Goal: Information Seeking & Learning: Learn about a topic

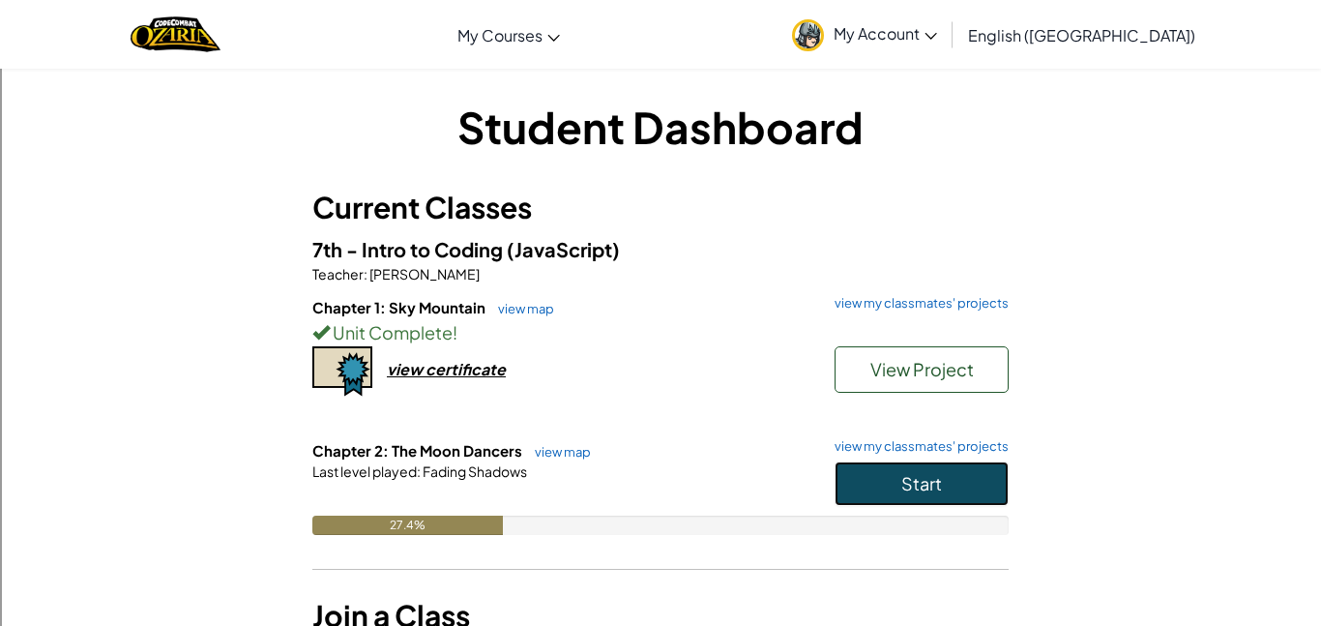
click at [911, 498] on button "Start" at bounding box center [921, 483] width 174 height 44
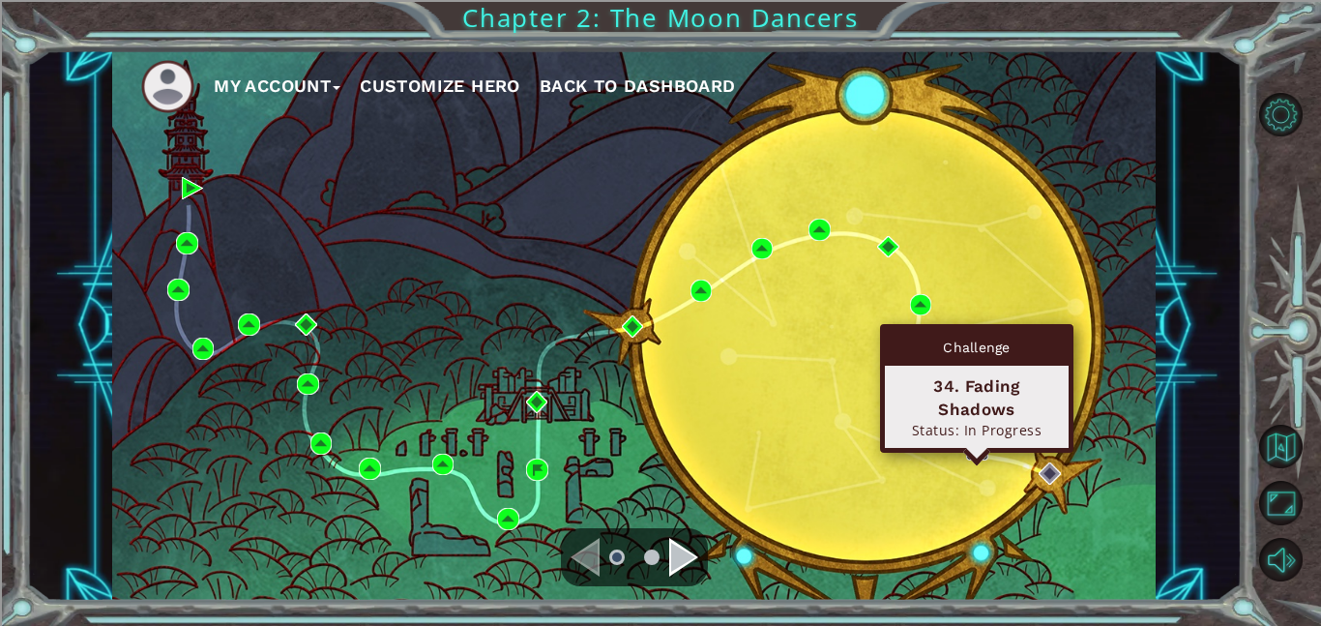
click at [975, 451] on img at bounding box center [977, 450] width 22 height 22
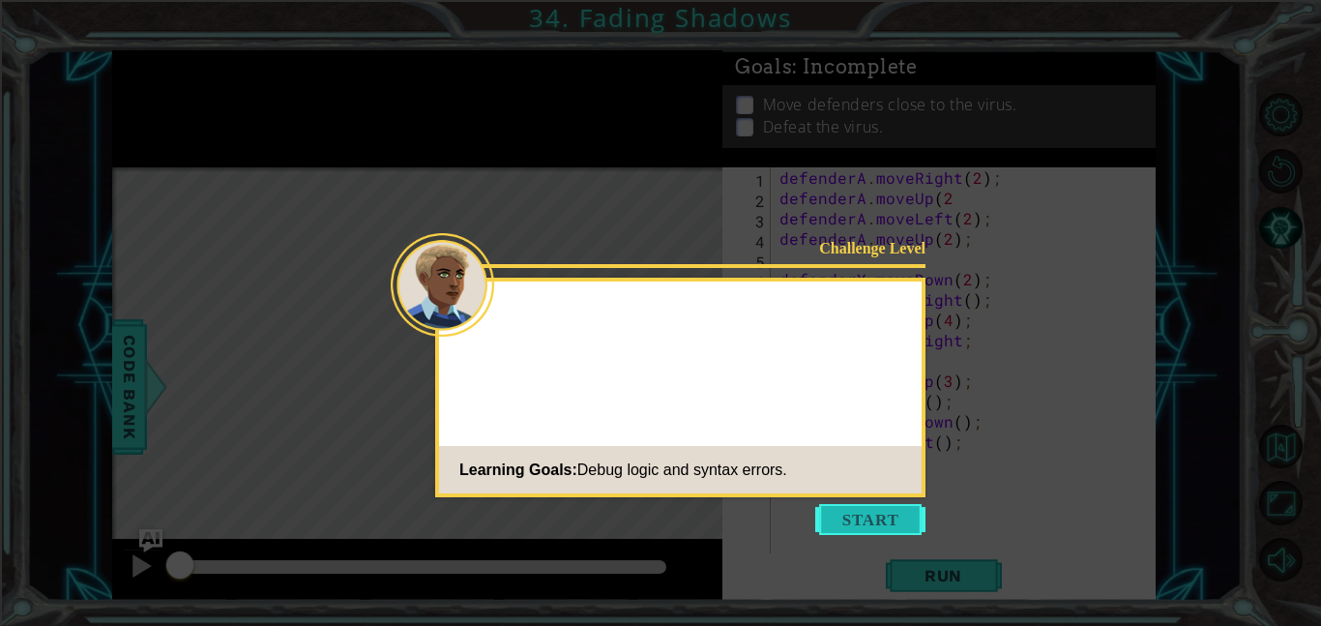
click at [861, 526] on button "Start" at bounding box center [870, 519] width 110 height 31
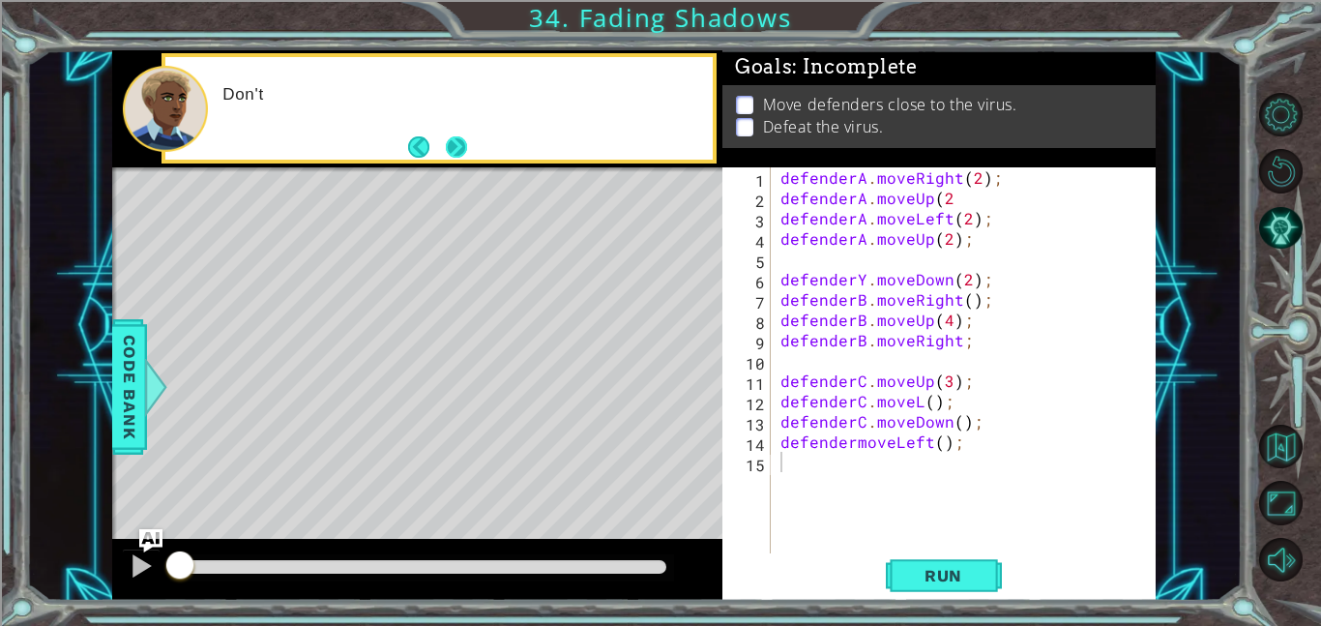
click at [468, 141] on button "Next" at bounding box center [455, 146] width 25 height 25
click at [469, 141] on div at bounding box center [417, 108] width 610 height 117
click at [469, 141] on div at bounding box center [438, 108] width 547 height 102
click at [469, 132] on div at bounding box center [460, 108] width 503 height 47
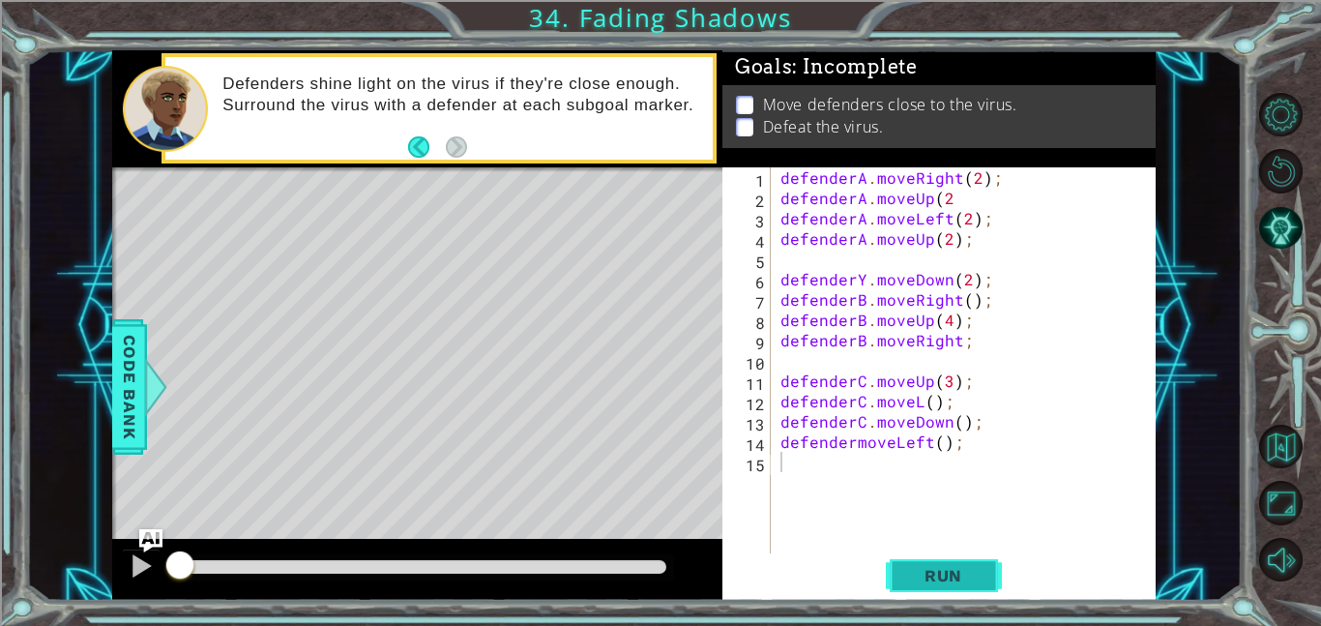
click at [902, 571] on button "Run" at bounding box center [944, 575] width 116 height 44
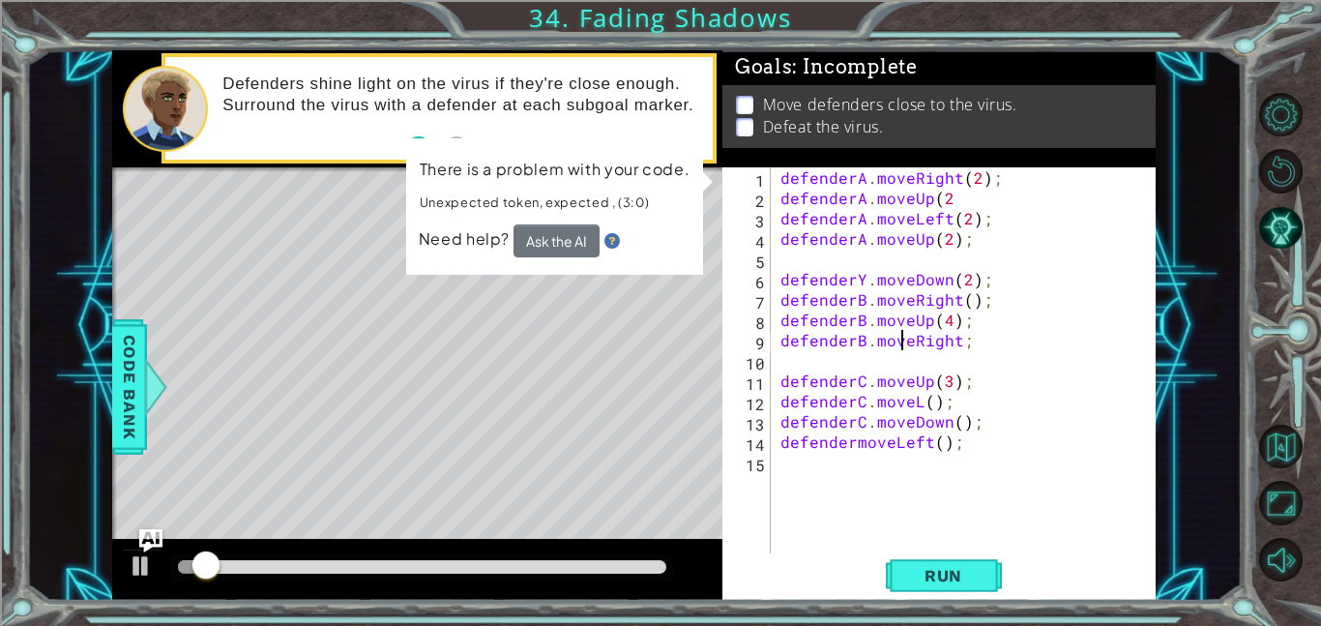
click at [899, 337] on div "defenderA . moveRight ( 2 ) ; defenderA . moveUp ( 2 defenderA . moveLeft ( 2 )…" at bounding box center [968, 380] width 385 height 426
type textarea "defenderB.moveRight;"
click at [936, 347] on div "defenderA . moveRight ( 2 ) ; defenderA . moveUp ( 2 defenderA . moveLeft ( 2 )…" at bounding box center [968, 380] width 385 height 426
click at [944, 331] on div "defenderA . moveRight ( 2 ) ; defenderA . moveUp ( 2 defenderA . moveLeft ( 2 )…" at bounding box center [968, 380] width 385 height 426
click at [1015, 370] on div "defenderA . moveRight ( 2 ) ; defenderA . moveUp ( 2 defenderA . moveLeft ( 2 )…" at bounding box center [968, 380] width 385 height 426
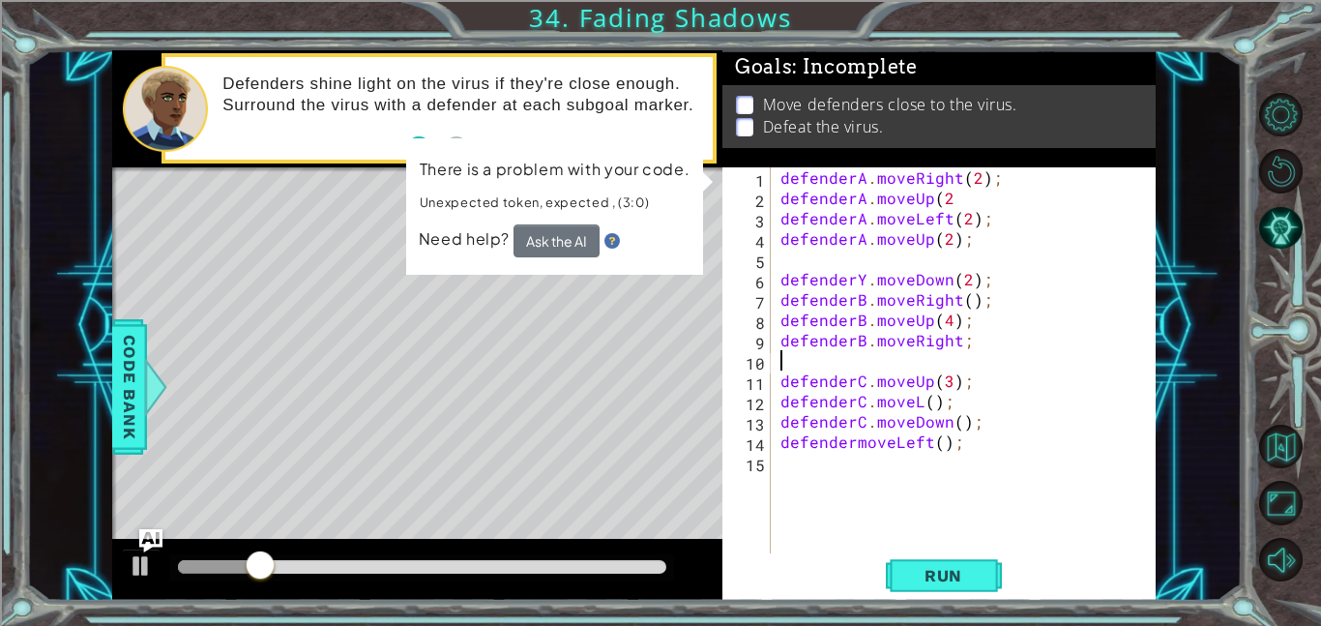
click at [953, 312] on div "defenderA . moveRight ( 2 ) ; defenderA . moveUp ( 2 defenderA . moveLeft ( 2 )…" at bounding box center [968, 380] width 385 height 426
click at [994, 372] on div "defenderA . moveRight ( 2 ) ; defenderA . moveUp ( 2 defenderA . moveLeft ( 2 )…" at bounding box center [968, 380] width 385 height 426
click at [979, 403] on div "defenderA . moveRight ( 2 ) ; defenderA . moveUp ( 2 defenderA . moveLeft ( 2 )…" at bounding box center [968, 380] width 385 height 426
click at [858, 326] on div "defenderA . moveRight ( 2 ) ; defenderA . moveUp ( 2 defenderA . moveLeft ( 2 )…" at bounding box center [968, 380] width 385 height 426
click at [922, 322] on div "defenderA . moveRight ( 2 ) ; defenderA . moveUp ( 2 defenderA . moveLeft ( 2 )…" at bounding box center [968, 380] width 385 height 426
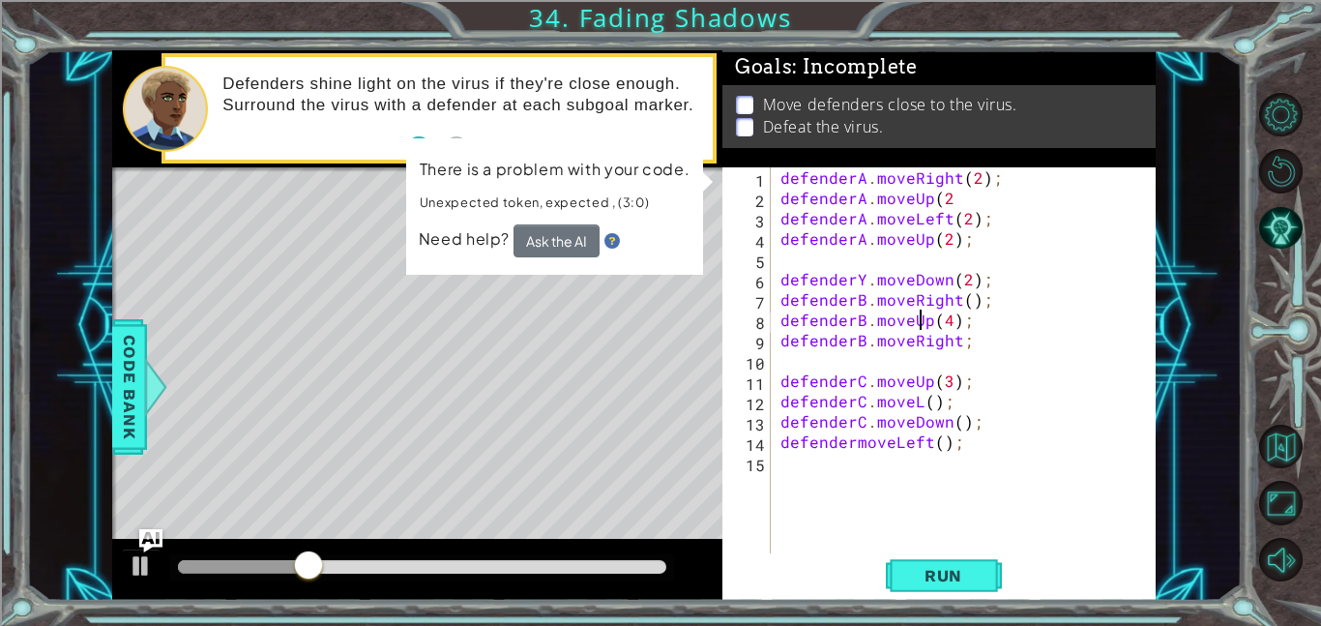
click at [922, 322] on div "defenderA . moveRight ( 2 ) ; defenderA . moveUp ( 2 defenderA . moveLeft ( 2 )…" at bounding box center [968, 380] width 385 height 426
click at [922, 323] on div "defenderA . moveRight ( 2 ) ; defenderA . moveUp ( 2 defenderA . moveLeft ( 2 )…" at bounding box center [968, 380] width 385 height 426
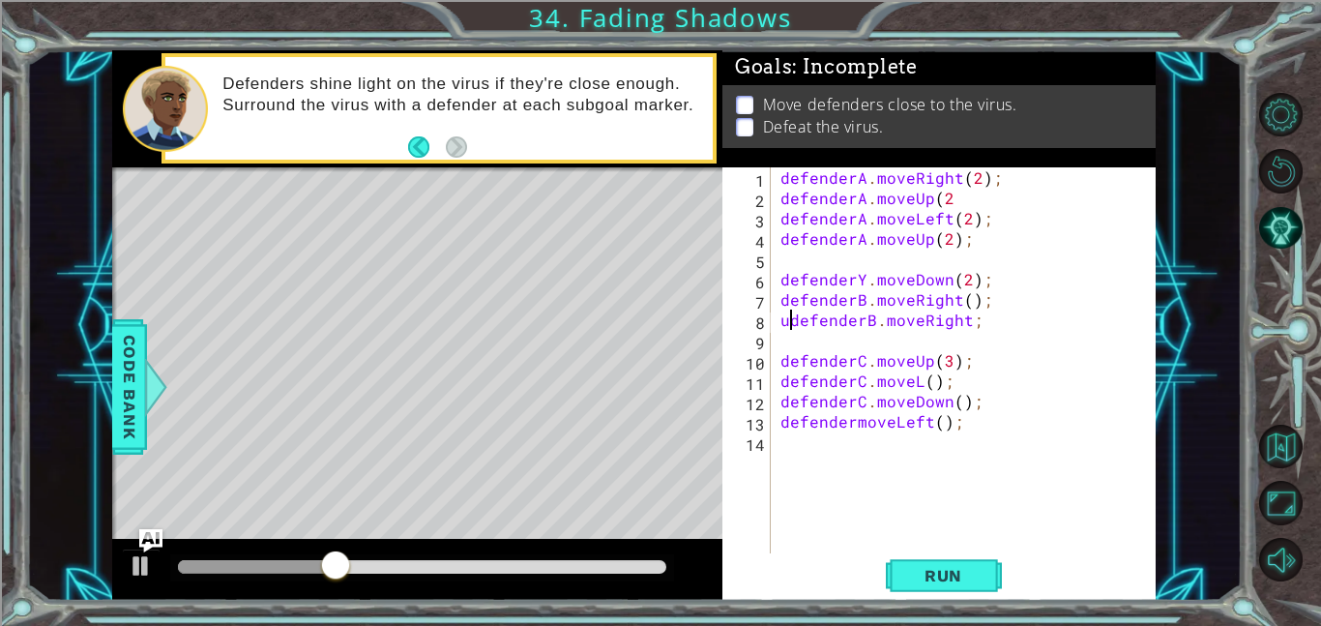
scroll to position [0, 1]
click at [1001, 301] on div "defenderA . moveRight ( 2 ) ; defenderA . moveUp ( 2 defenderA . moveLeft ( 2 )…" at bounding box center [968, 380] width 385 height 426
type textarea "defenderB.moveRight();"
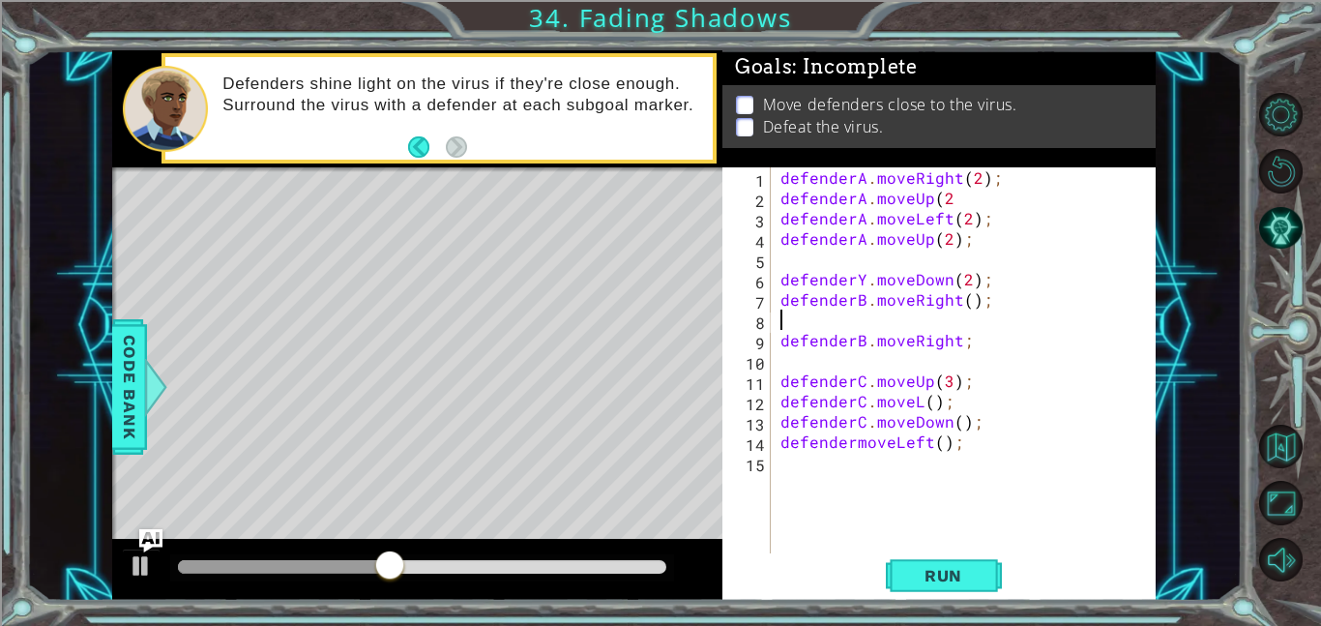
scroll to position [0, 0]
type textarea "o"
type textarea "u"
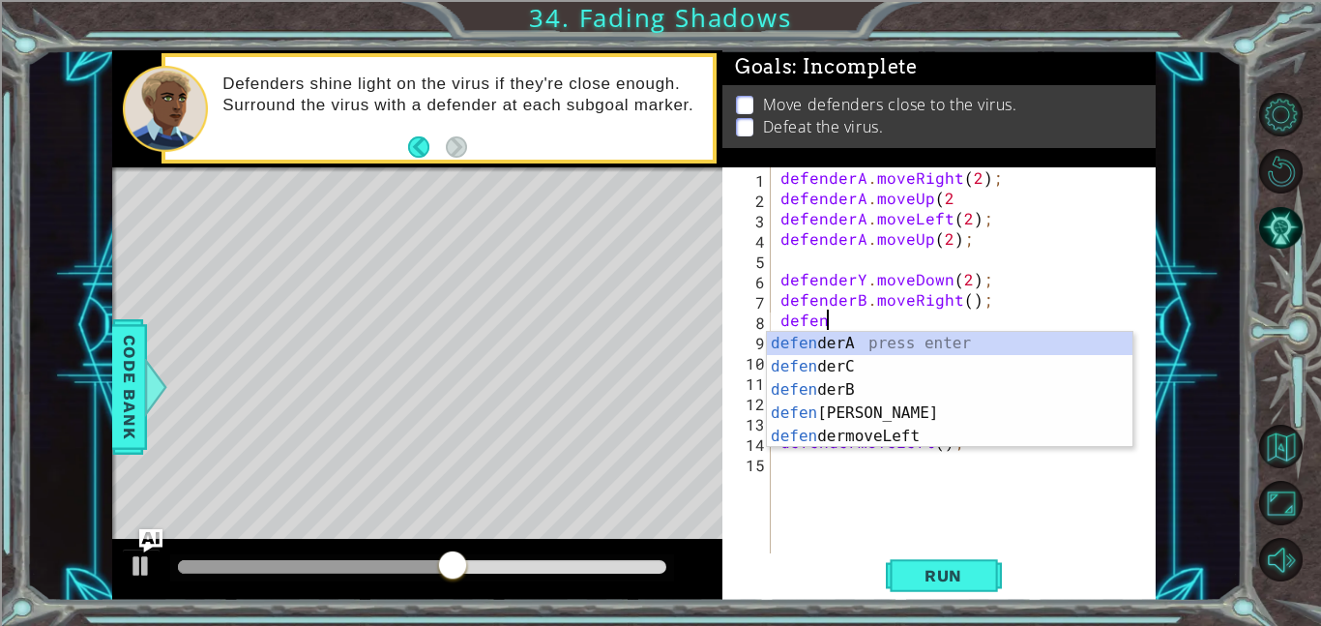
scroll to position [0, 2]
click at [883, 393] on div "defen derA press enter defen derC press enter defen derB press enter defen [PER…" at bounding box center [949, 413] width 365 height 162
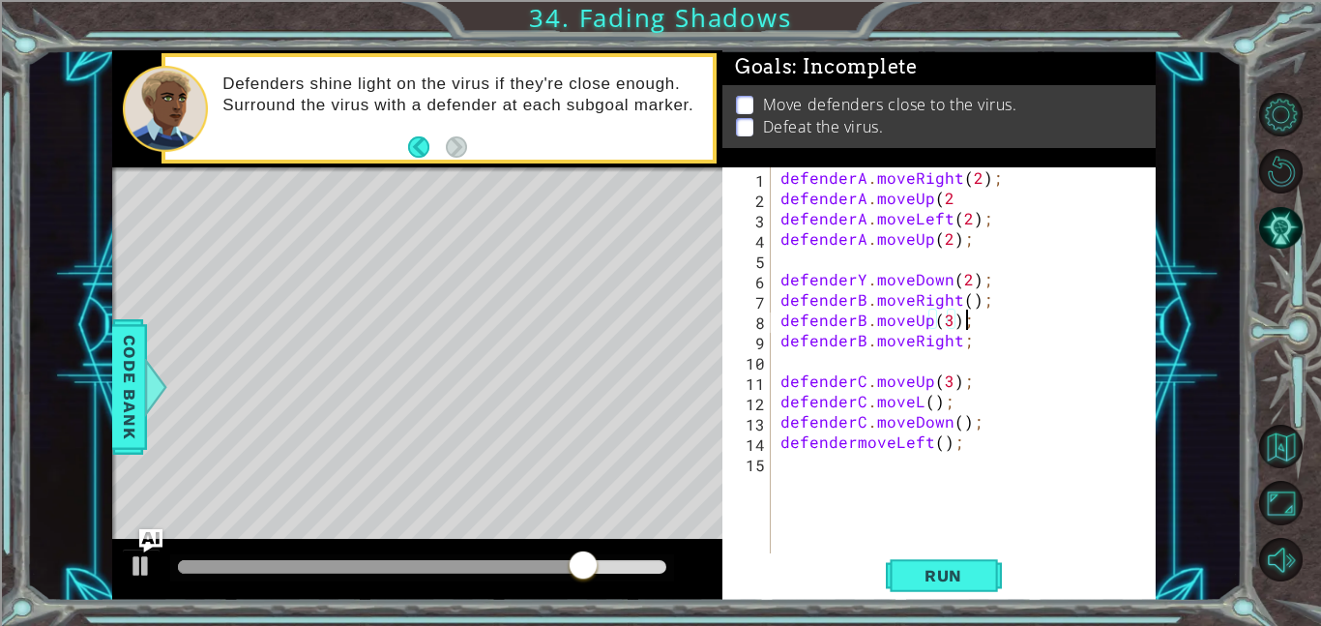
scroll to position [0, 11]
click at [925, 581] on span "Run" at bounding box center [943, 575] width 76 height 19
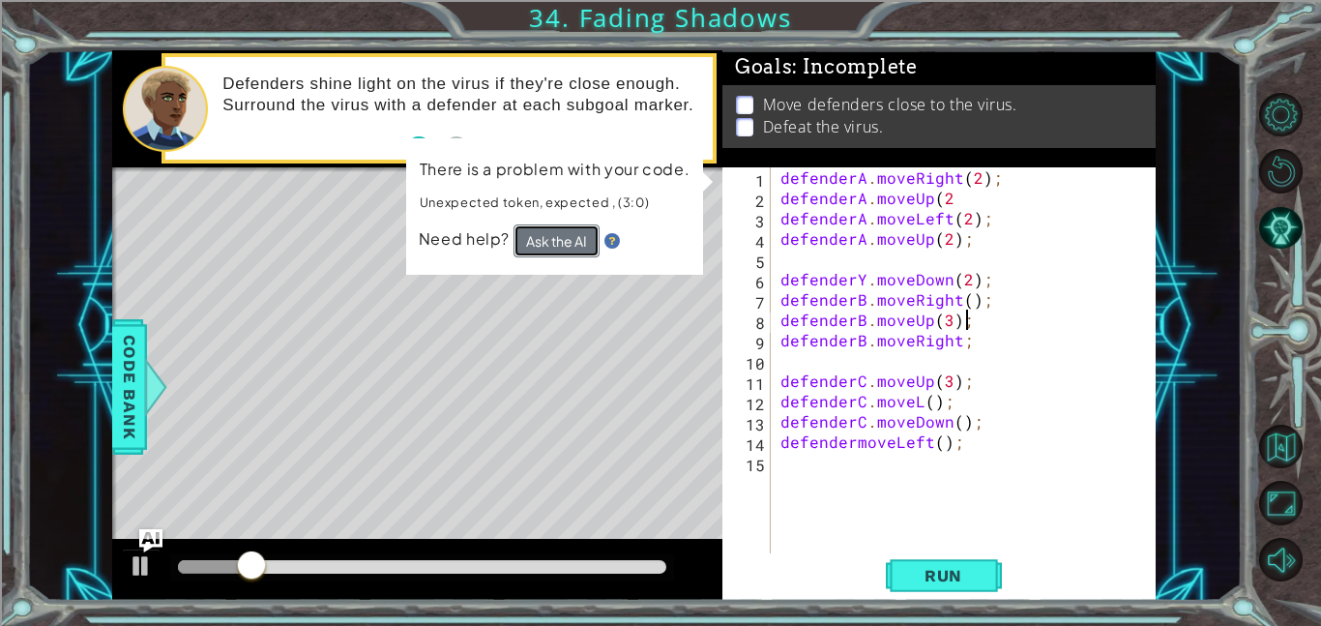
click at [563, 252] on button "Ask the AI" at bounding box center [556, 240] width 86 height 33
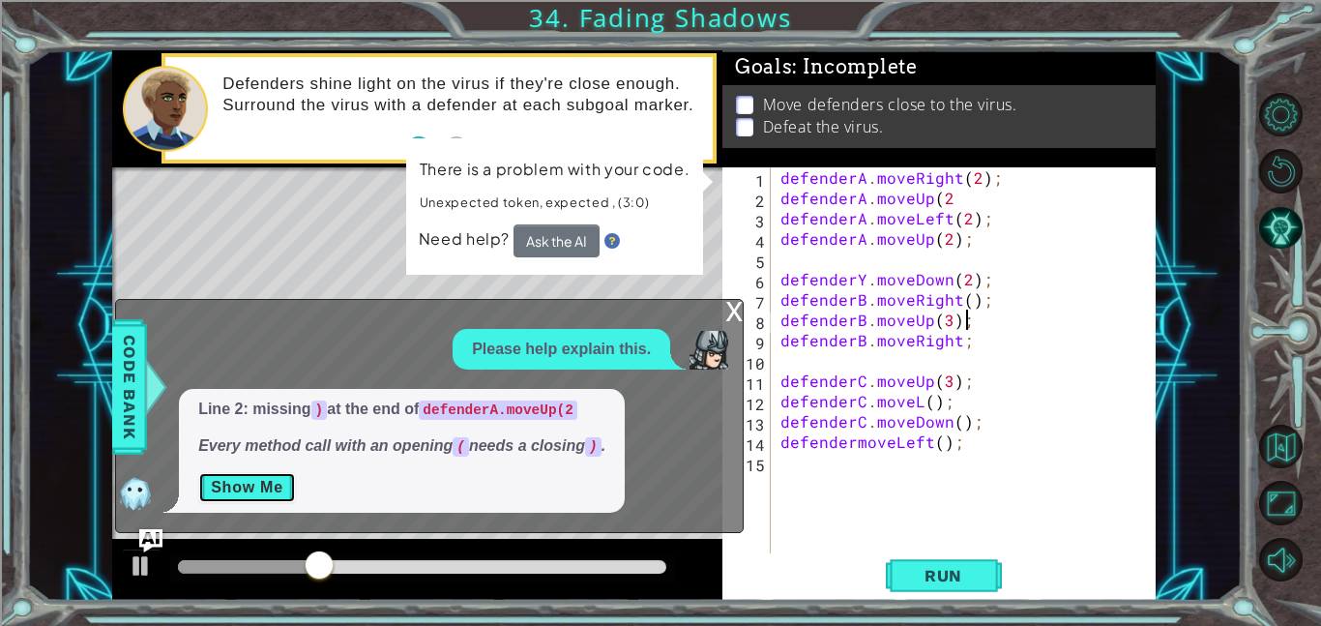
click at [271, 484] on button "Show Me" at bounding box center [247, 487] width 98 height 31
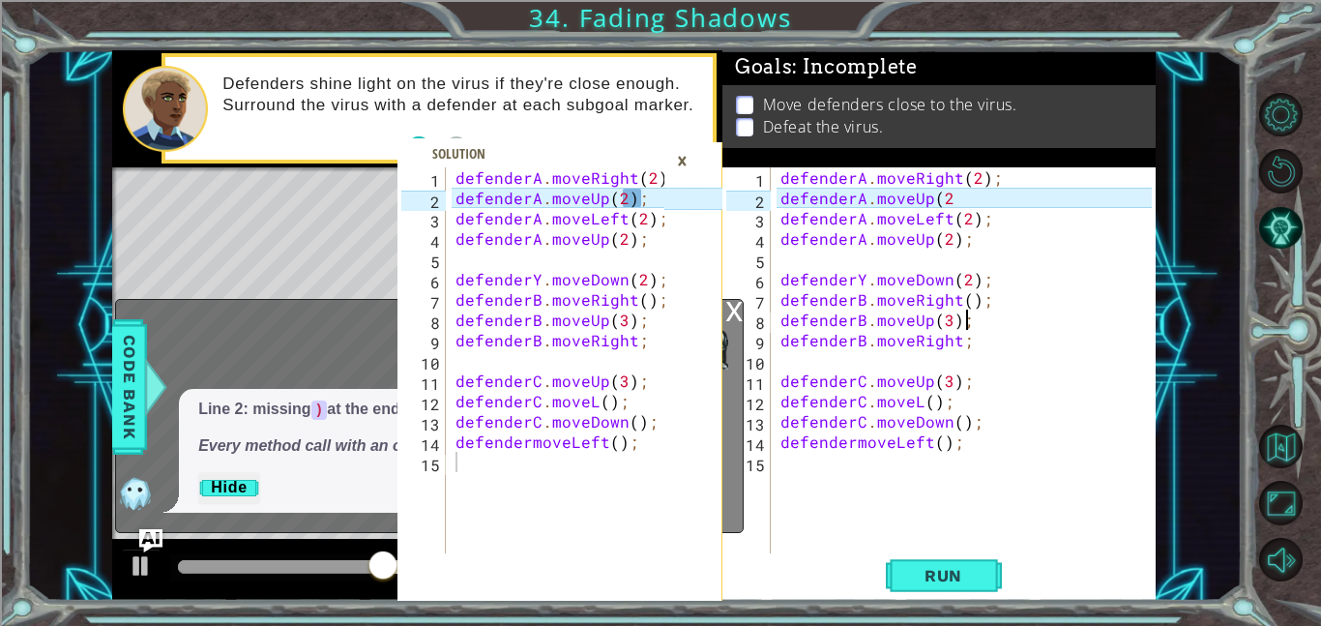
click at [693, 153] on div "×" at bounding box center [682, 160] width 30 height 33
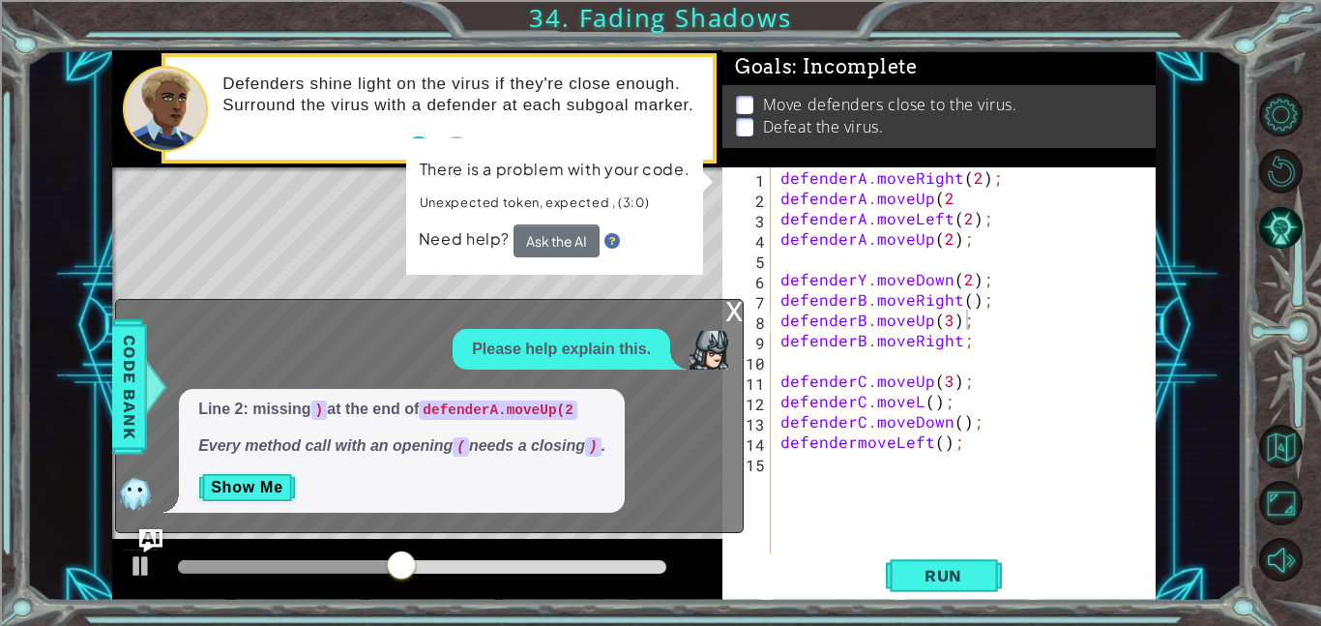
type textarea "defenderA.moveUp(2"
click at [953, 192] on div "defenderA . moveRight ( 2 ) ; defenderA . moveUp ( 2 defenderA . moveLeft ( 2 )…" at bounding box center [968, 380] width 385 height 426
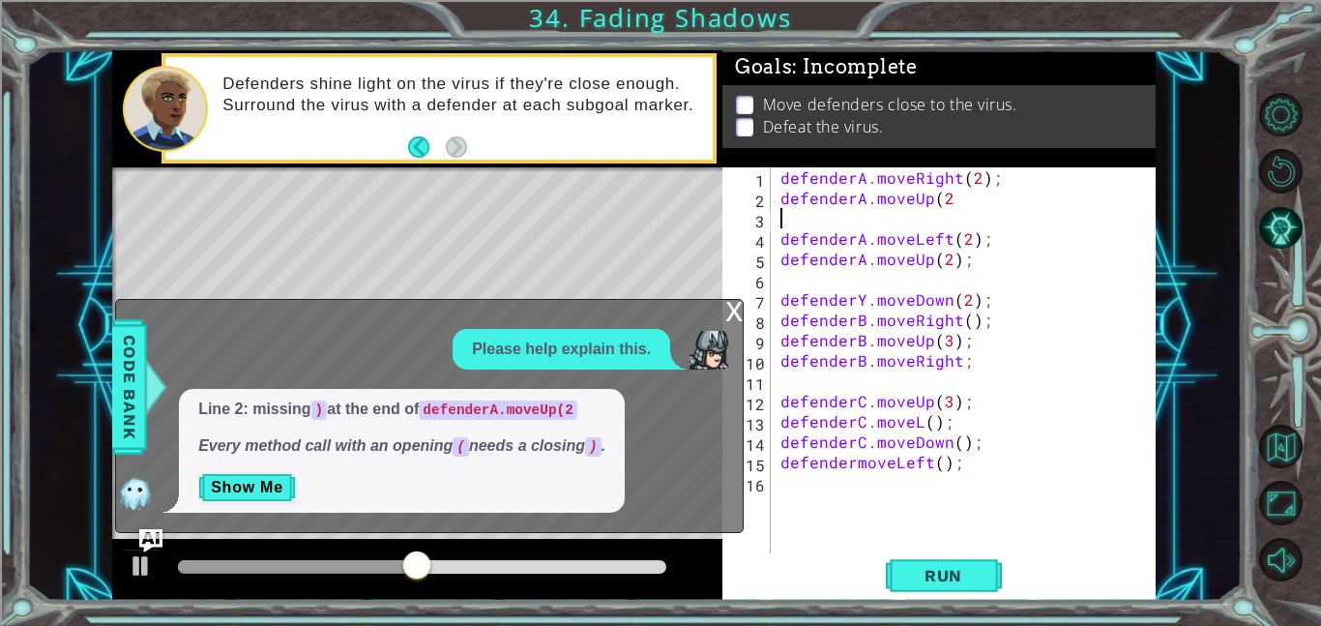
scroll to position [0, 0]
click at [1293, 173] on button "Restart Level" at bounding box center [1281, 171] width 44 height 44
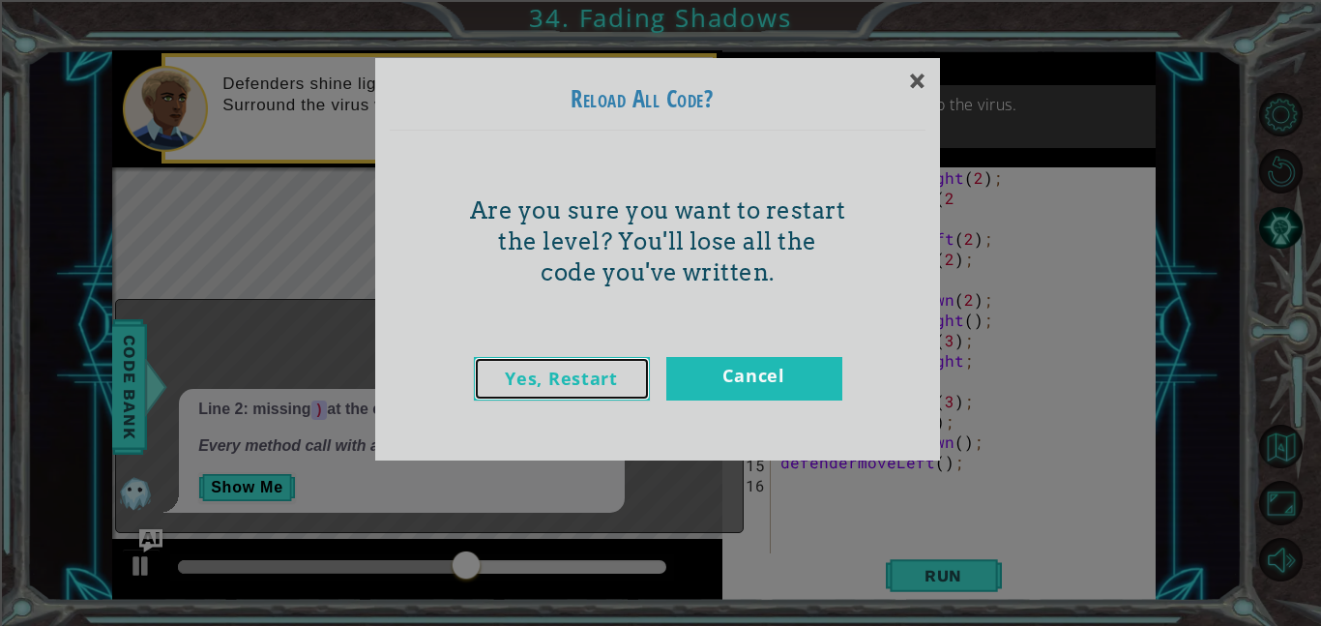
click at [592, 379] on link "Yes, Restart" at bounding box center [562, 379] width 176 height 44
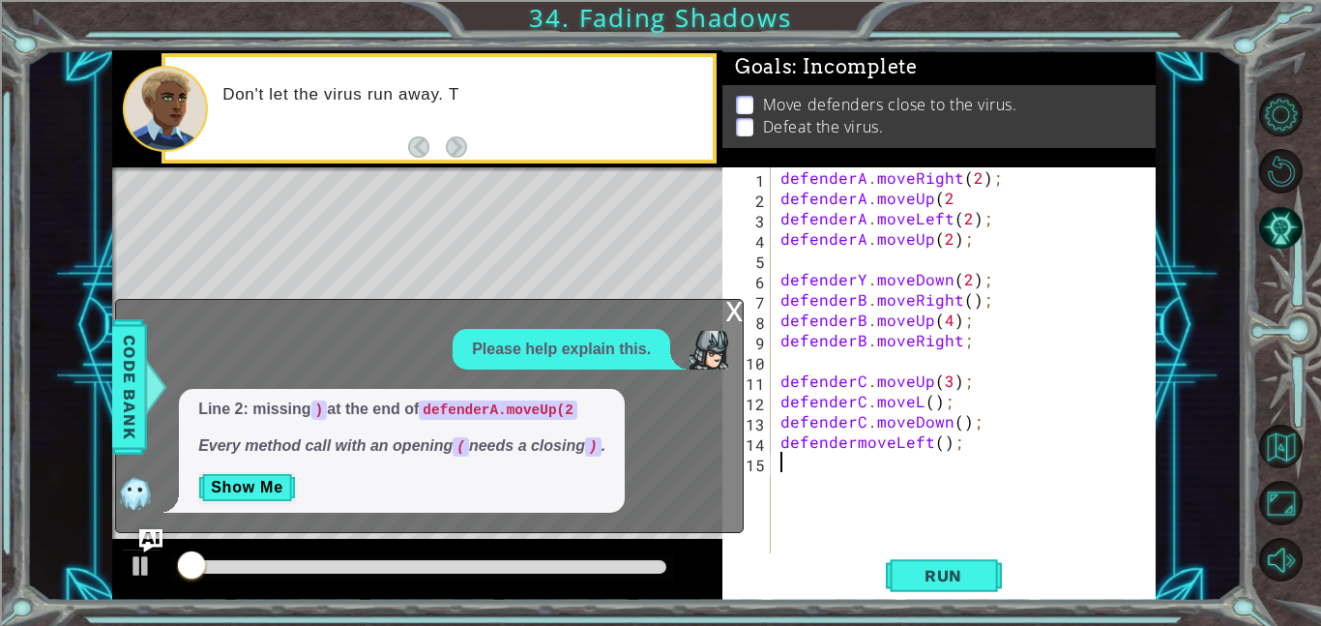
click at [990, 196] on div "defenderA . moveRight ( 2 ) ; defenderA . moveUp ( 2 defenderA . moveLeft ( 2 )…" at bounding box center [968, 380] width 385 height 426
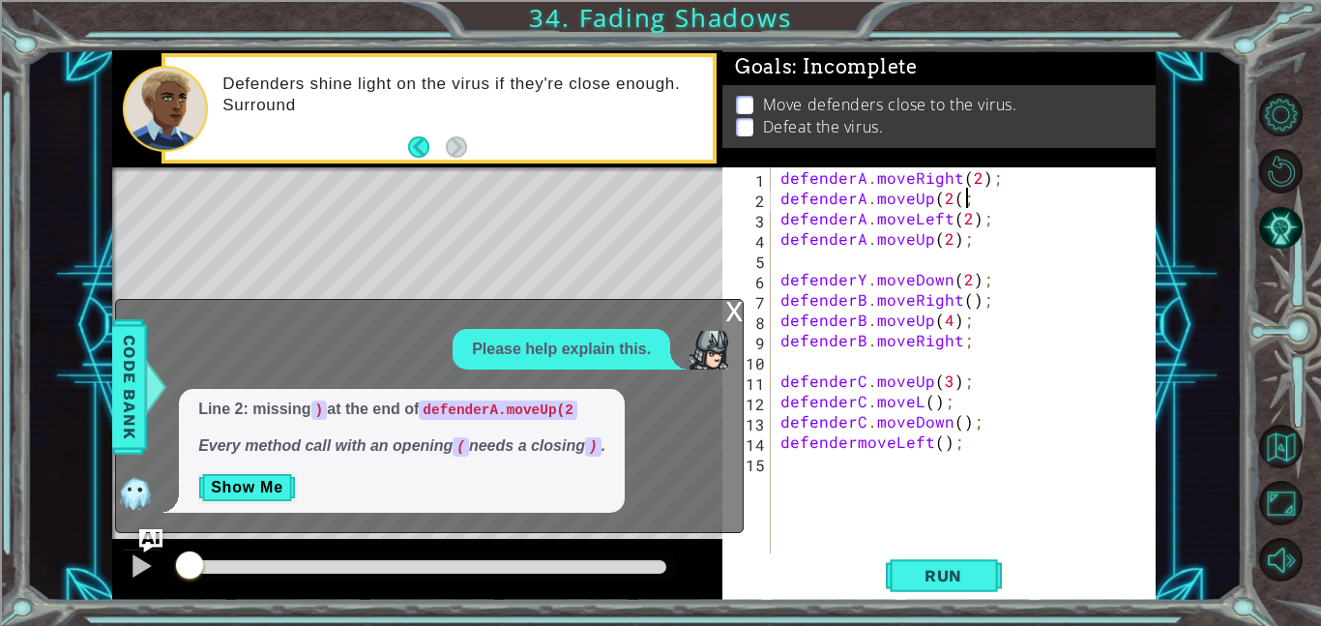
click at [736, 319] on div "x" at bounding box center [733, 309] width 17 height 19
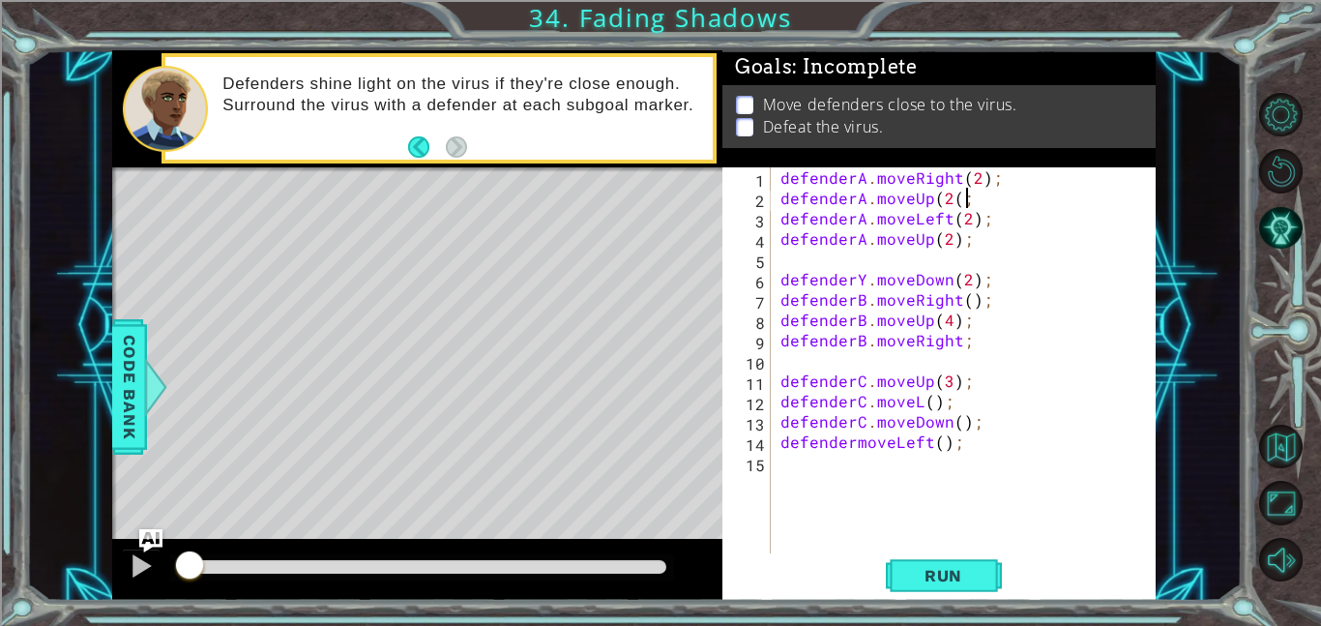
click at [987, 200] on div "defenderA . moveRight ( 2 ) ; defenderA . moveUp ( 2 ( ; defenderA . moveLeft (…" at bounding box center [968, 380] width 385 height 426
click at [984, 589] on button "Run" at bounding box center [944, 575] width 116 height 44
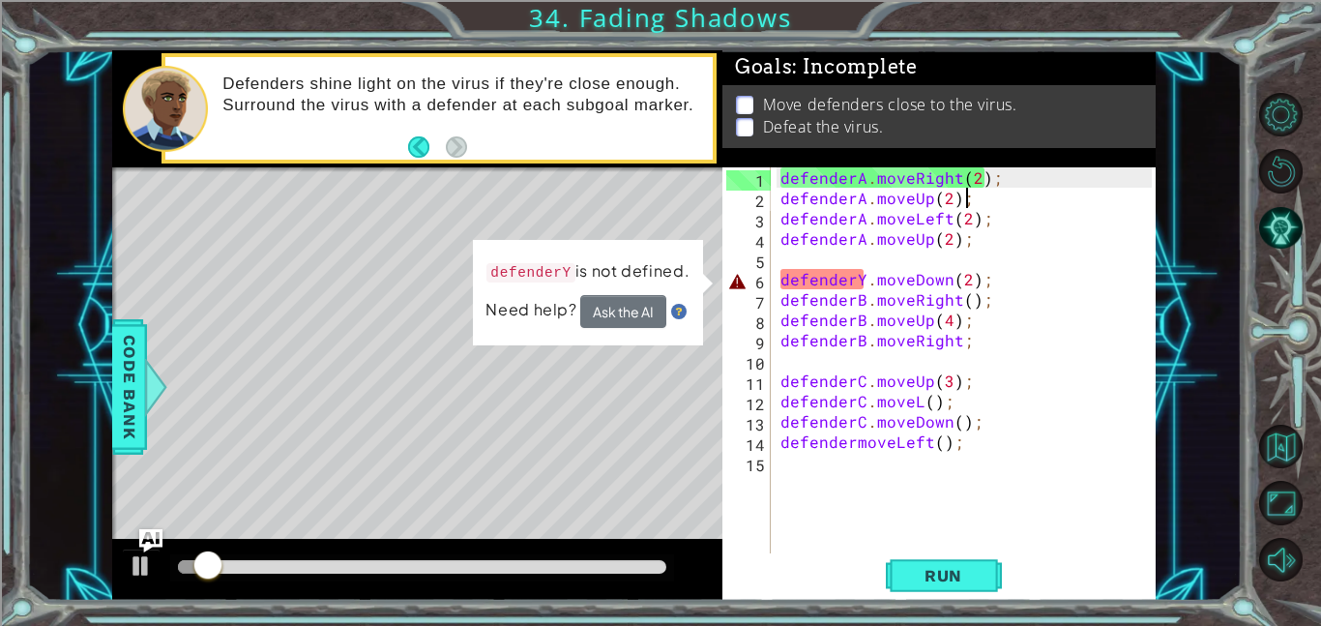
click at [861, 275] on div "defenderA . moveRight ( 2 ) ; defenderA . moveUp ( 2 ) ; defenderA . moveLeft (…" at bounding box center [968, 380] width 385 height 426
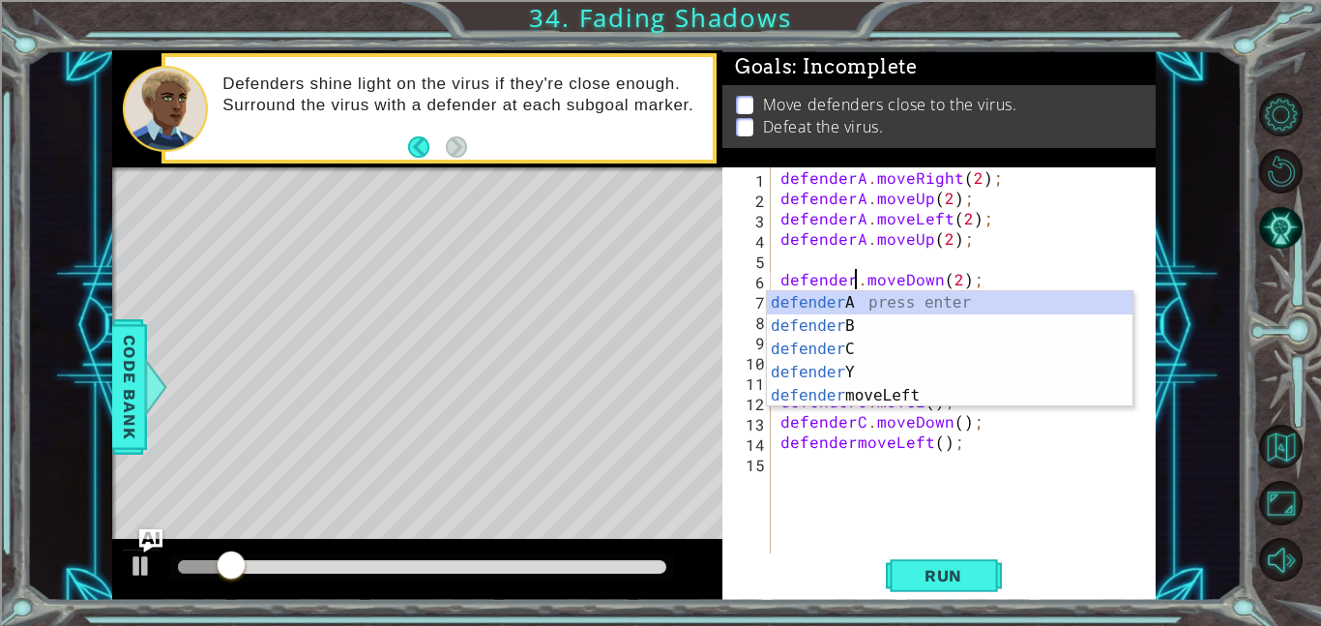
type textarea "defenderB.moveDown(2);"
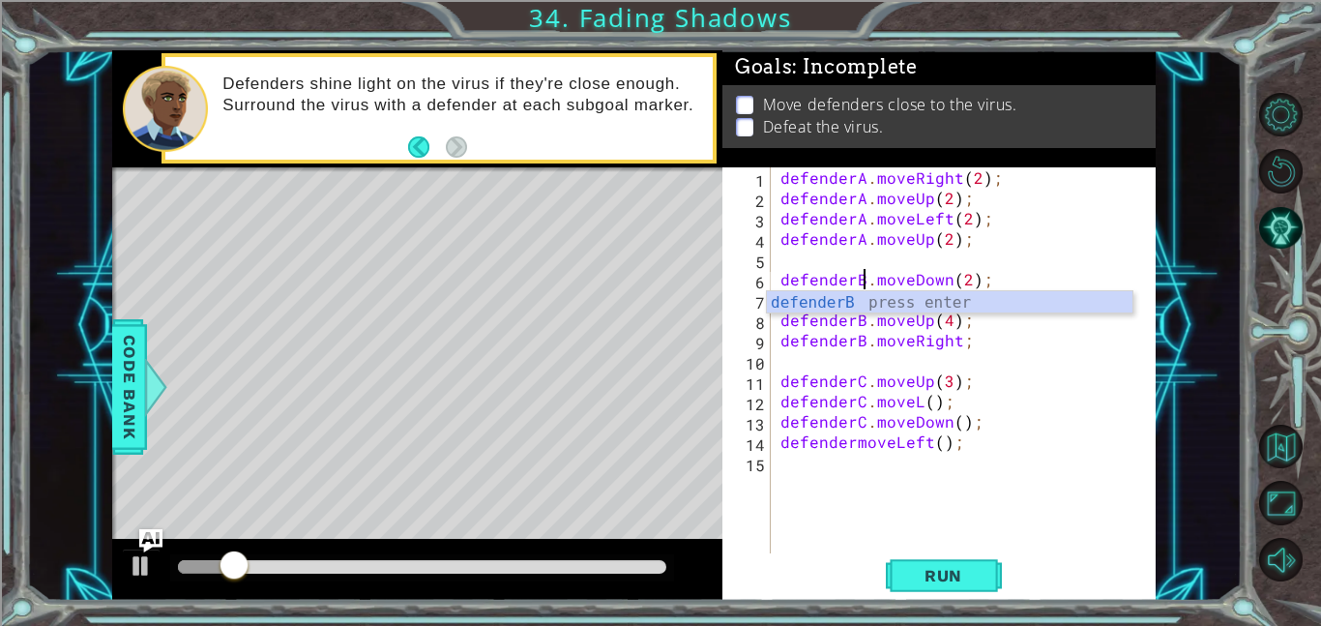
scroll to position [0, 5]
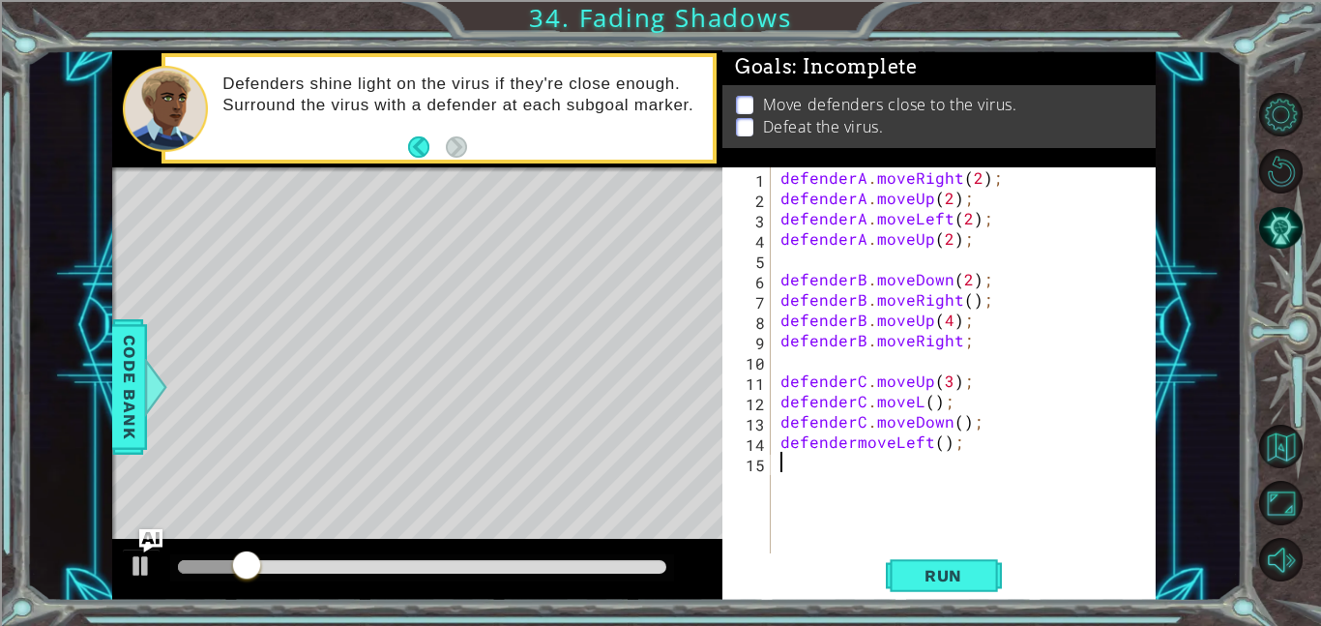
click at [888, 509] on div "defenderA . moveRight ( 2 ) ; defenderA . moveUp ( 2 ) ; defenderA . moveLeft (…" at bounding box center [968, 380] width 385 height 426
click at [958, 596] on button "Run" at bounding box center [944, 575] width 116 height 44
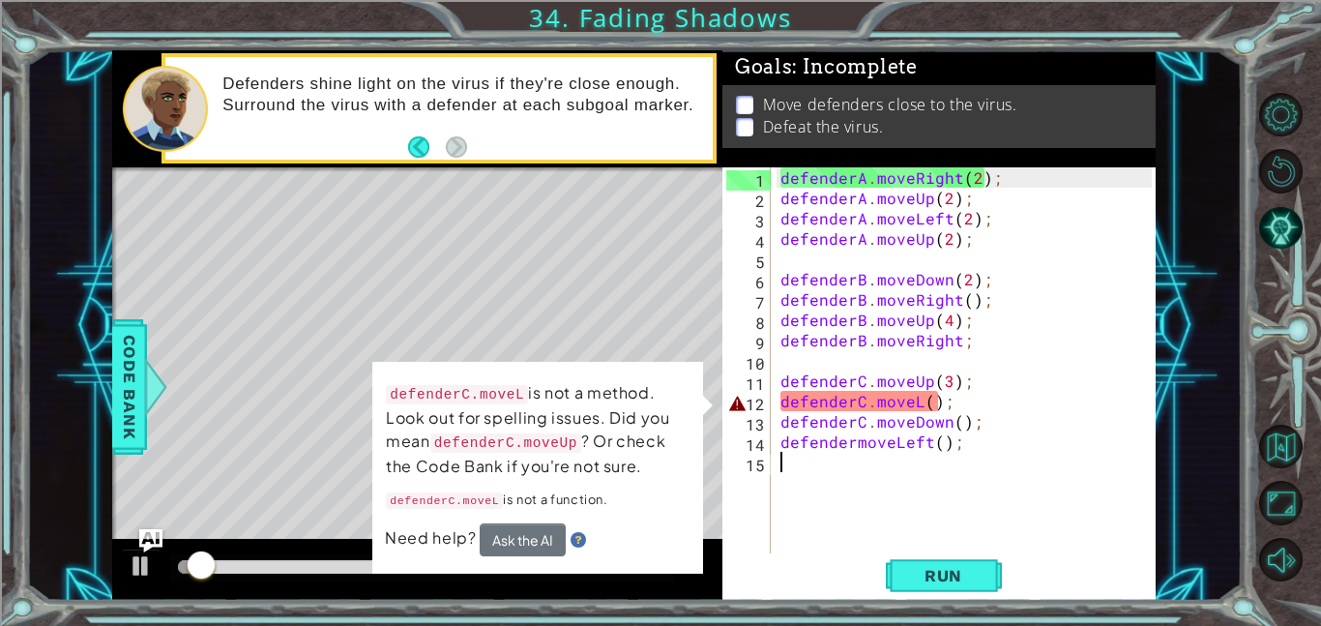
click at [930, 398] on div "defenderA . moveRight ( 2 ) ; defenderA . moveUp ( 2 ) ; defenderA . moveLeft (…" at bounding box center [968, 380] width 385 height 426
click at [926, 398] on div "defenderA . moveRight ( 2 ) ; defenderA . moveUp ( 2 ) ; defenderA . moveLeft (…" at bounding box center [968, 380] width 385 height 426
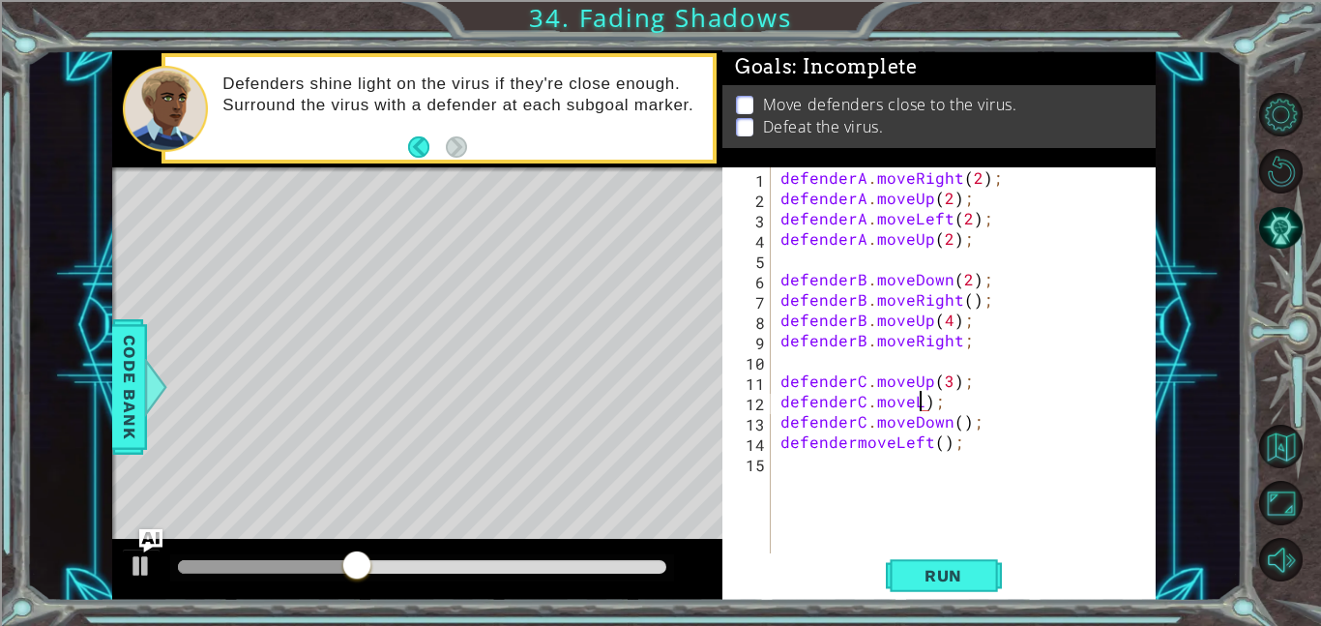
scroll to position [0, 10]
click at [963, 583] on span "Run" at bounding box center [943, 575] width 76 height 19
type textarea "defenderC.moveLeft();"
click at [923, 578] on span "Run" at bounding box center [943, 575] width 76 height 19
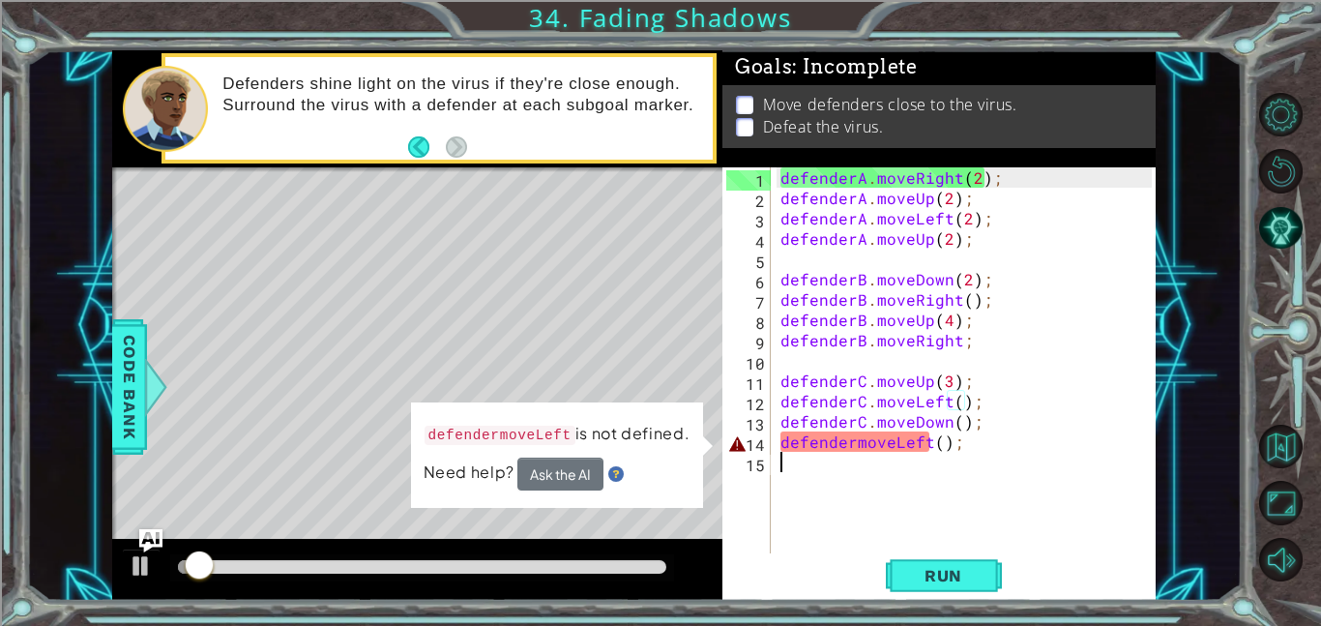
click at [914, 456] on div "defenderA . moveRight ( 2 ) ; defenderA . moveUp ( 2 ) ; defenderA . moveLeft (…" at bounding box center [968, 380] width 385 height 426
click at [891, 441] on div "defenderA . moveRight ( 2 ) ; defenderA . moveUp ( 2 ) ; defenderA . moveLeft (…" at bounding box center [968, 380] width 385 height 426
click at [854, 441] on div "defenderA . moveRight ( 2 ) ; defenderA . moveUp ( 2 ) ; defenderA . moveLeft (…" at bounding box center [968, 380] width 385 height 426
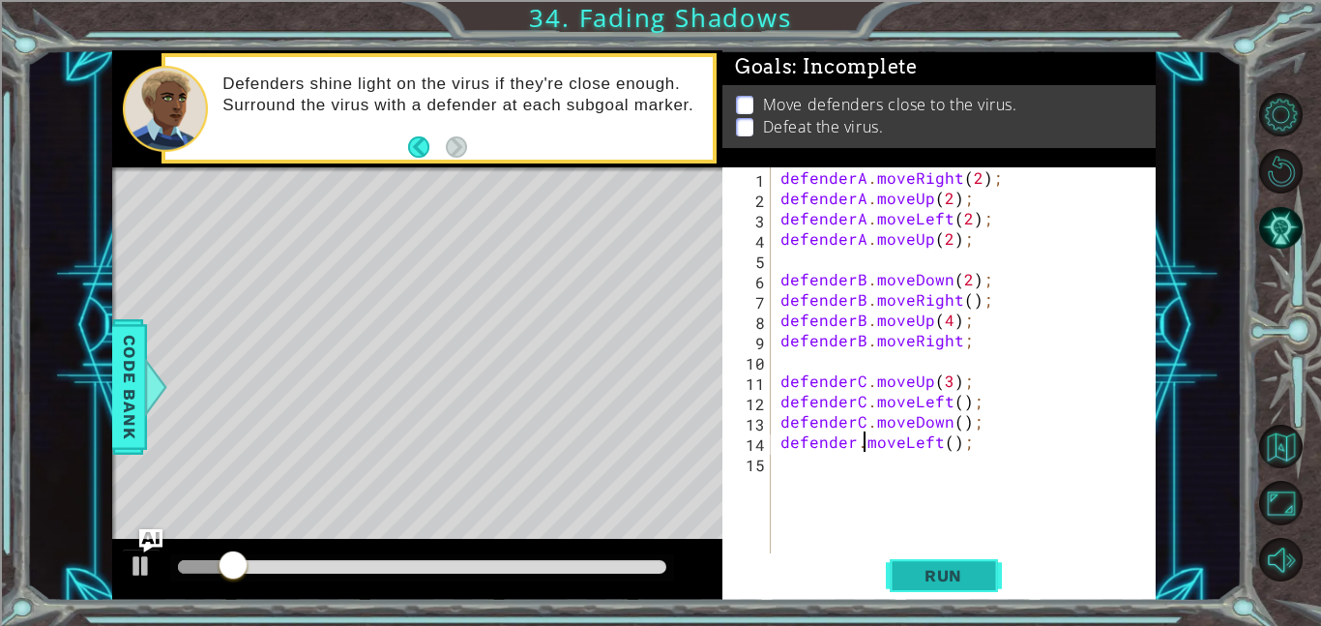
click at [959, 572] on span "Run" at bounding box center [943, 575] width 76 height 19
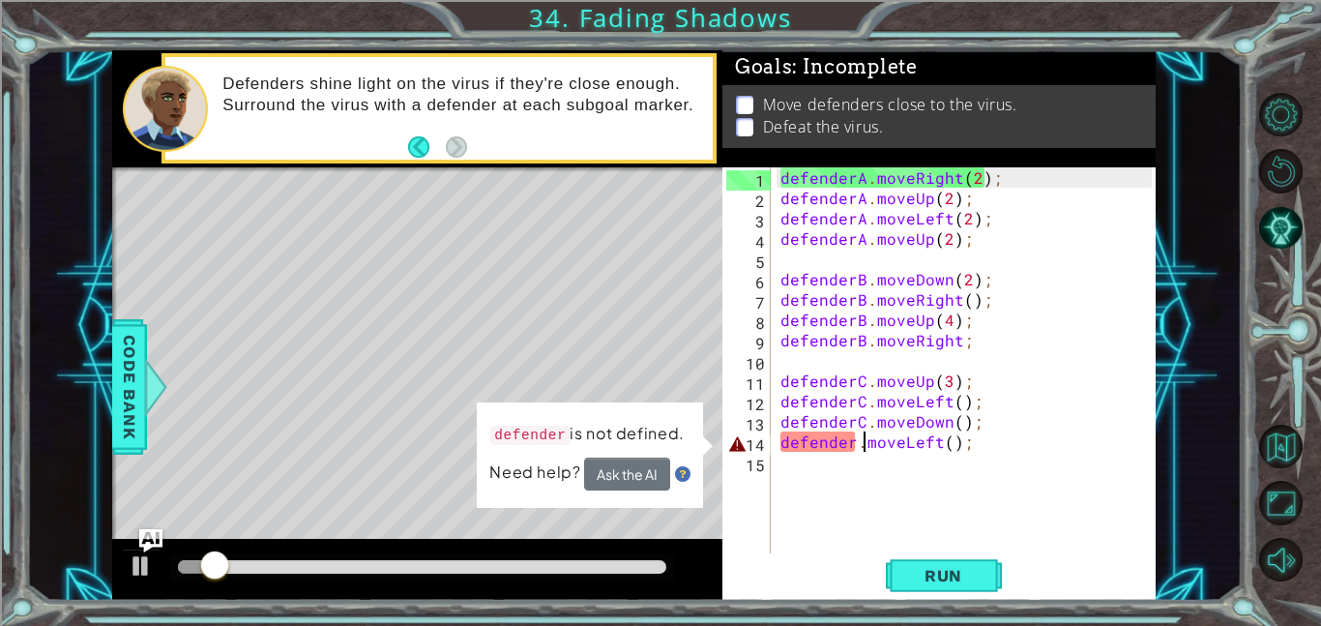
click at [860, 446] on div "defenderA . moveRight ( 2 ) ; defenderA . moveUp ( 2 ) ; defenderA . moveLeft (…" at bounding box center [968, 380] width 385 height 426
click at [857, 448] on div "defenderA . moveRight ( 2 ) ; defenderA . moveUp ( 2 ) ; defenderA . moveLeft (…" at bounding box center [968, 380] width 385 height 426
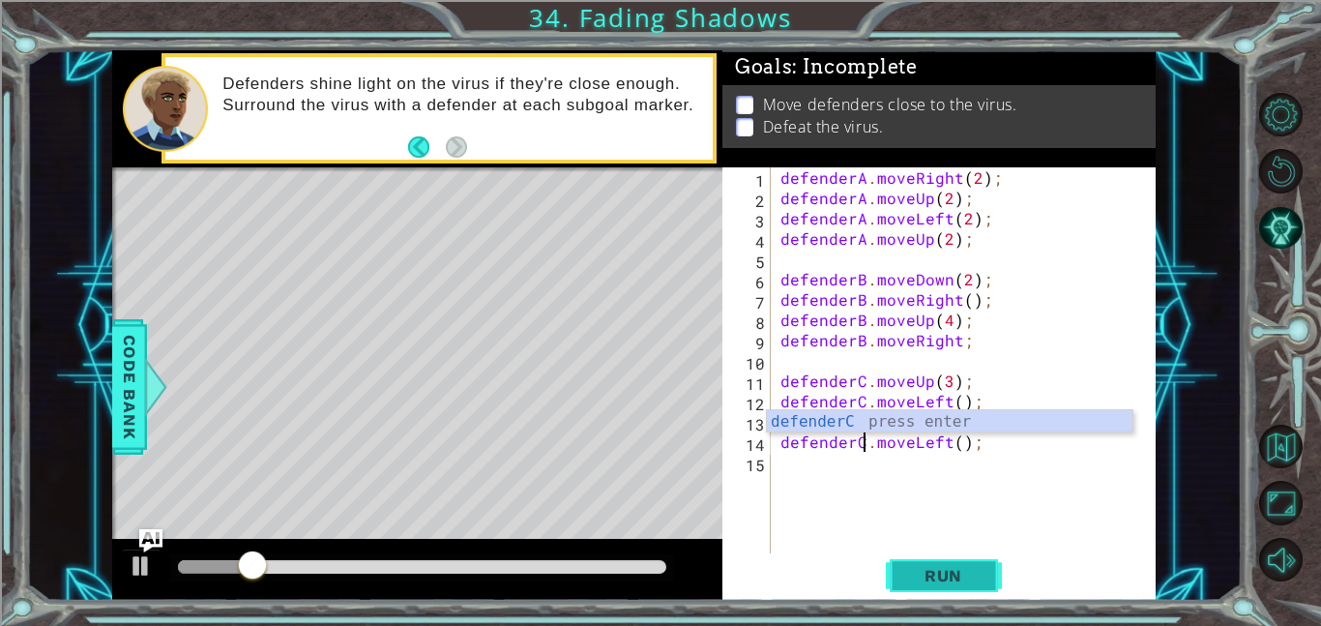
type textarea "defenderC.moveLeft();"
click at [959, 583] on span "Run" at bounding box center [943, 575] width 76 height 19
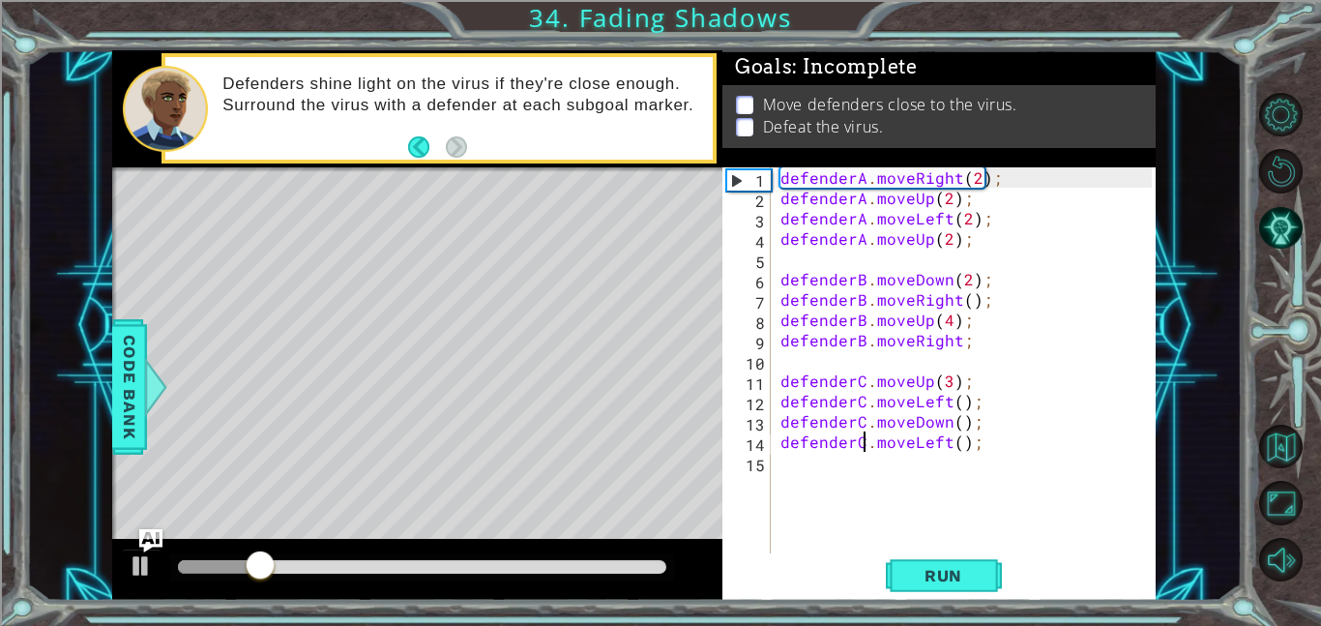
click at [860, 476] on div "defenderA . moveRight ( 2 ) ; defenderA . moveUp ( 2 ) ; defenderA . moveLeft (…" at bounding box center [968, 380] width 385 height 426
click at [972, 340] on div "defenderA . moveRight ( 2 ) ; defenderA . moveUp ( 2 ) ; defenderA . moveLeft (…" at bounding box center [968, 380] width 385 height 426
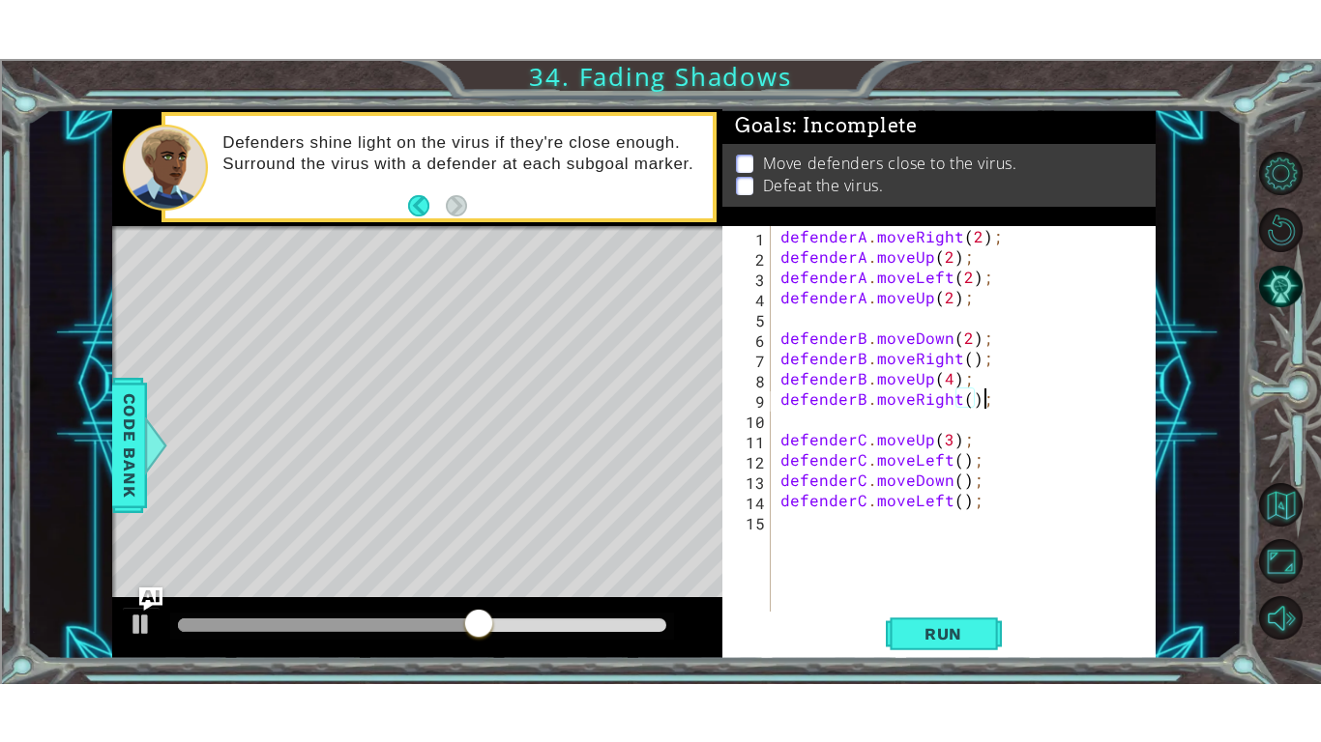
scroll to position [0, 12]
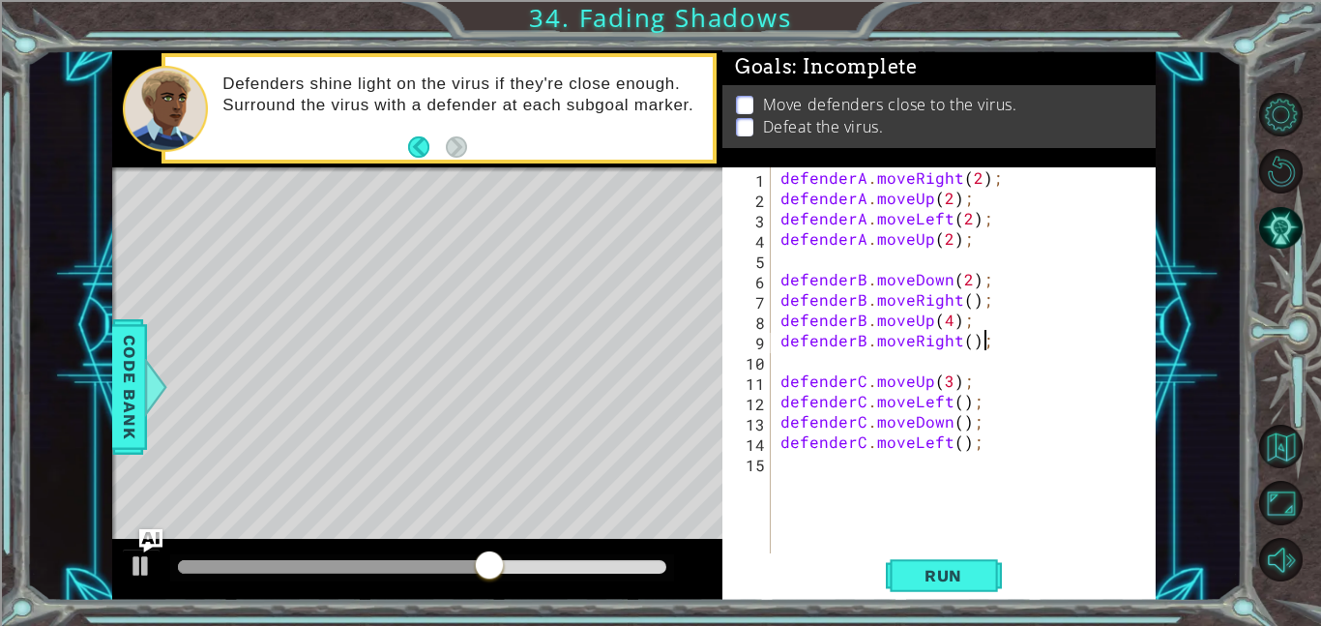
click at [1046, 422] on div "defenderA . moveRight ( 2 ) ; defenderA . moveUp ( 2 ) ; defenderA . moveLeft (…" at bounding box center [968, 380] width 385 height 426
type textarea "defenderC.moveDown();"
click at [942, 594] on button "Run" at bounding box center [944, 575] width 116 height 44
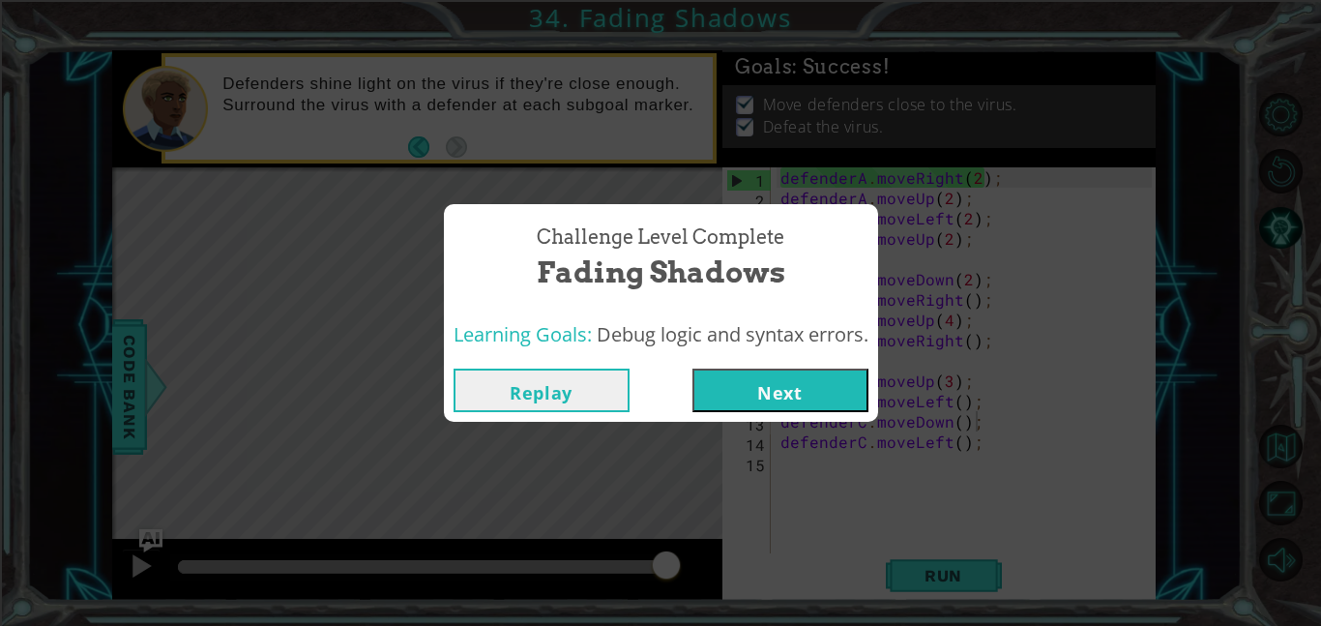
click at [785, 369] on button "Next" at bounding box center [780, 390] width 176 height 44
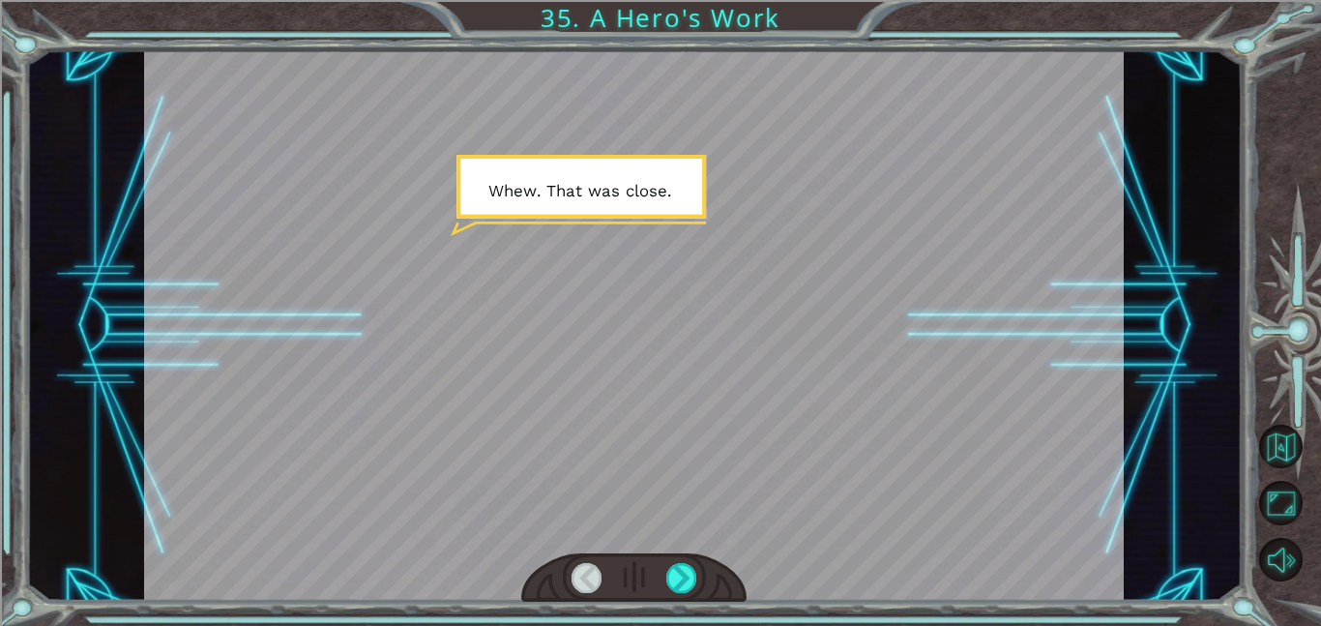
click at [613, 213] on div at bounding box center [633, 325] width 979 height 550
click at [679, 573] on div at bounding box center [681, 578] width 31 height 30
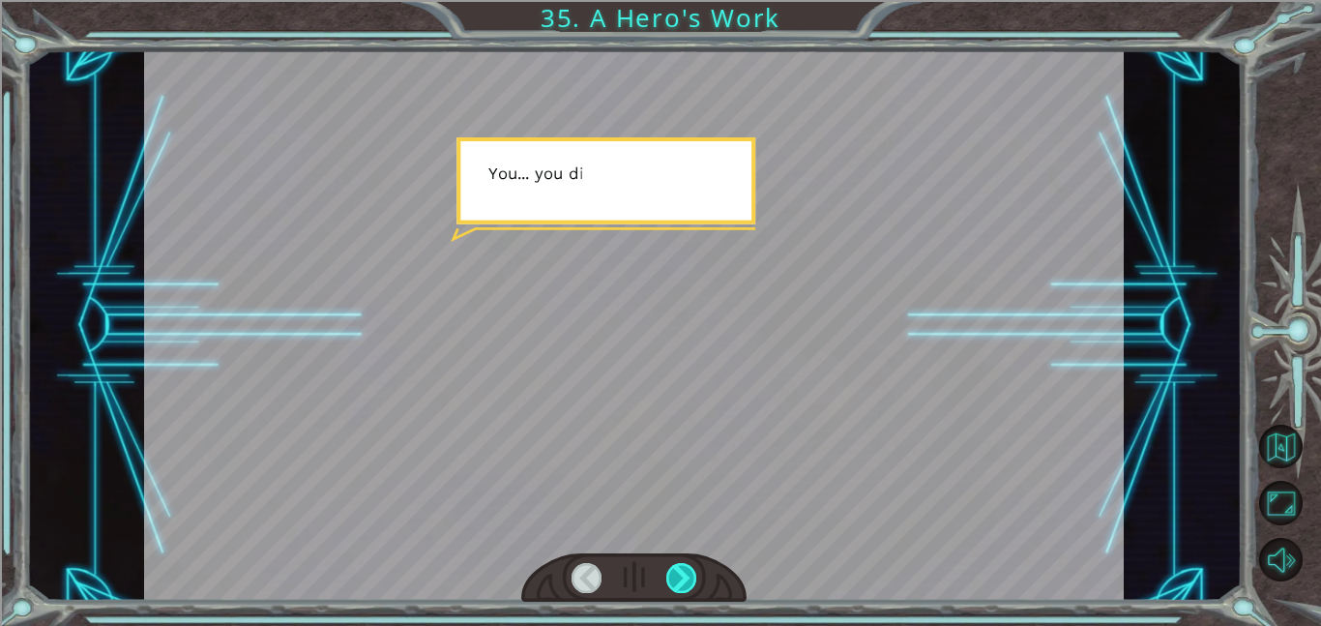
click at [679, 573] on div at bounding box center [681, 578] width 31 height 30
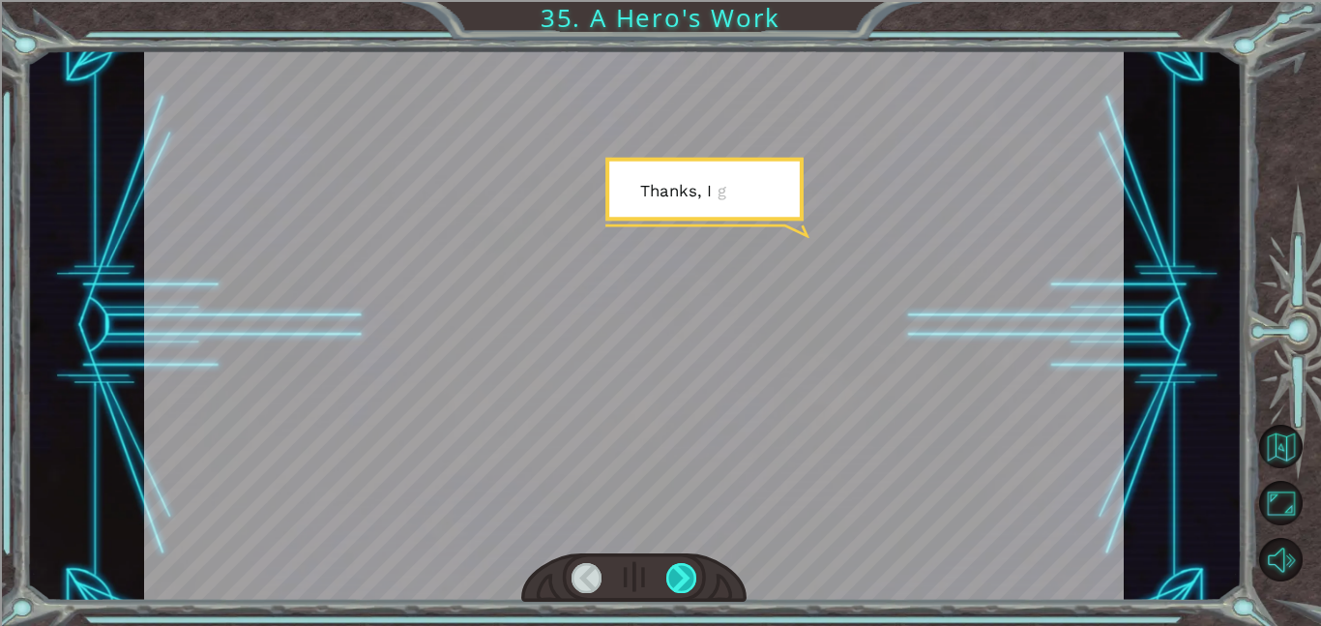
click at [680, 574] on div at bounding box center [681, 578] width 31 height 30
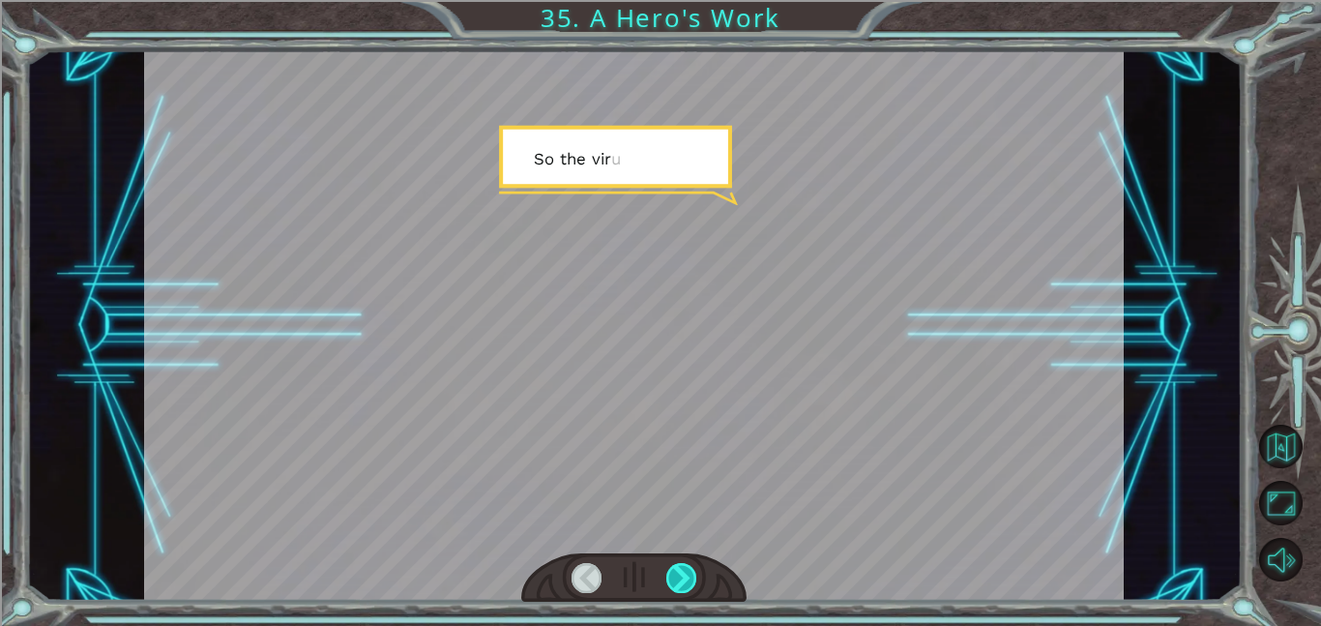
click at [681, 575] on div at bounding box center [681, 578] width 31 height 30
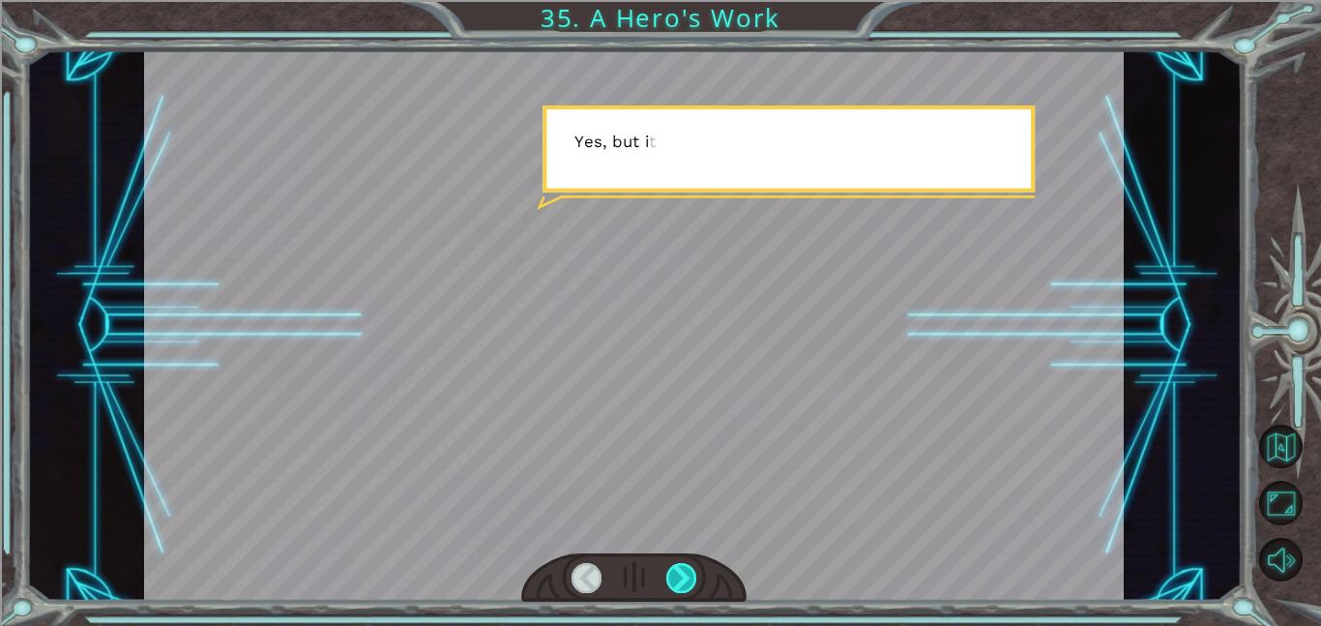
click at [681, 575] on div at bounding box center [681, 578] width 31 height 30
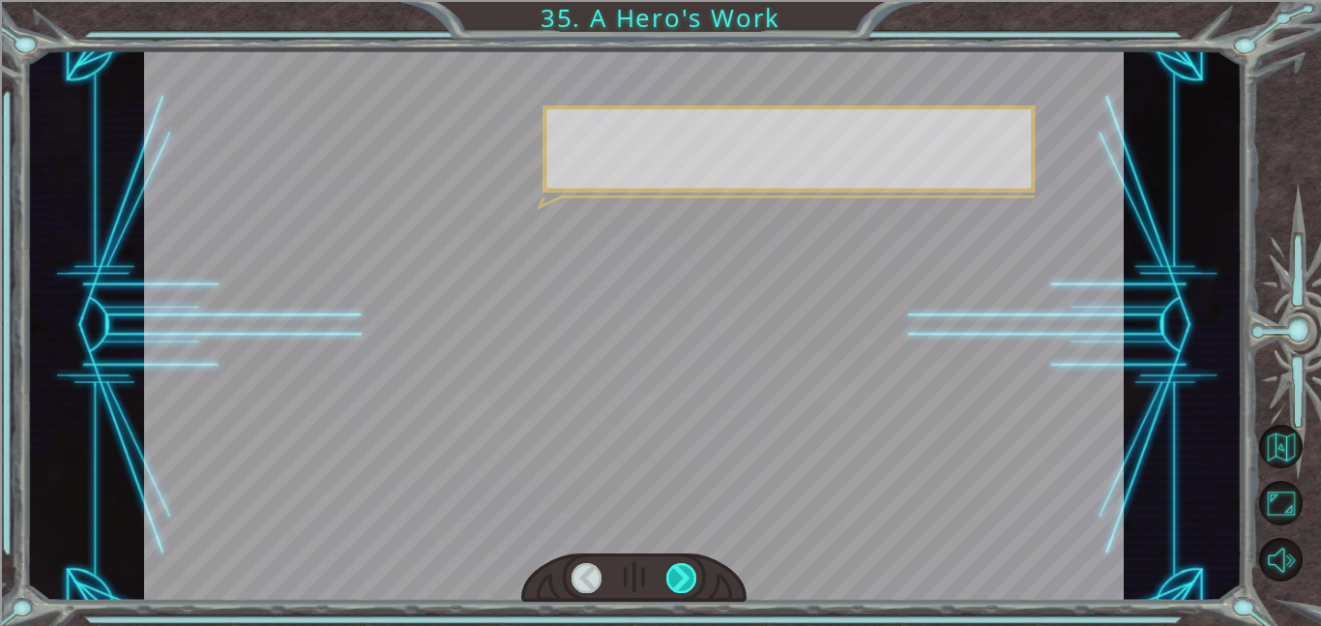
click at [681, 575] on div at bounding box center [681, 578] width 31 height 30
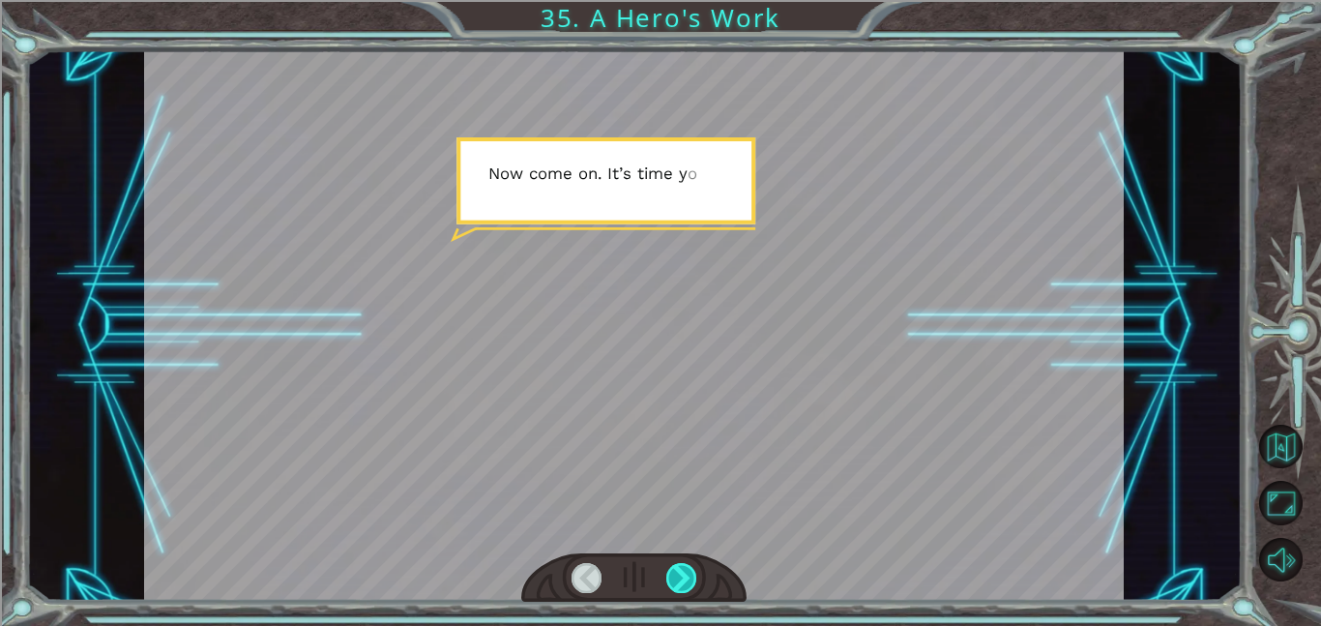
click at [681, 575] on div at bounding box center [681, 578] width 31 height 30
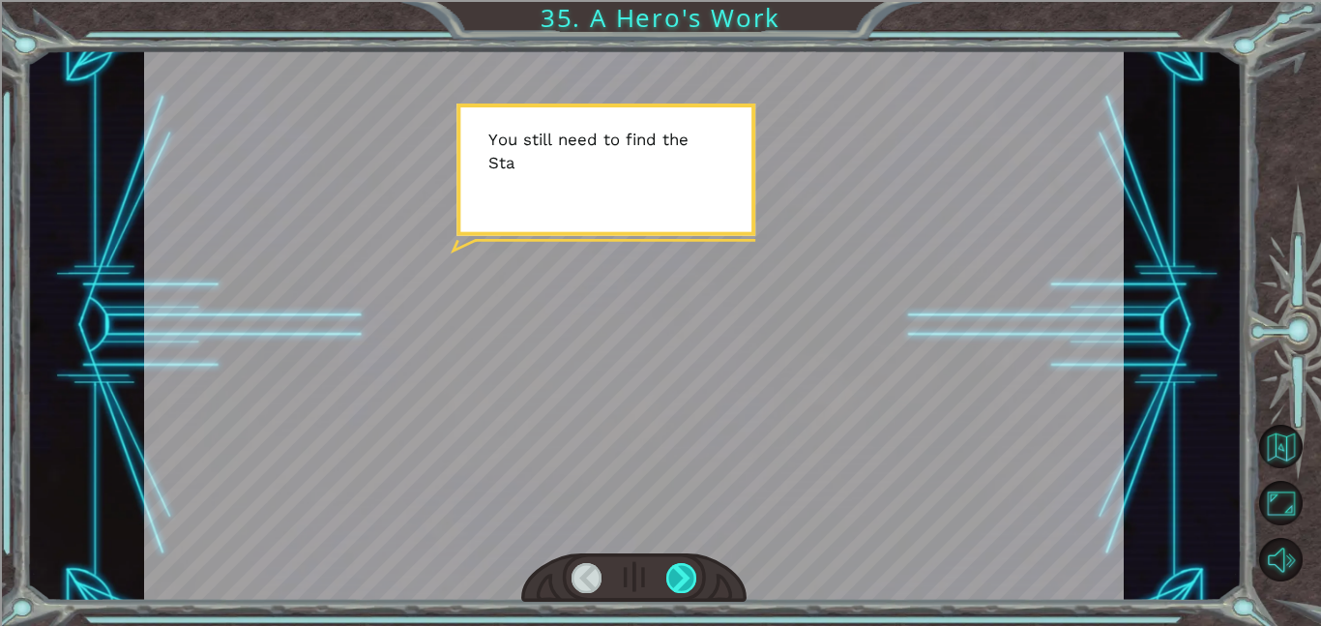
click at [681, 575] on div at bounding box center [681, 578] width 31 height 30
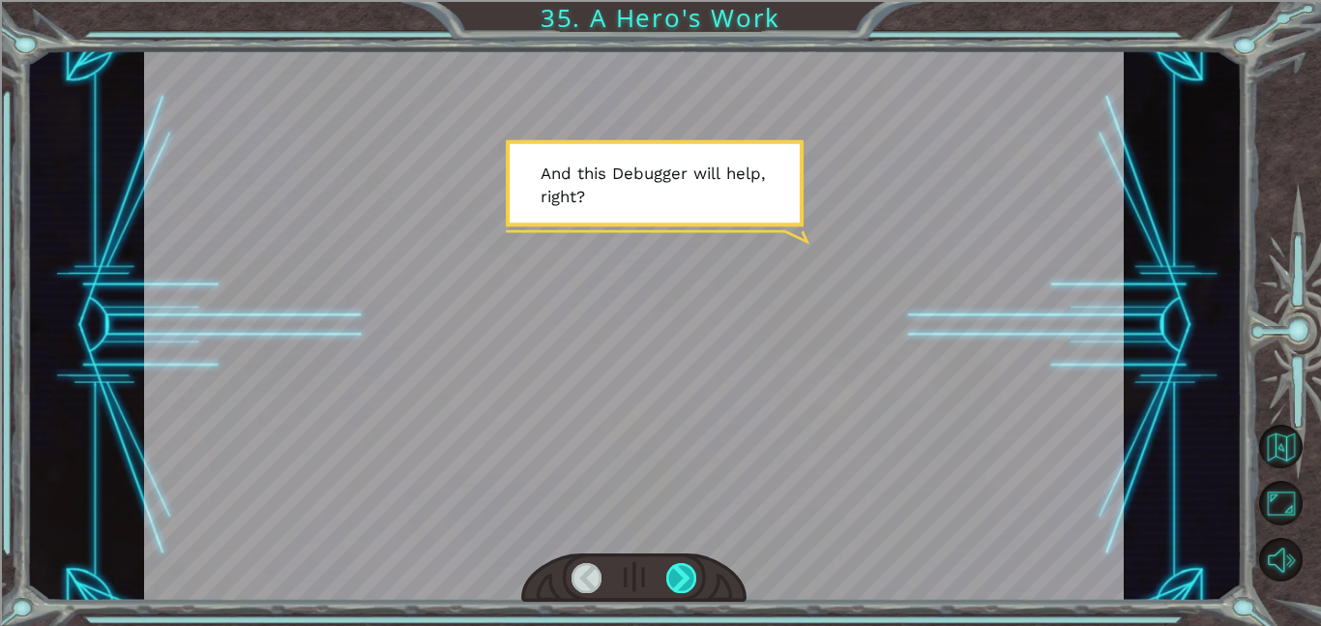
click at [683, 572] on div at bounding box center [681, 578] width 31 height 30
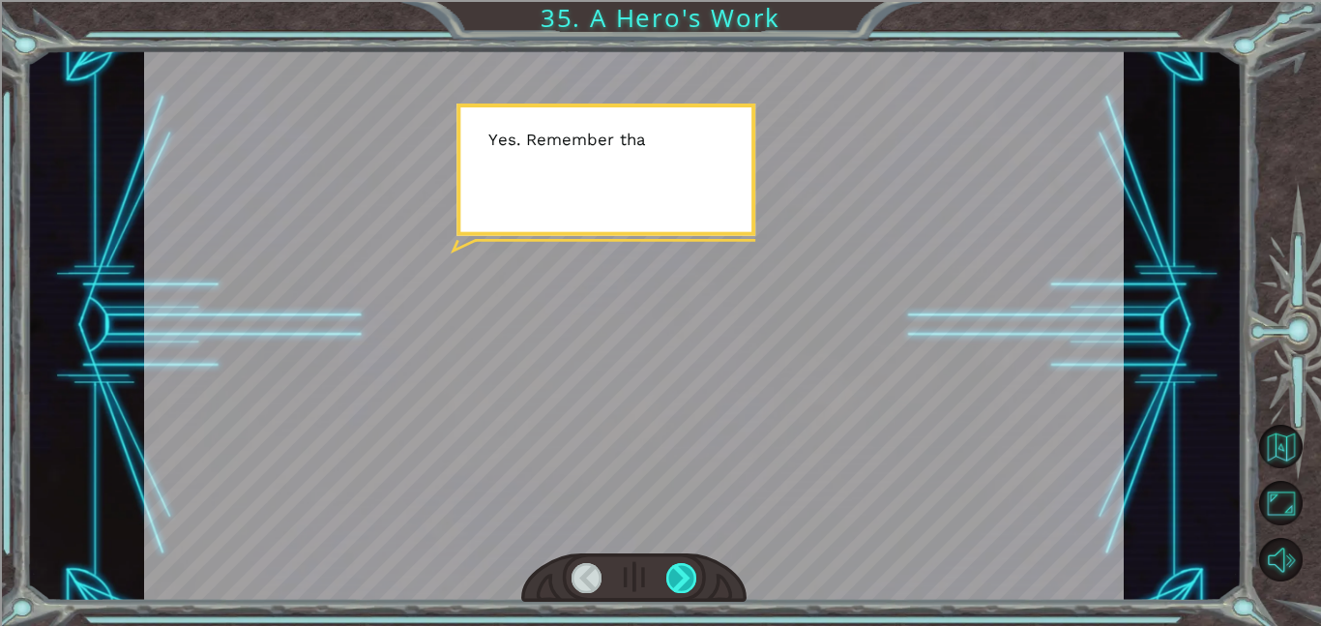
click at [683, 571] on div at bounding box center [681, 578] width 31 height 30
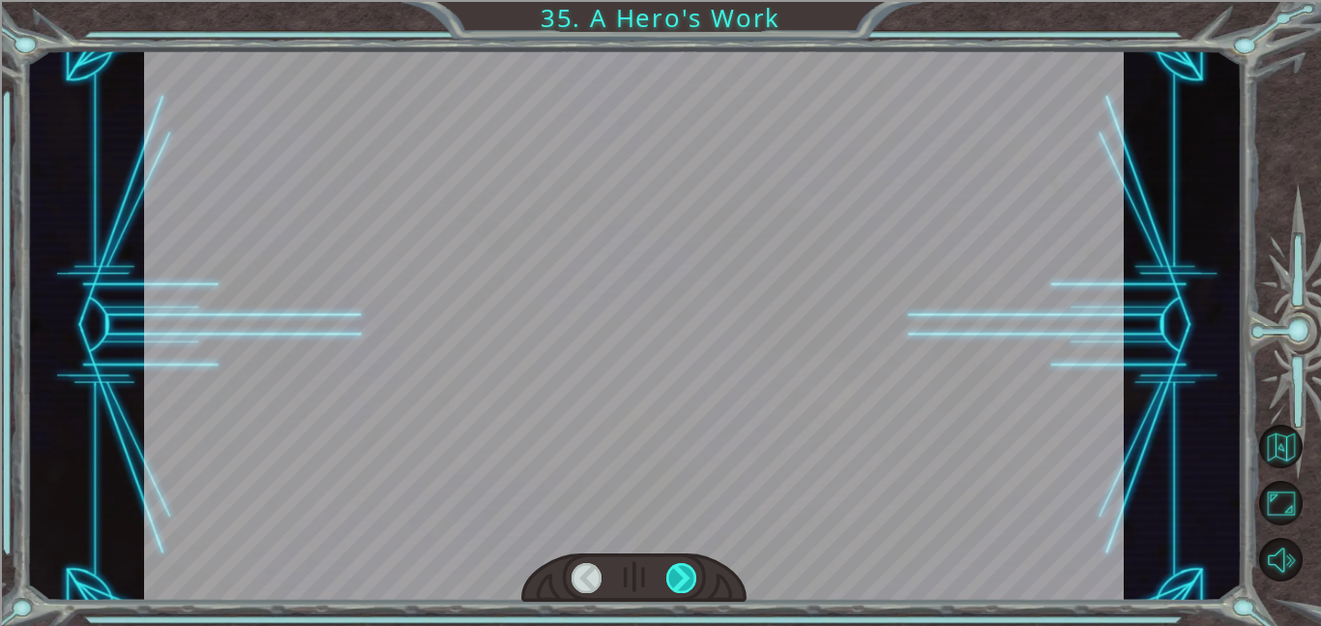
click at [683, 571] on div at bounding box center [681, 578] width 31 height 30
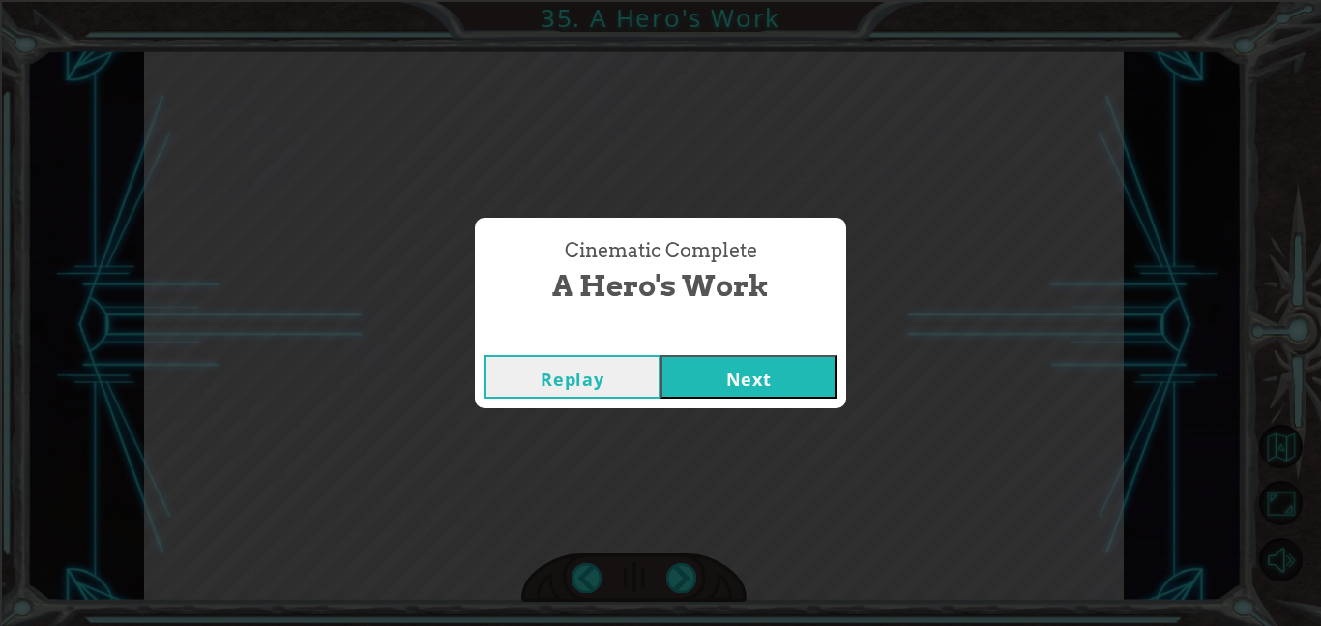
click at [756, 381] on button "Next" at bounding box center [748, 377] width 176 height 44
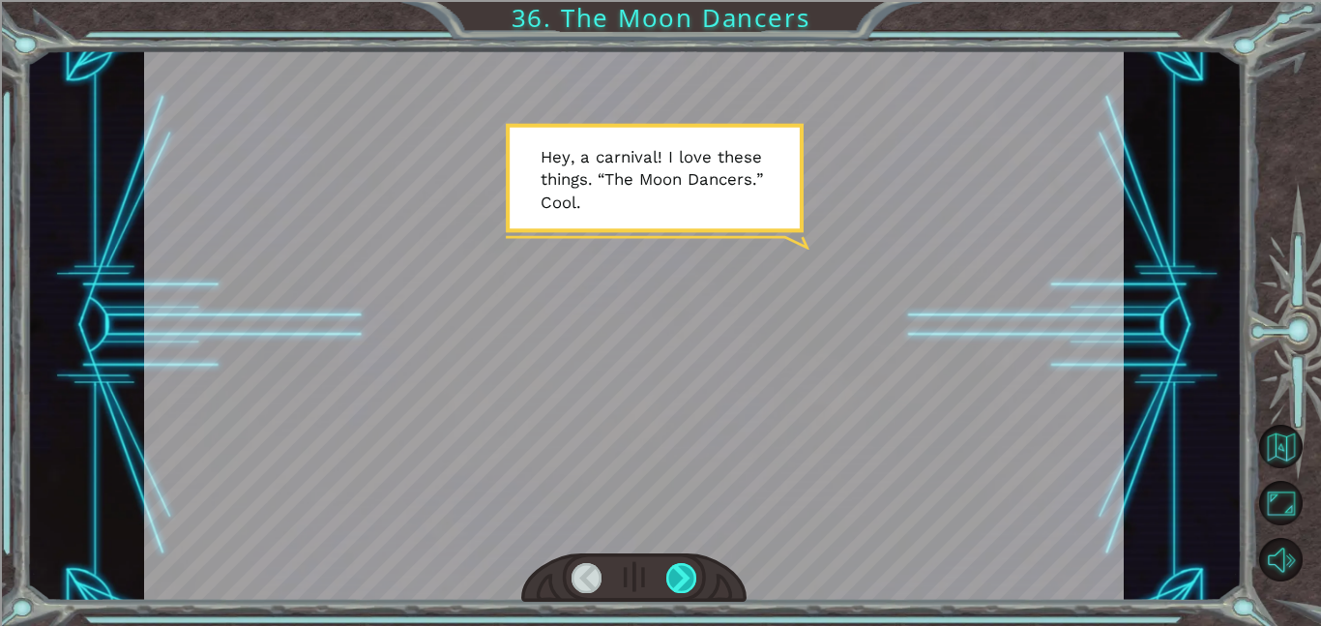
click at [667, 572] on div at bounding box center [681, 578] width 31 height 30
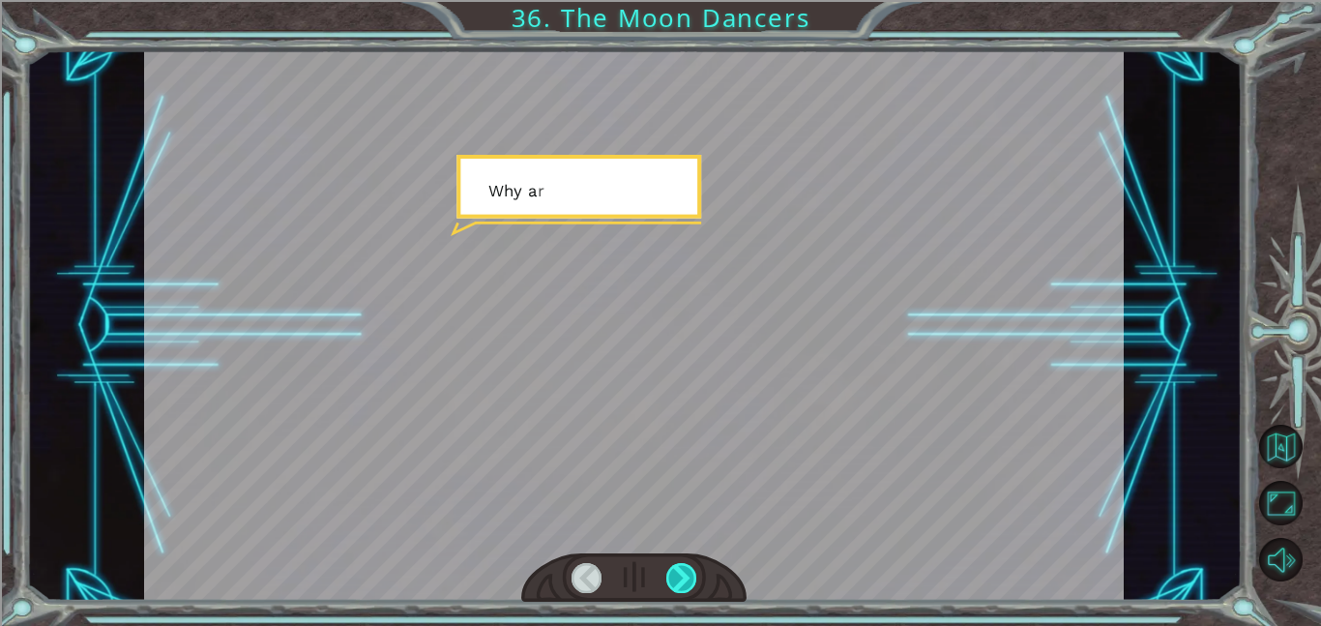
click at [682, 582] on div at bounding box center [681, 578] width 31 height 30
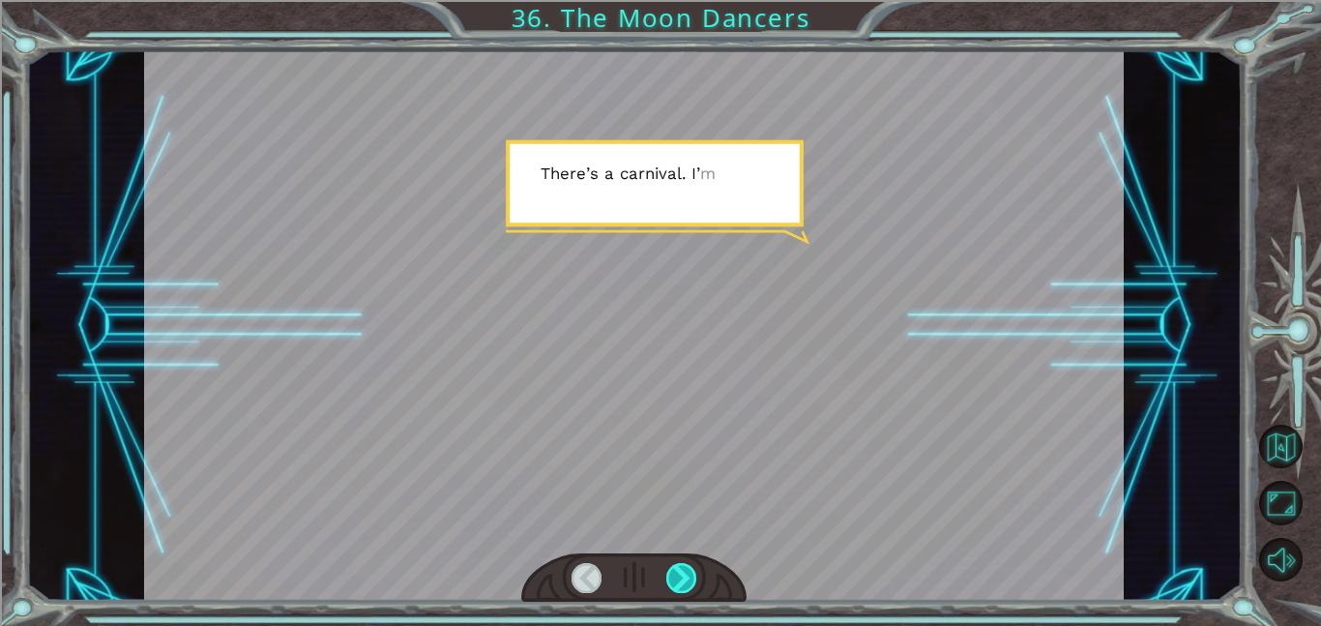
click at [683, 577] on div at bounding box center [681, 578] width 31 height 30
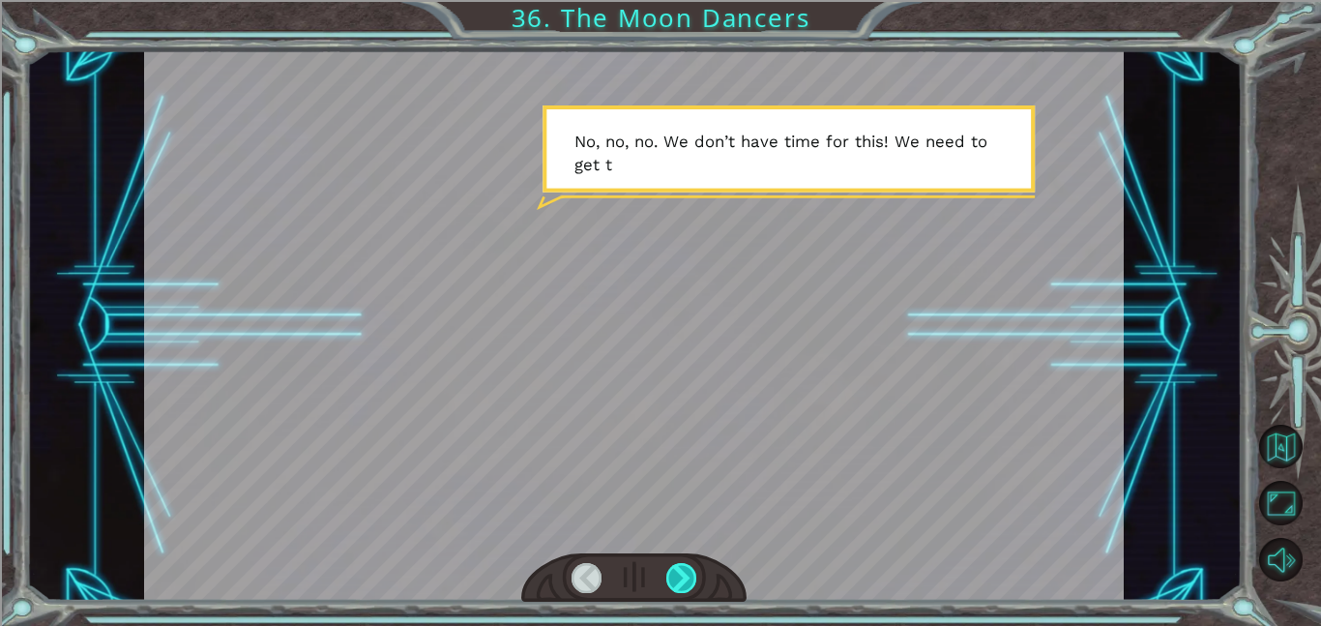
click at [683, 577] on div at bounding box center [681, 578] width 31 height 30
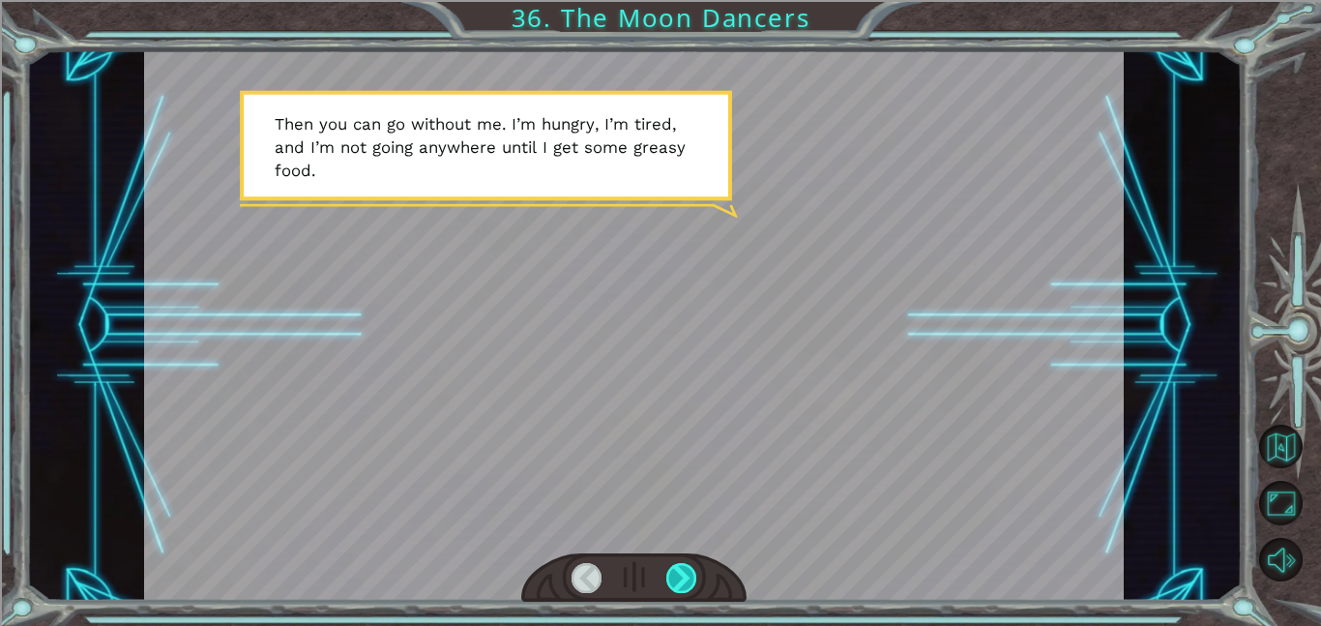
click at [683, 577] on div at bounding box center [681, 578] width 31 height 30
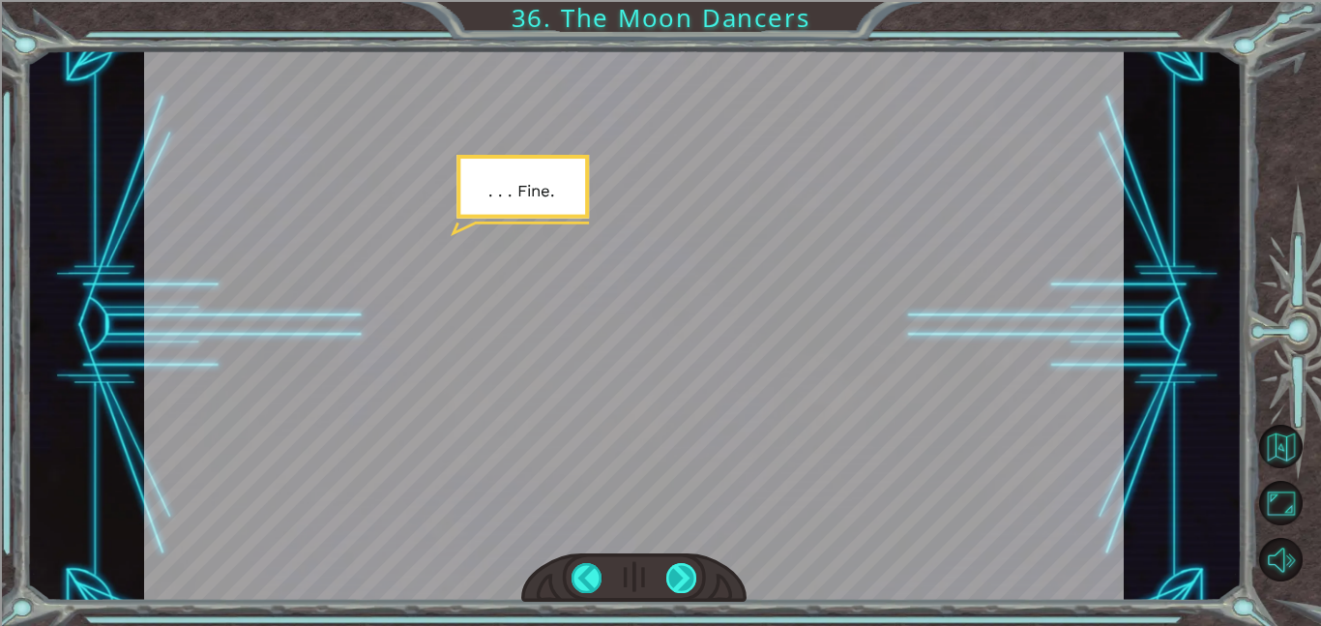
click at [670, 588] on div at bounding box center [681, 578] width 31 height 30
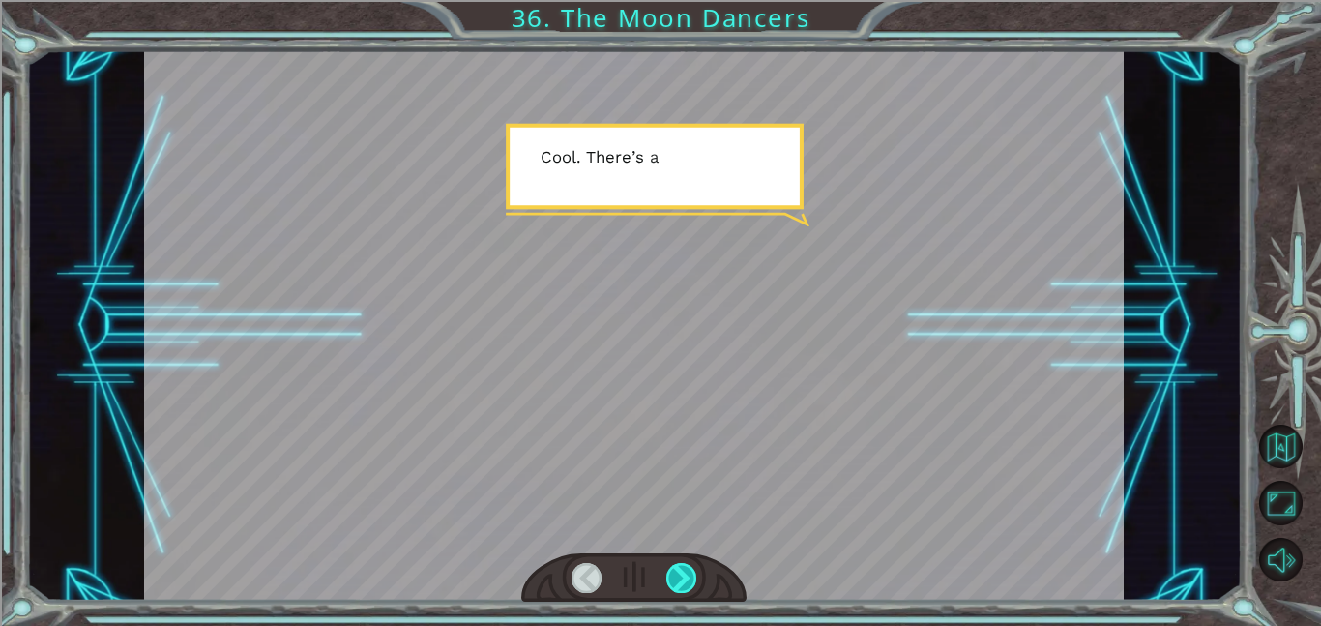
click at [667, 590] on div at bounding box center [681, 578] width 31 height 30
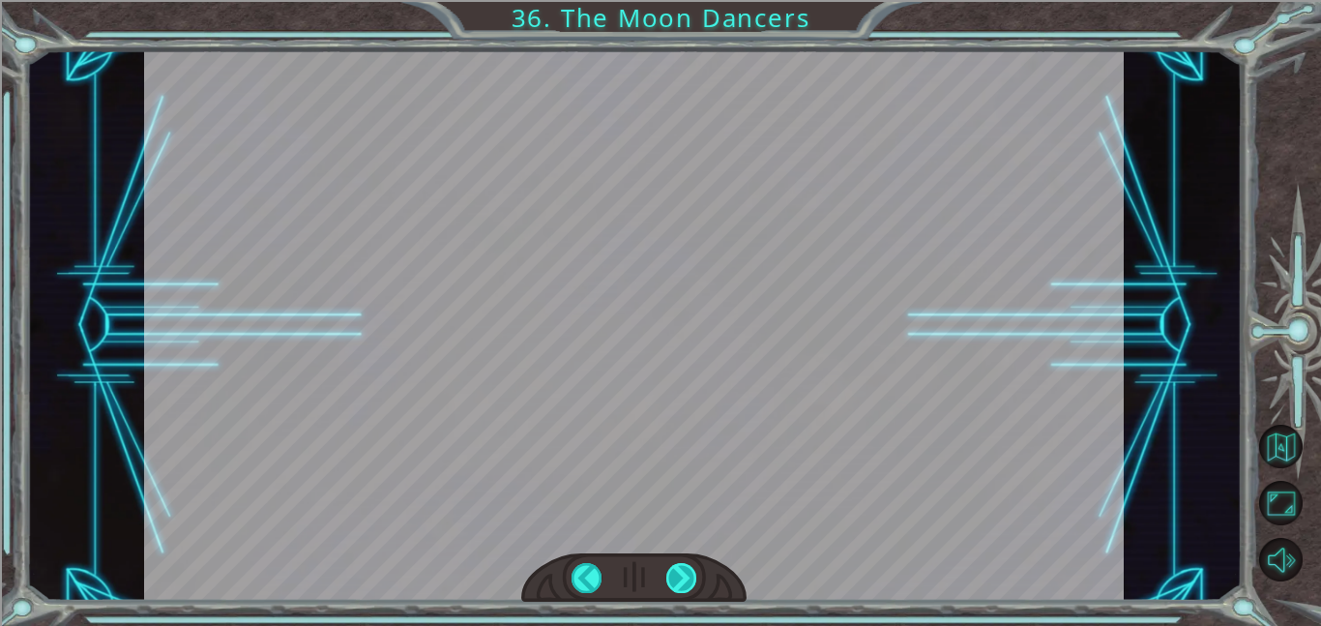
click at [672, 584] on div at bounding box center [681, 578] width 31 height 30
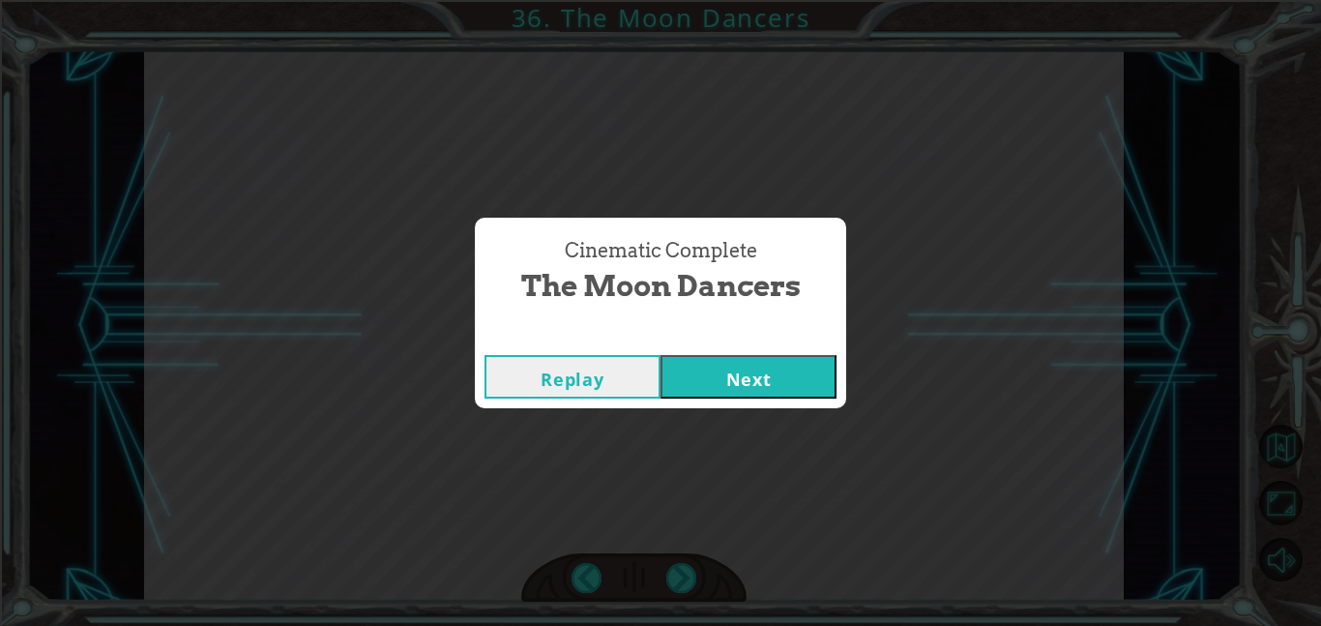
click at [720, 346] on div "Replay Next" at bounding box center [660, 376] width 371 height 63
click at [739, 382] on button "Next" at bounding box center [748, 377] width 176 height 44
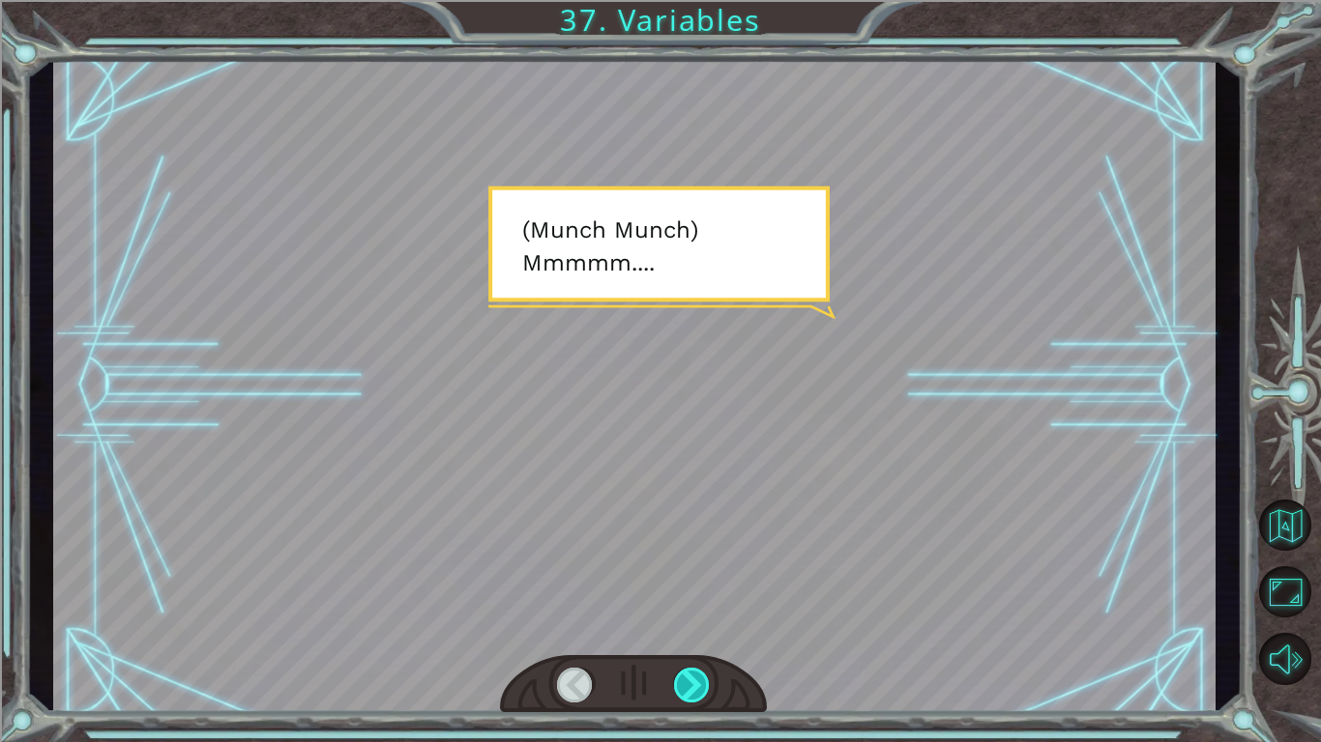
click at [676, 625] on div at bounding box center [692, 685] width 37 height 35
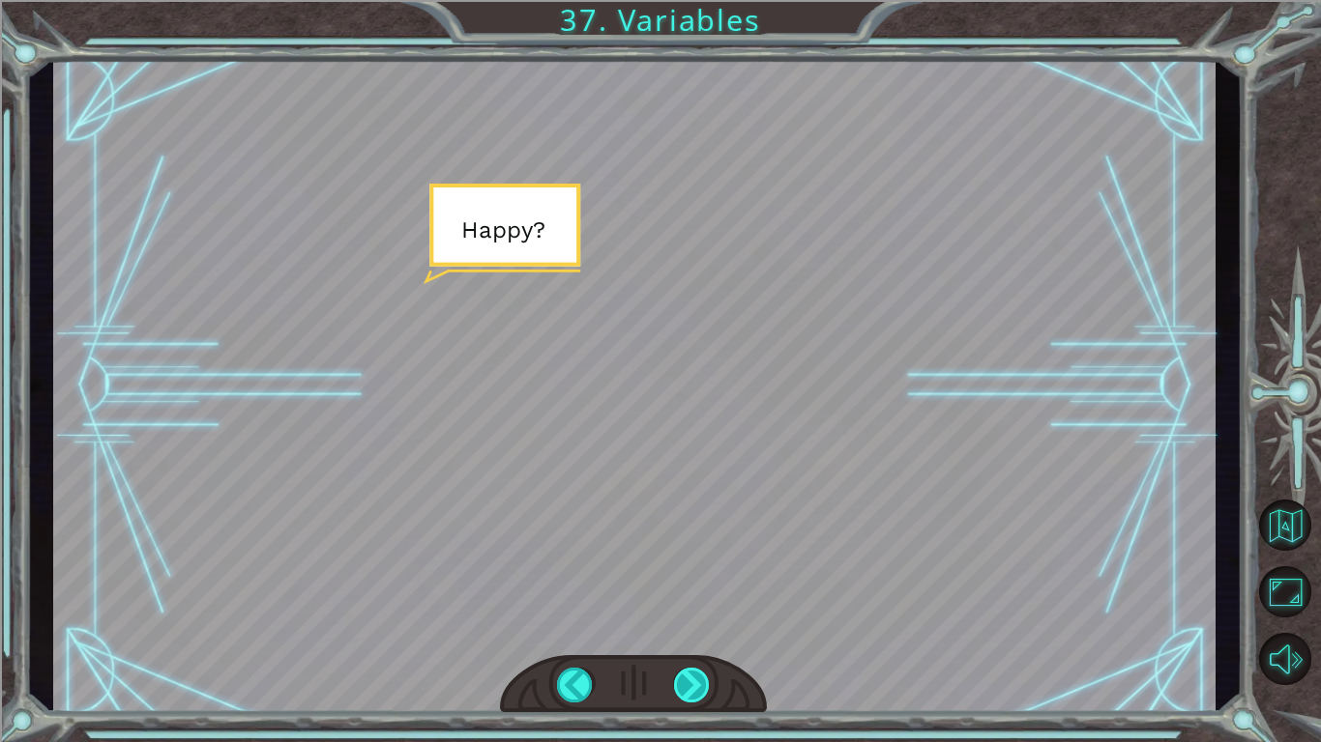
click at [677, 625] on div at bounding box center [692, 685] width 37 height 35
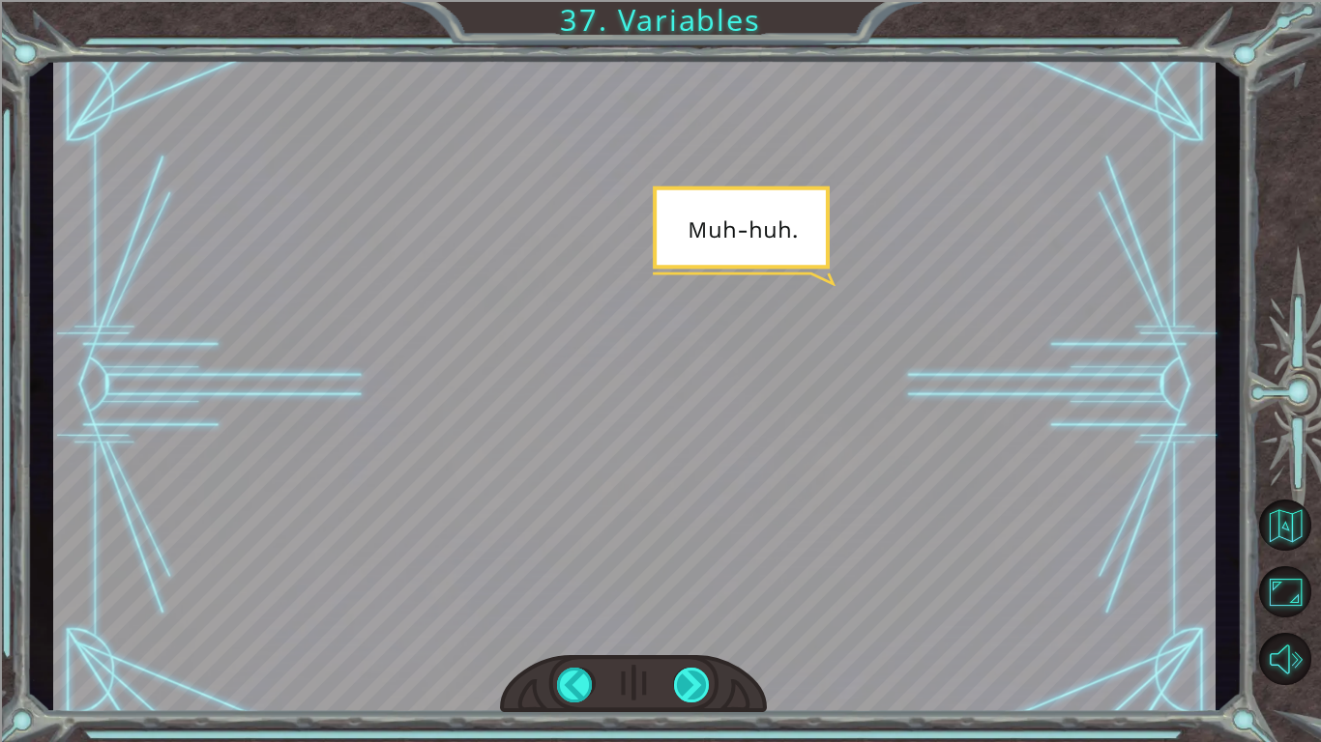
click at [677, 625] on div at bounding box center [692, 685] width 37 height 35
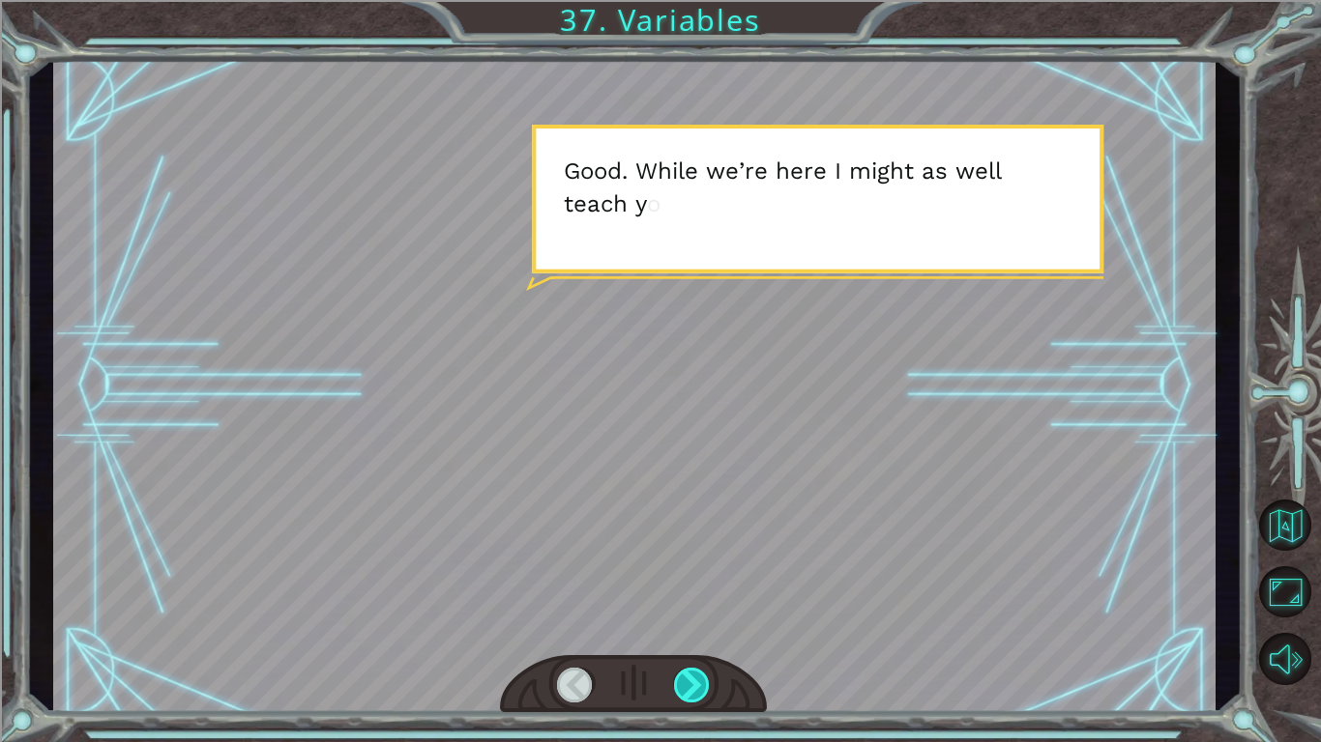
click at [677, 625] on div at bounding box center [692, 685] width 37 height 35
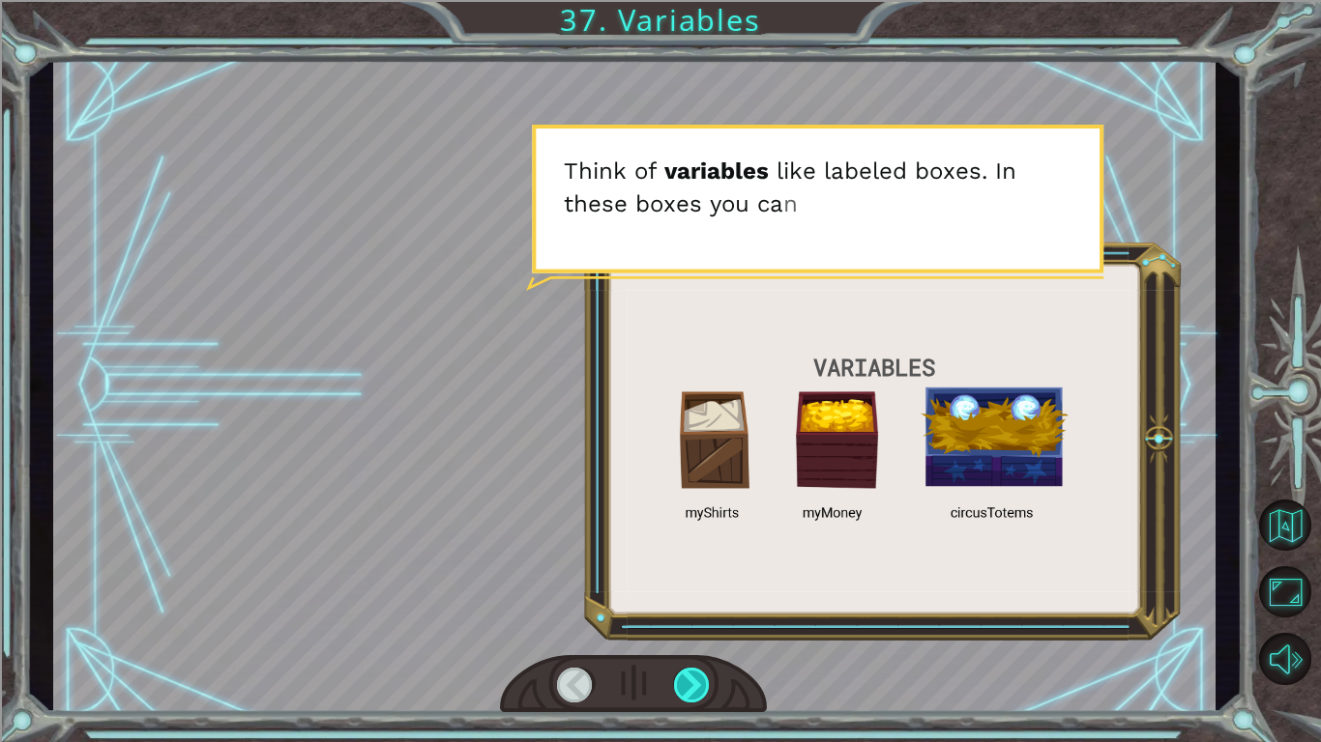
click at [682, 625] on div at bounding box center [692, 685] width 37 height 35
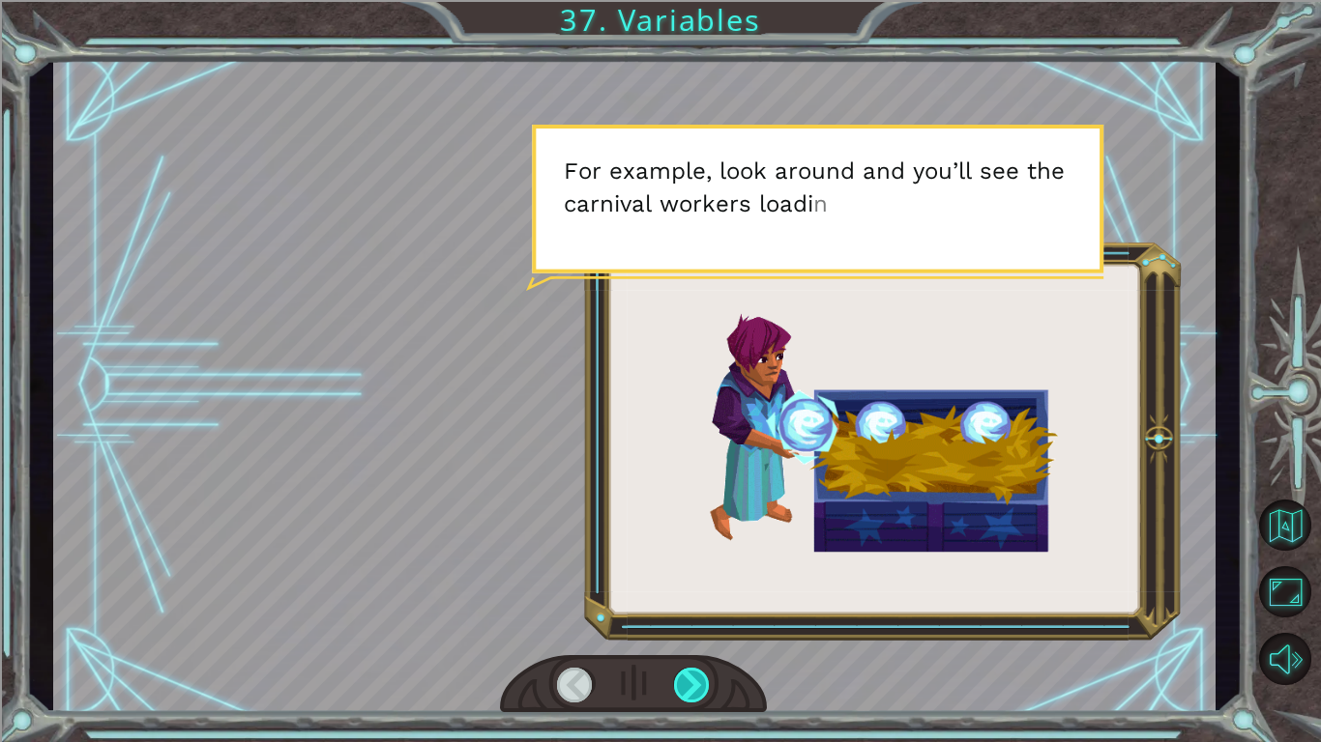
click at [682, 625] on div at bounding box center [692, 685] width 37 height 35
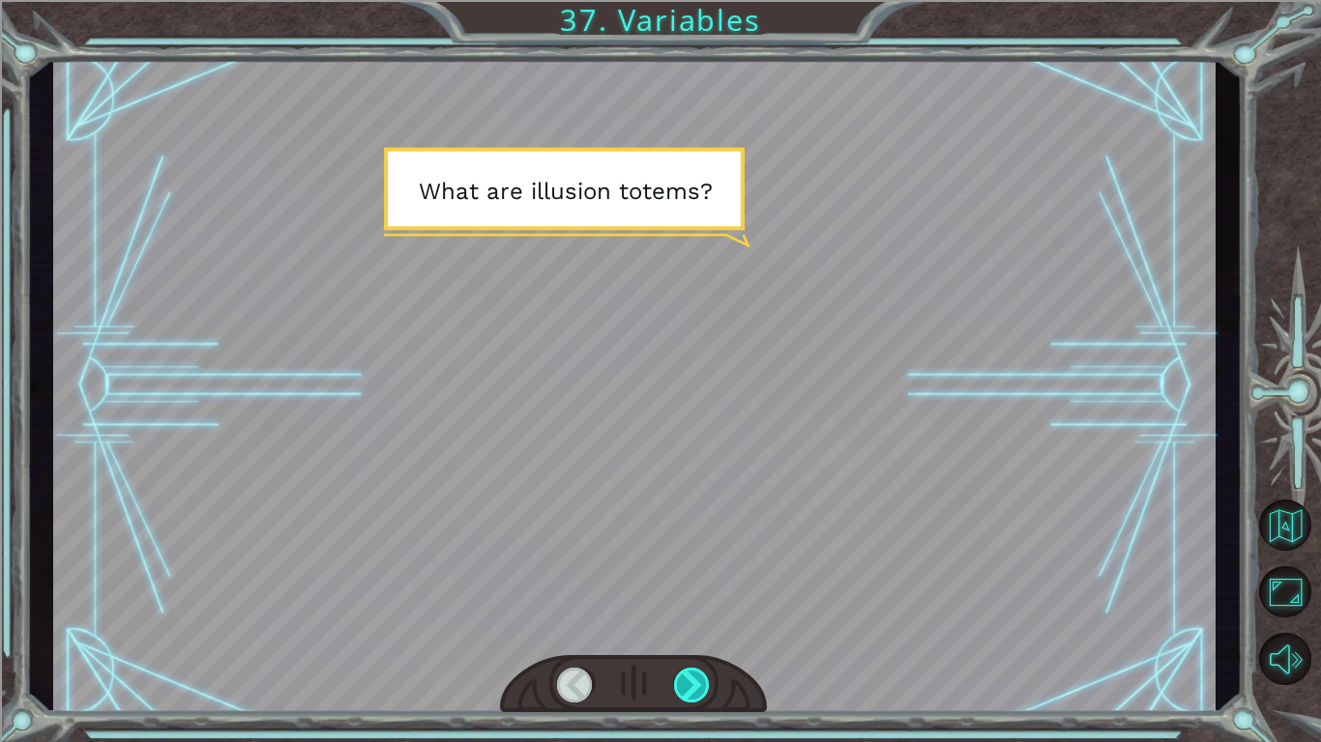
click at [682, 625] on div at bounding box center [692, 685] width 37 height 35
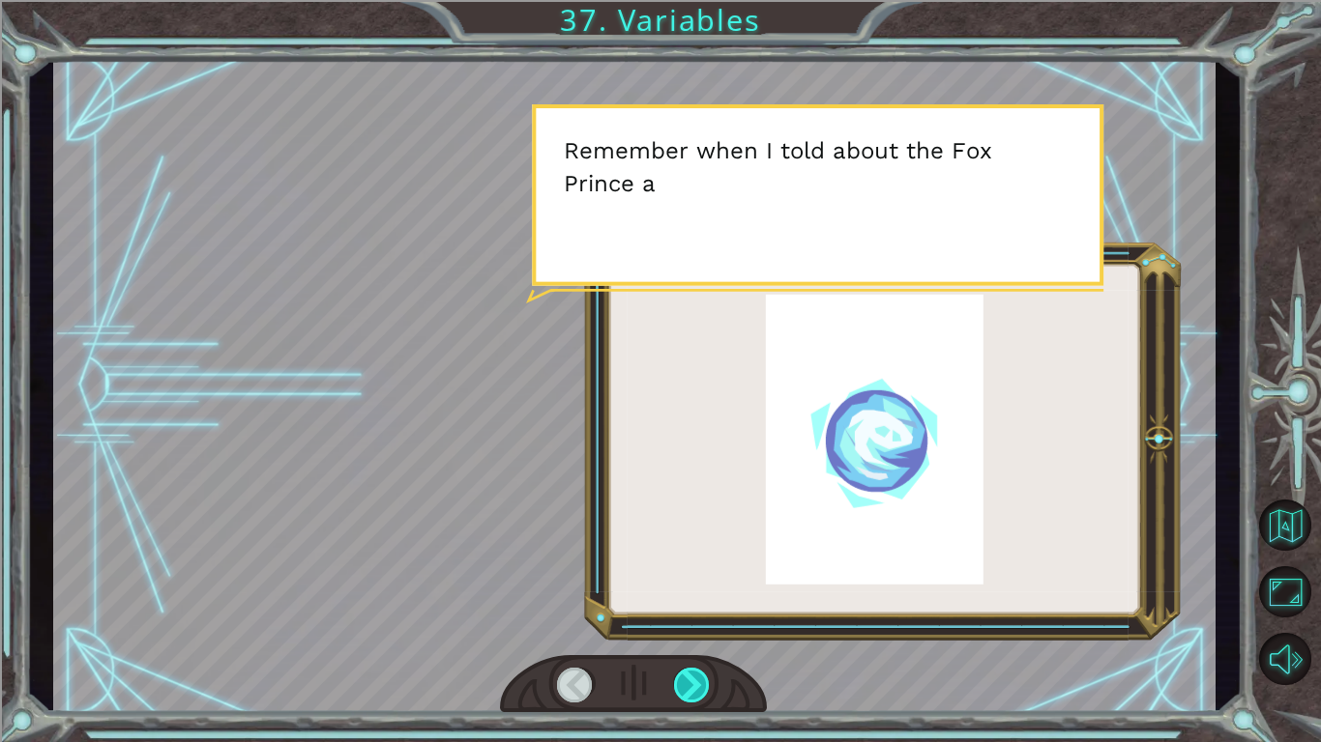
click at [692, 625] on div at bounding box center [692, 685] width 37 height 35
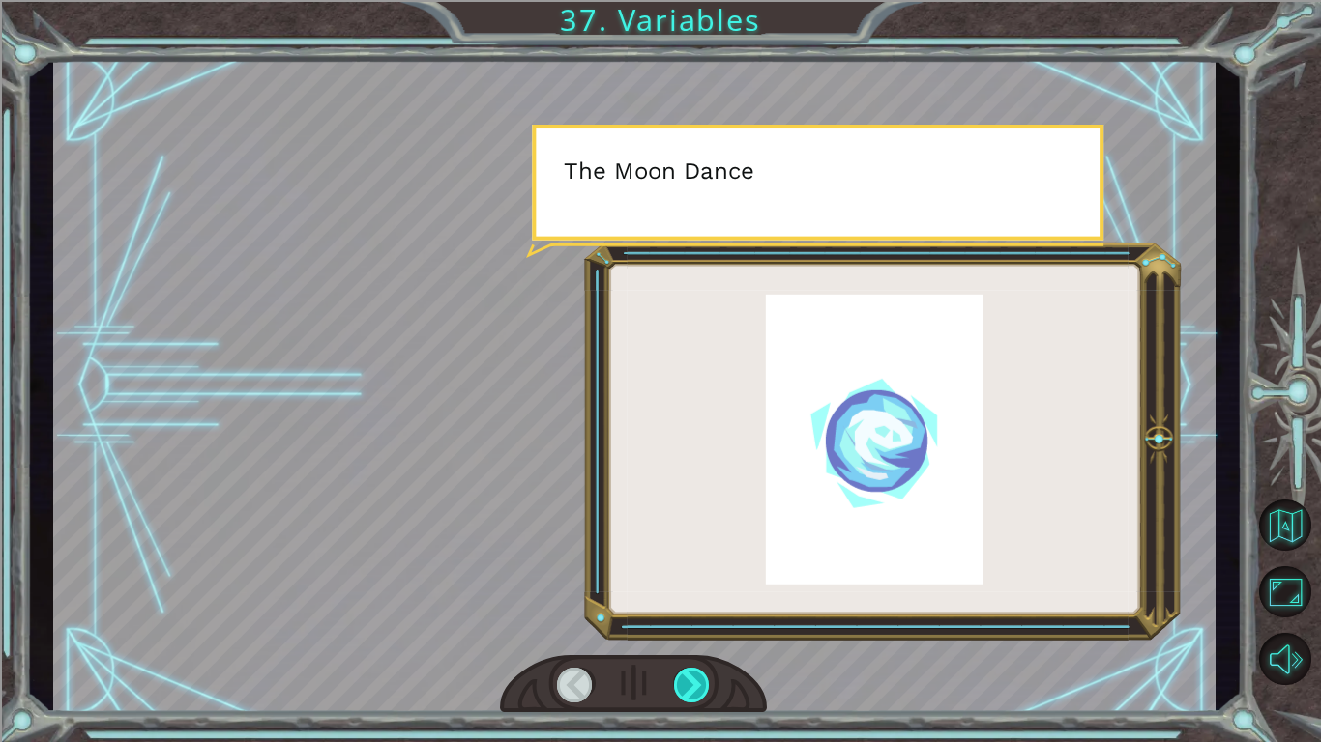
click at [692, 625] on div at bounding box center [692, 685] width 37 height 35
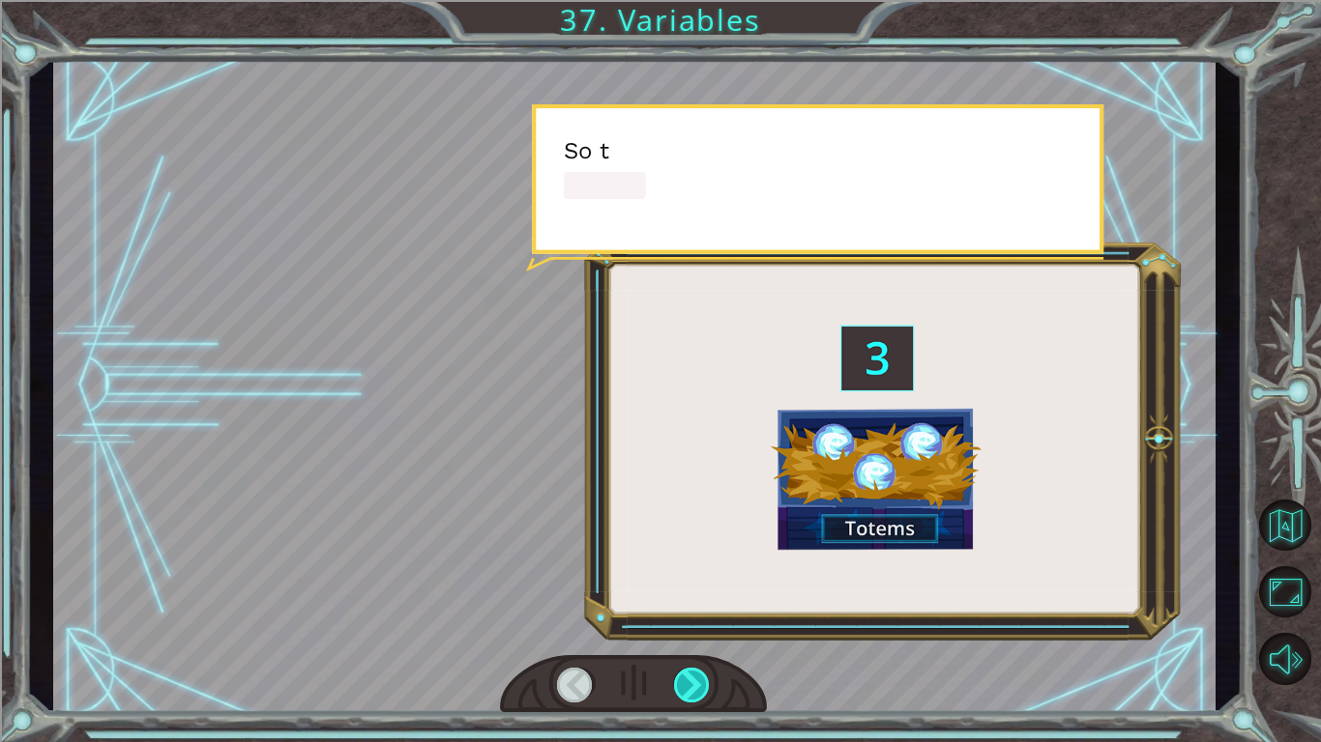
click at [692, 625] on div at bounding box center [692, 685] width 37 height 35
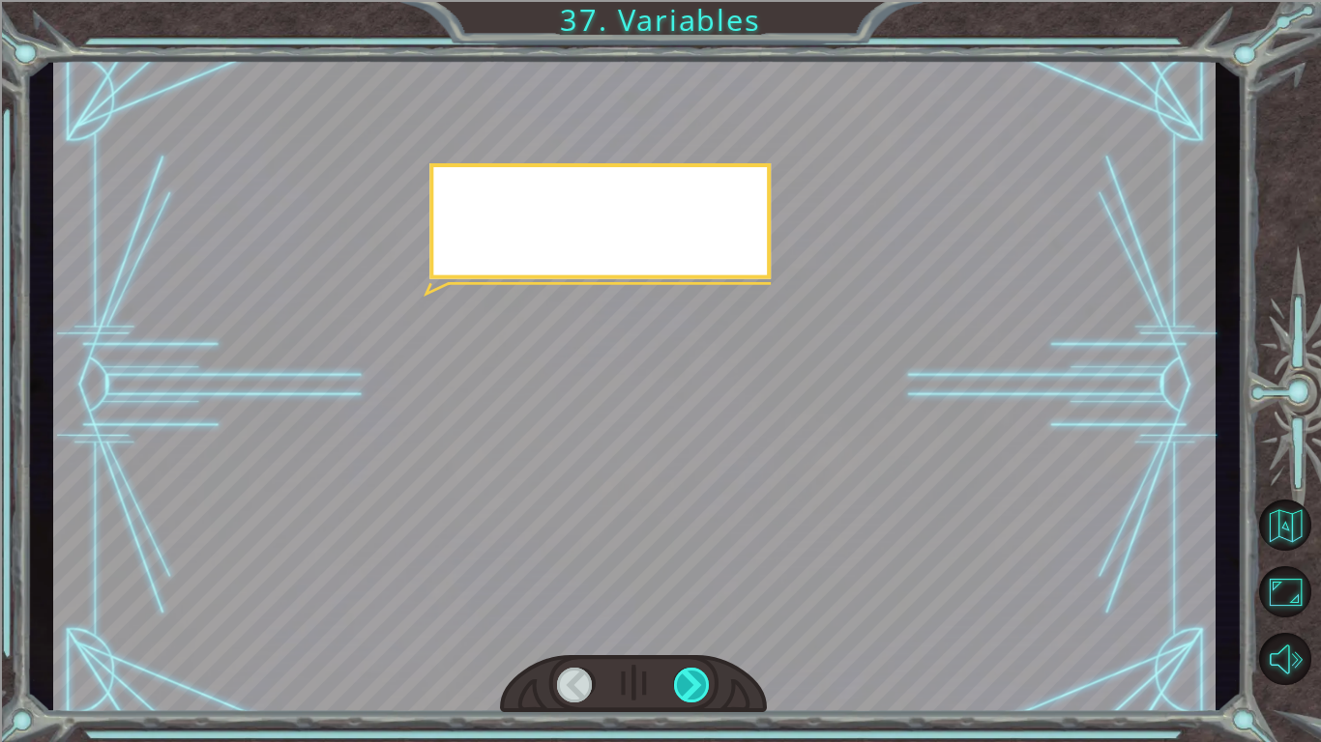
click at [692, 625] on div at bounding box center [692, 685] width 37 height 35
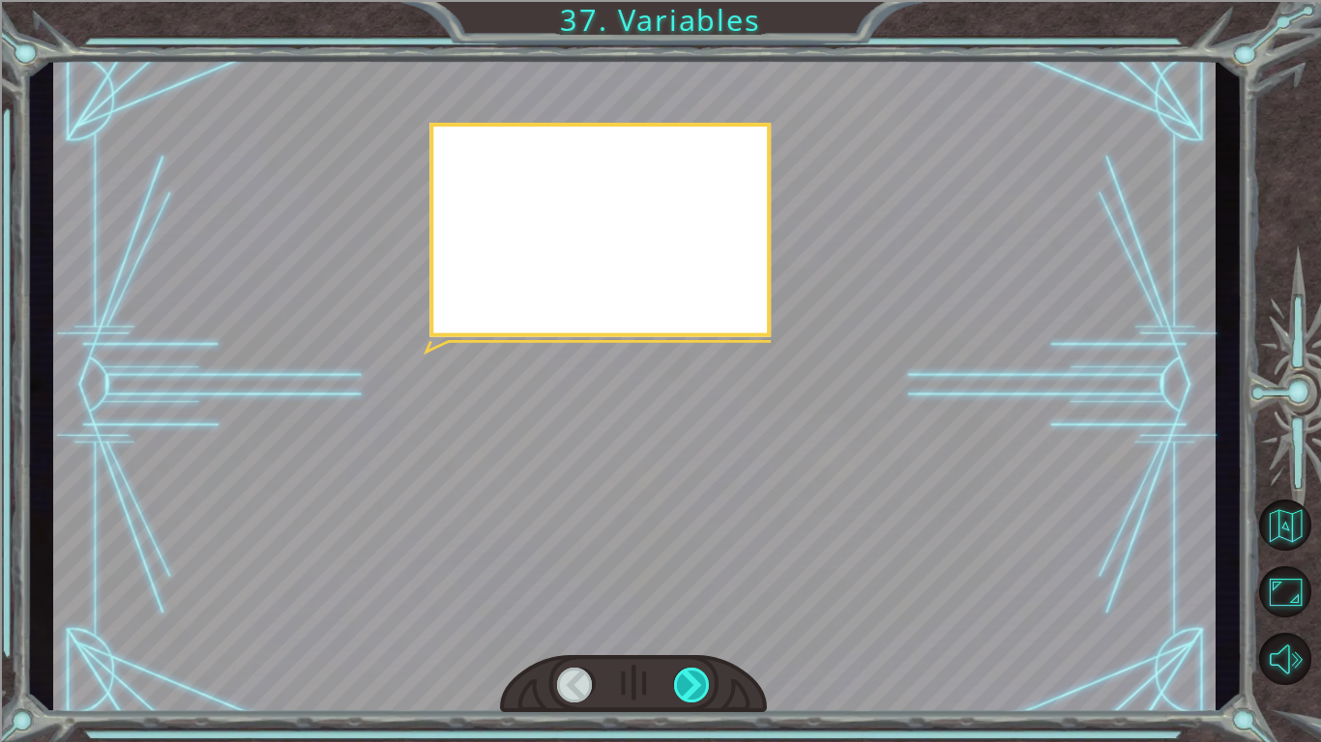
click at [692, 625] on div at bounding box center [692, 685] width 37 height 35
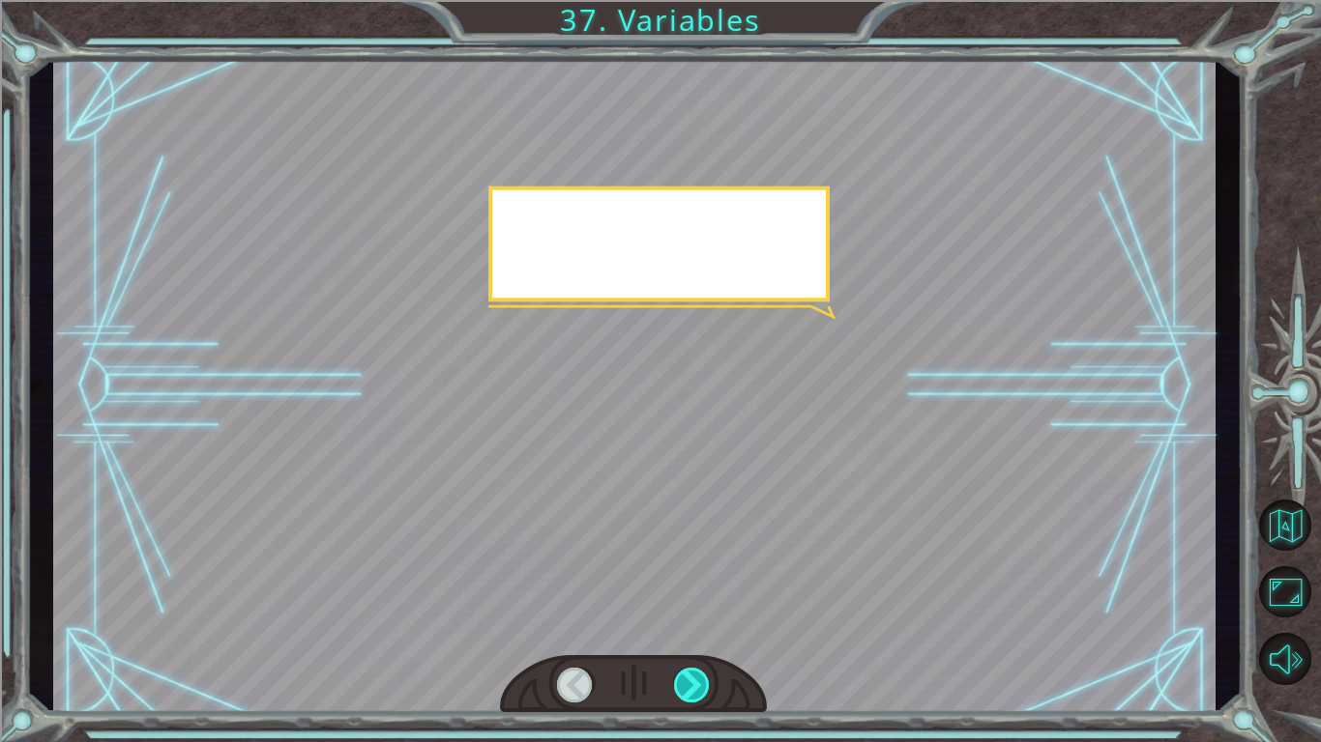
click at [696, 625] on div at bounding box center [692, 685] width 37 height 35
click at [688, 625] on div at bounding box center [692, 685] width 37 height 35
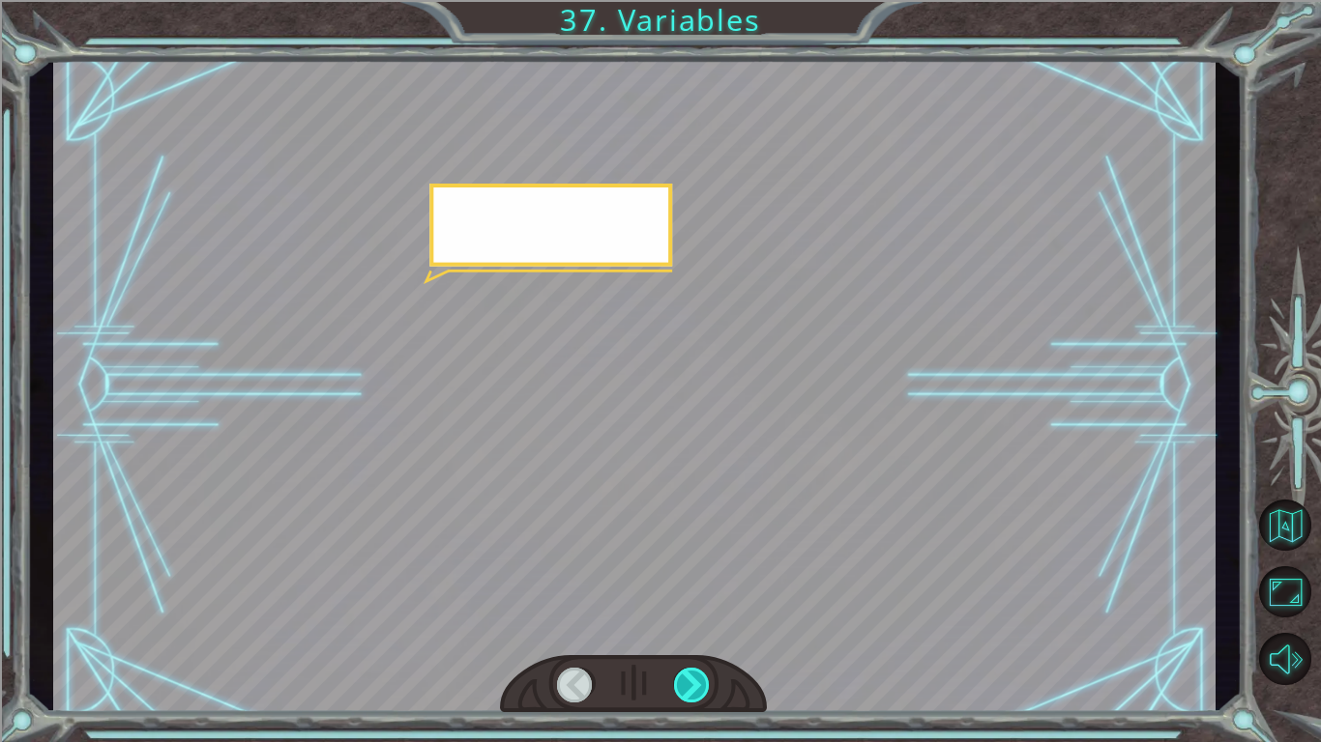
click at [688, 625] on div at bounding box center [692, 685] width 37 height 35
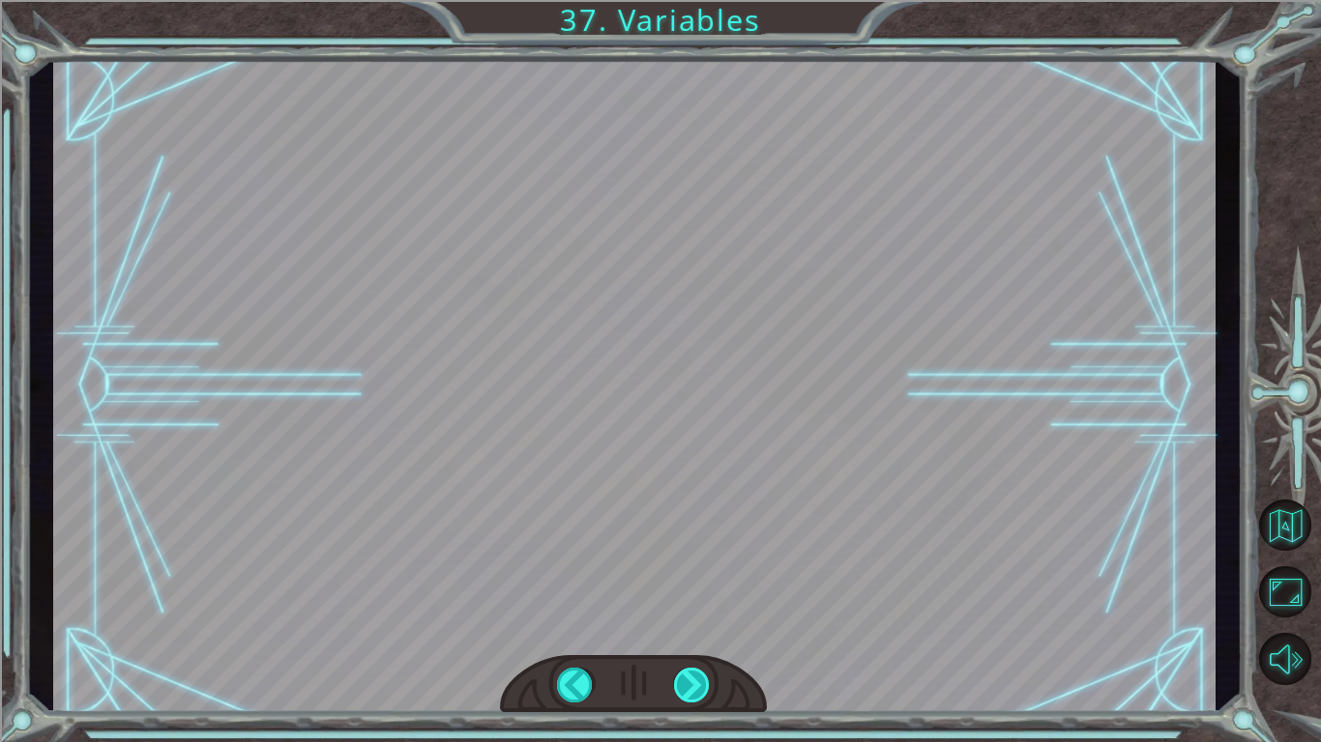
click at [688, 625] on div at bounding box center [692, 685] width 37 height 35
click at [688, 0] on div "( M u n c h M u n c h ) M m m m m . . . . H a p p y ? M u h - h u h . G o o d .…" at bounding box center [660, 0] width 1321 height 0
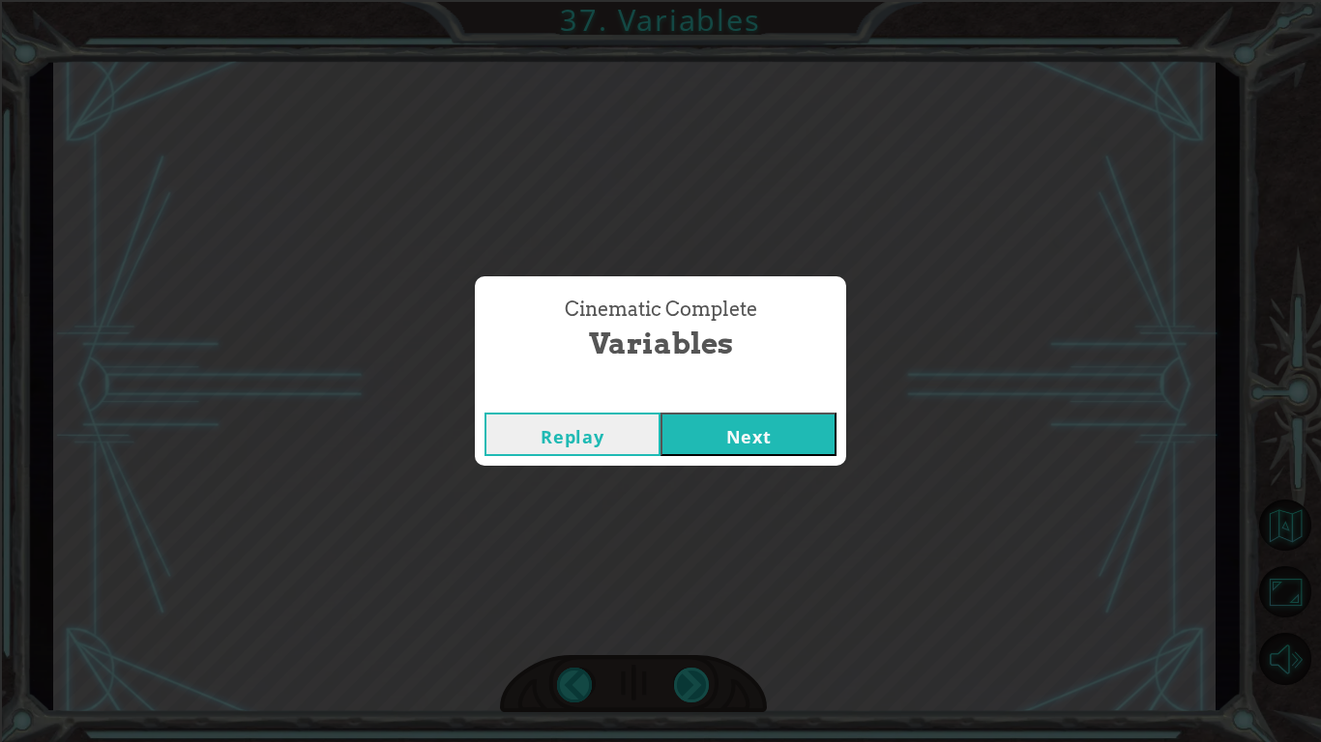
click at [688, 625] on div "Cinematic Complete Variables Replay Next" at bounding box center [660, 371] width 1321 height 742
click at [762, 444] on button "Next" at bounding box center [748, 435] width 176 height 44
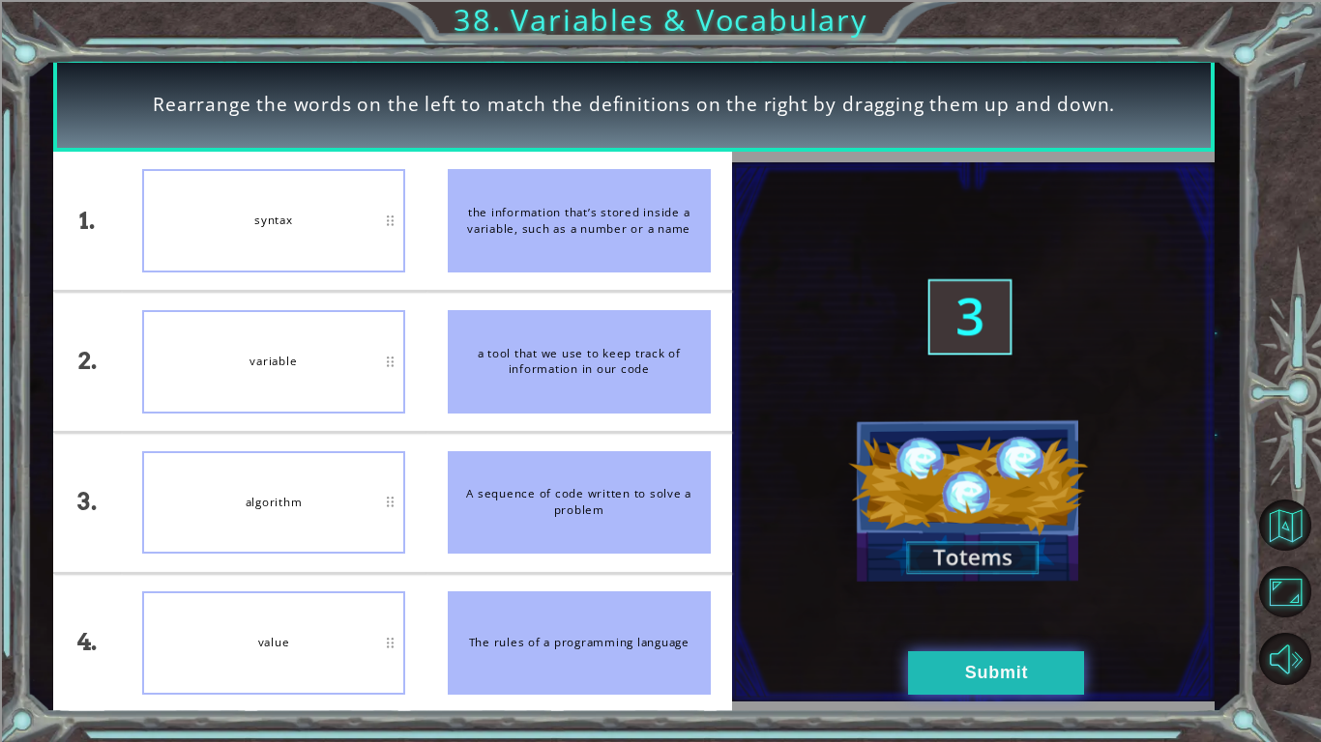
click at [999, 625] on button "Submit" at bounding box center [996, 674] width 176 height 44
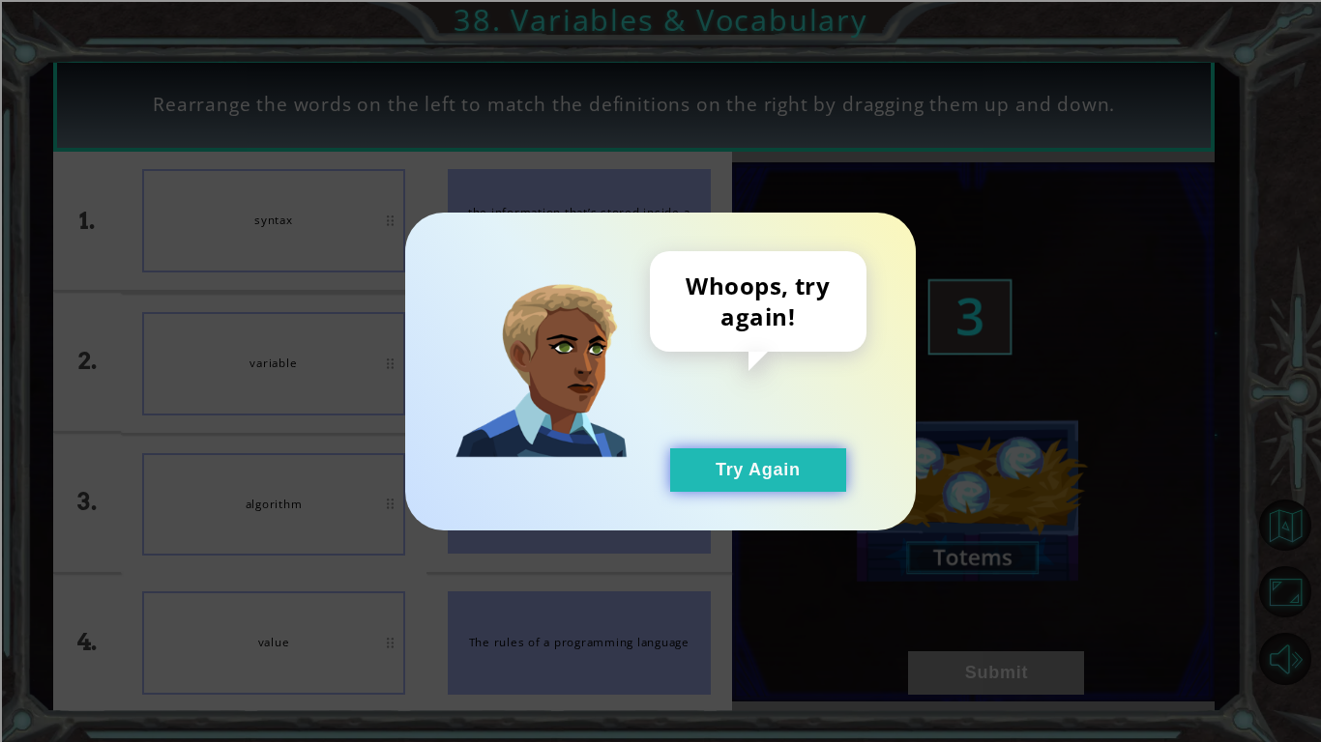
click at [771, 472] on button "Try Again" at bounding box center [758, 471] width 176 height 44
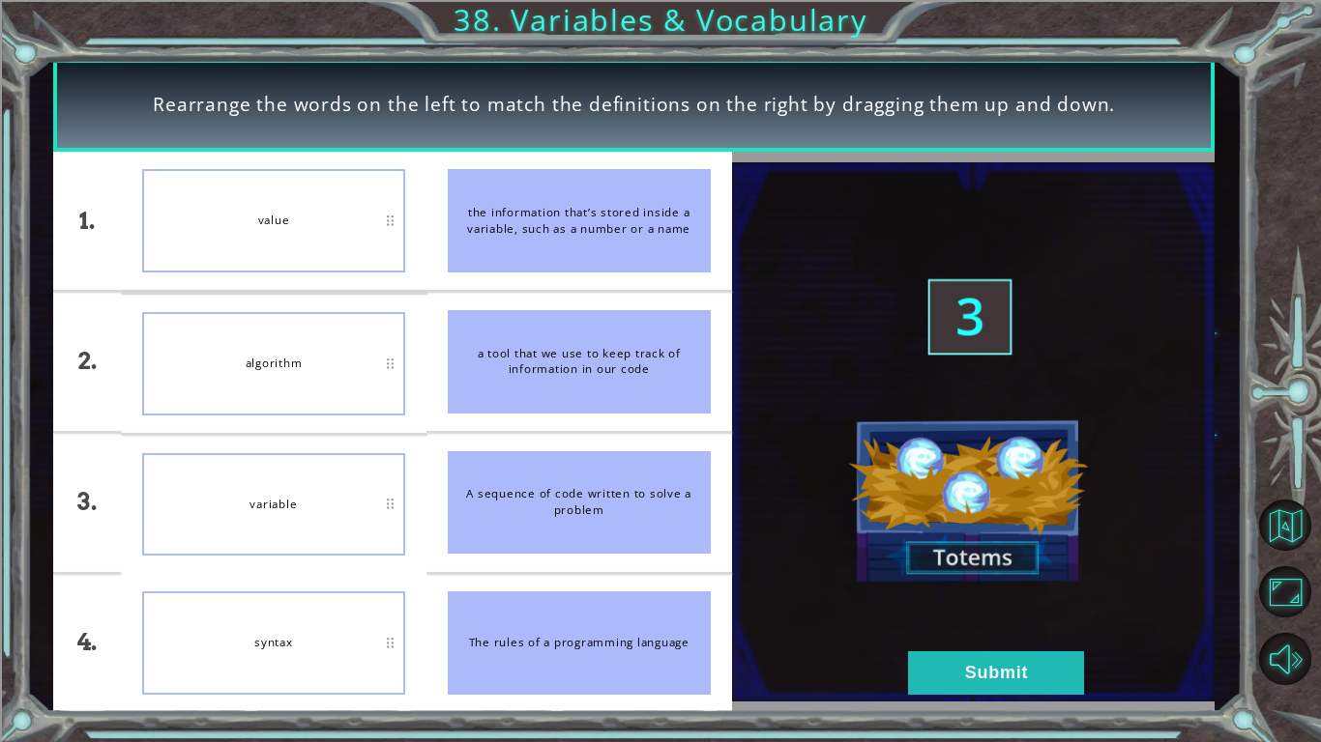
click at [895, 625] on img at bounding box center [973, 431] width 483 height 539
click at [947, 625] on button "Submit" at bounding box center [996, 674] width 176 height 44
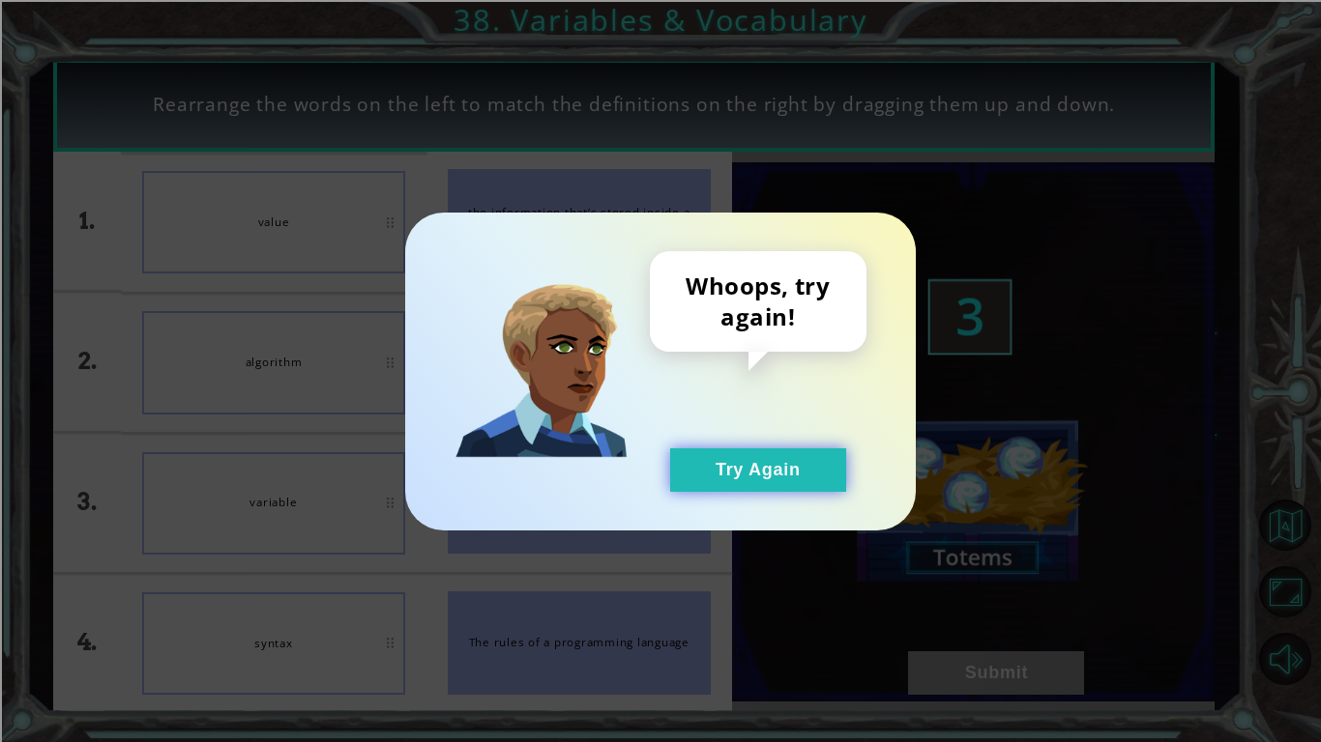
click at [737, 477] on button "Try Again" at bounding box center [758, 471] width 176 height 44
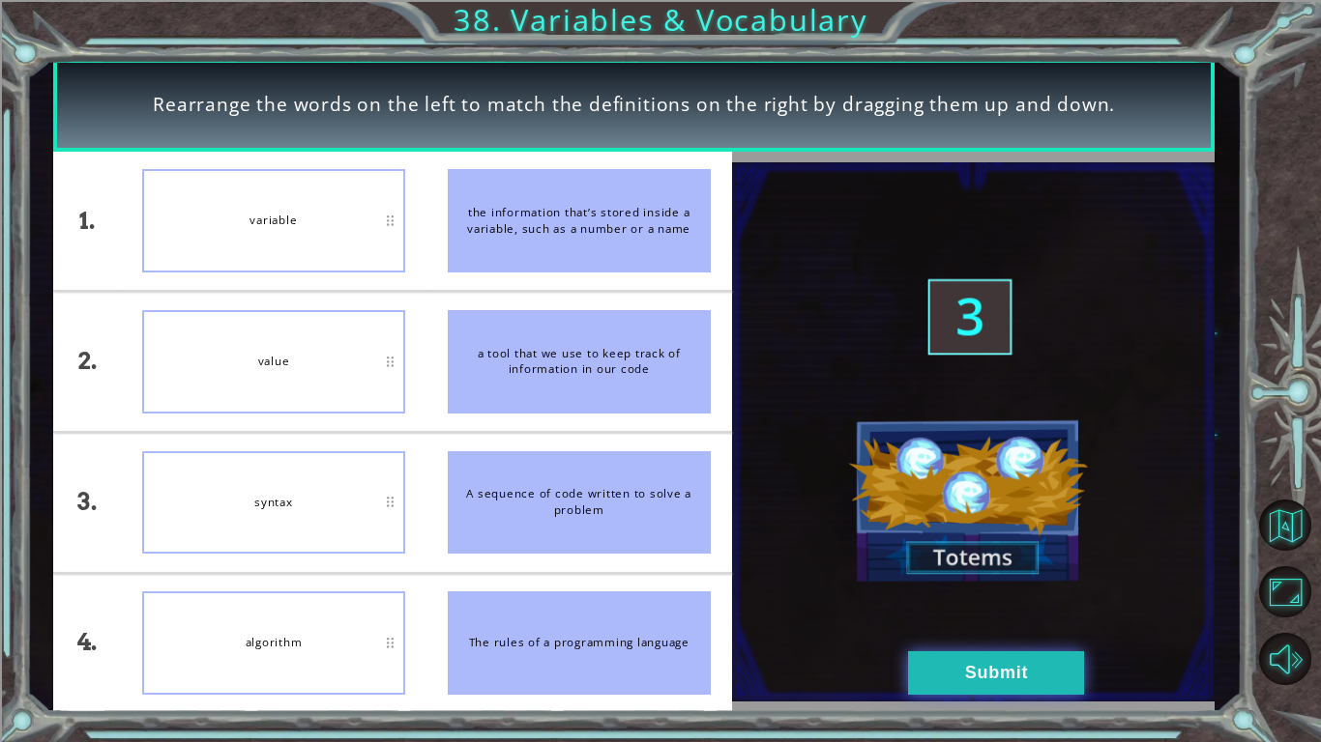
click at [931, 625] on button "Submit" at bounding box center [996, 674] width 176 height 44
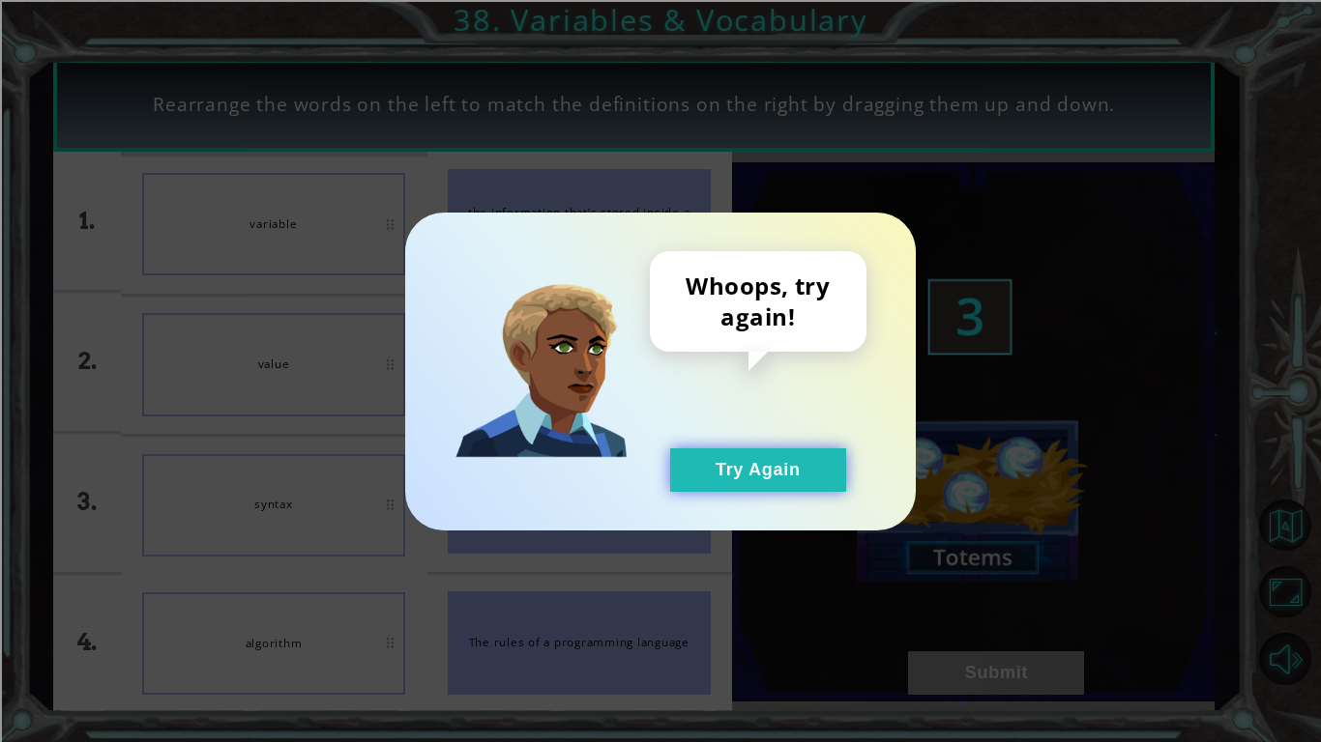
click at [795, 459] on button "Try Again" at bounding box center [758, 471] width 176 height 44
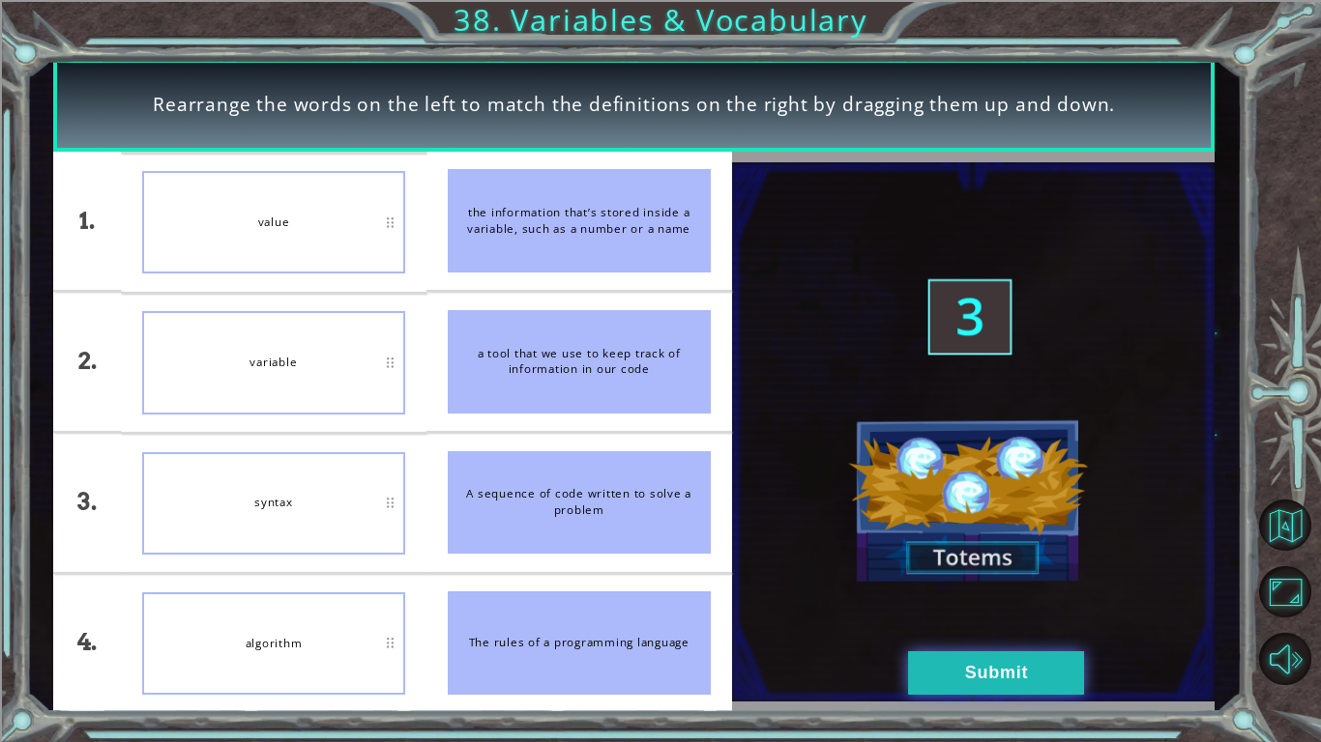
click at [943, 625] on button "Submit" at bounding box center [996, 674] width 176 height 44
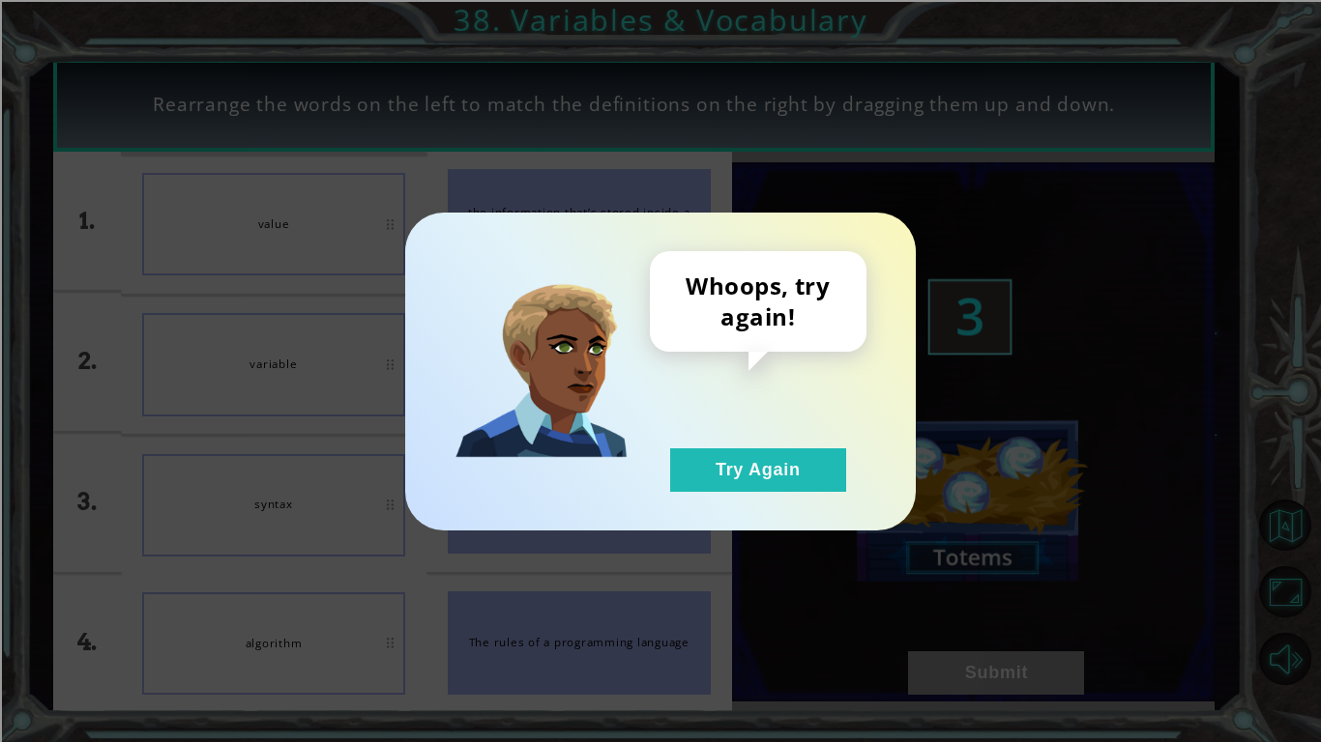
click at [759, 436] on div "Whoops, try again! Try Again" at bounding box center [758, 371] width 217 height 241
click at [720, 490] on button "Try Again" at bounding box center [758, 471] width 176 height 44
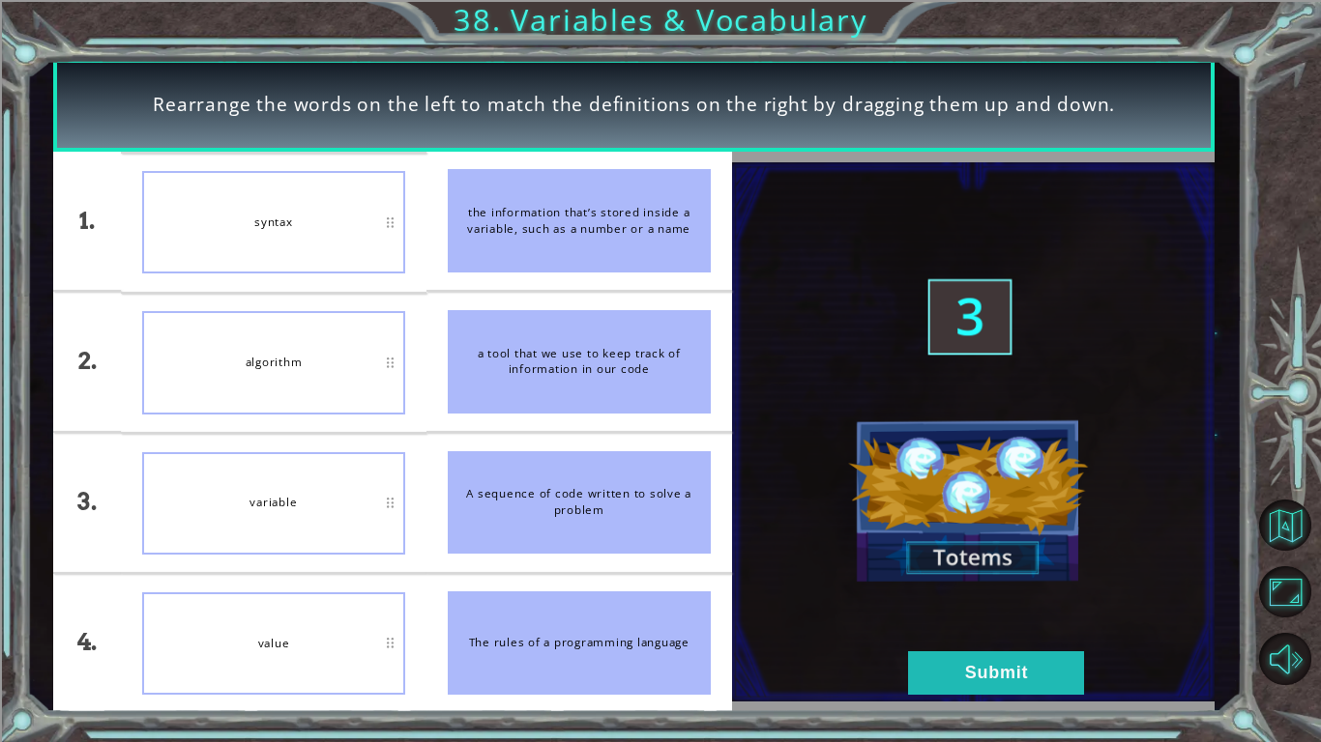
drag, startPoint x: 487, startPoint y: 220, endPoint x: 478, endPoint y: 212, distance: 13.0
click at [486, 218] on div "the information that’s stored inside a variable, such as a number or a name" at bounding box center [579, 220] width 263 height 103
drag, startPoint x: 475, startPoint y: 212, endPoint x: 600, endPoint y: 253, distance: 132.4
click at [512, 221] on div "the information that’s stored inside a variable, such as a number or a name" at bounding box center [579, 220] width 263 height 103
click at [696, 335] on div "a tool that we use to keep track of information in our code" at bounding box center [579, 361] width 263 height 103
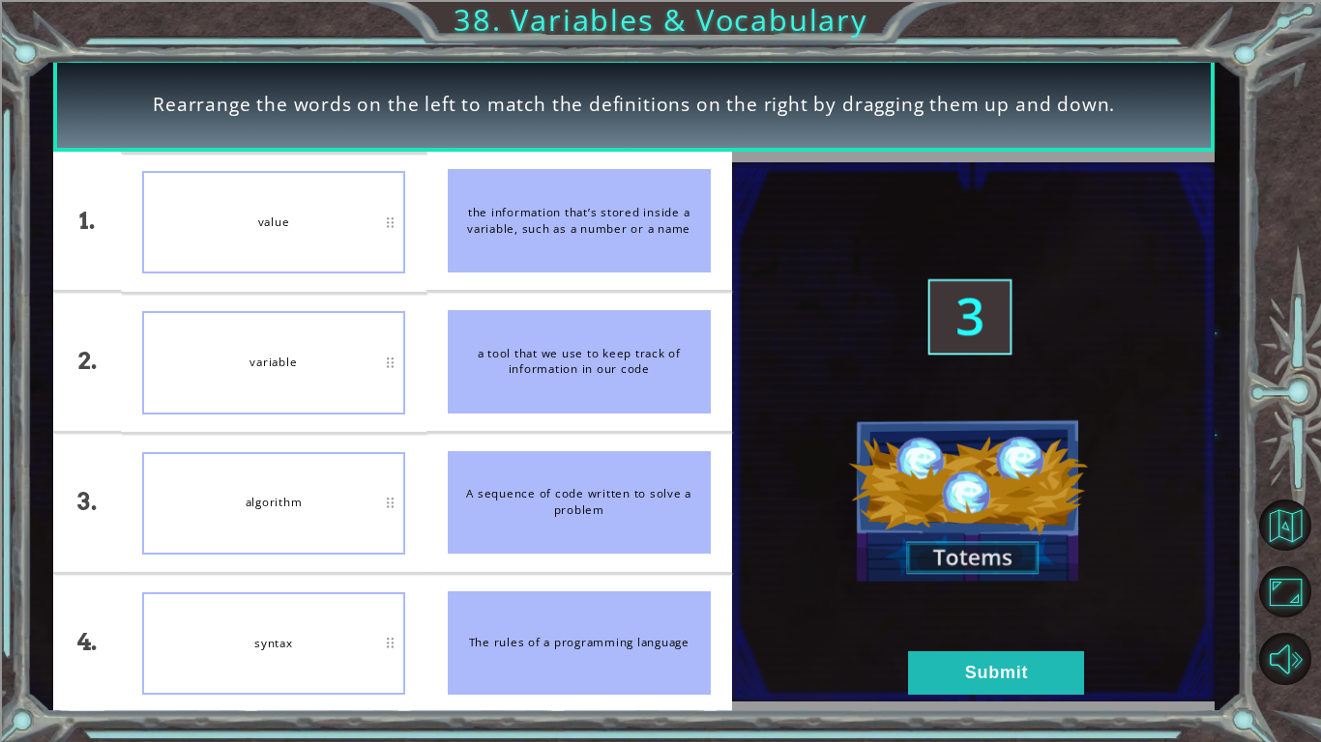
click at [1012, 625] on img at bounding box center [973, 431] width 483 height 539
click at [1001, 625] on button "Submit" at bounding box center [996, 674] width 176 height 44
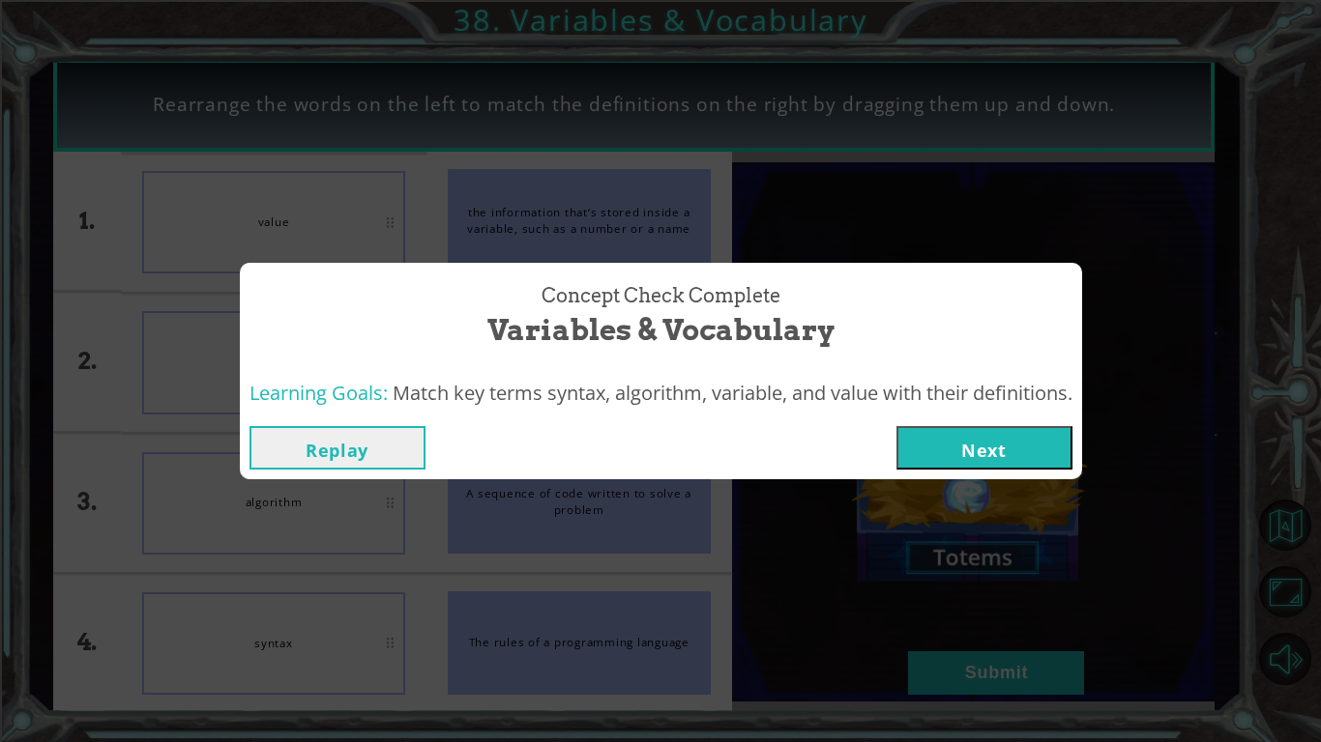
click at [966, 437] on button "Next" at bounding box center [984, 448] width 176 height 44
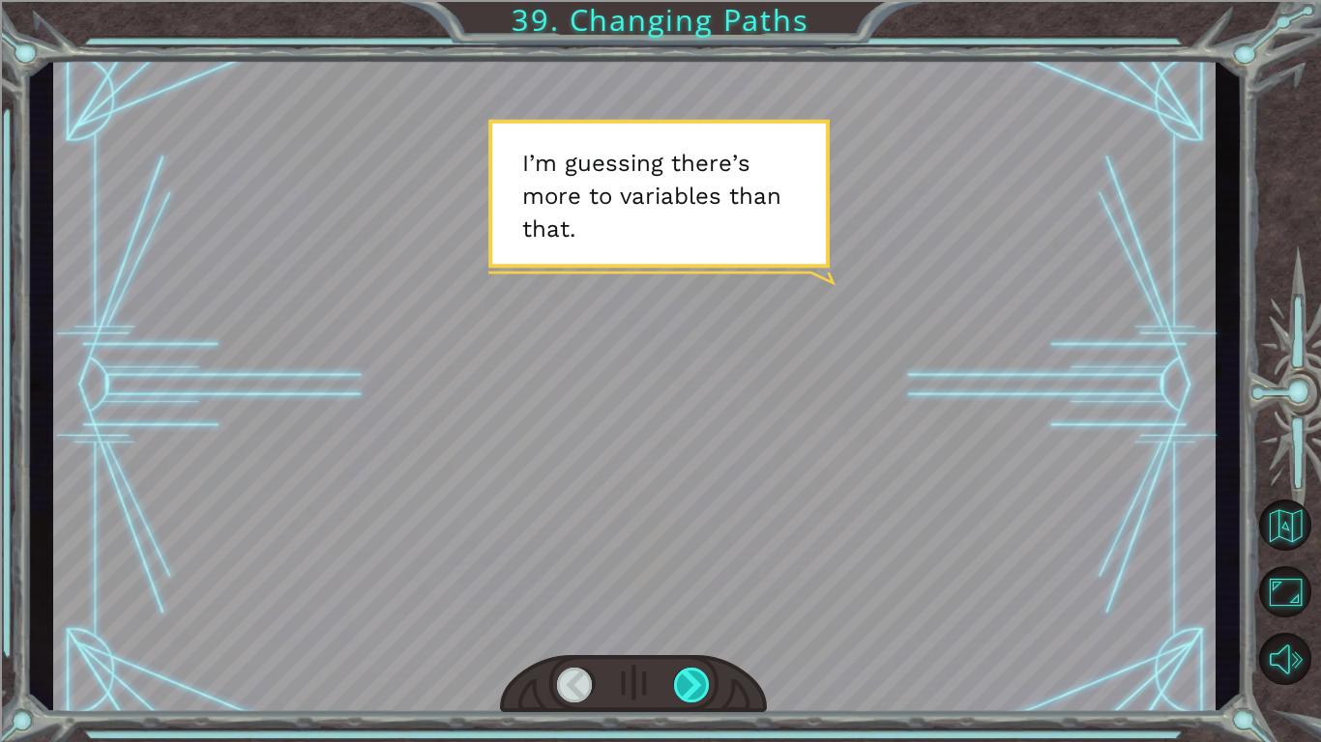
click at [701, 625] on div at bounding box center [692, 685] width 37 height 35
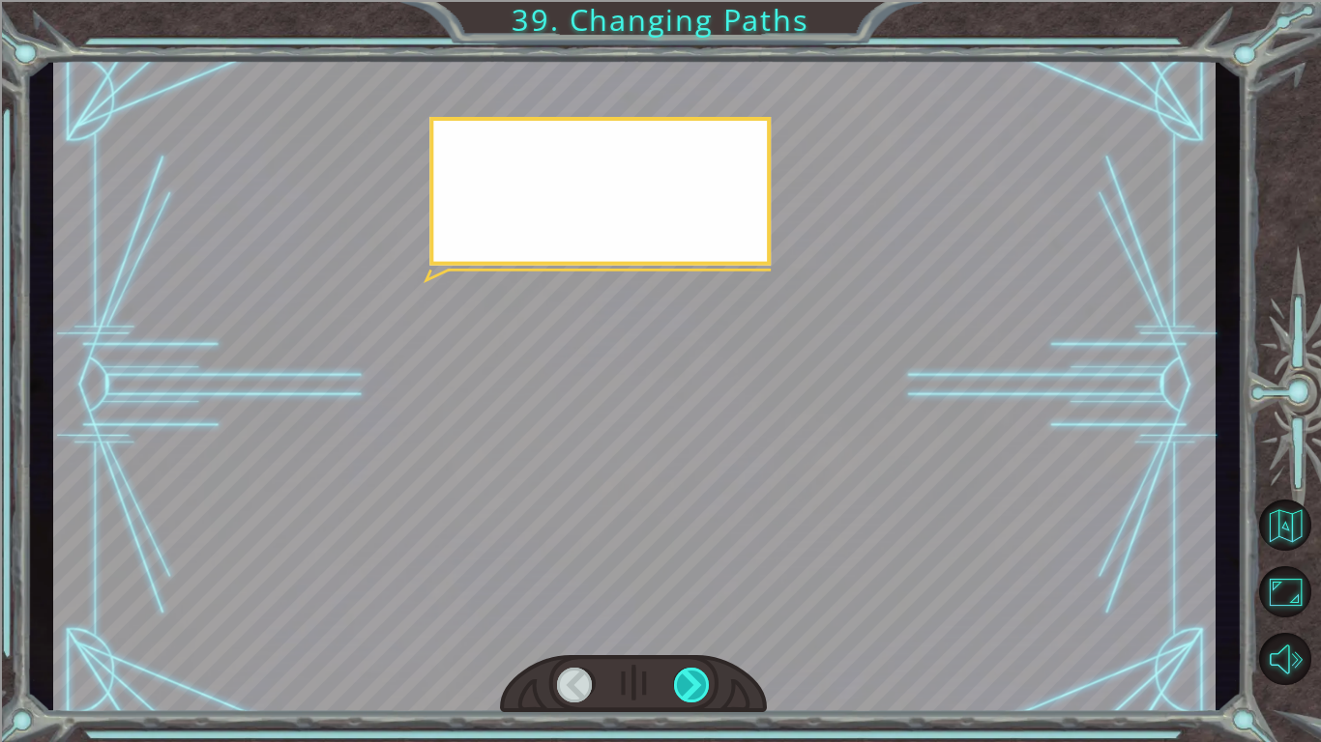
click at [701, 625] on div at bounding box center [692, 685] width 37 height 35
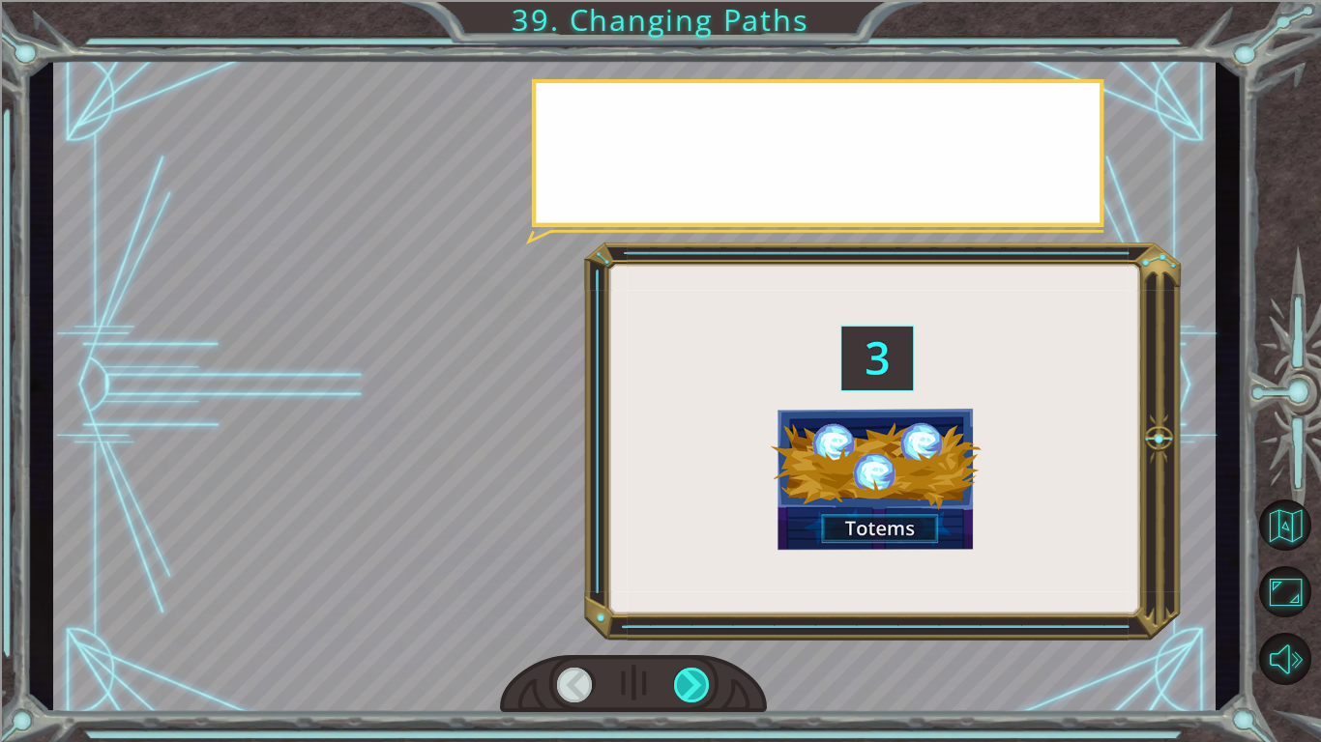
click at [701, 625] on div at bounding box center [692, 685] width 37 height 35
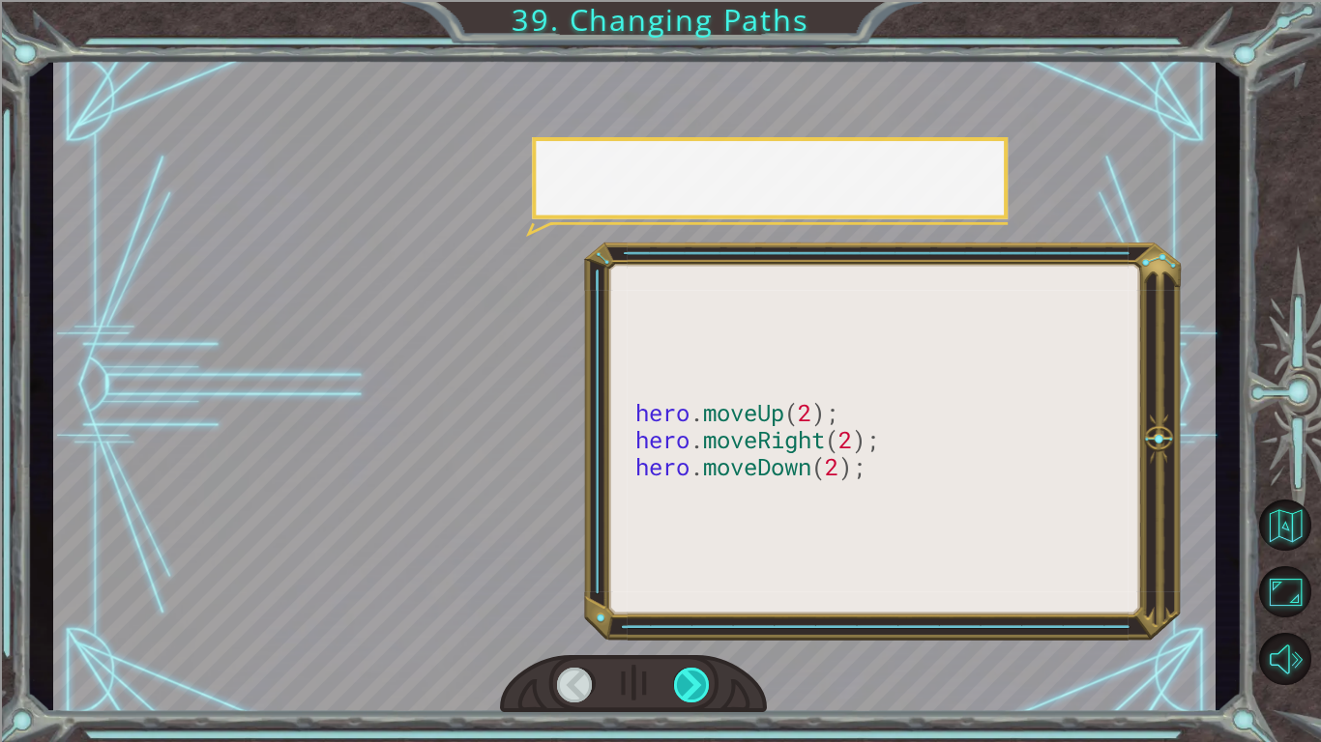
click at [701, 625] on div at bounding box center [692, 685] width 37 height 35
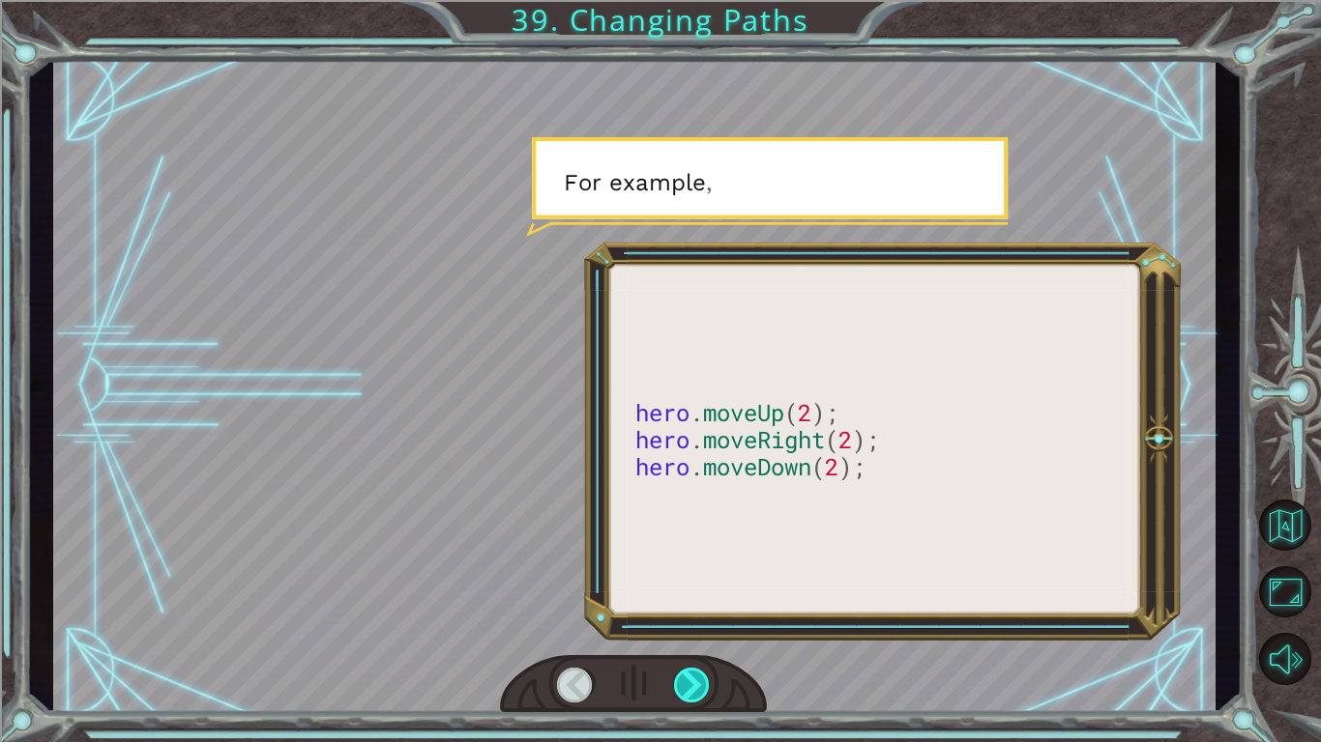
click at [701, 625] on div at bounding box center [692, 685] width 37 height 35
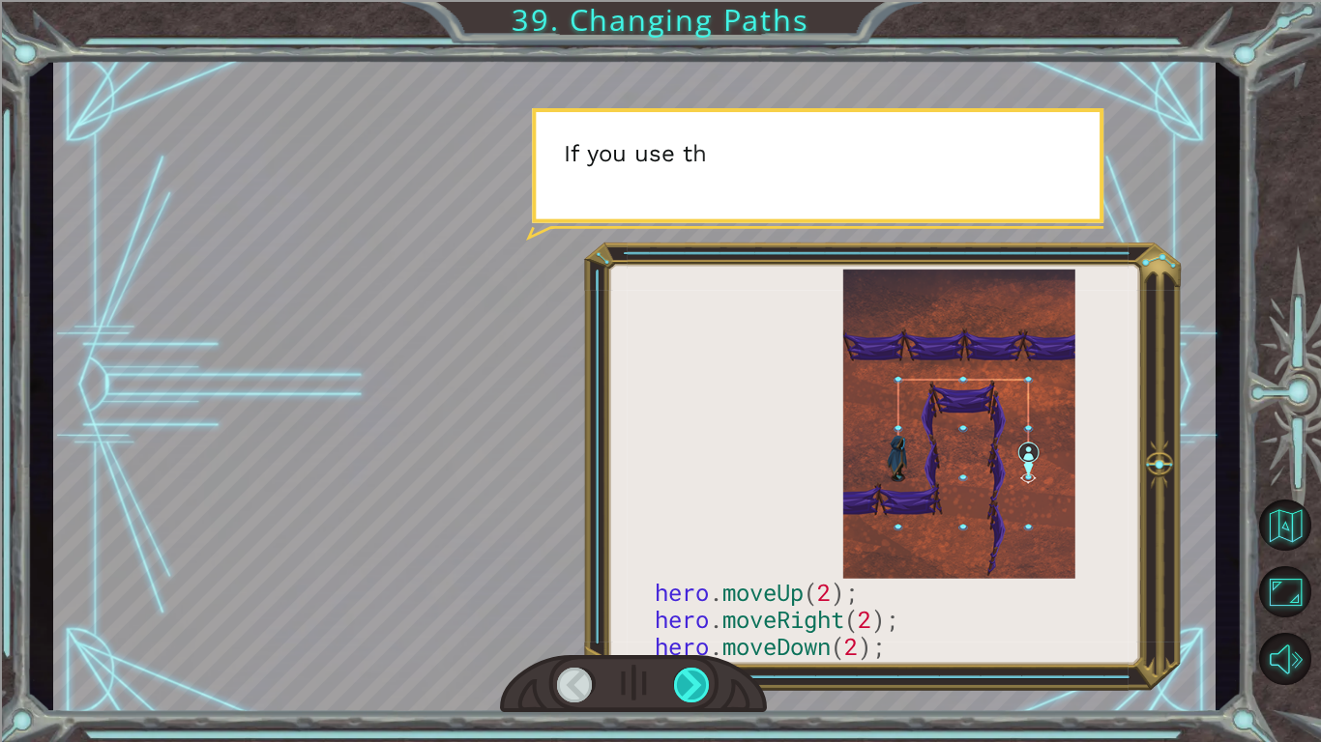
click at [701, 625] on div at bounding box center [692, 685] width 37 height 35
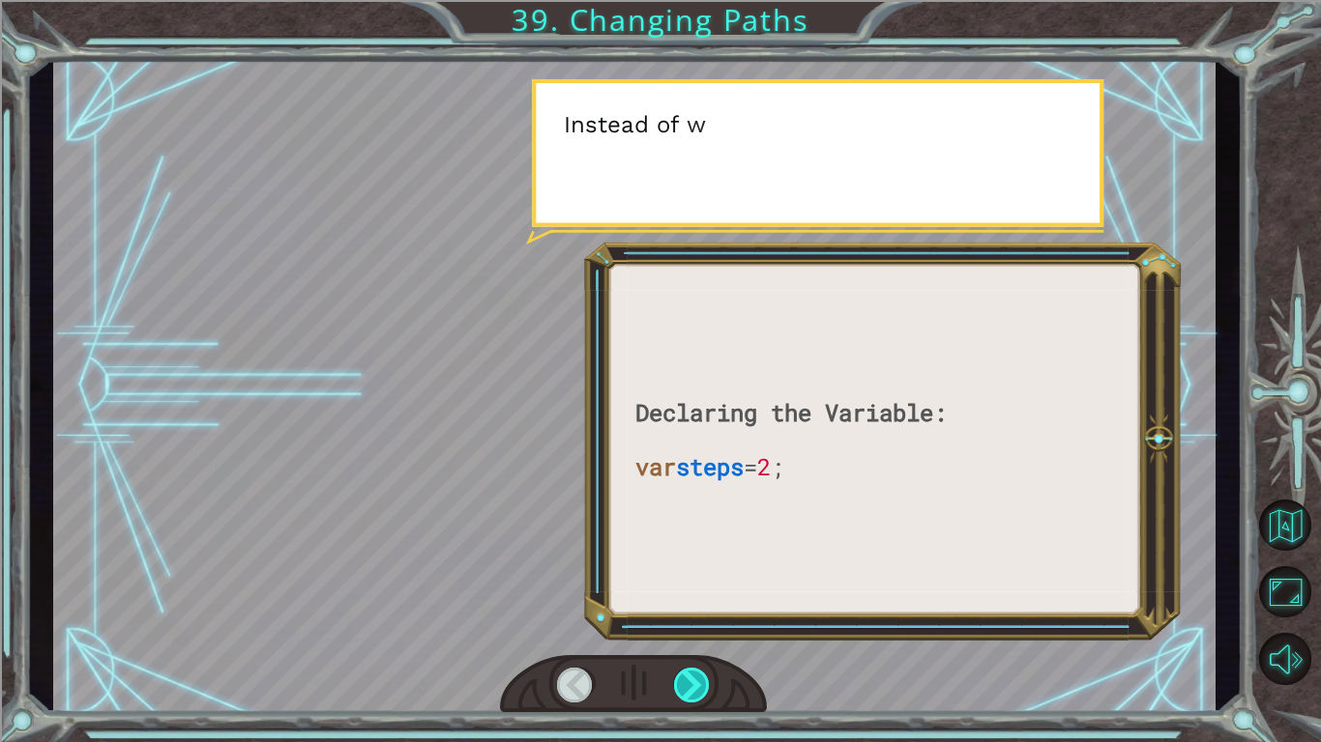
click at [701, 625] on div at bounding box center [692, 685] width 37 height 35
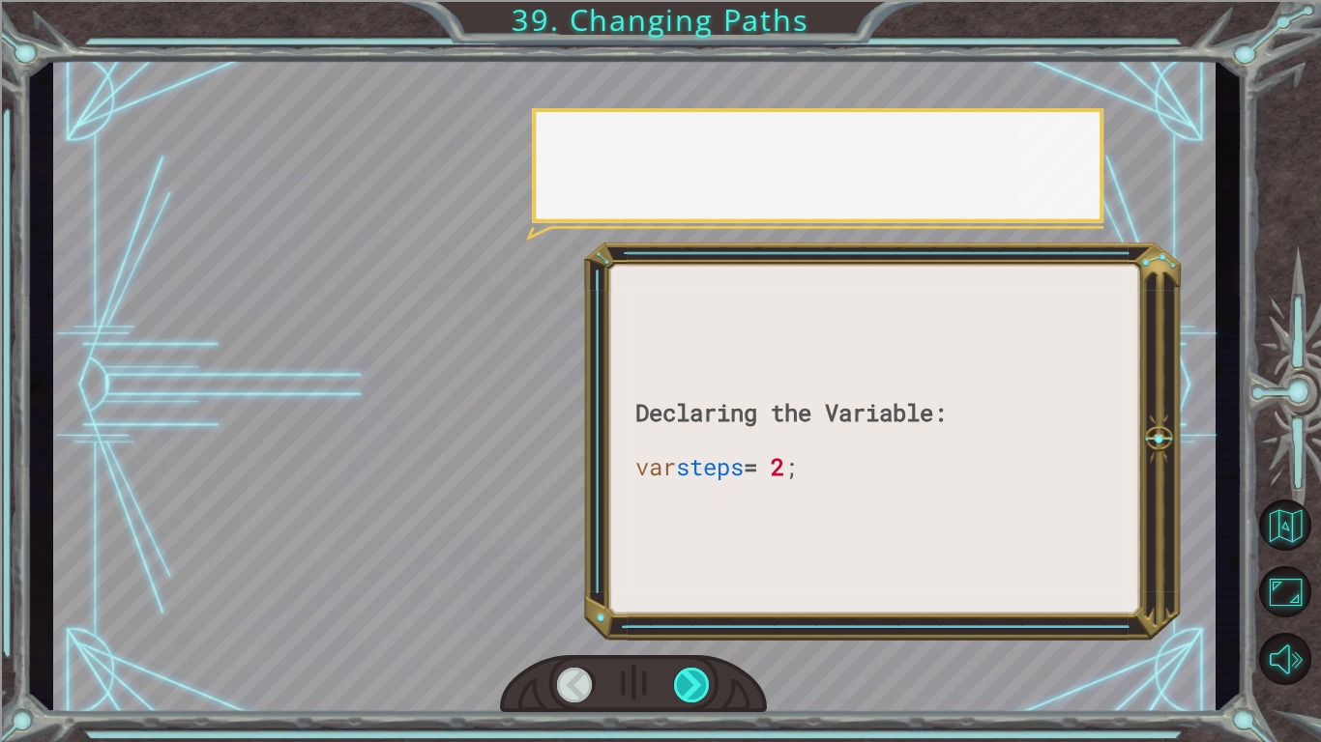
click at [701, 625] on div at bounding box center [692, 685] width 37 height 35
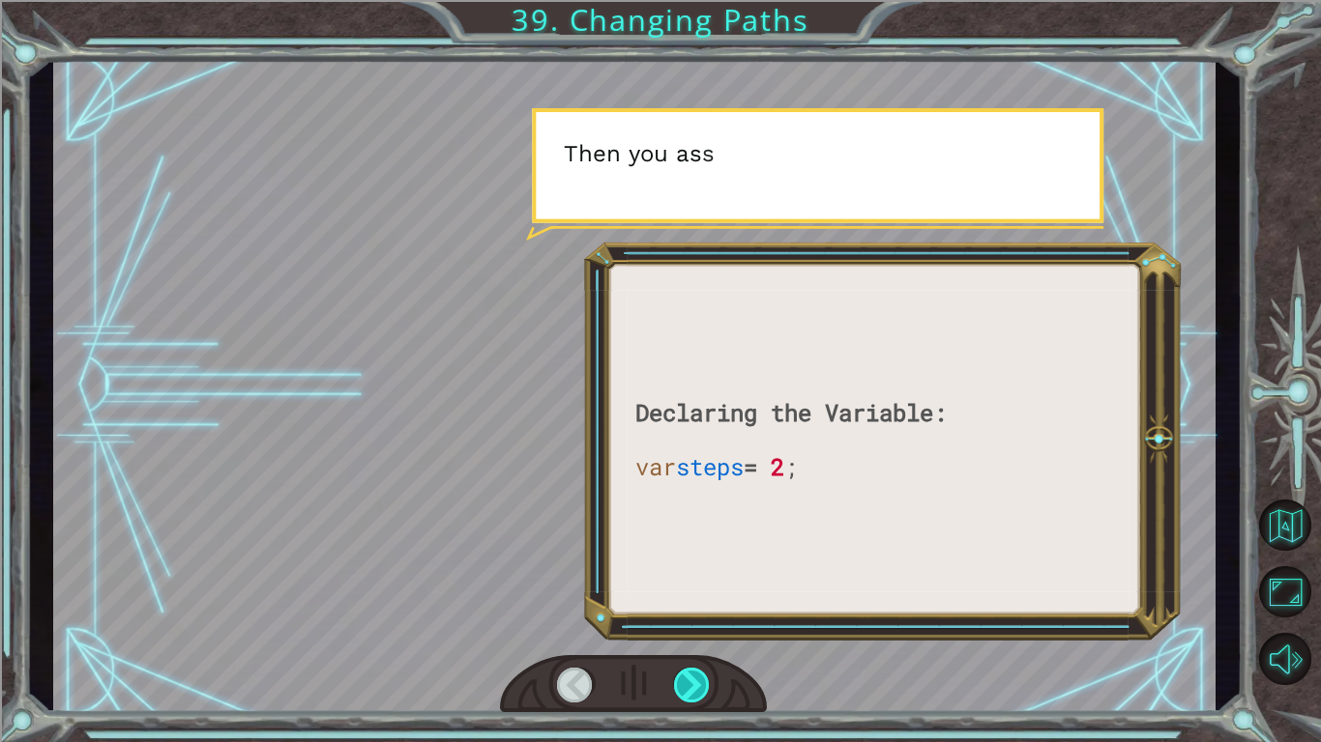
click at [701, 625] on div at bounding box center [692, 685] width 37 height 35
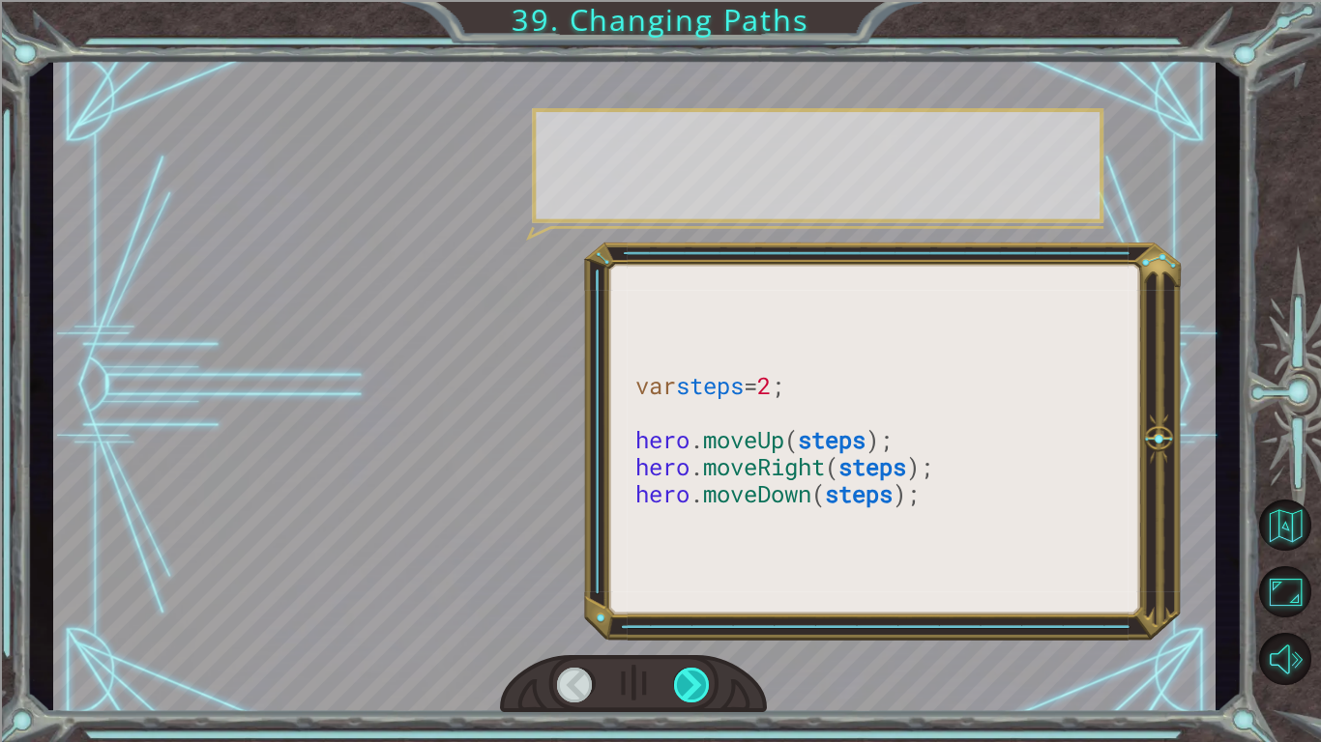
click at [701, 625] on div at bounding box center [692, 685] width 37 height 35
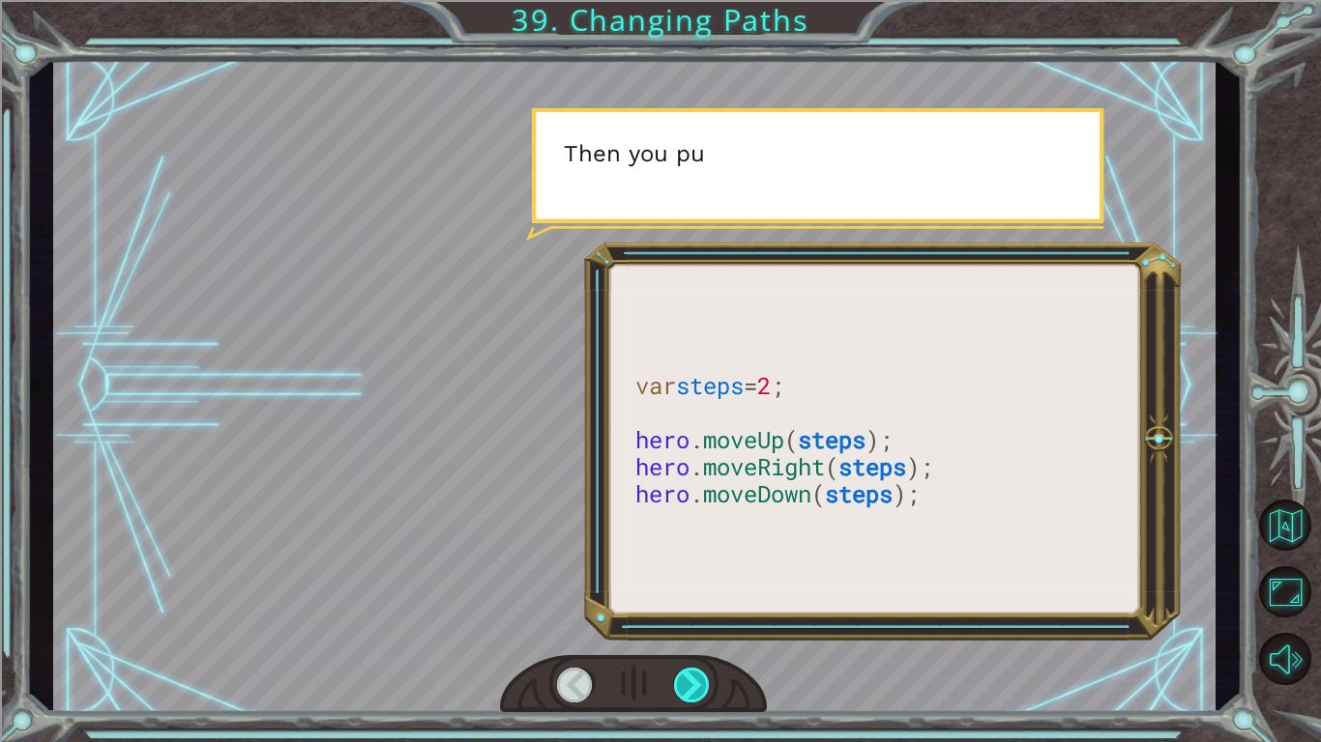
click at [701, 625] on div at bounding box center [692, 685] width 37 height 35
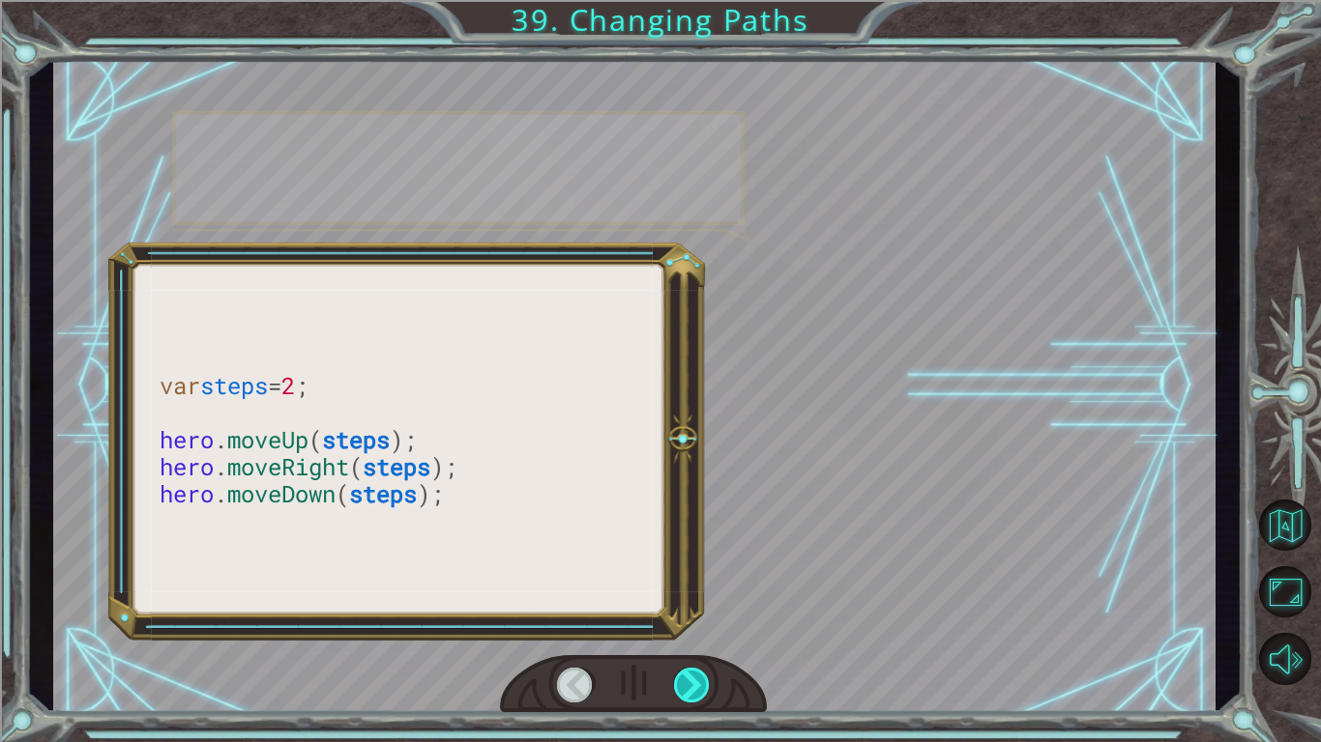
click at [701, 625] on div at bounding box center [692, 685] width 37 height 35
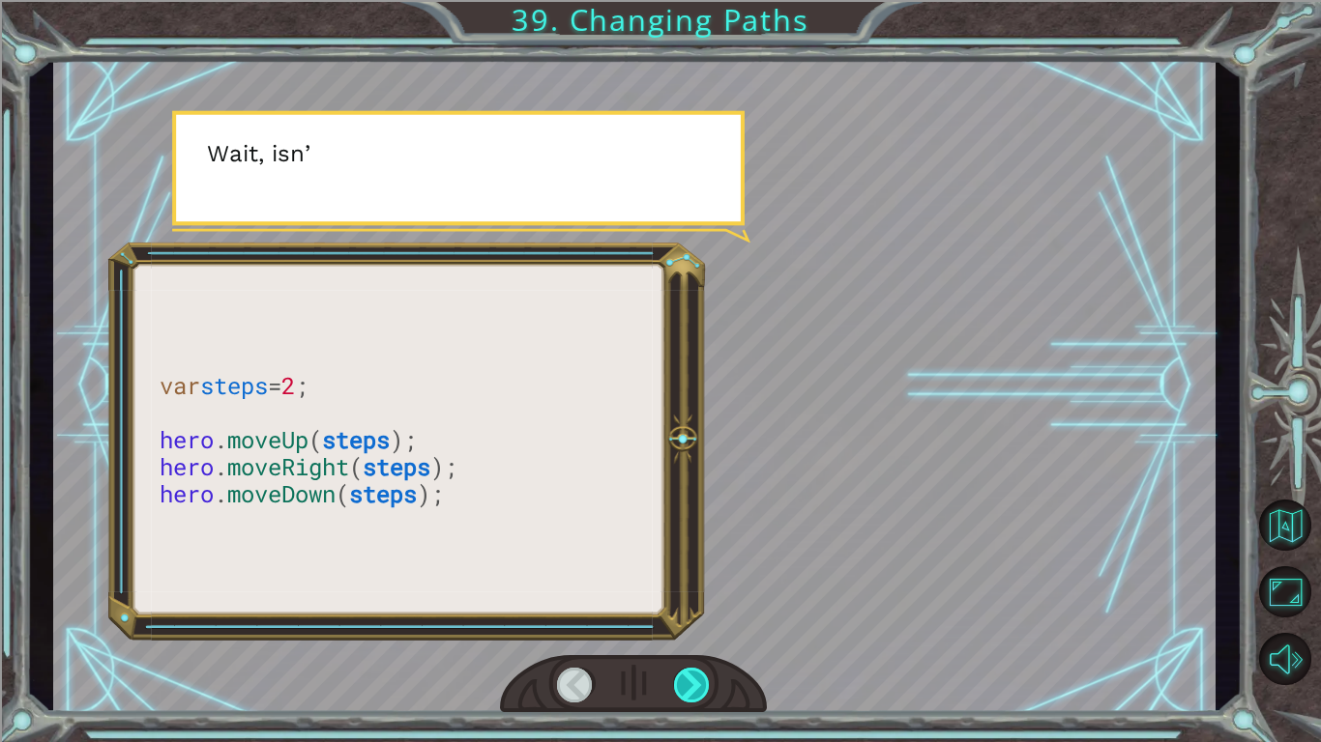
click at [701, 625] on div at bounding box center [692, 685] width 37 height 35
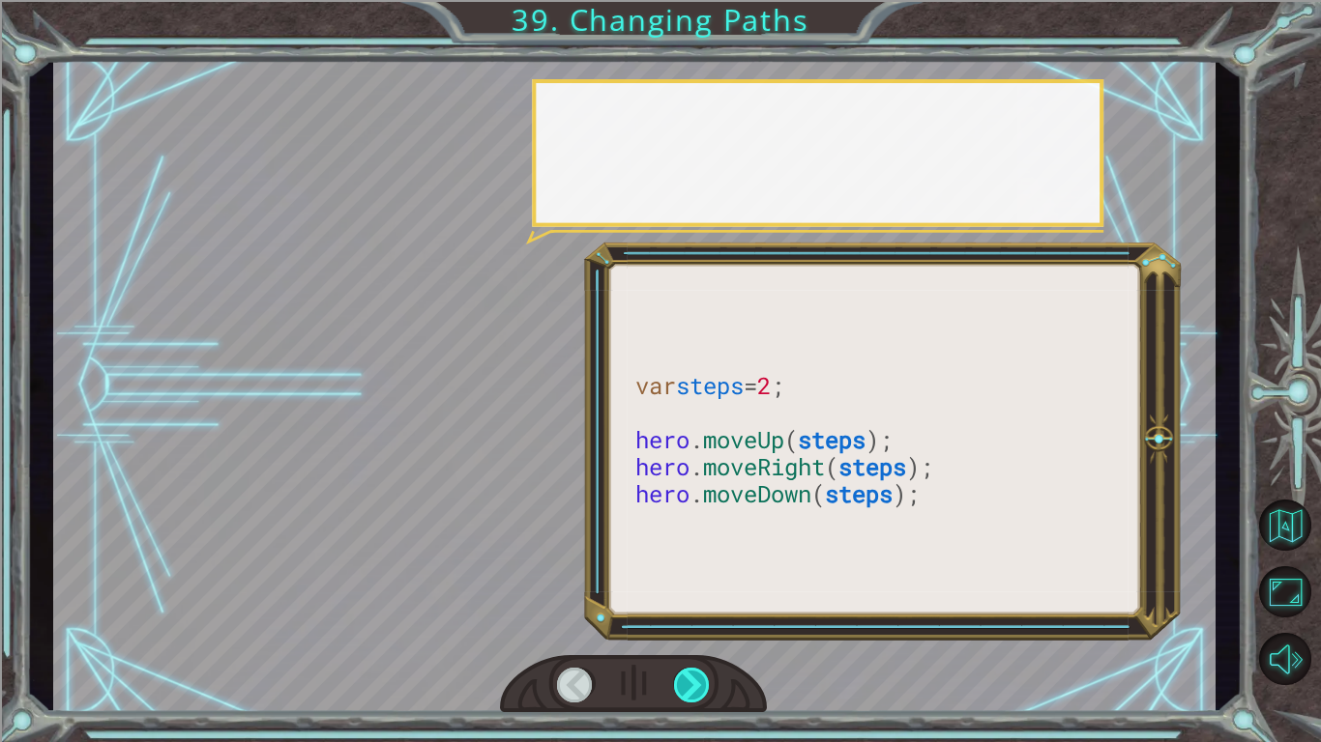
click at [701, 625] on div at bounding box center [692, 685] width 37 height 35
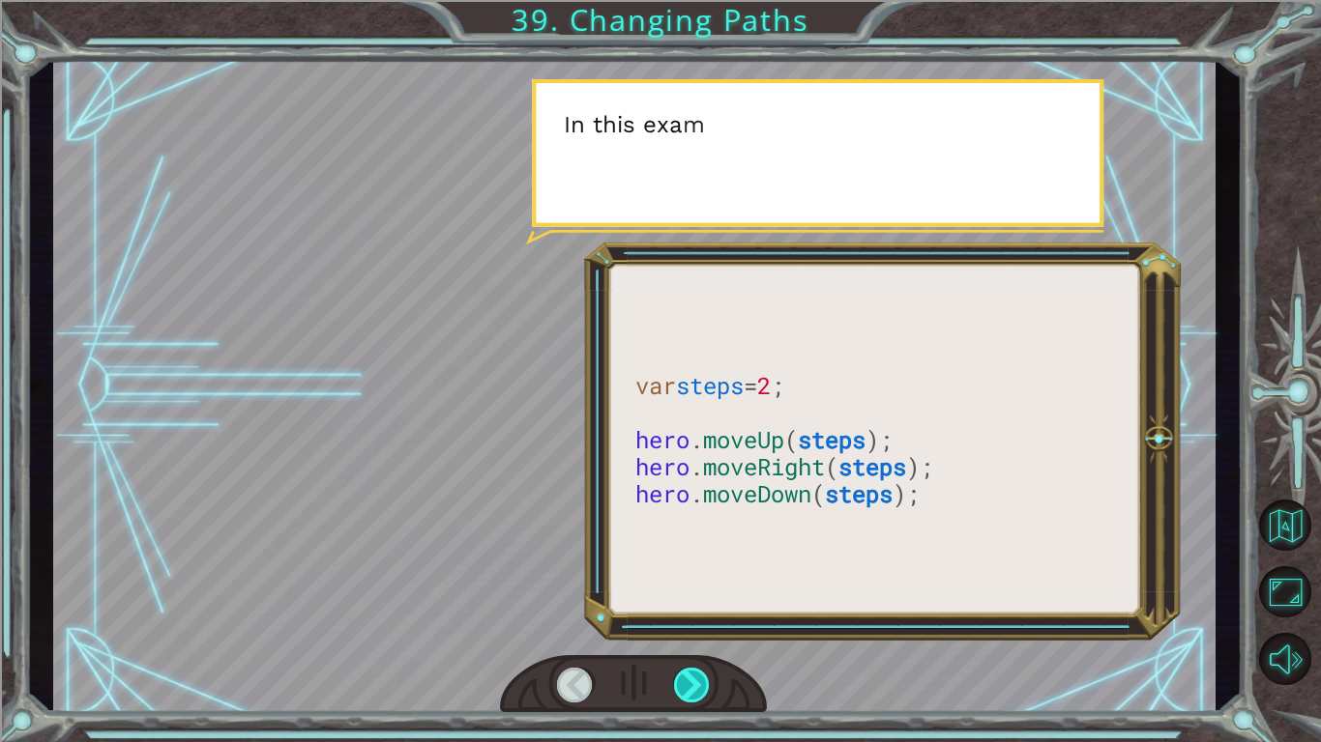
click at [701, 625] on div at bounding box center [692, 685] width 37 height 35
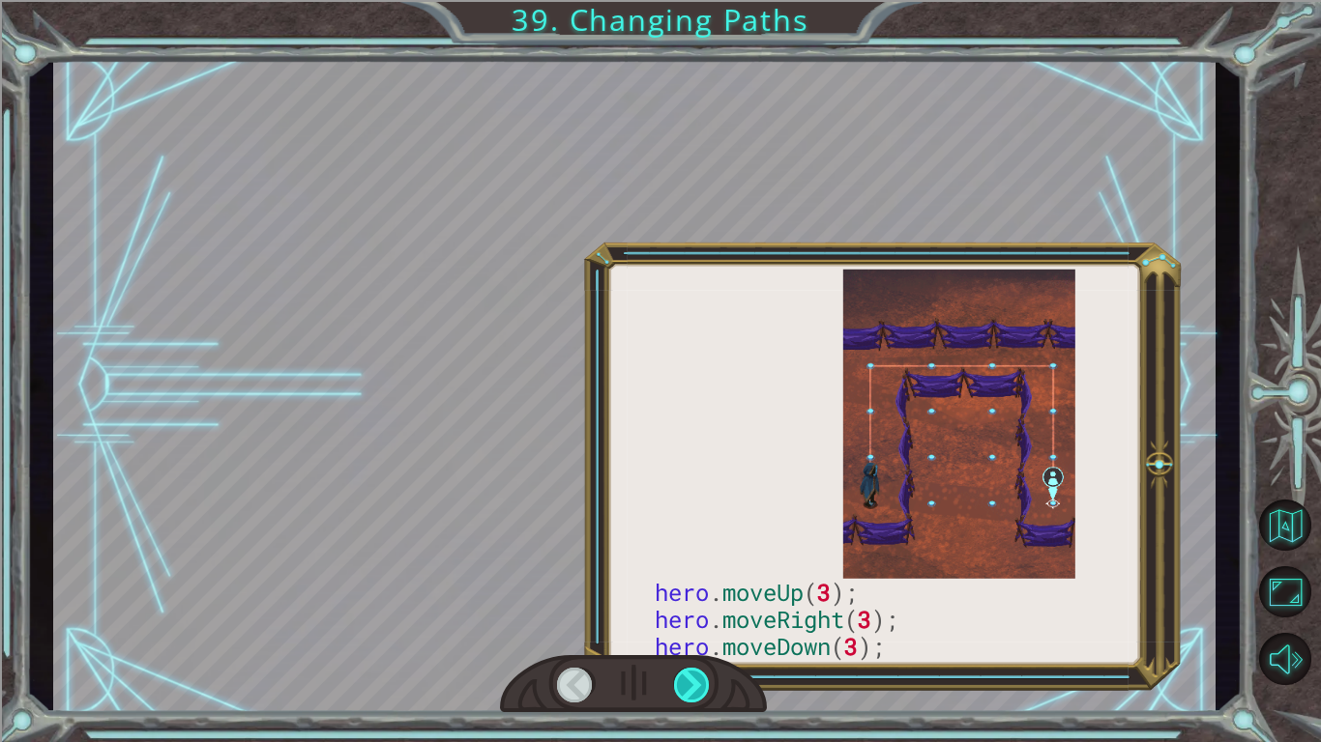
click at [701, 625] on div at bounding box center [692, 685] width 37 height 35
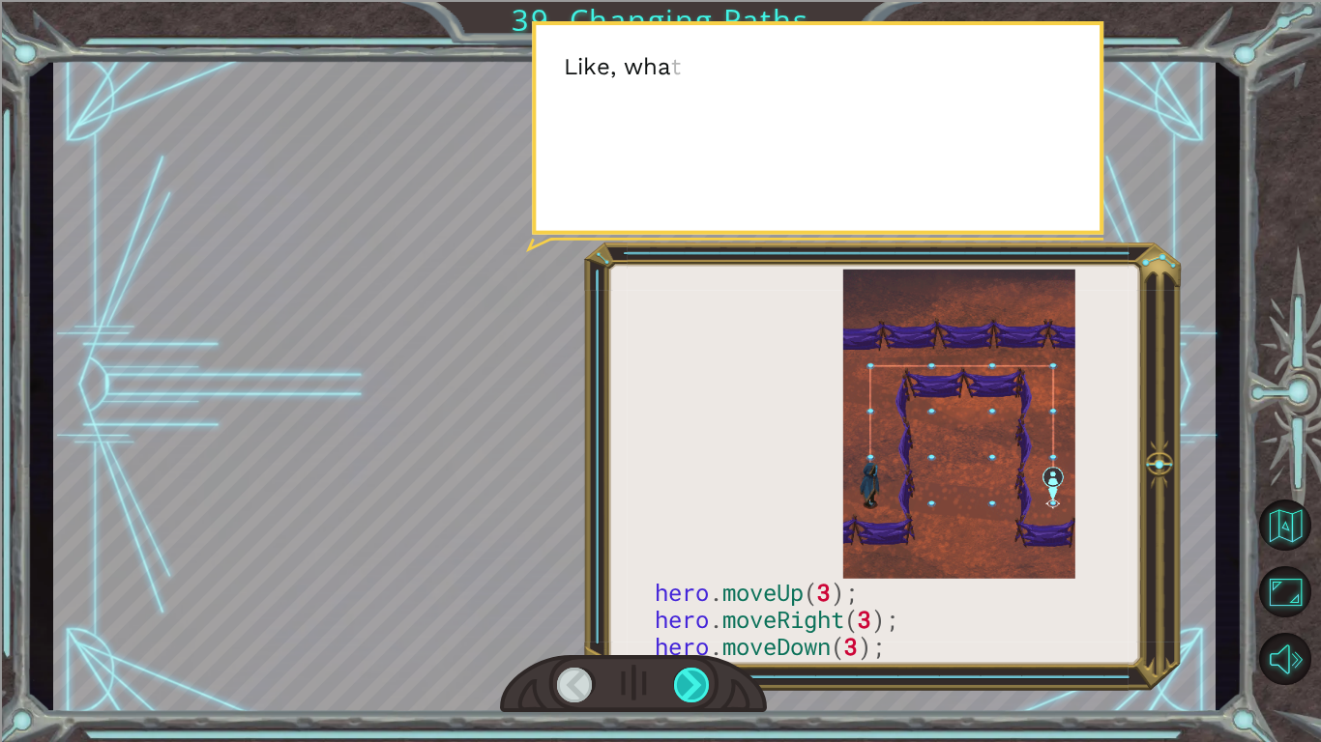
click at [701, 625] on div at bounding box center [692, 685] width 37 height 35
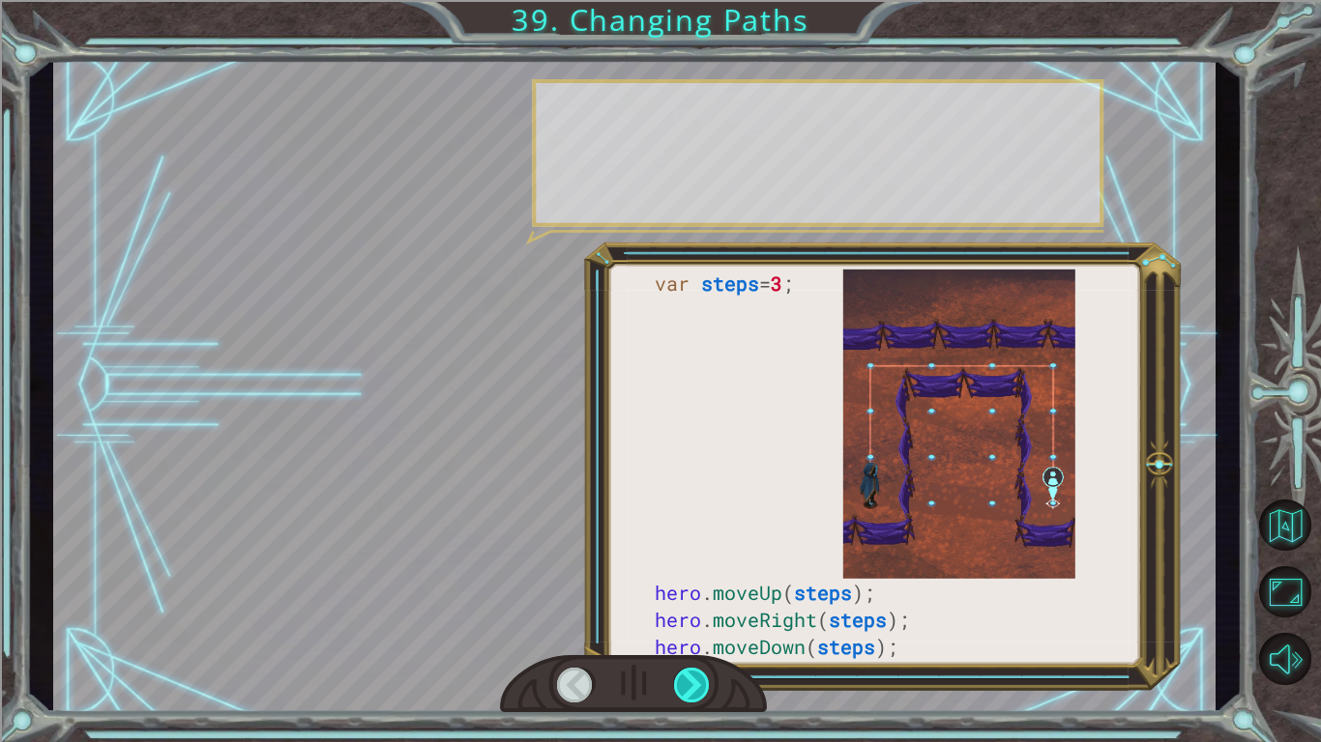
click at [701, 625] on div at bounding box center [692, 685] width 37 height 35
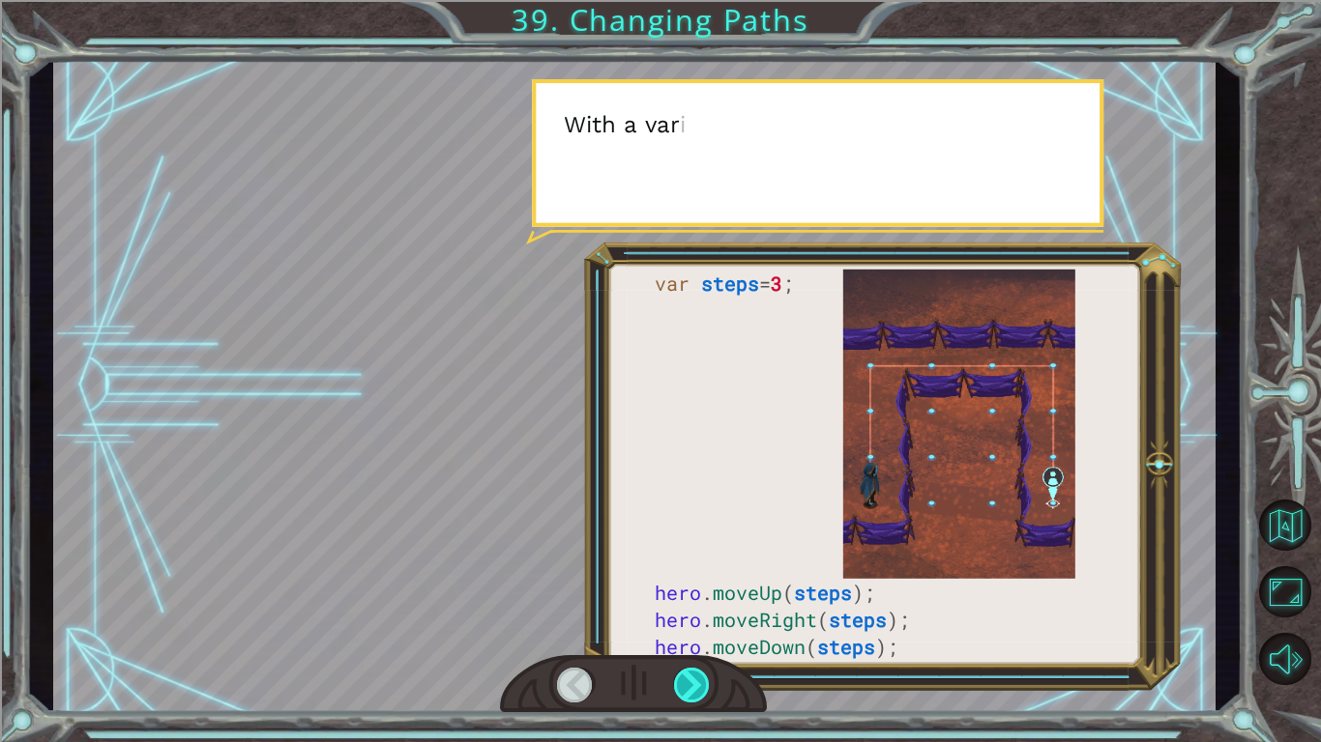
click at [701, 625] on div at bounding box center [692, 685] width 37 height 35
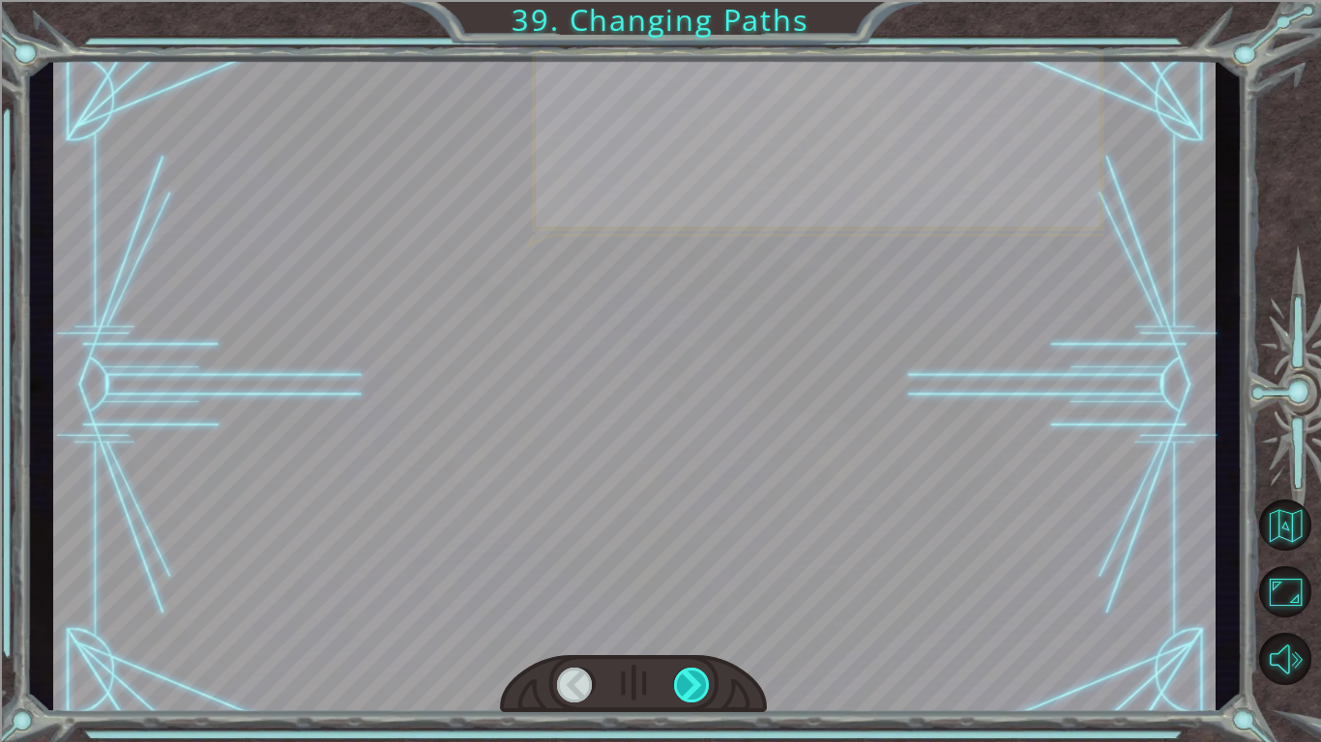
click at [701, 625] on div at bounding box center [692, 685] width 37 height 35
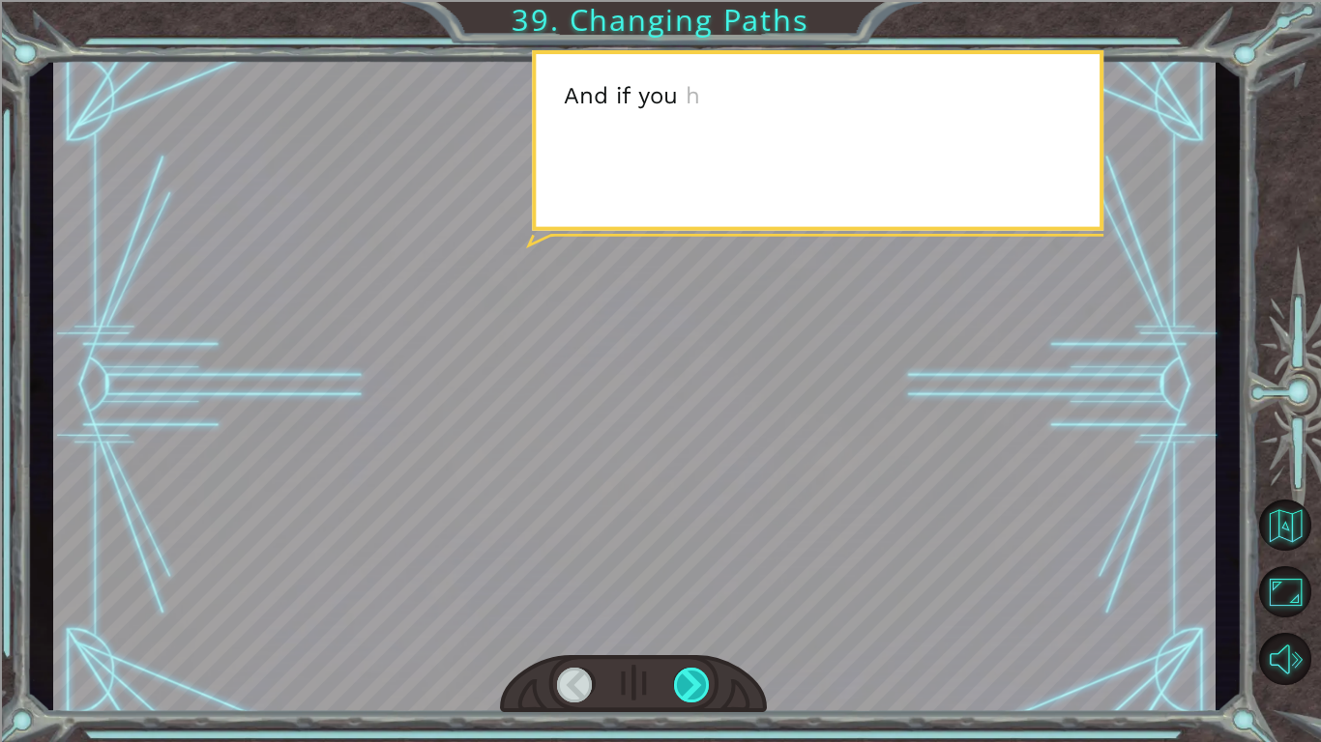
click at [701, 625] on div at bounding box center [692, 685] width 37 height 35
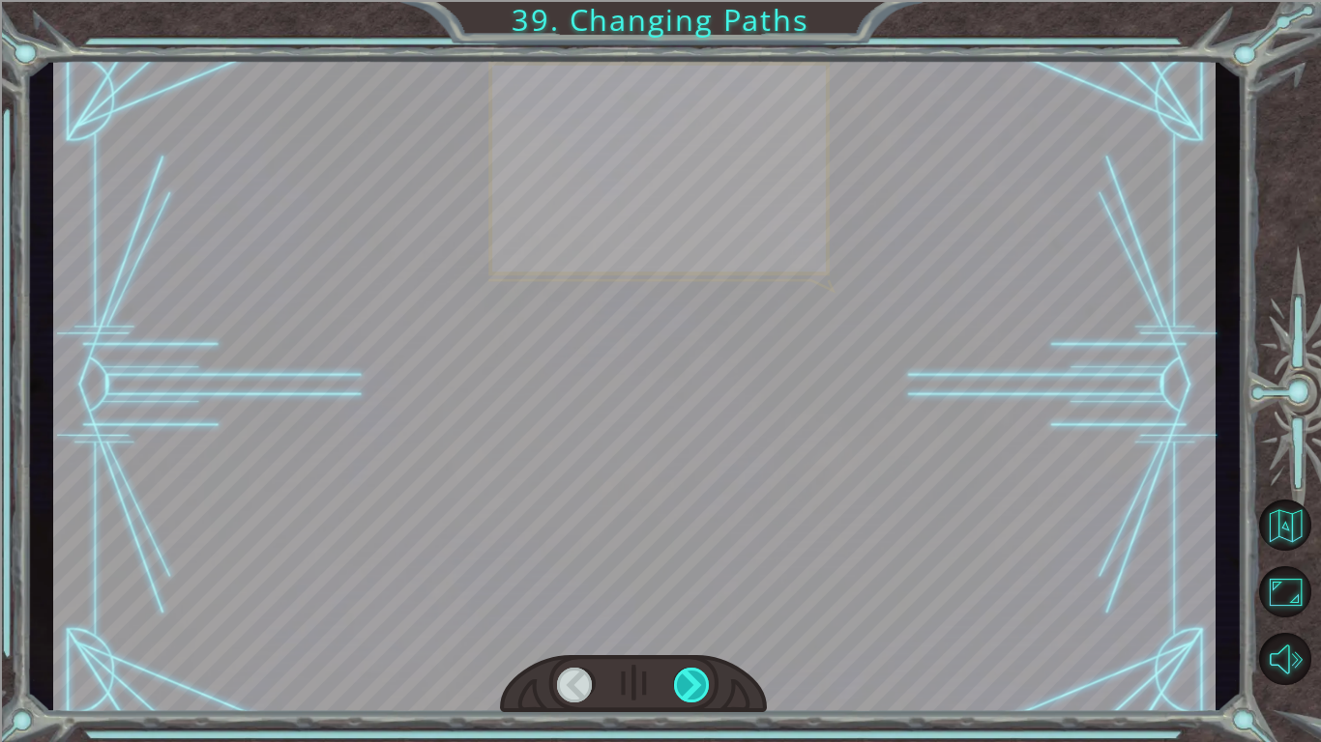
click at [701, 625] on div at bounding box center [692, 685] width 37 height 35
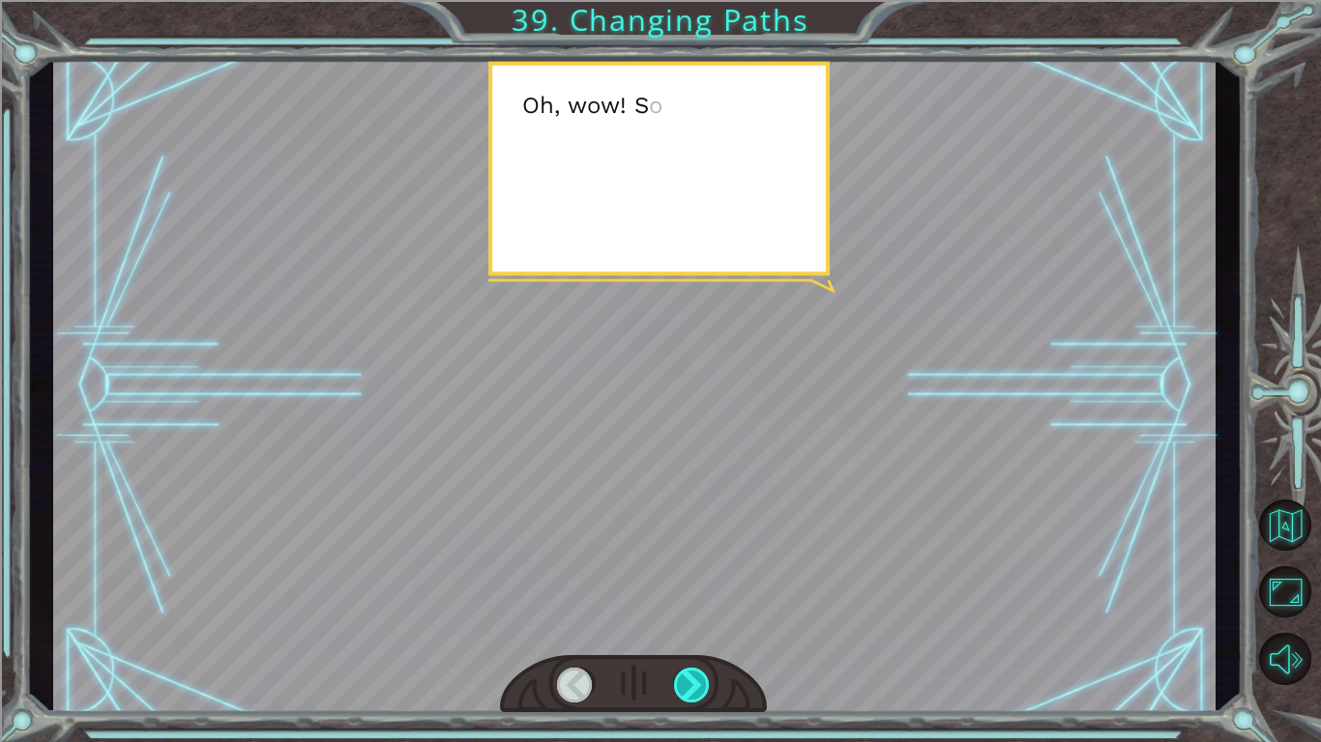
click at [701, 625] on div at bounding box center [692, 685] width 37 height 35
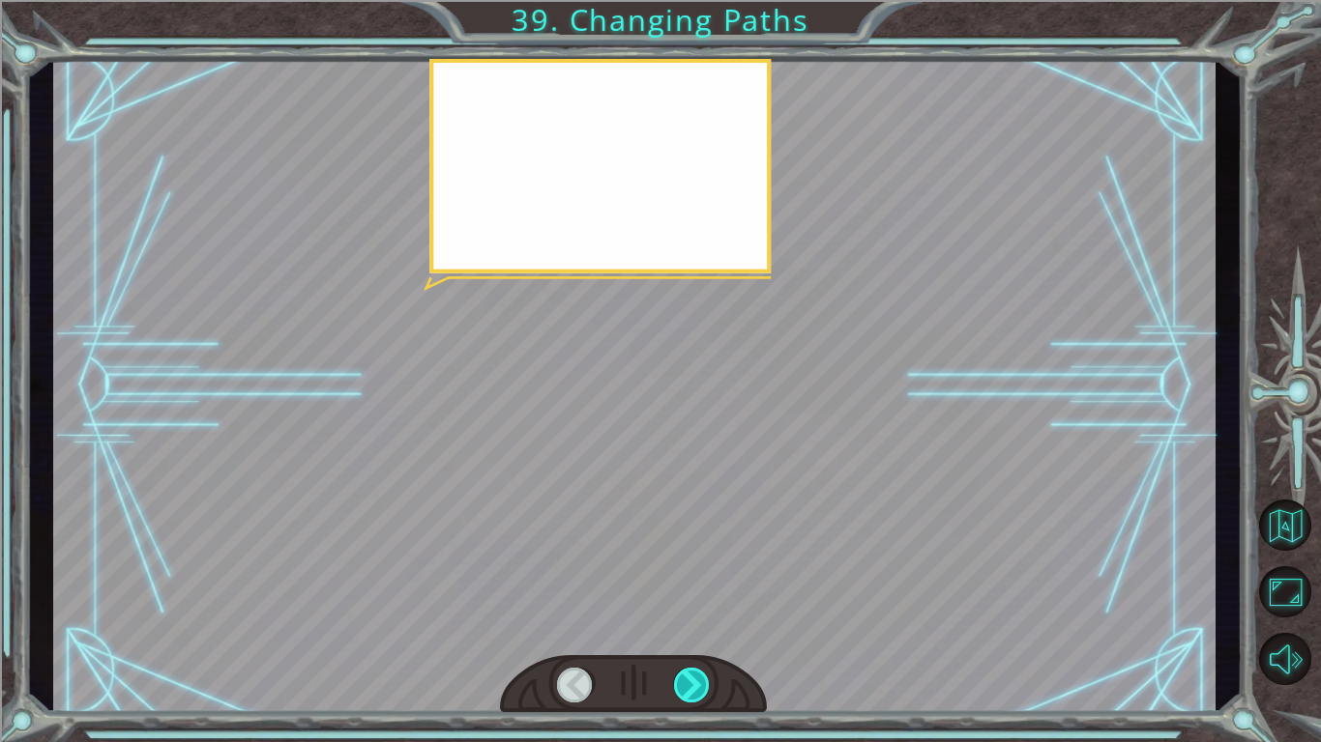
click at [701, 625] on div at bounding box center [692, 685] width 37 height 35
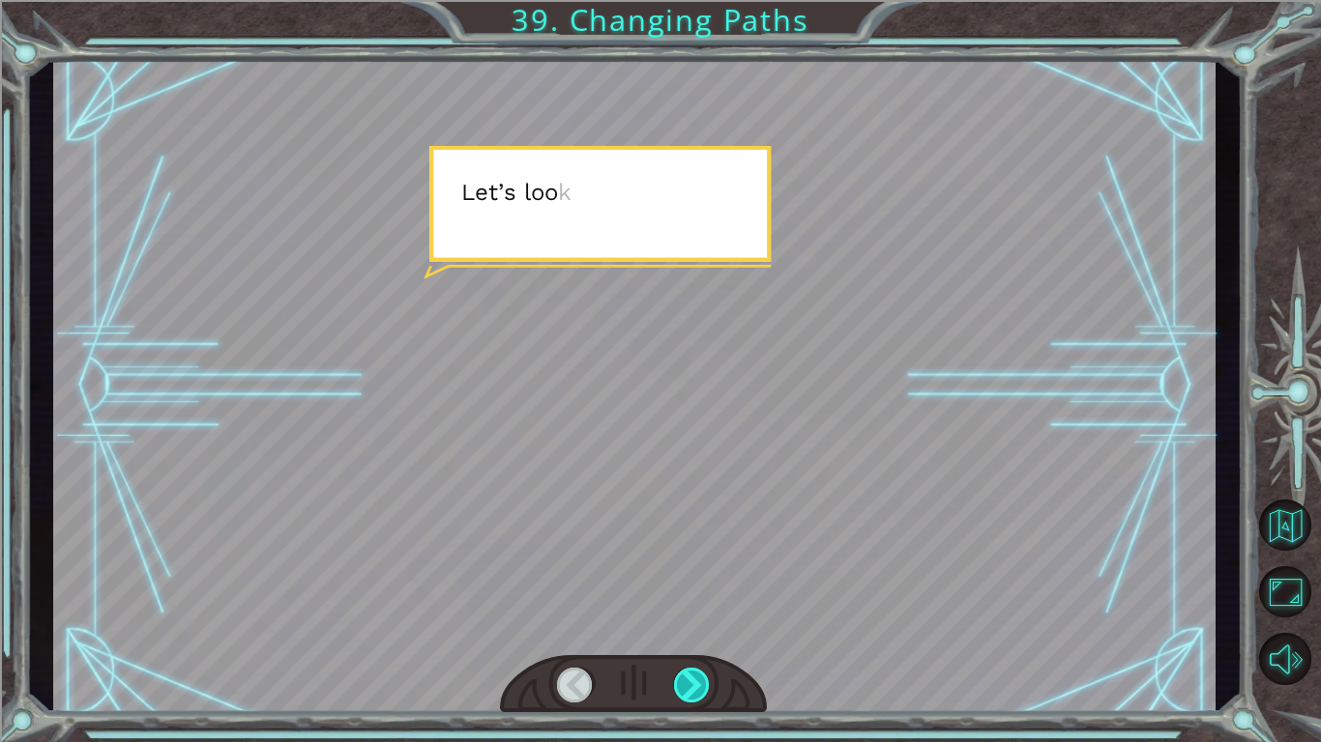
click at [699, 625] on div at bounding box center [692, 685] width 37 height 35
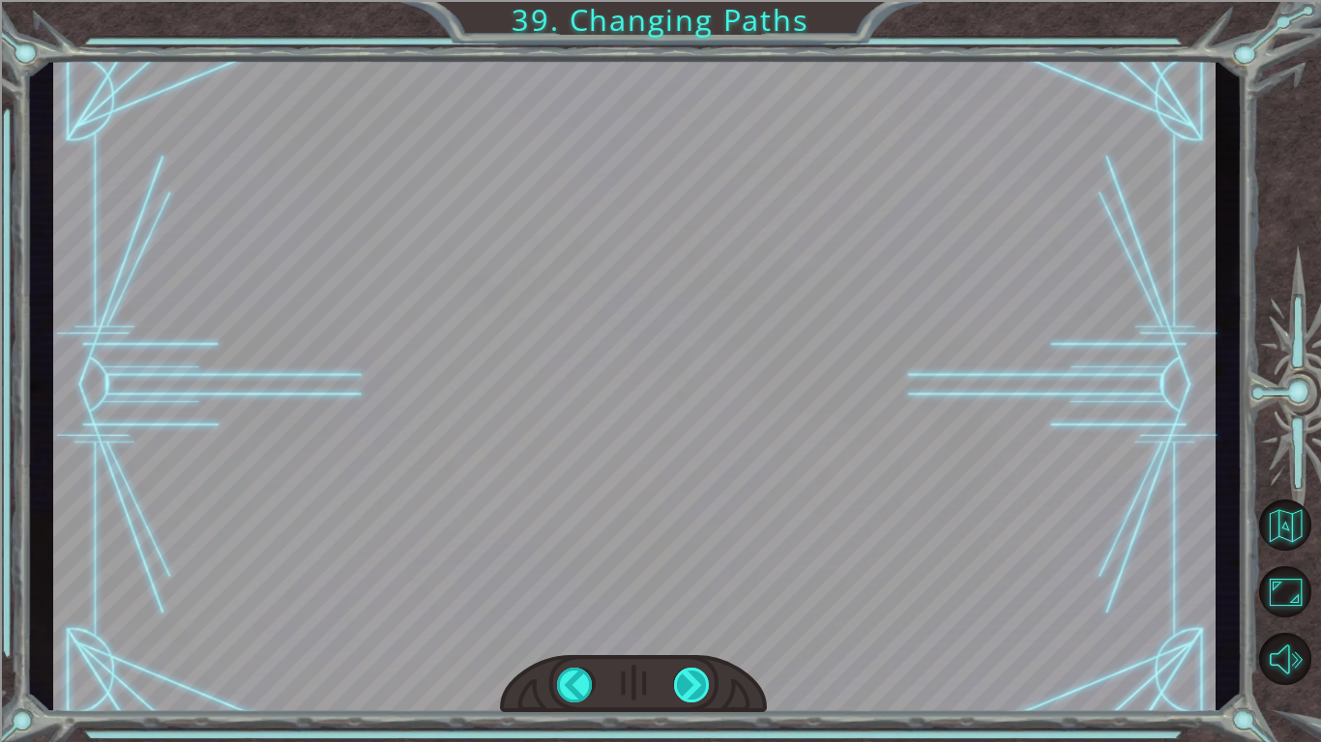
click at [699, 625] on div at bounding box center [692, 685] width 37 height 35
click at [699, 0] on div "var steps = 3 ; hero . moveUp ( steps ); hero . moveRight ( steps ); hero . mov…" at bounding box center [660, 0] width 1321 height 0
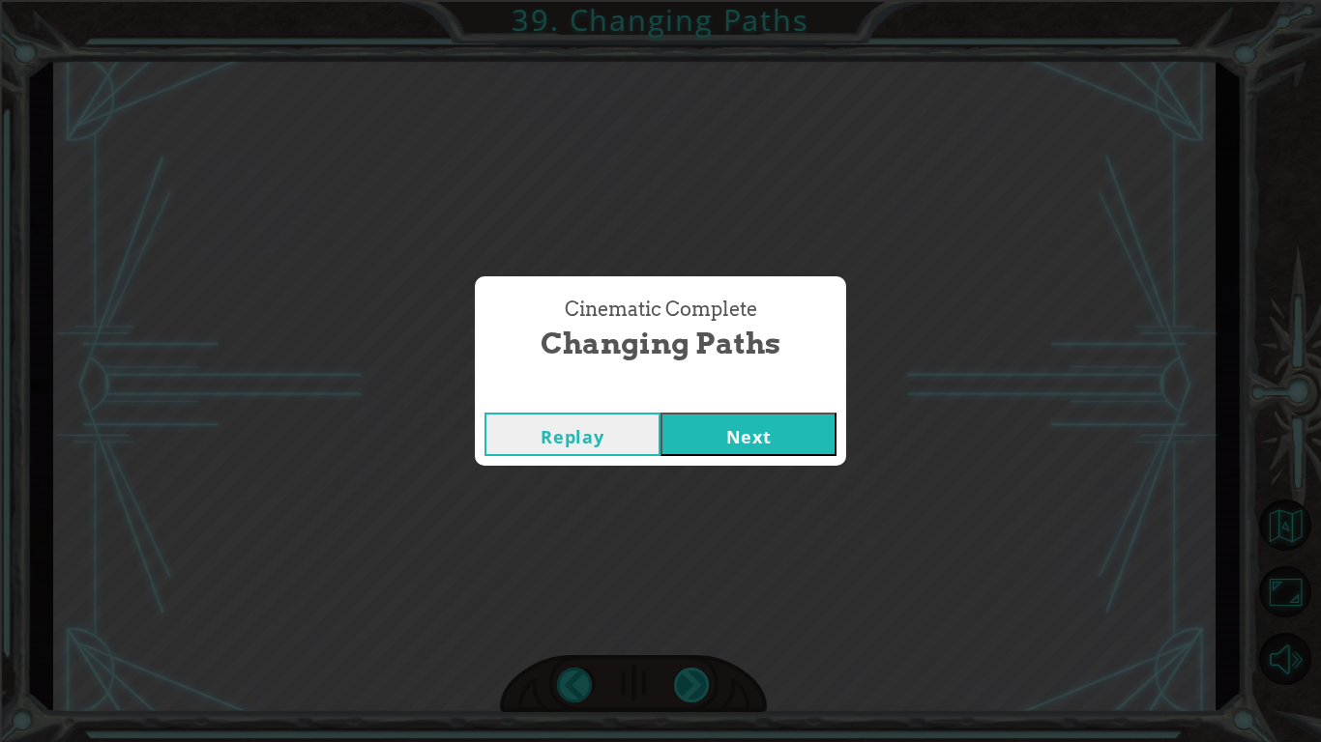
click at [699, 625] on div "Cinematic Complete Changing Paths Replay Next" at bounding box center [660, 371] width 1321 height 742
click at [718, 430] on button "Next" at bounding box center [748, 435] width 176 height 44
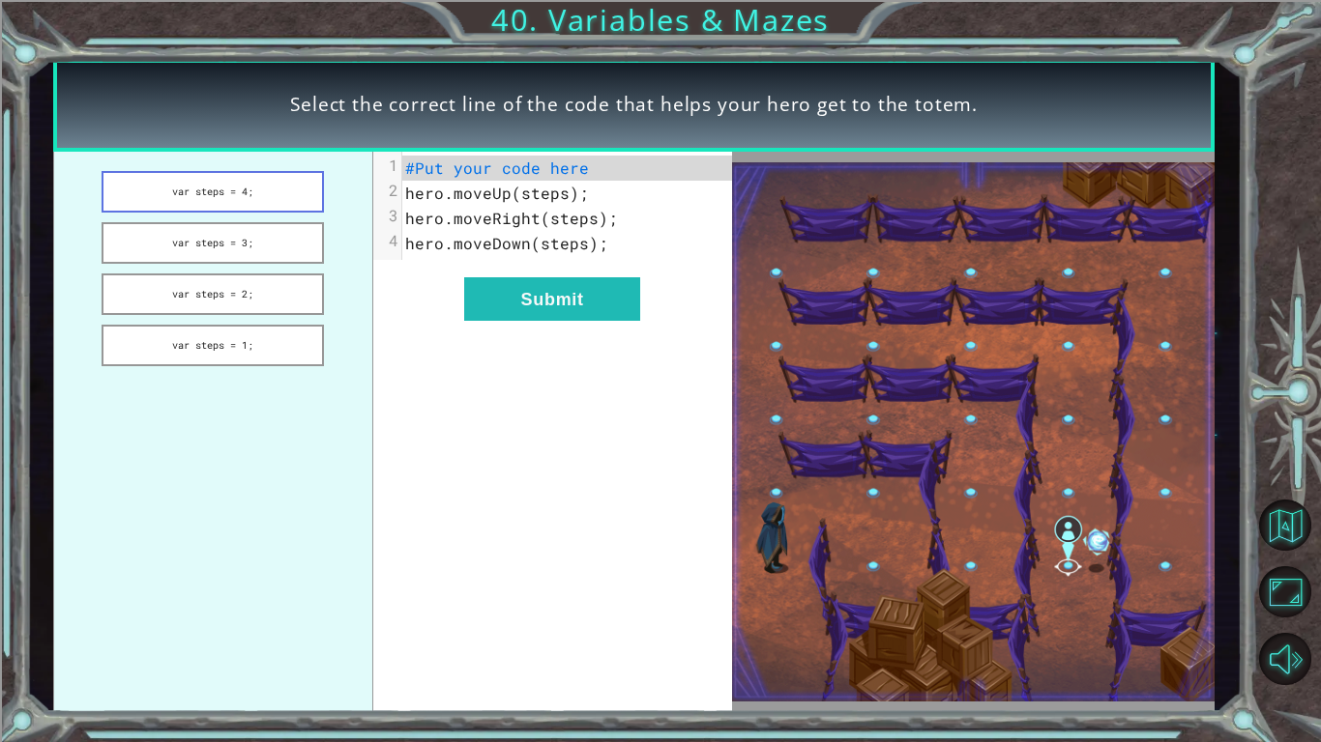
click at [269, 193] on button "var steps = 4;" at bounding box center [213, 192] width 222 height 42
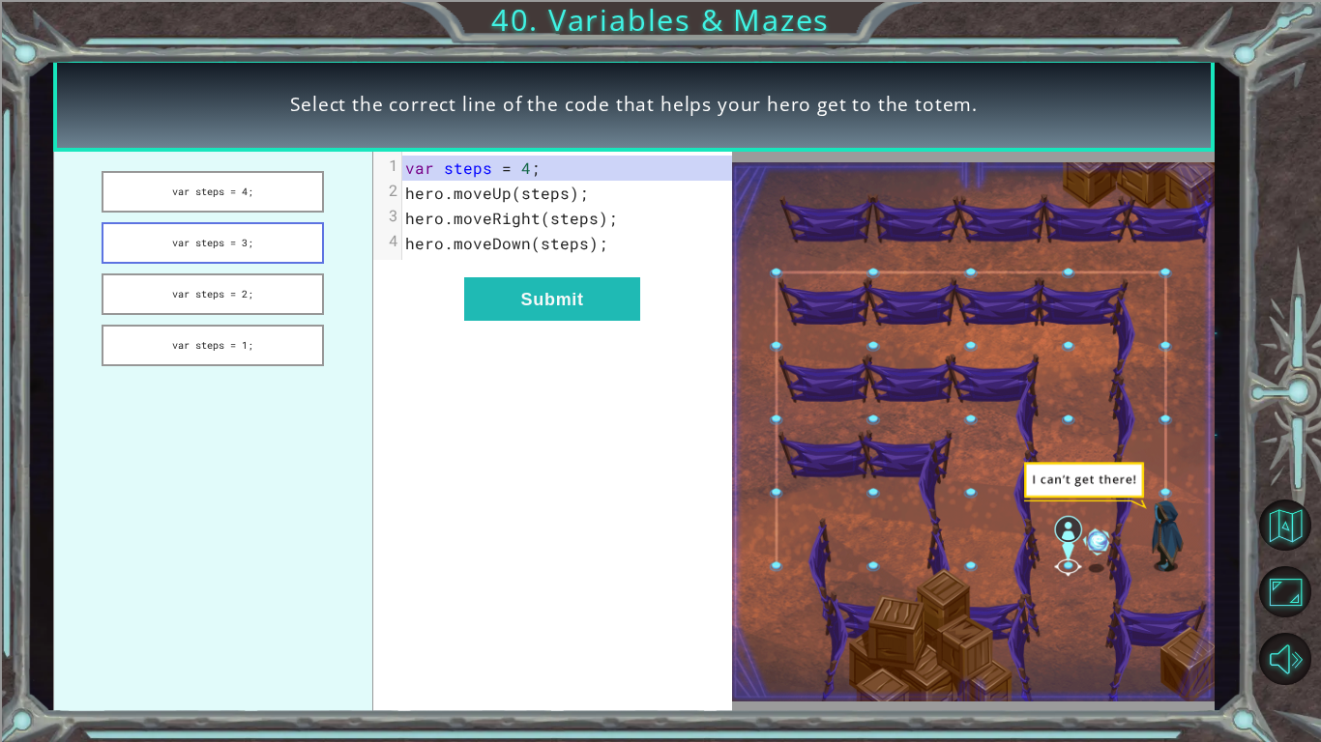
click at [261, 240] on button "var steps = 3;" at bounding box center [213, 243] width 222 height 42
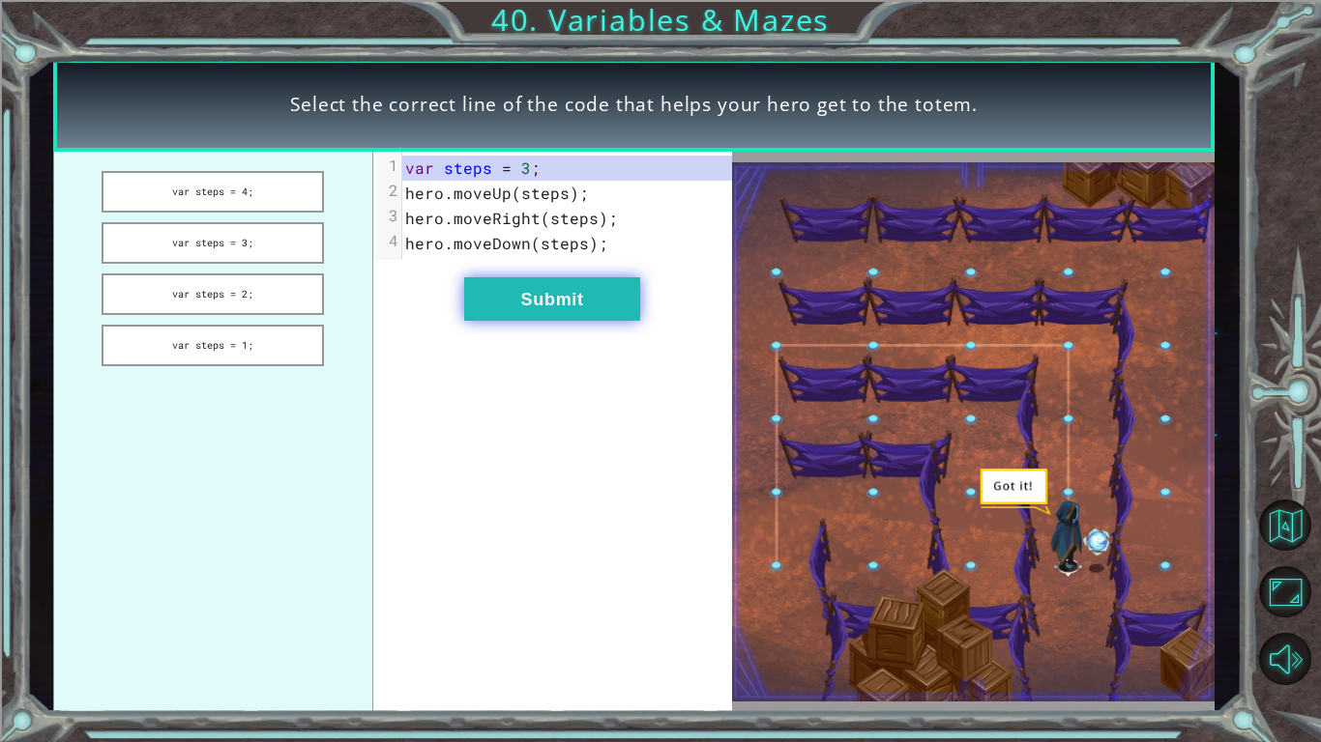
click at [576, 309] on button "Submit" at bounding box center [552, 299] width 176 height 44
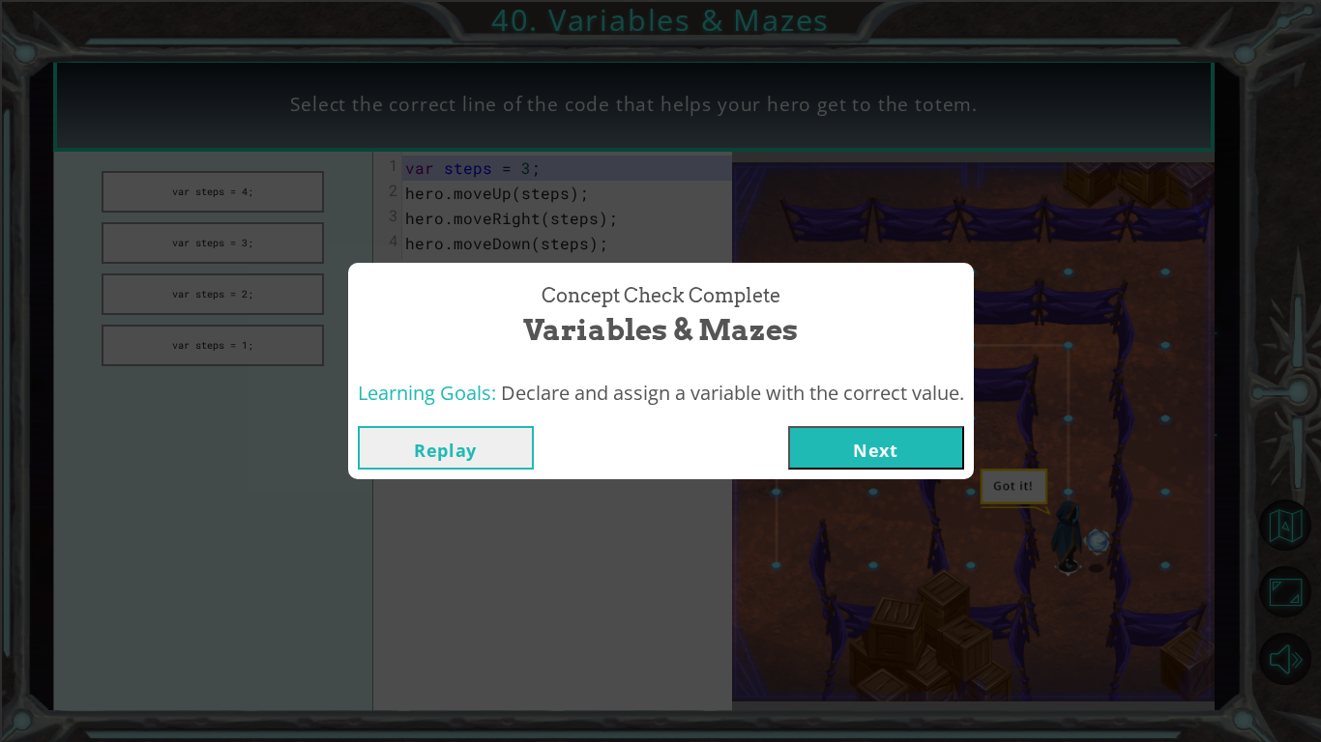
click at [865, 455] on button "Next" at bounding box center [876, 448] width 176 height 44
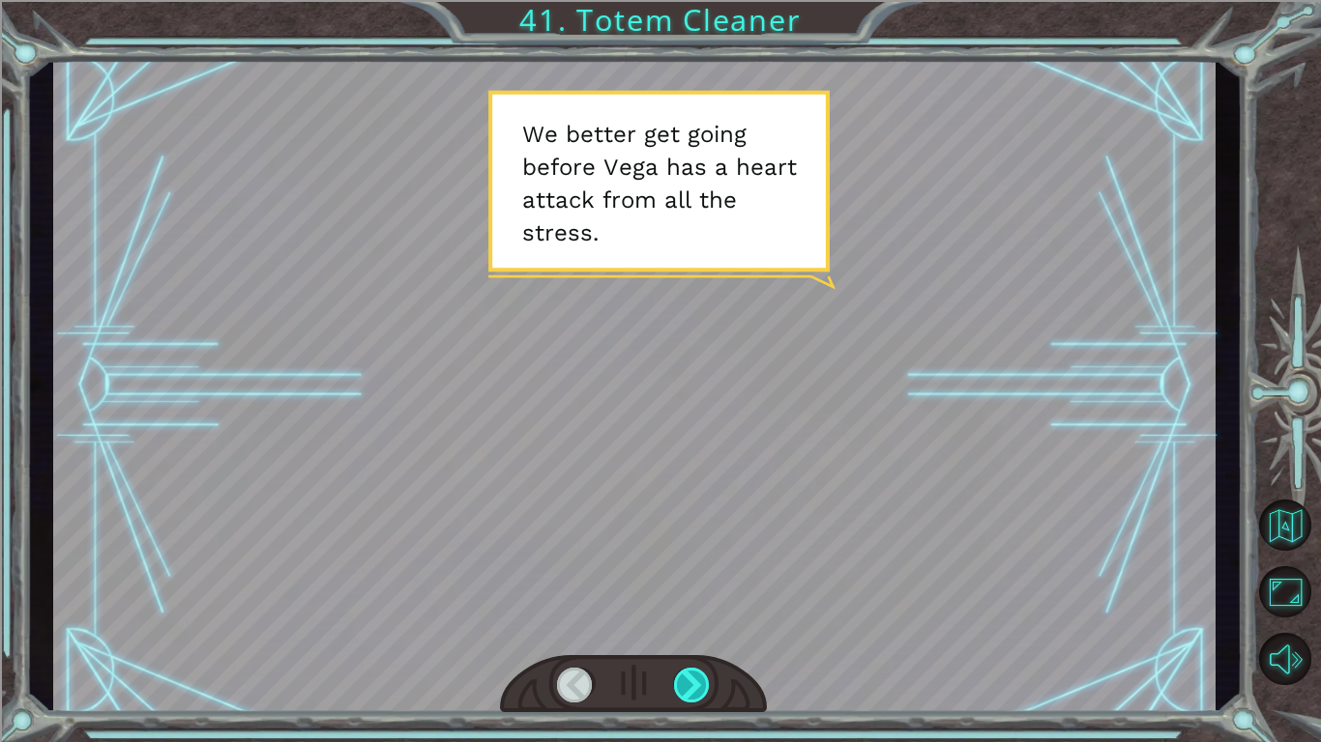
click at [710, 625] on div at bounding box center [692, 685] width 37 height 35
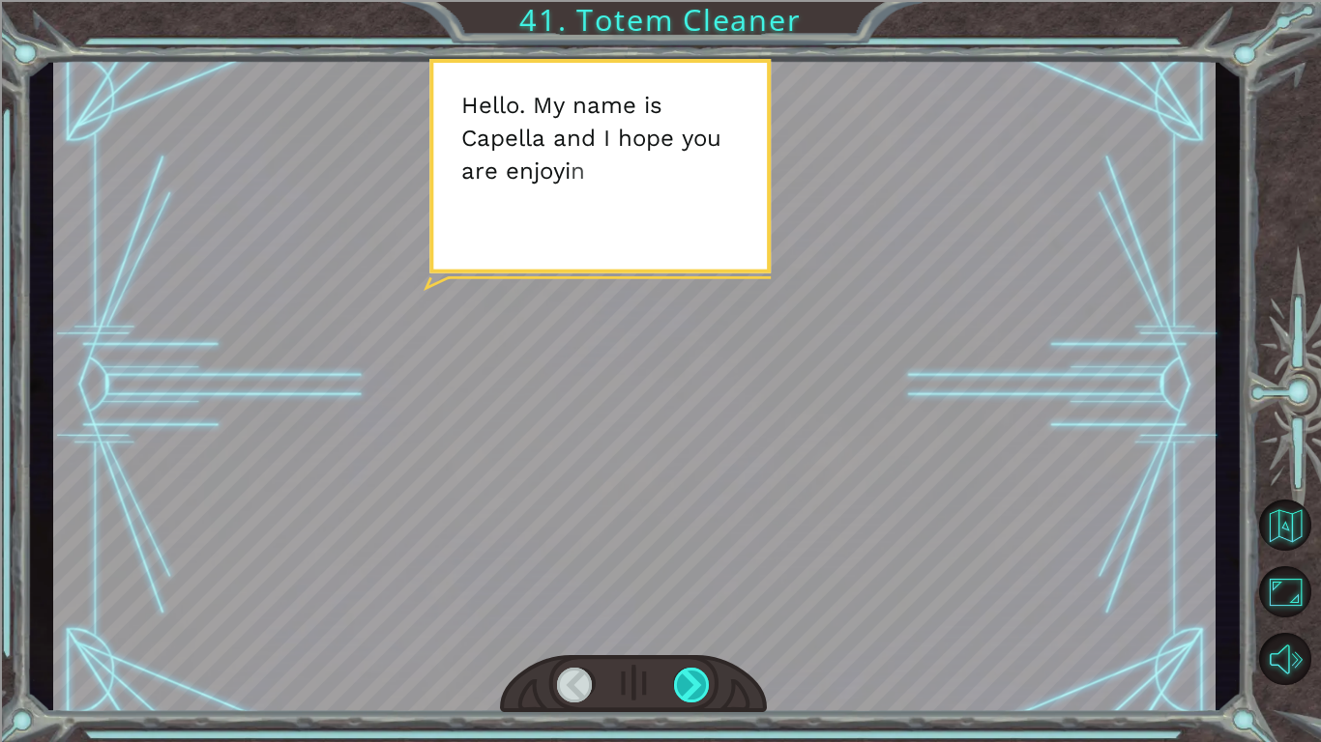
click at [700, 625] on div at bounding box center [692, 685] width 37 height 35
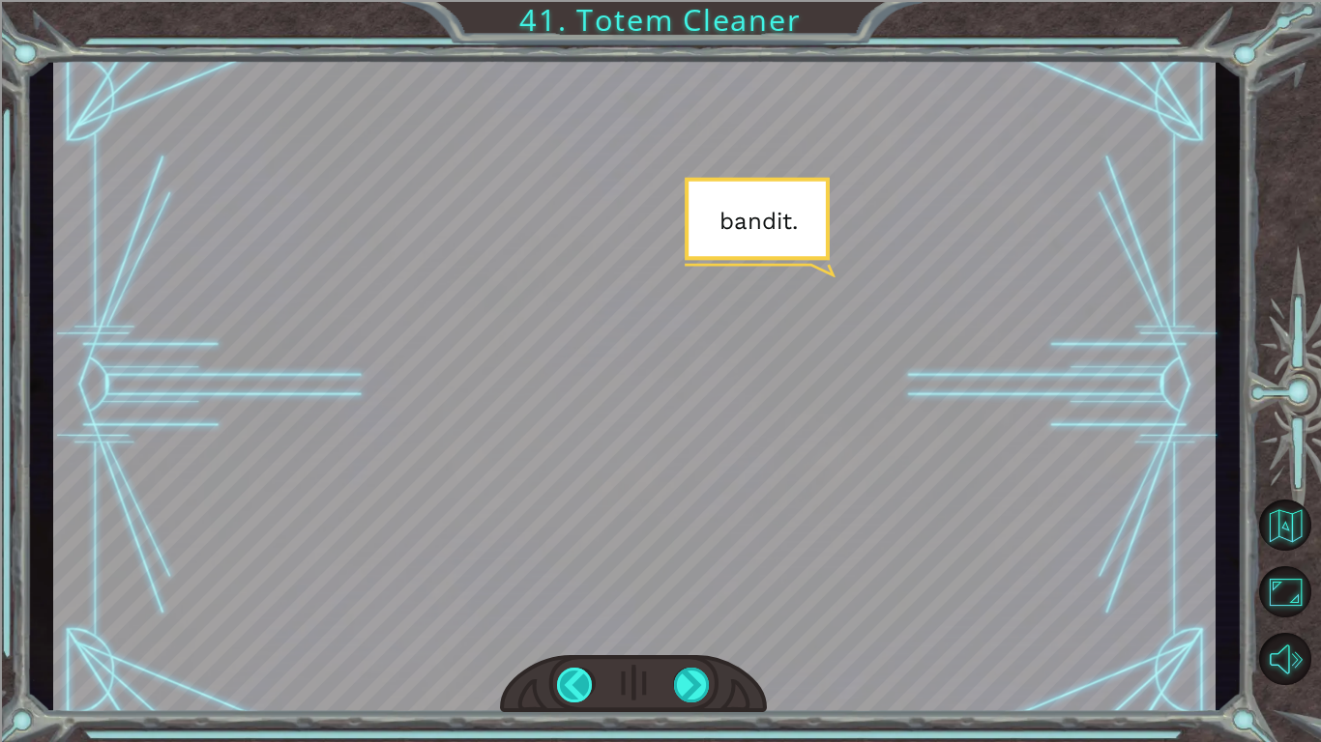
click at [565, 625] on div at bounding box center [575, 685] width 37 height 35
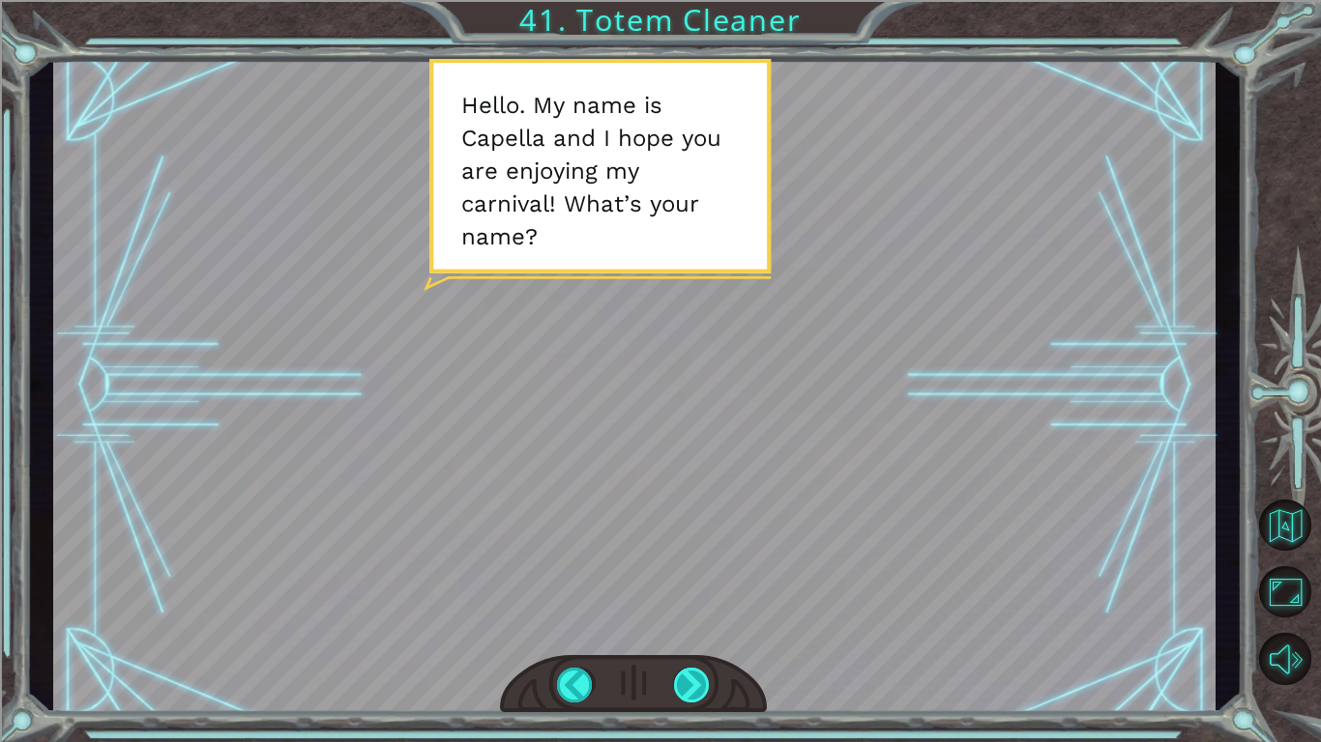
click at [690, 625] on div at bounding box center [692, 685] width 37 height 35
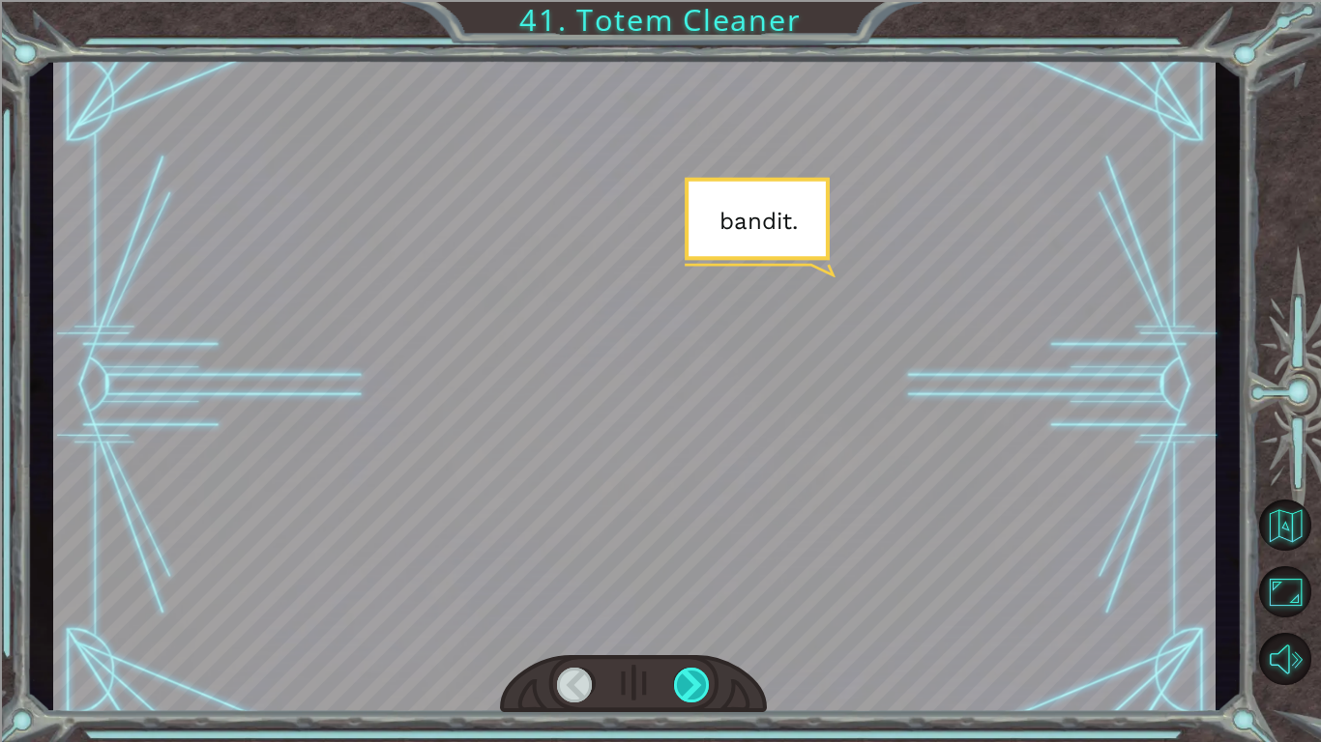
click at [690, 625] on div at bounding box center [692, 685] width 37 height 35
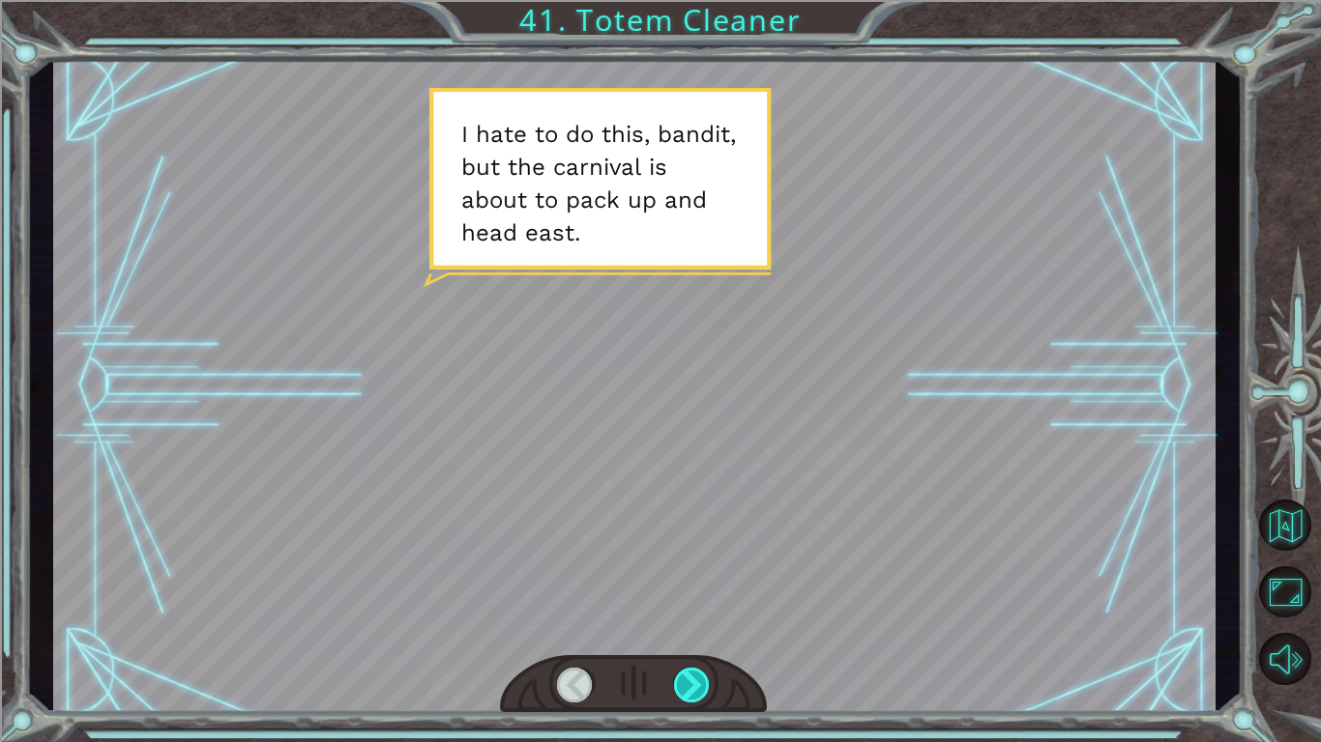
click at [695, 625] on div at bounding box center [692, 685] width 37 height 35
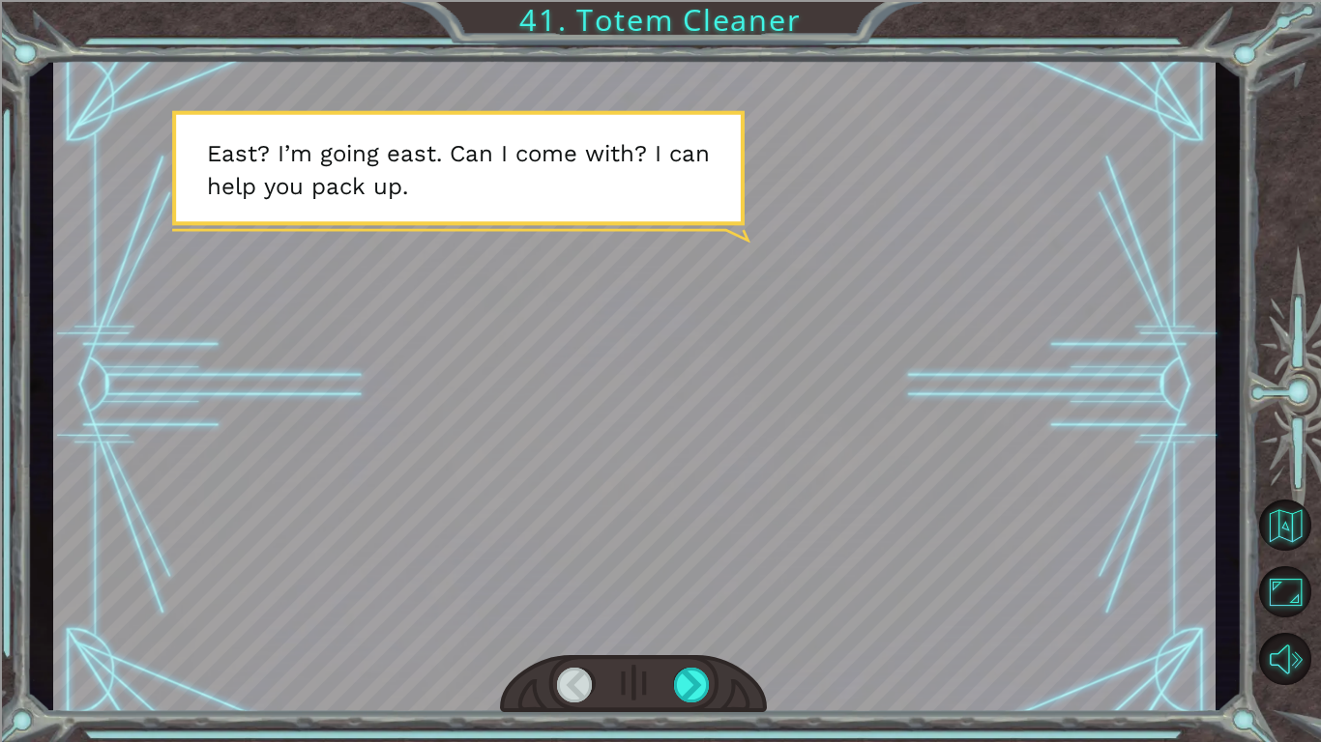
click at [667, 625] on div at bounding box center [633, 684] width 267 height 59
click at [695, 625] on div at bounding box center [692, 685] width 37 height 35
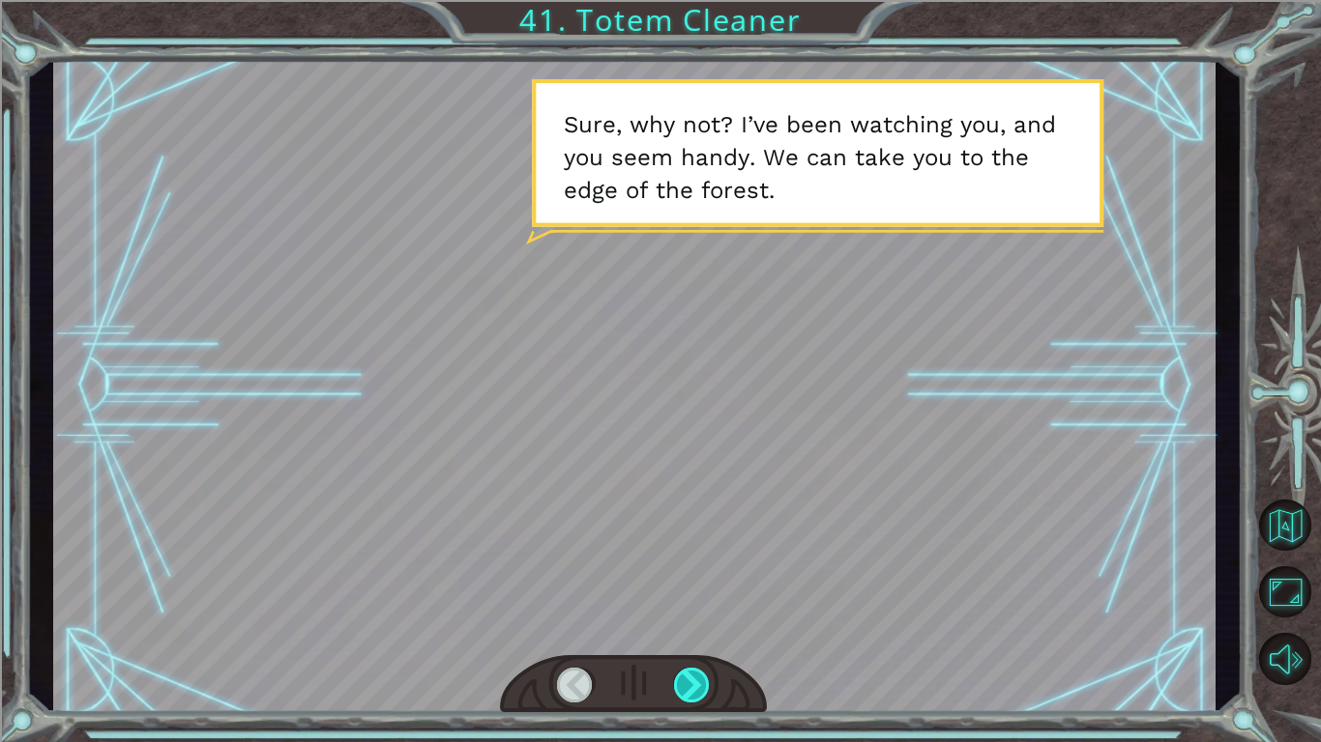
click at [698, 625] on div at bounding box center [692, 685] width 37 height 35
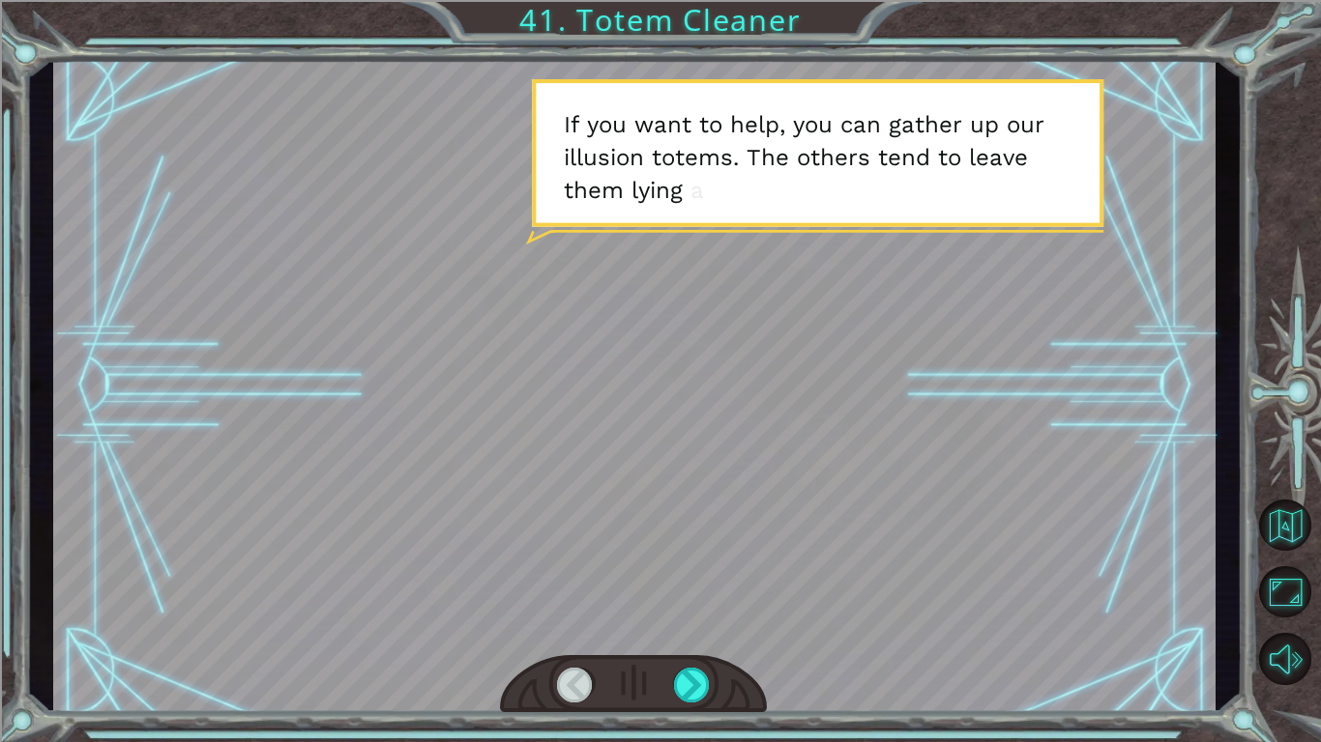
click at [691, 625] on div at bounding box center [633, 684] width 267 height 59
click at [693, 625] on div at bounding box center [692, 685] width 37 height 35
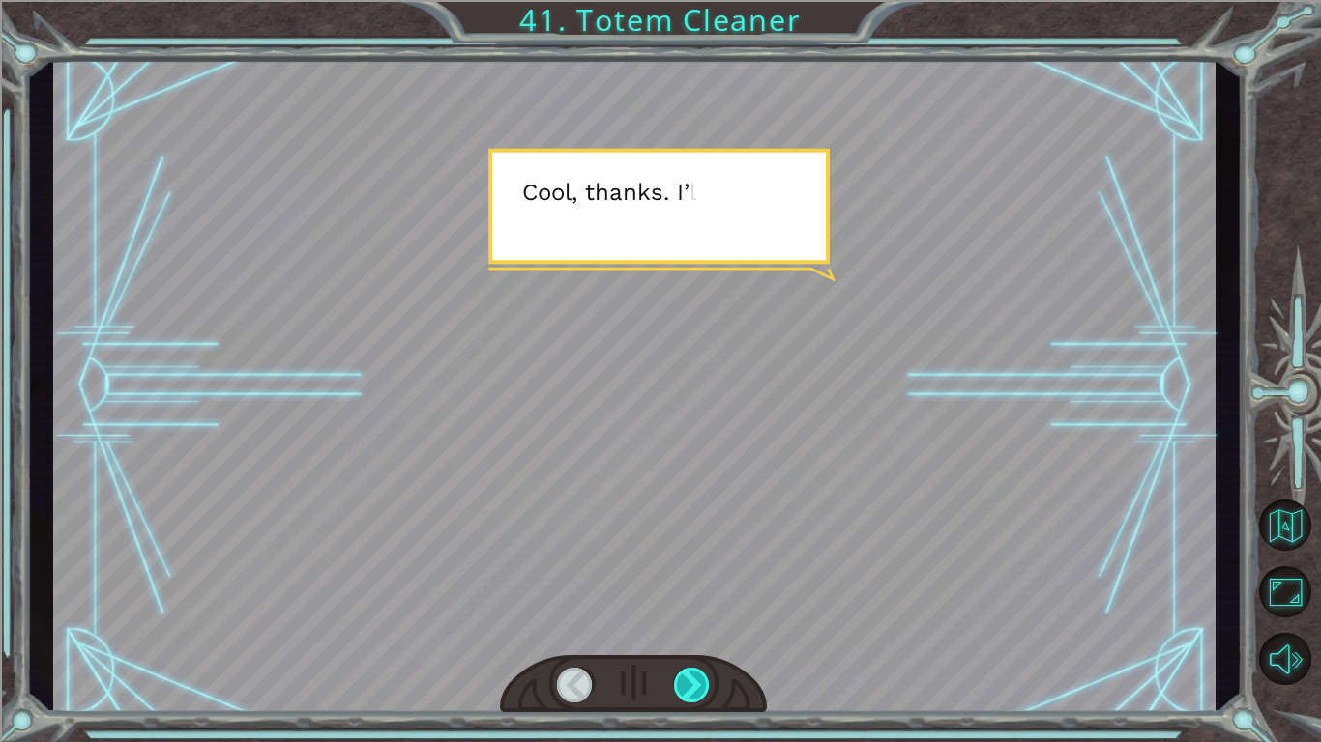
click at [693, 625] on div at bounding box center [692, 685] width 37 height 35
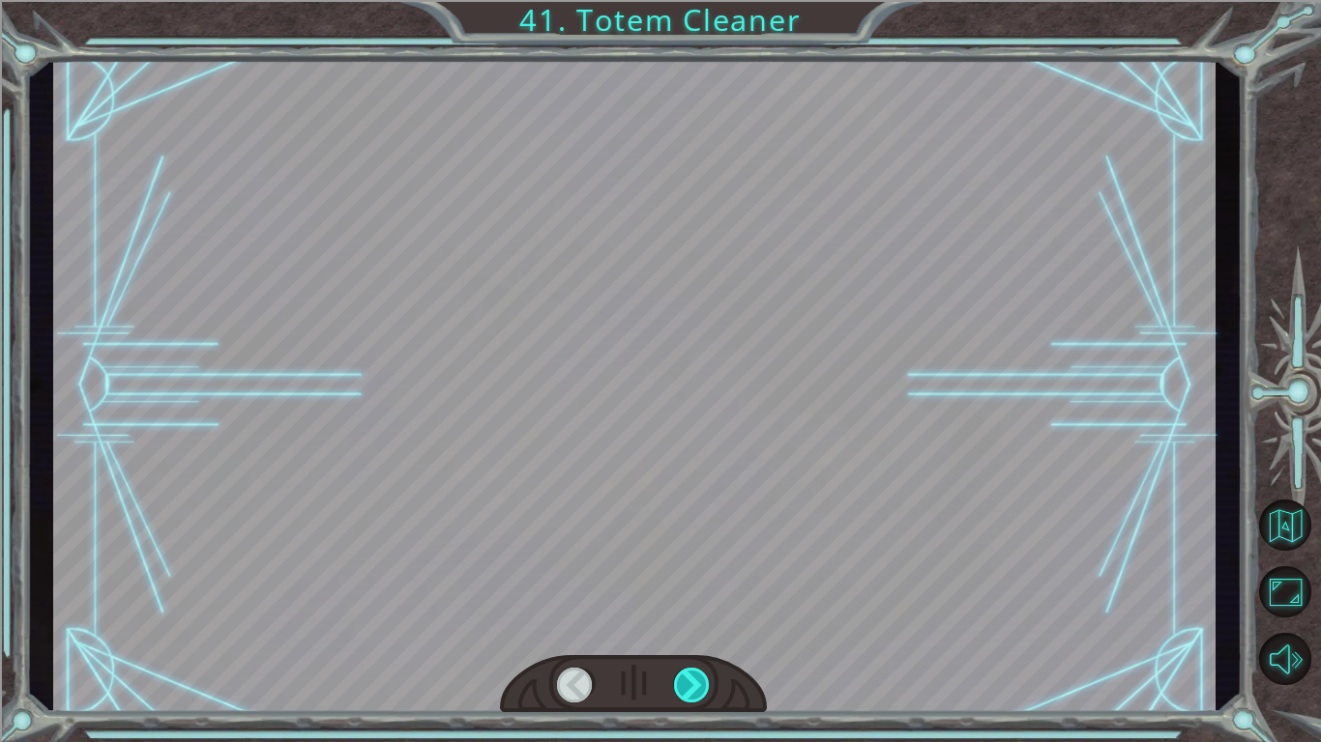
click at [693, 625] on div at bounding box center [692, 685] width 37 height 35
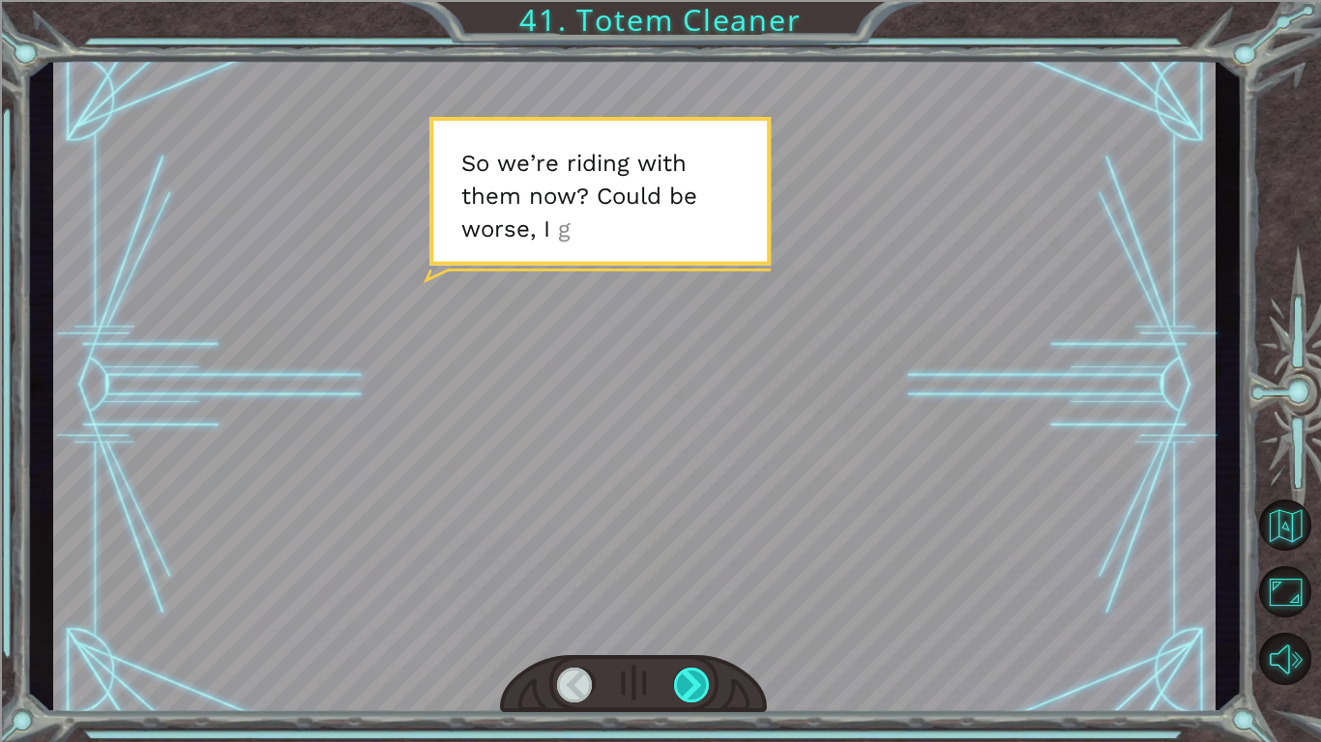
click at [692, 625] on div at bounding box center [692, 685] width 37 height 35
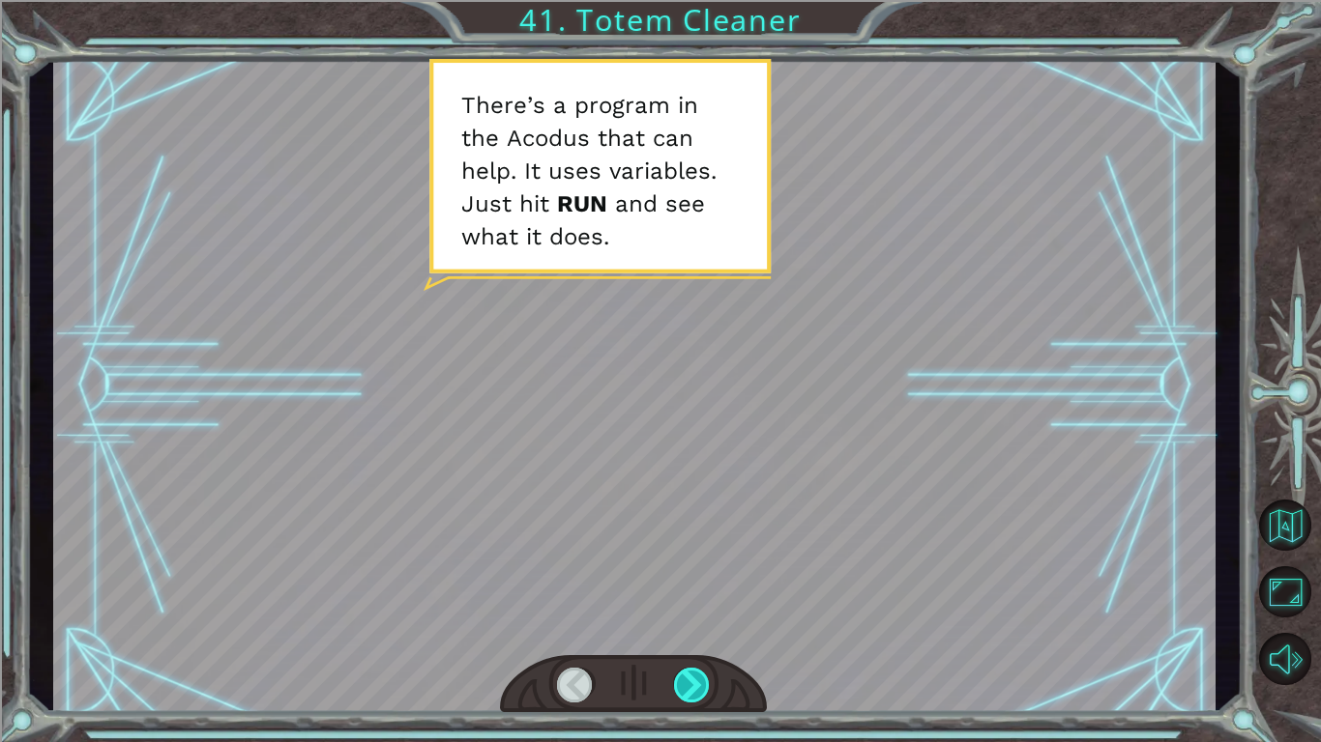
click at [677, 625] on div at bounding box center [692, 685] width 37 height 35
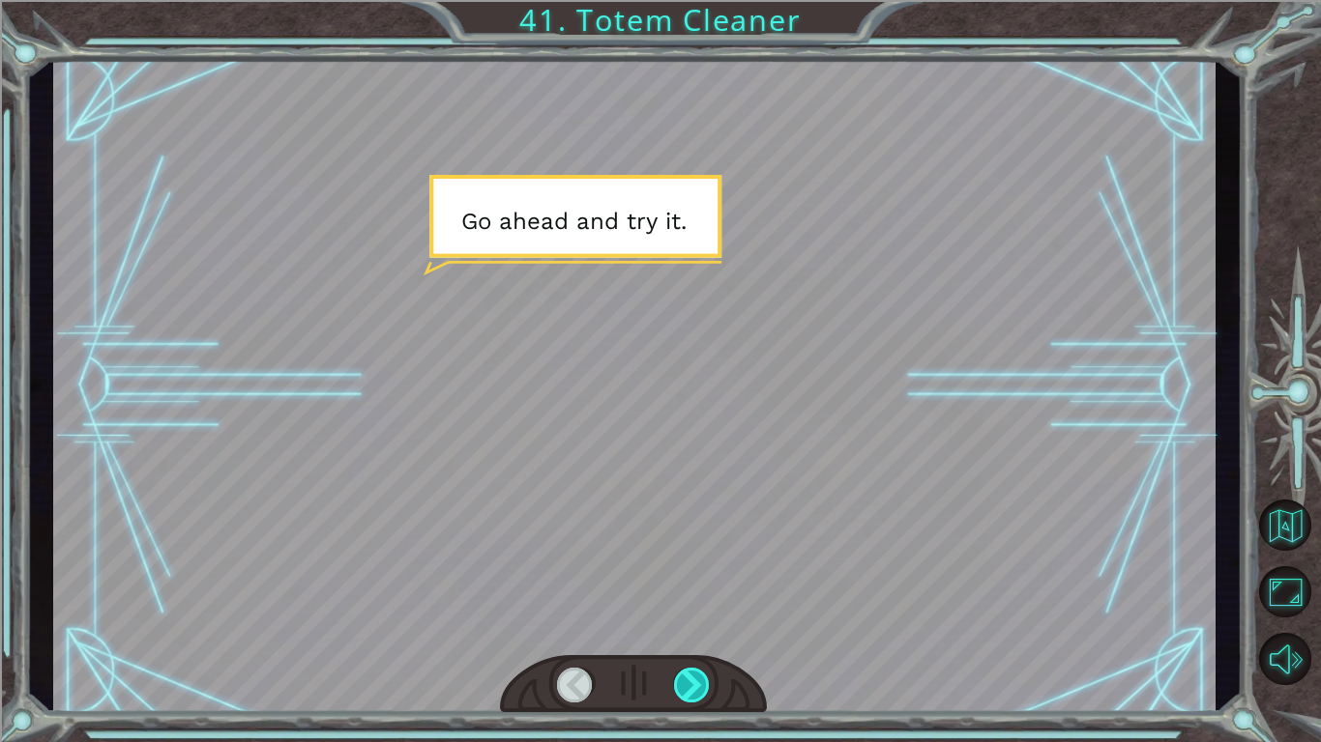
click at [675, 625] on div at bounding box center [692, 685] width 37 height 35
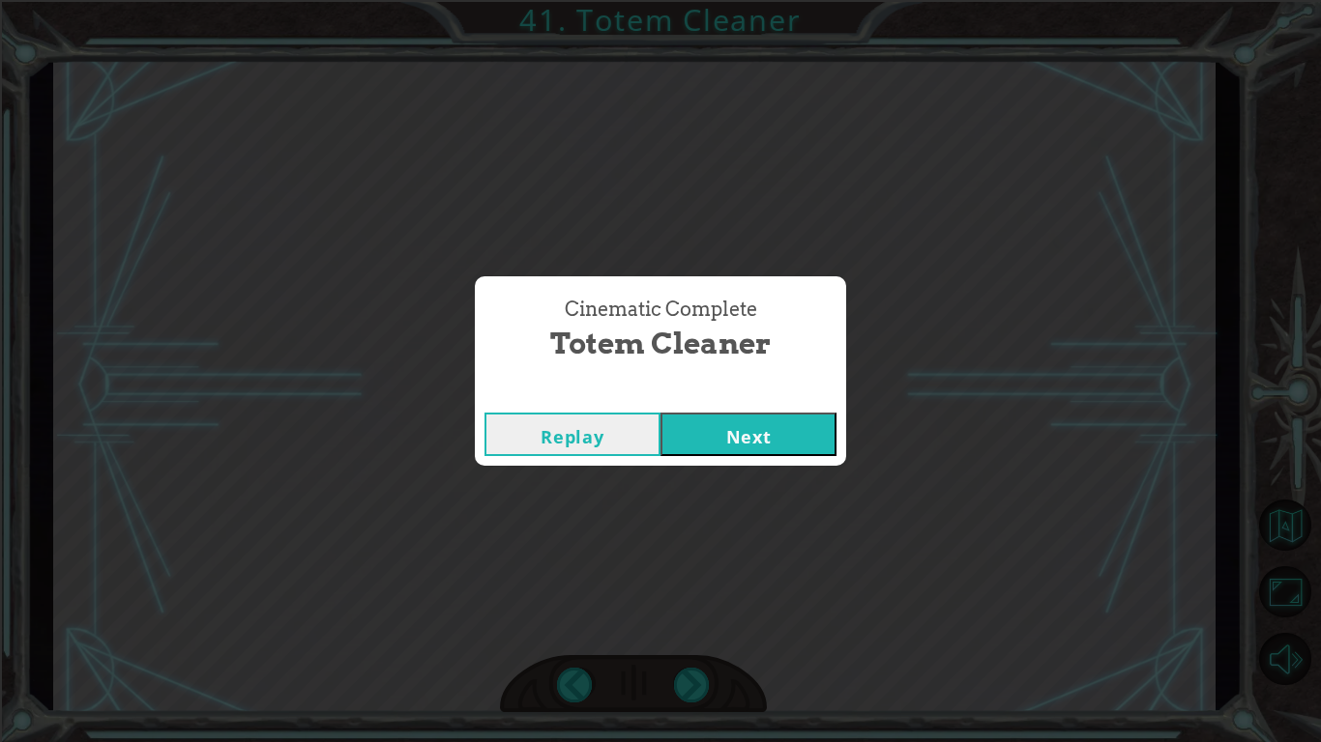
click at [720, 435] on button "Next" at bounding box center [748, 435] width 176 height 44
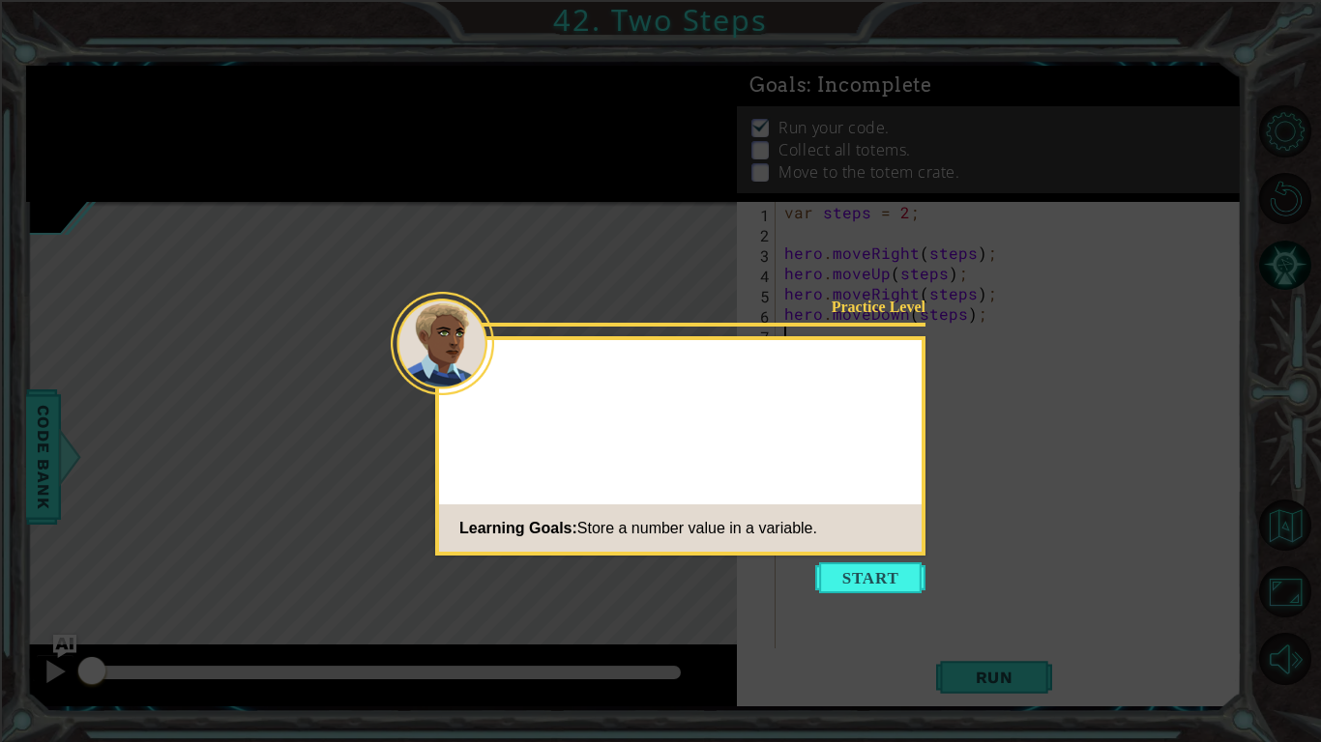
click at [883, 570] on button "Start" at bounding box center [870, 578] width 110 height 31
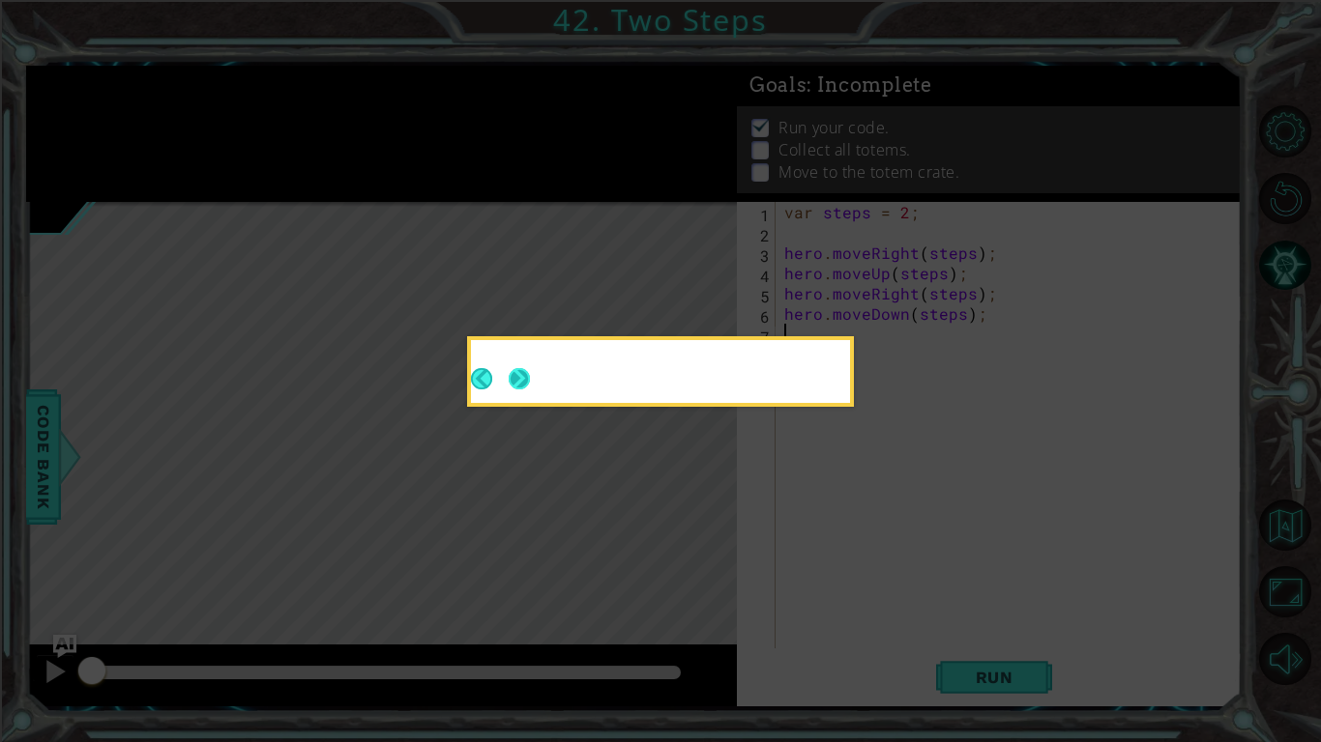
click at [512, 364] on button "Next" at bounding box center [520, 380] width 32 height 32
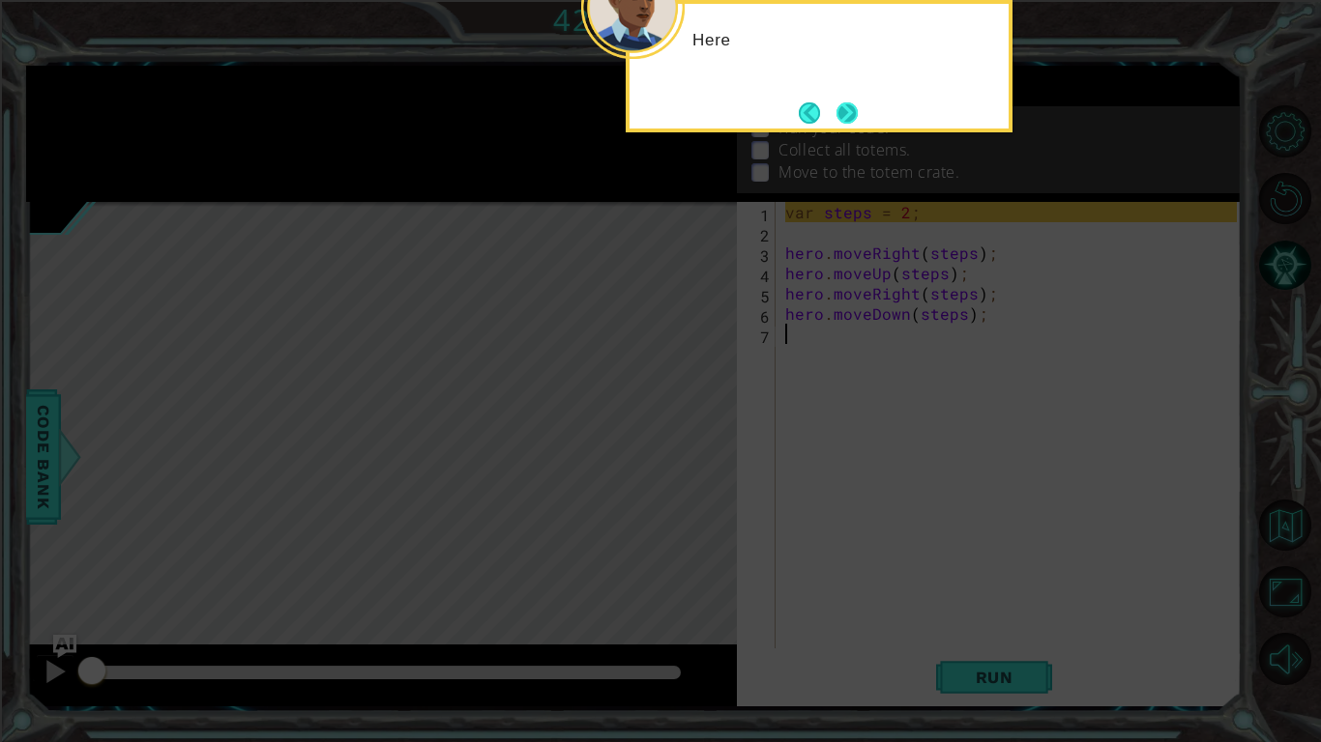
click at [853, 116] on button "Next" at bounding box center [846, 113] width 34 height 34
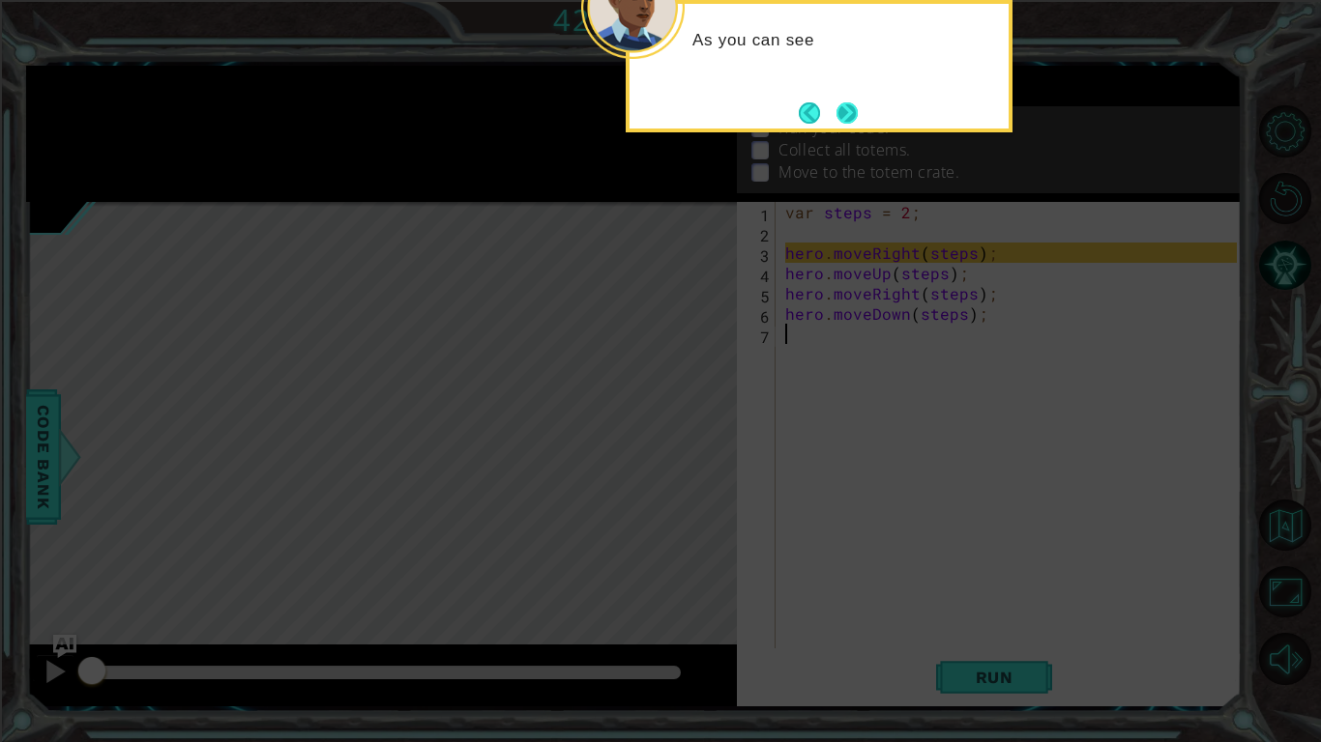
click at [847, 107] on button "Next" at bounding box center [847, 113] width 36 height 36
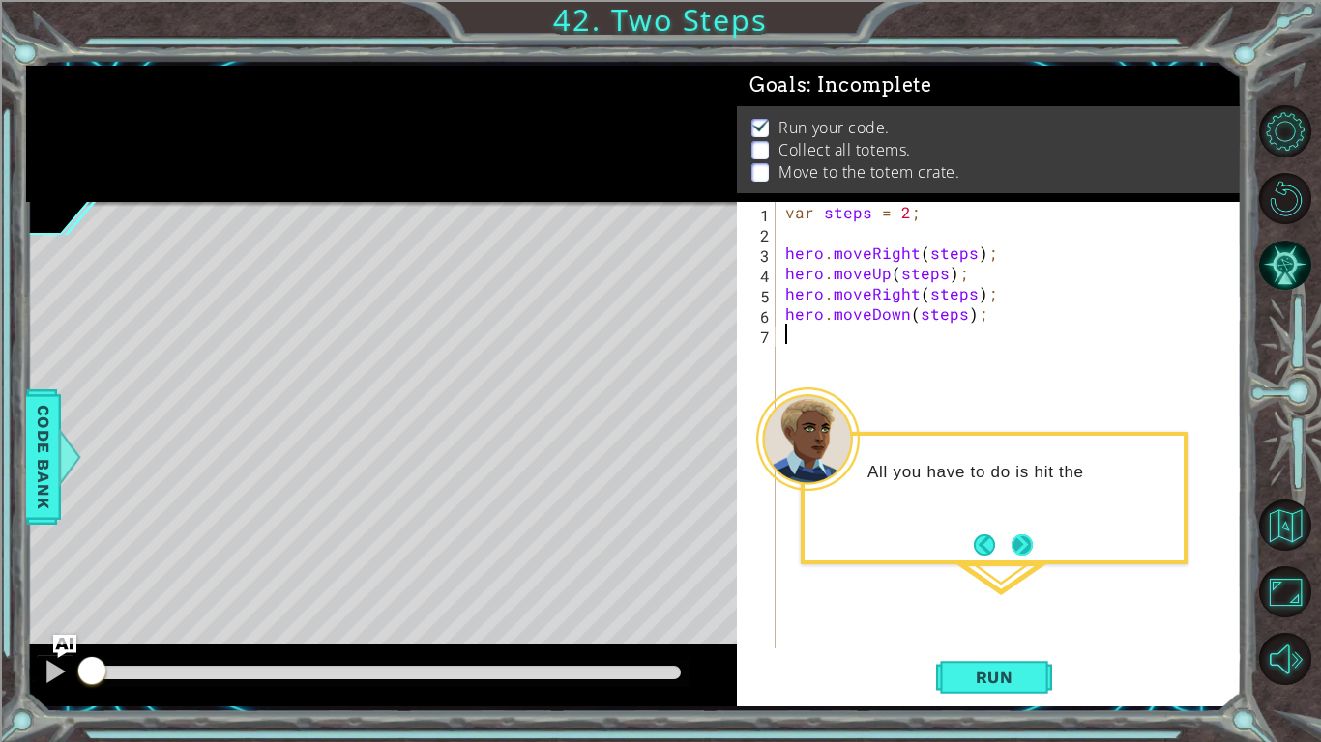
click at [1025, 555] on button "Next" at bounding box center [1022, 545] width 36 height 36
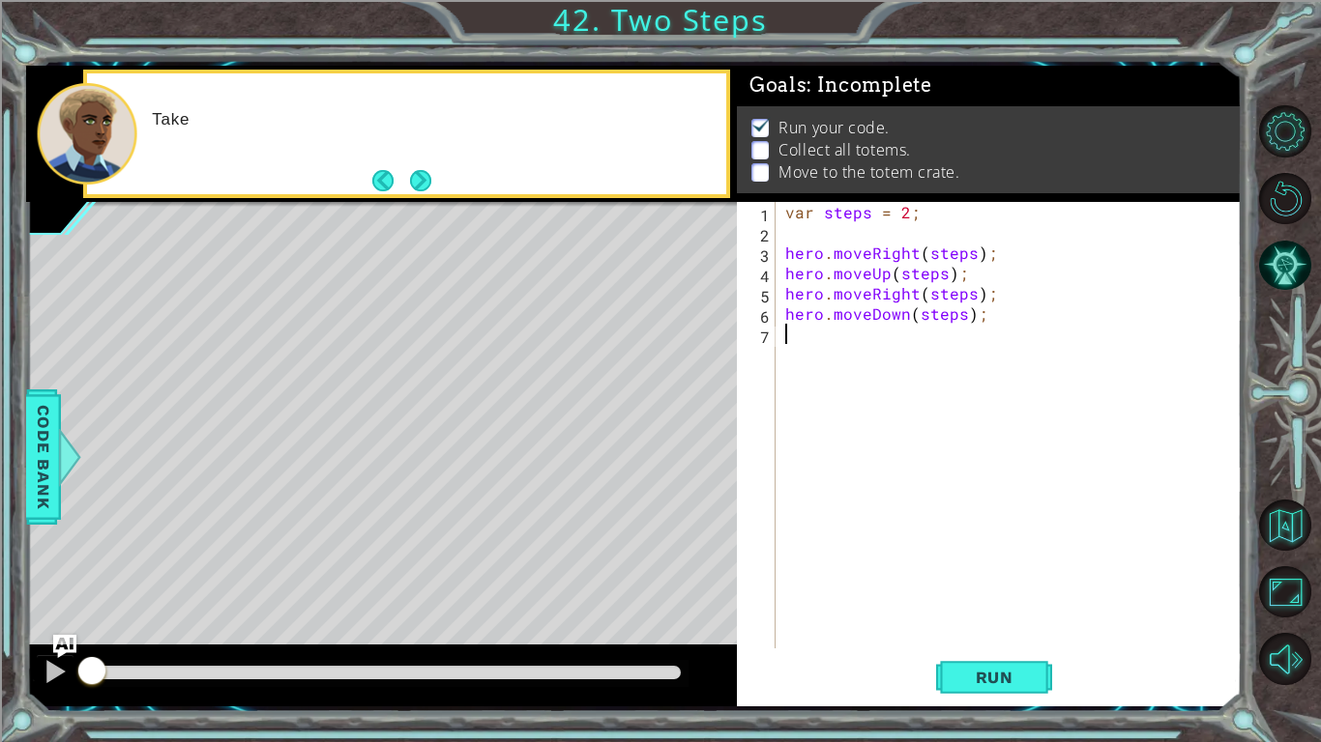
click at [1025, 625] on div "1 2 3 4 5 6 7 var steps = 2 ; hero . moveRight ( steps ) ; hero . moveUp ( step…" at bounding box center [989, 454] width 505 height 505
click at [1025, 625] on span "Run" at bounding box center [994, 677] width 76 height 19
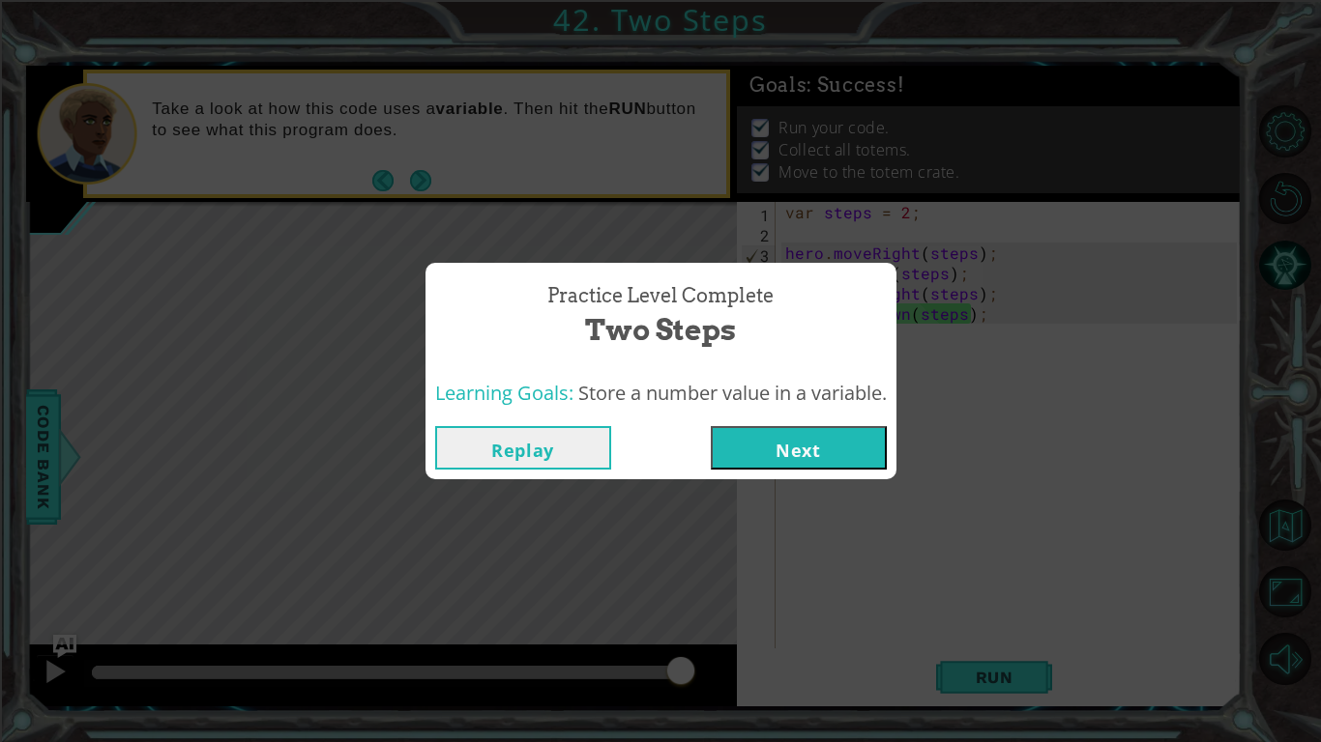
click at [772, 428] on div "Replay Next" at bounding box center [660, 448] width 471 height 63
click at [770, 471] on div "Replay Next" at bounding box center [660, 448] width 471 height 63
click at [791, 455] on button "Next" at bounding box center [799, 448] width 176 height 44
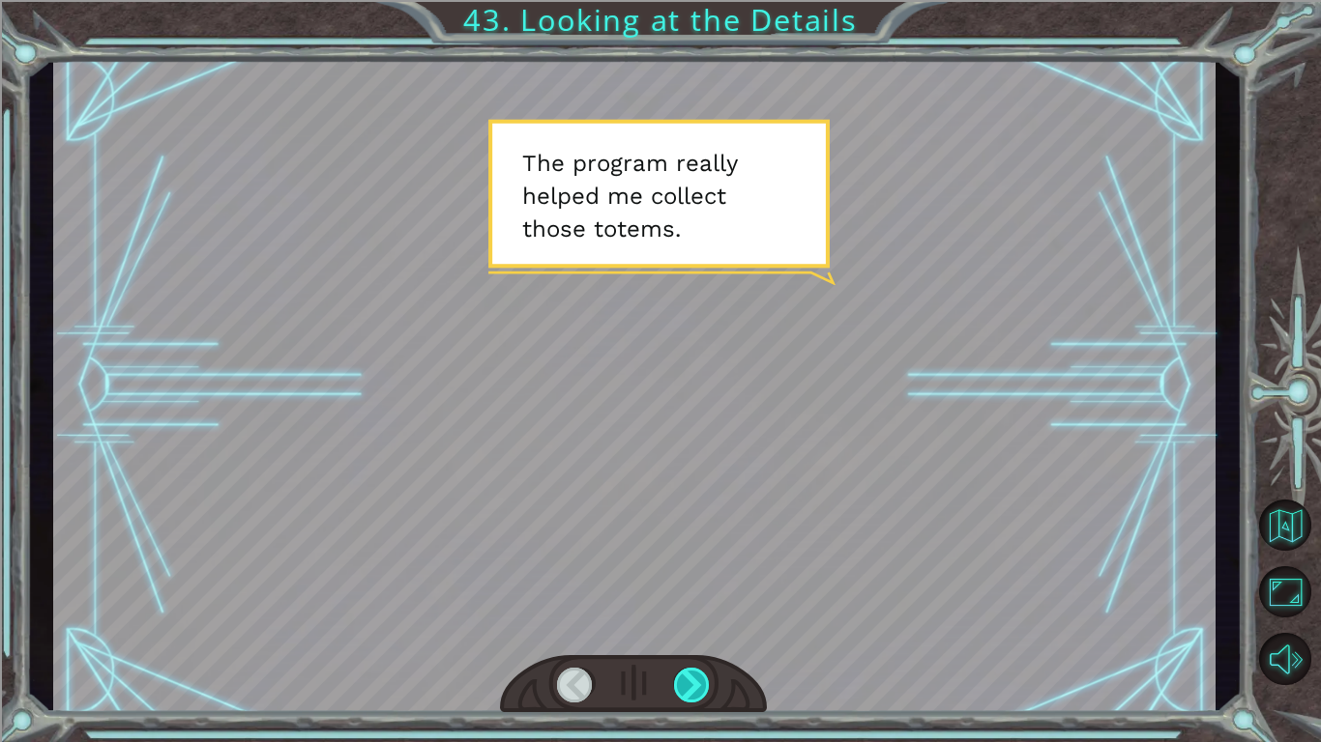
click at [675, 625] on div at bounding box center [633, 684] width 267 height 59
click at [683, 625] on div at bounding box center [692, 685] width 37 height 35
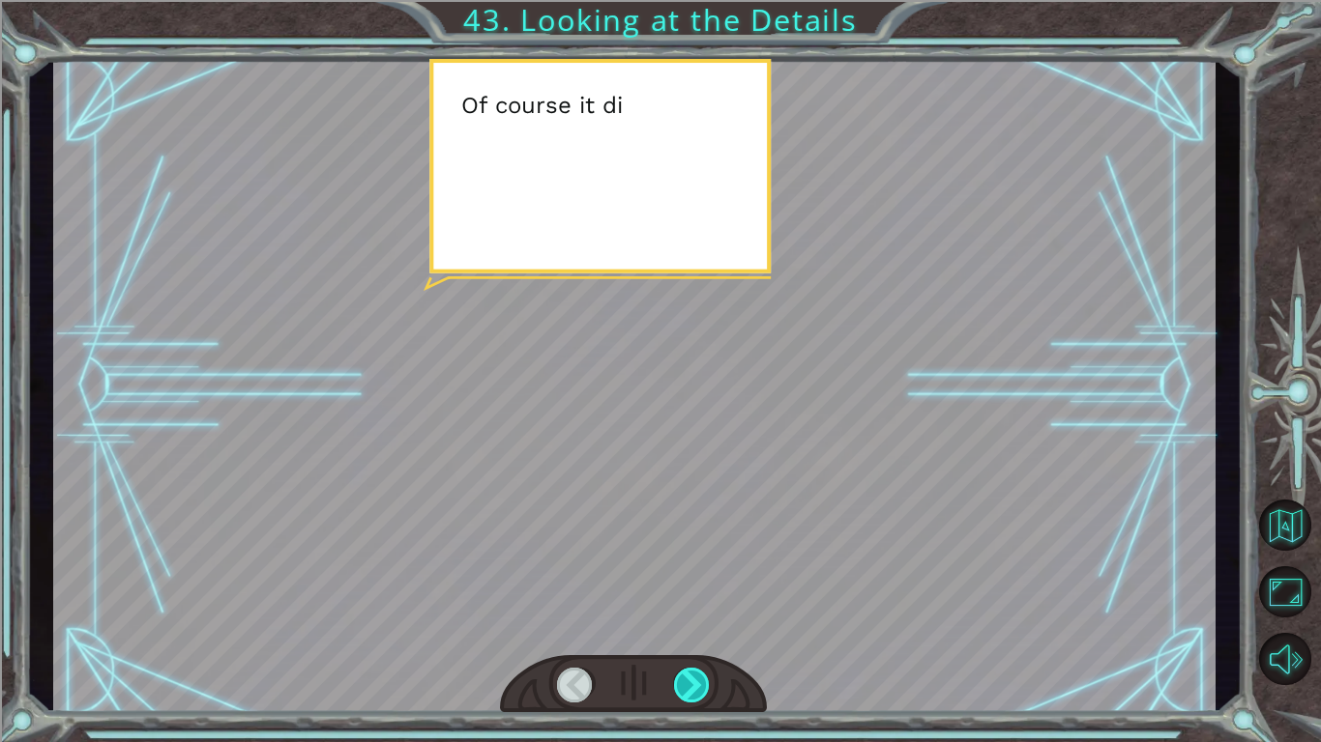
click at [683, 625] on div at bounding box center [692, 685] width 37 height 35
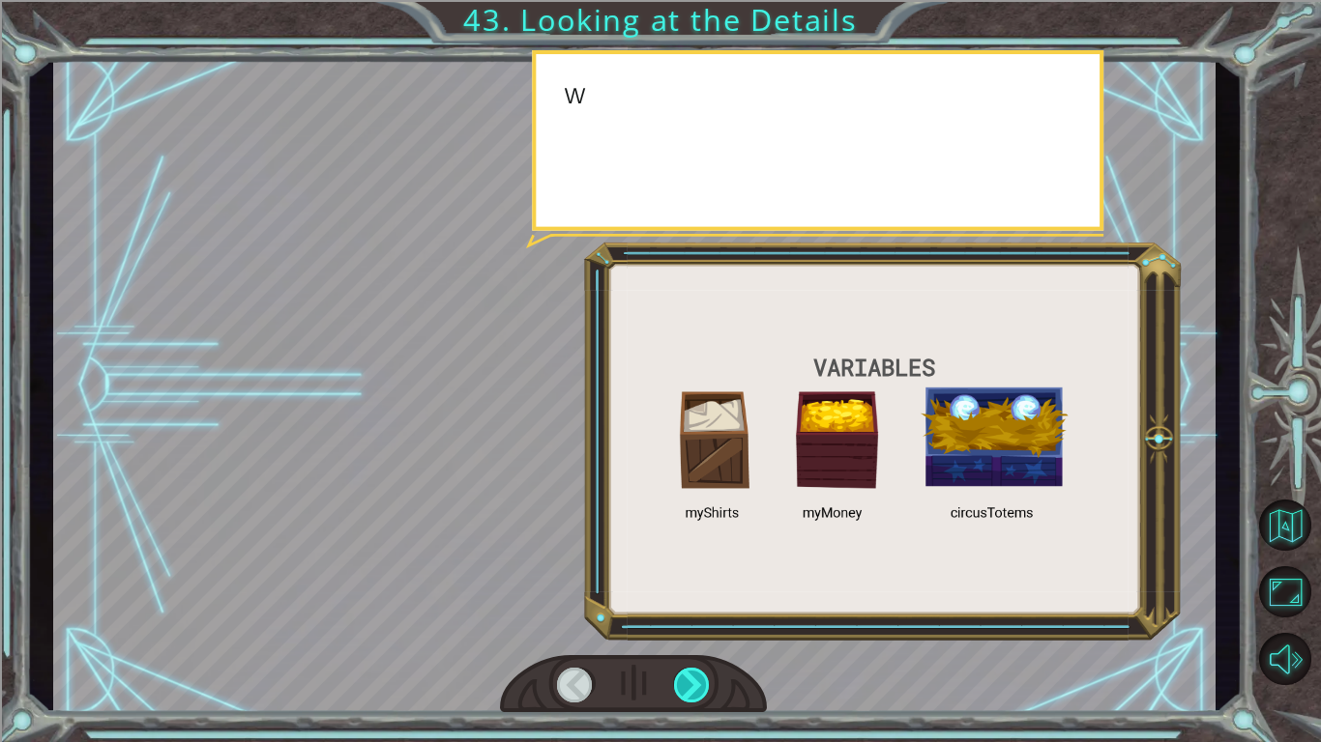
click at [683, 625] on div at bounding box center [692, 685] width 37 height 35
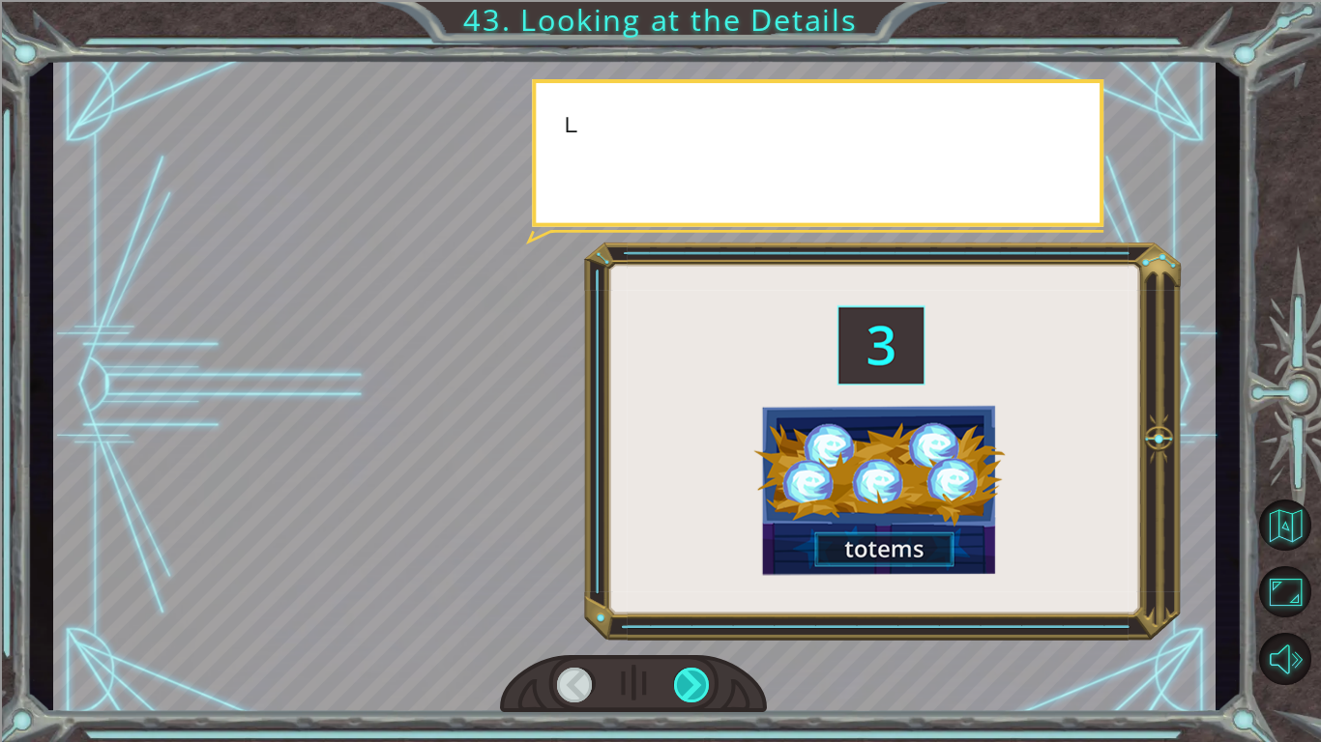
click at [683, 625] on div at bounding box center [692, 685] width 37 height 35
click at [684, 625] on div at bounding box center [692, 685] width 37 height 35
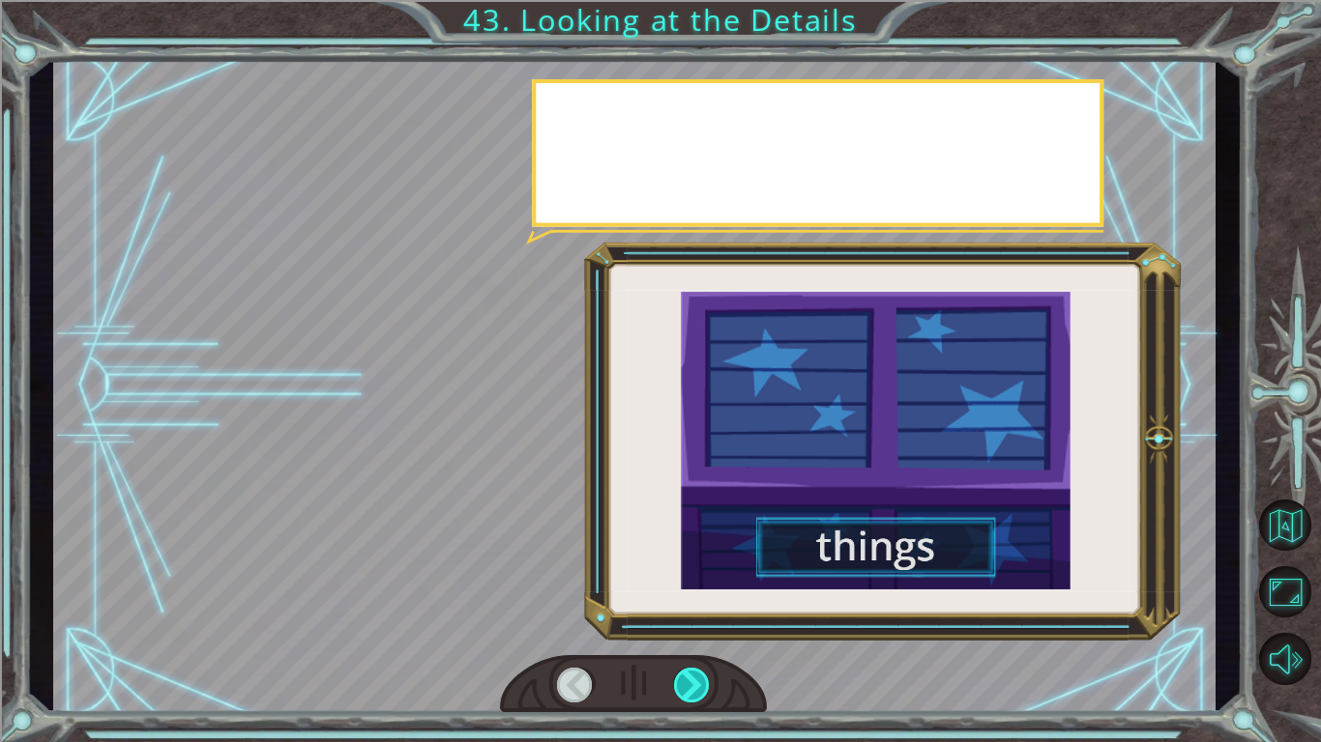
click at [684, 625] on div at bounding box center [692, 685] width 37 height 35
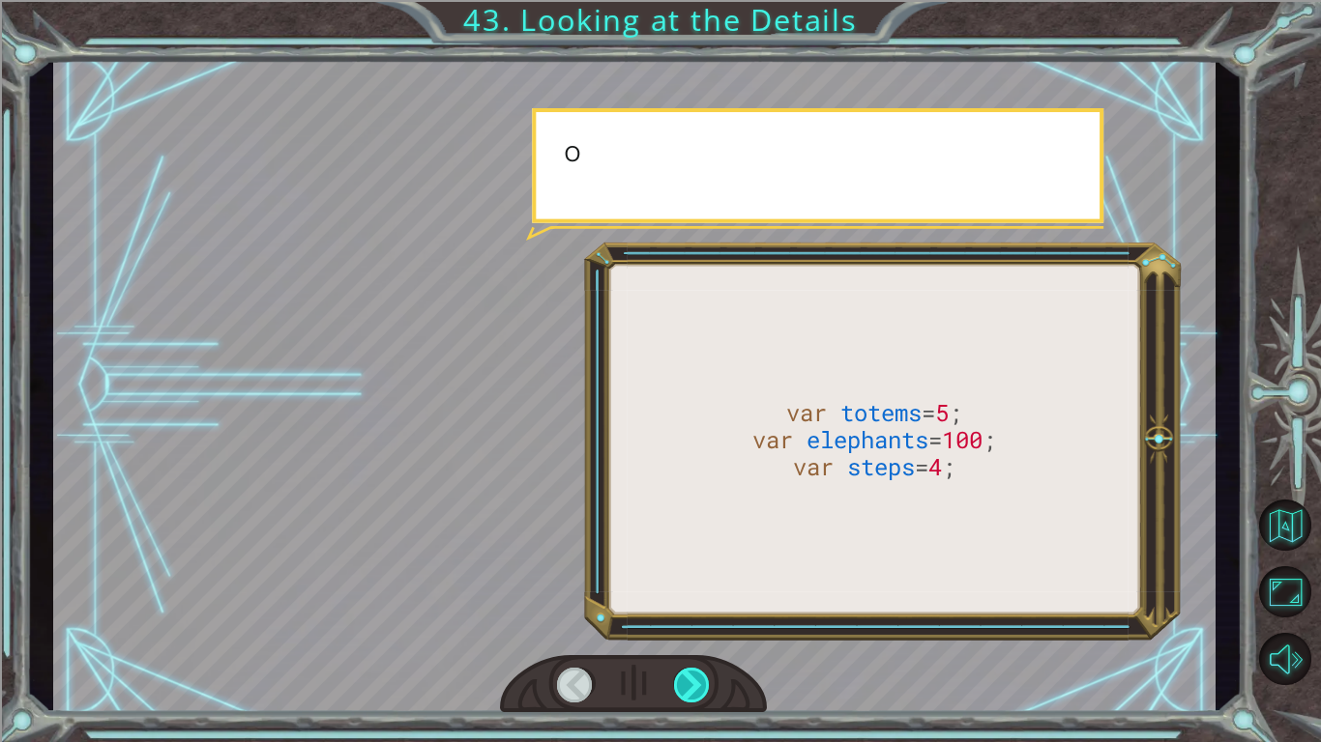
click at [684, 625] on div at bounding box center [692, 685] width 37 height 35
drag, startPoint x: 684, startPoint y: 683, endPoint x: 908, endPoint y: 617, distance: 232.8
click at [843, 625] on div at bounding box center [634, 386] width 1162 height 654
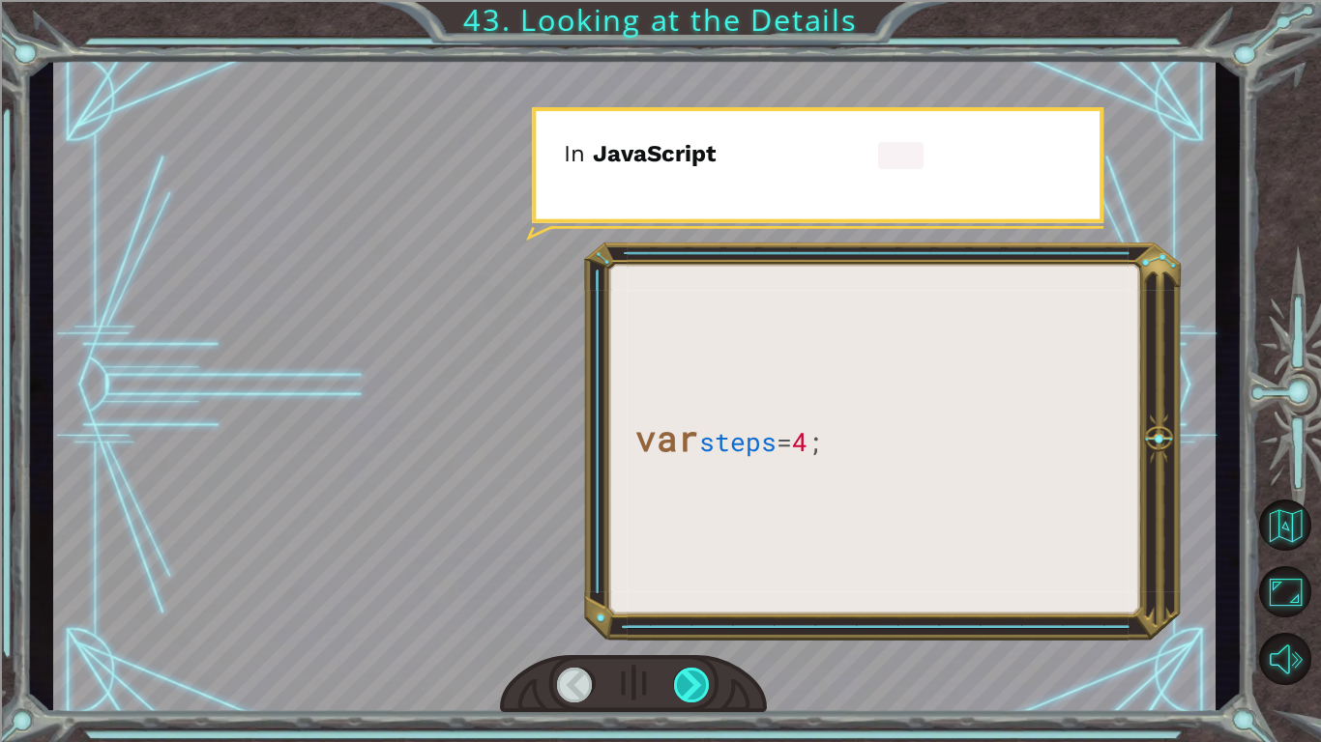
drag, startPoint x: 673, startPoint y: 696, endPoint x: 693, endPoint y: 692, distance: 20.7
click at [674, 625] on div at bounding box center [692, 685] width 37 height 35
click at [695, 625] on div at bounding box center [692, 685] width 37 height 35
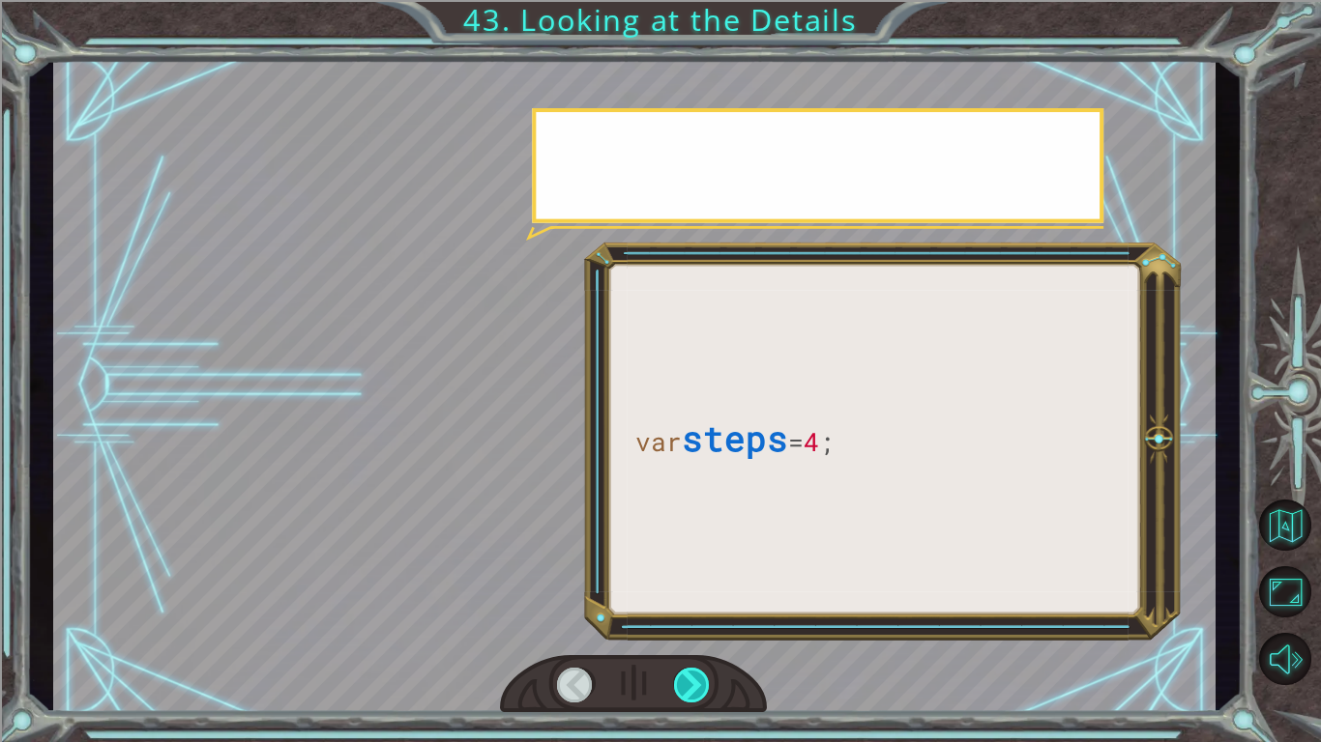
click at [696, 625] on div at bounding box center [692, 685] width 37 height 35
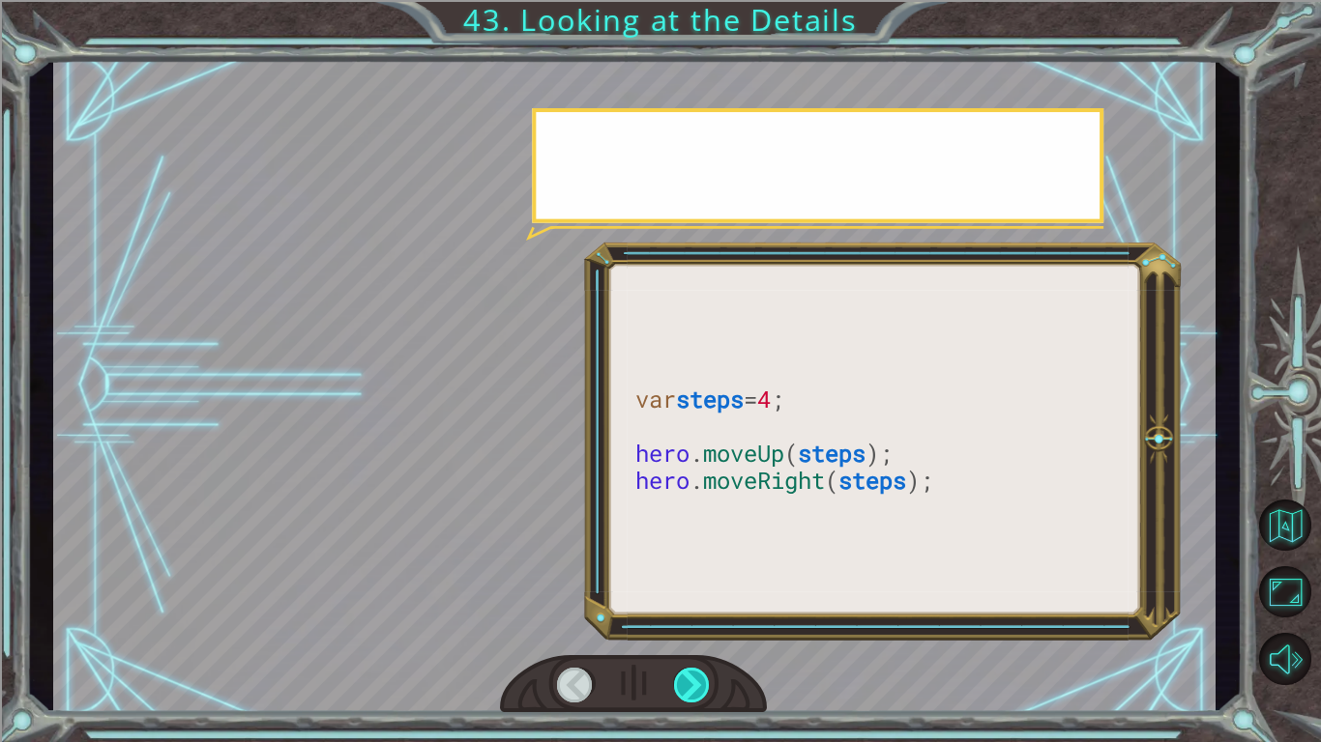
click at [696, 625] on div at bounding box center [692, 685] width 37 height 35
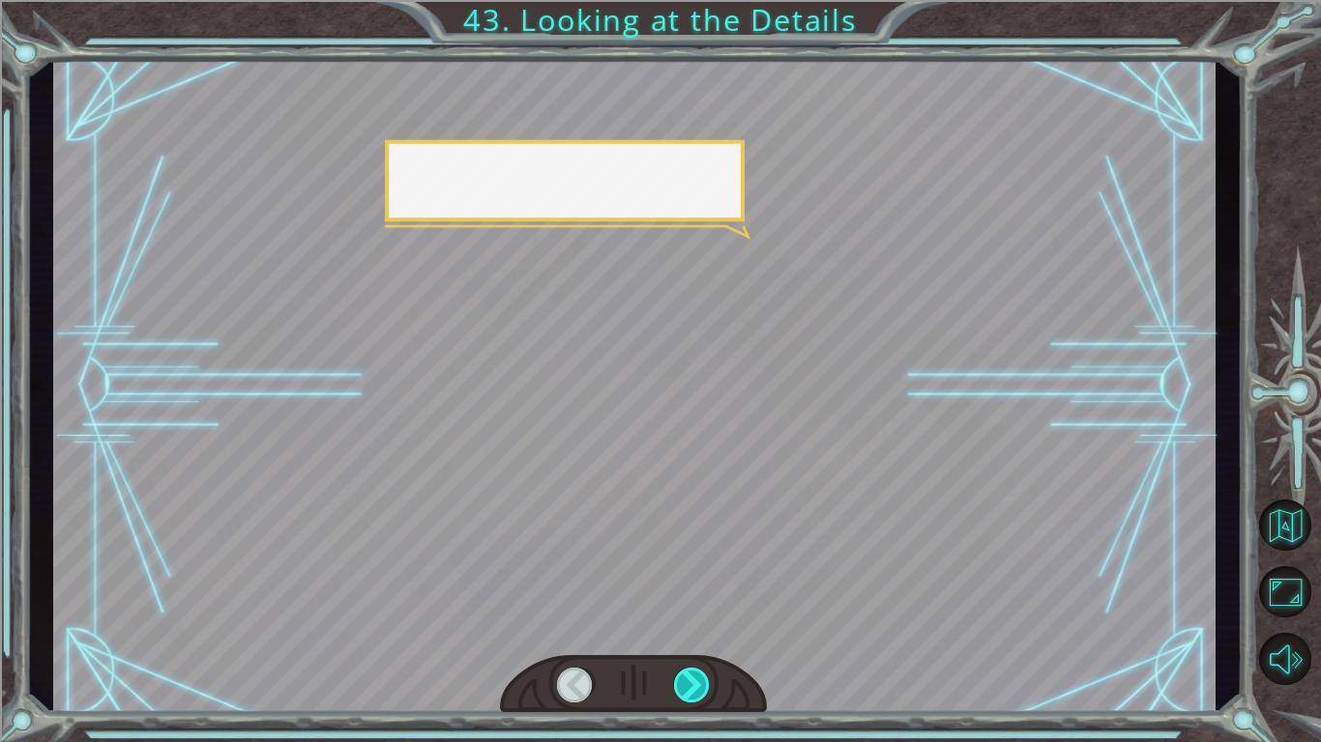
click at [696, 625] on div at bounding box center [692, 685] width 37 height 35
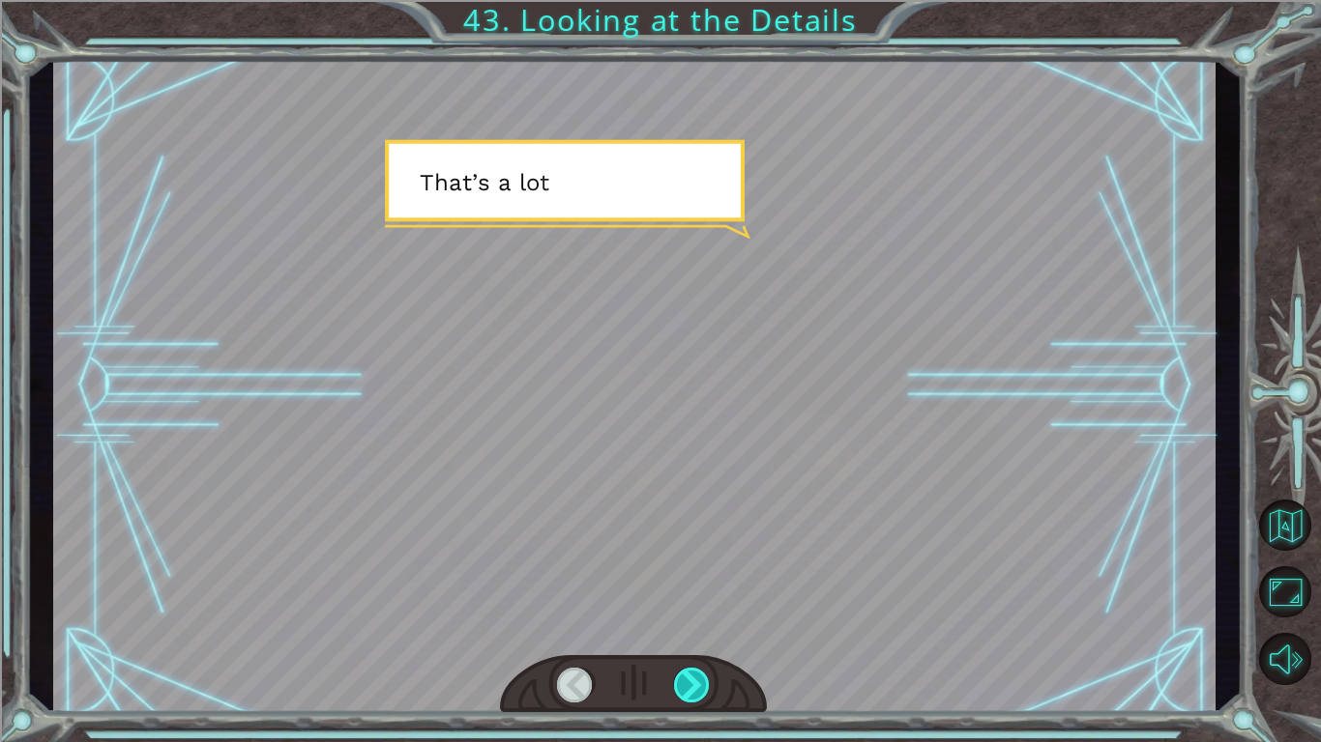
click at [696, 625] on div at bounding box center [692, 685] width 37 height 35
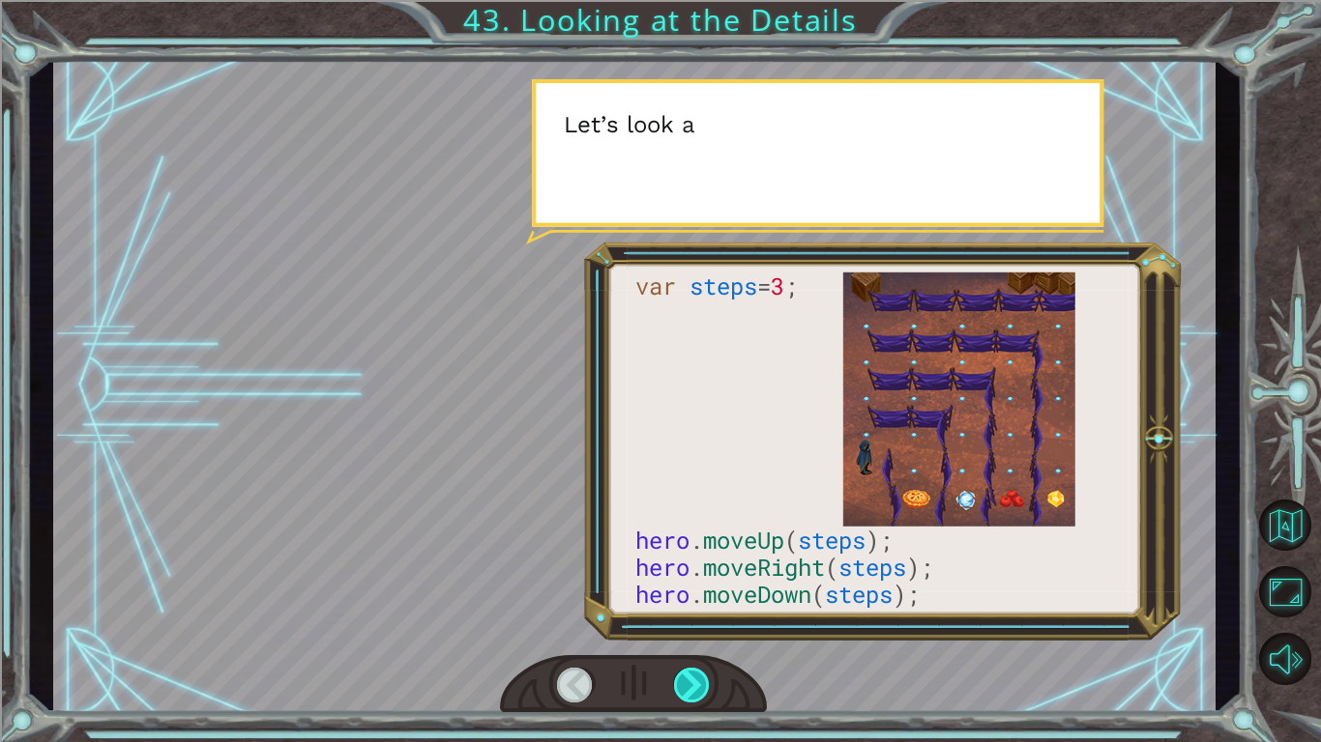
click at [690, 625] on div at bounding box center [692, 685] width 37 height 35
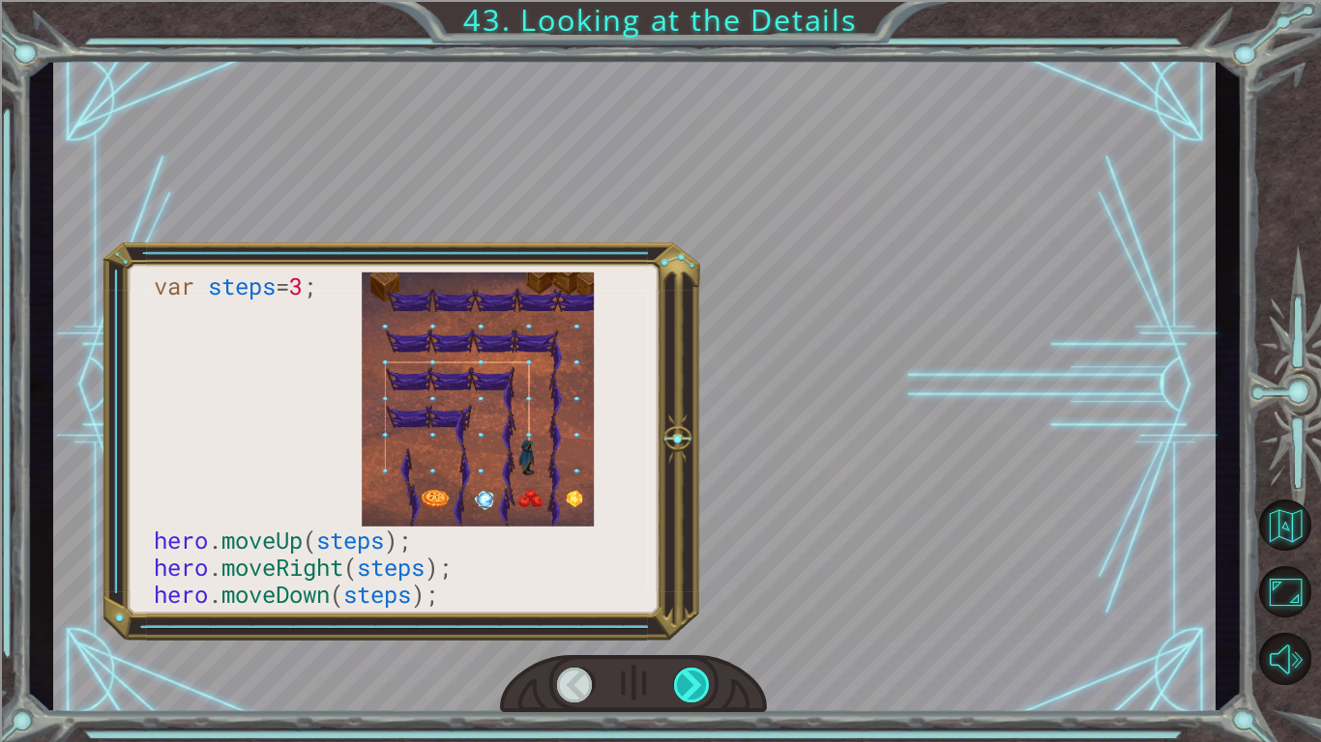
click at [690, 625] on div at bounding box center [692, 685] width 37 height 35
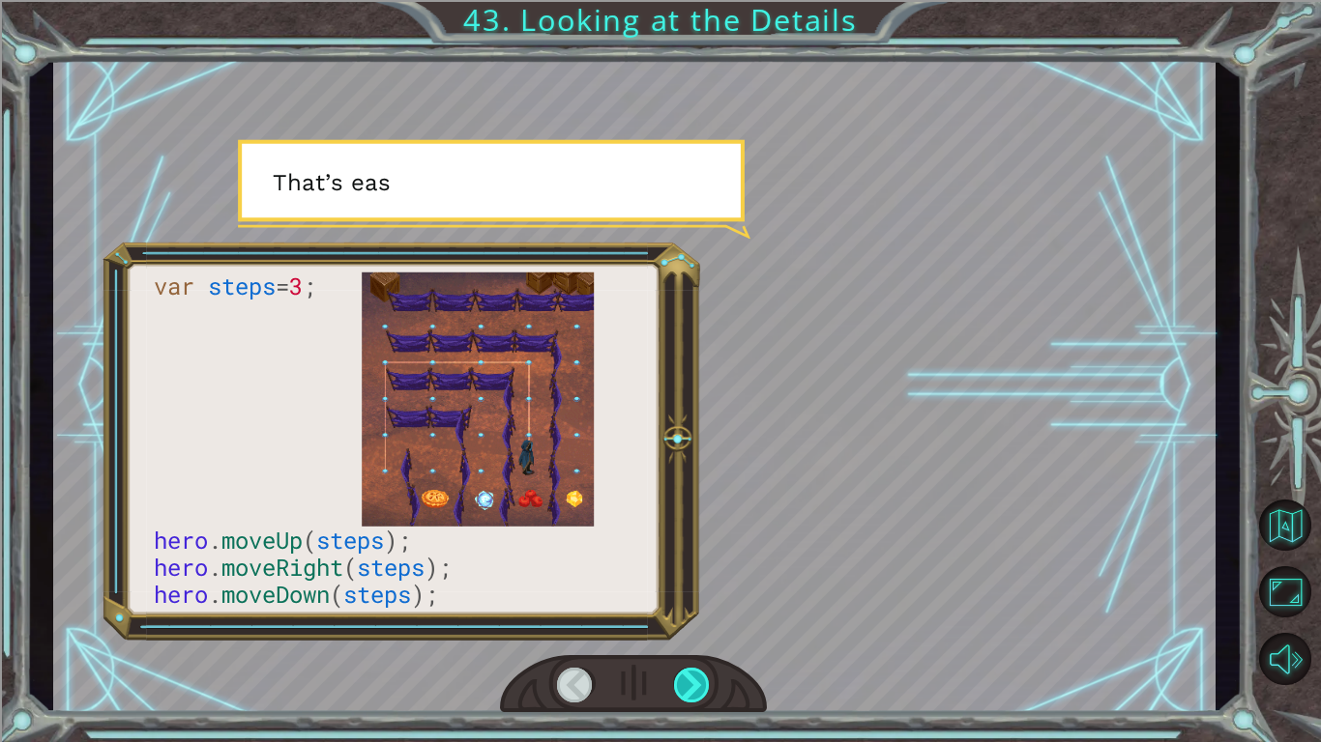
click at [690, 625] on div at bounding box center [692, 685] width 37 height 35
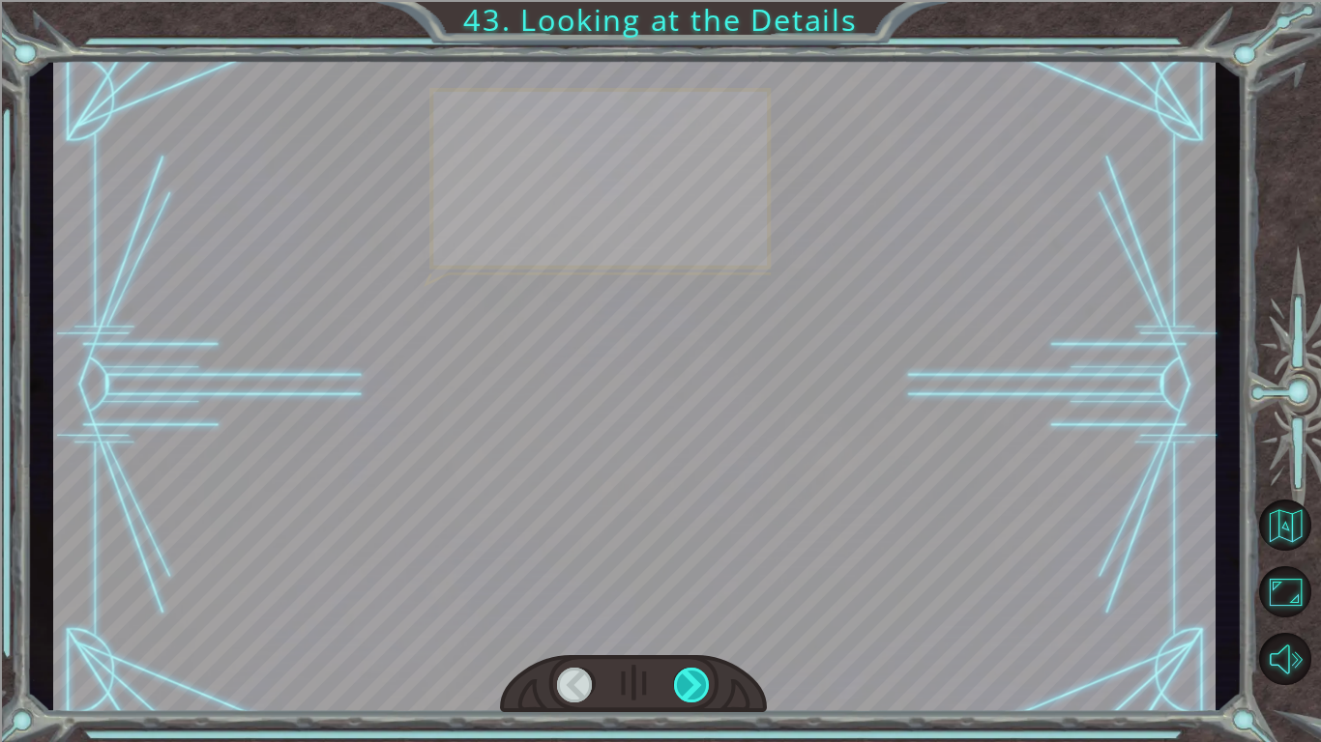
click at [690, 625] on div at bounding box center [692, 685] width 37 height 35
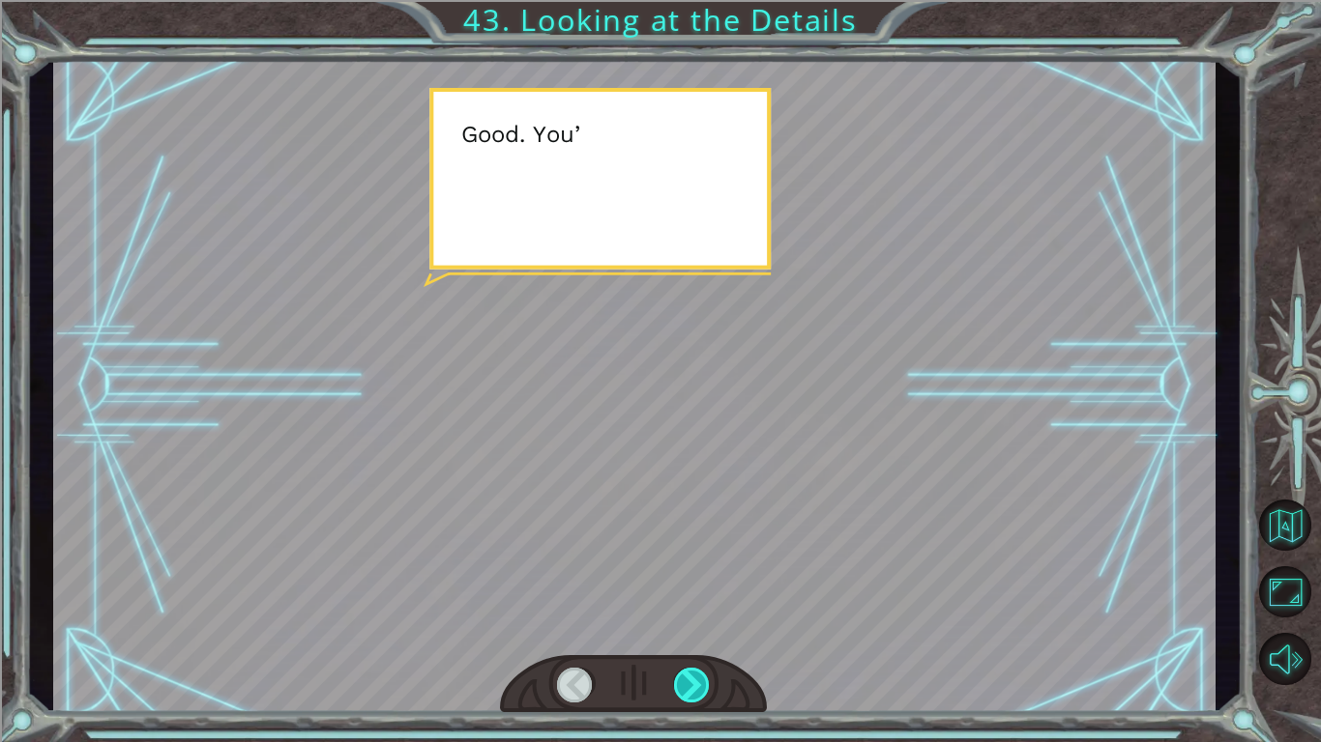
click at [690, 625] on div at bounding box center [692, 685] width 37 height 35
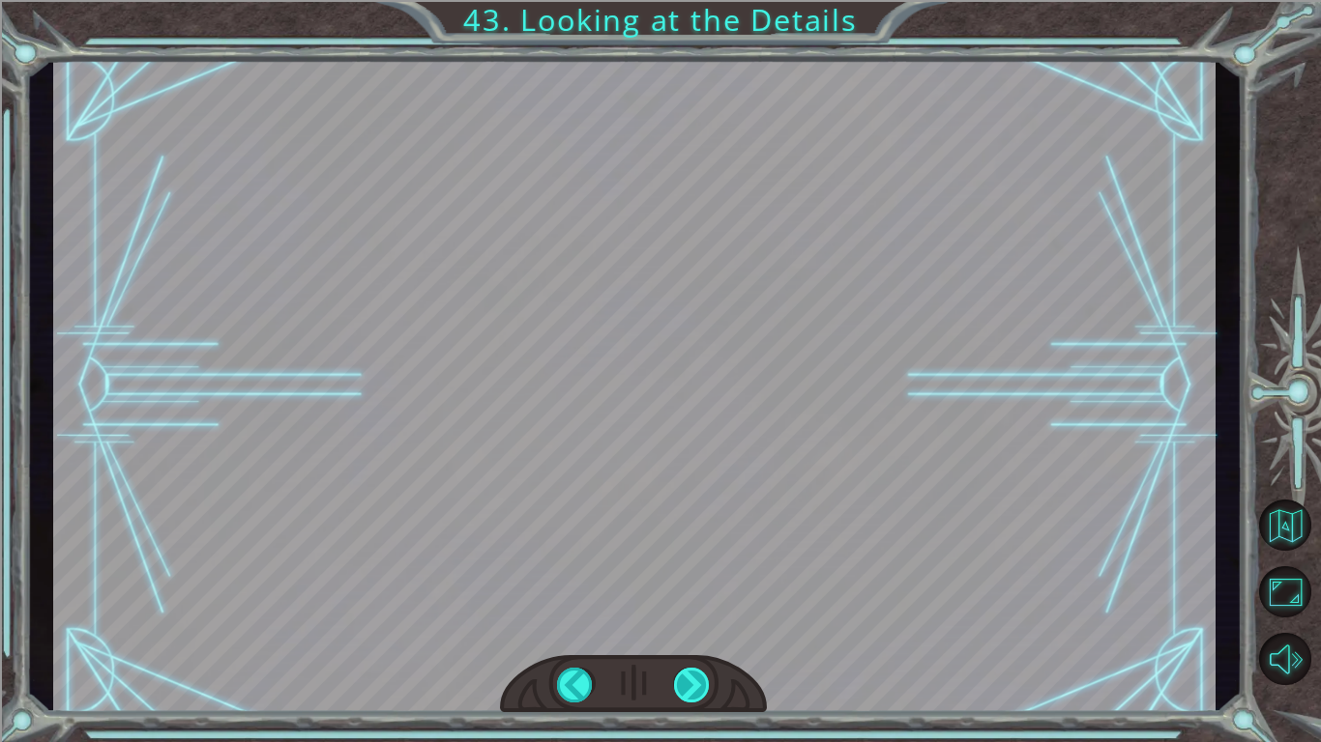
click at [690, 625] on div at bounding box center [692, 685] width 37 height 35
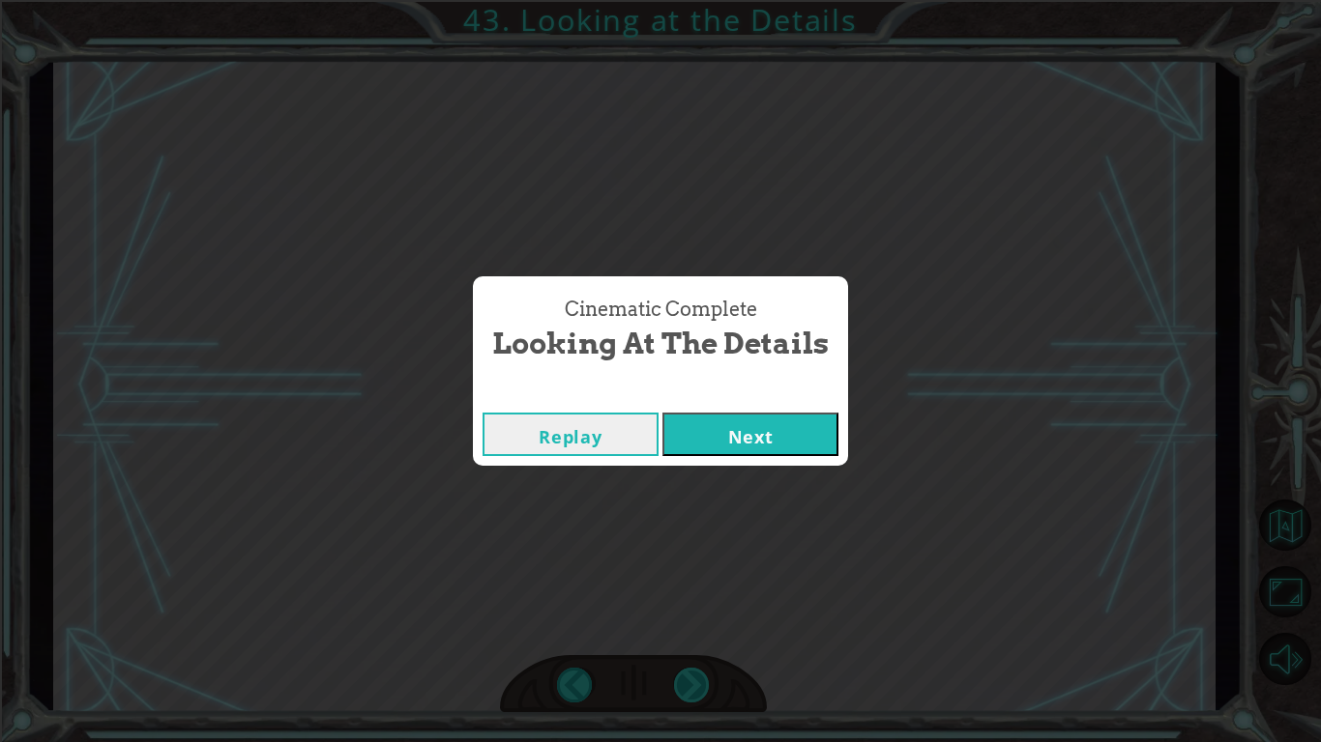
click at [690, 625] on div "Cinematic Complete Looking at the Details Replay Next" at bounding box center [660, 371] width 1321 height 742
click at [742, 482] on div "Cinematic Complete Looking at the Details Replay Next" at bounding box center [660, 371] width 1321 height 742
click at [750, 442] on button "Next" at bounding box center [750, 435] width 176 height 44
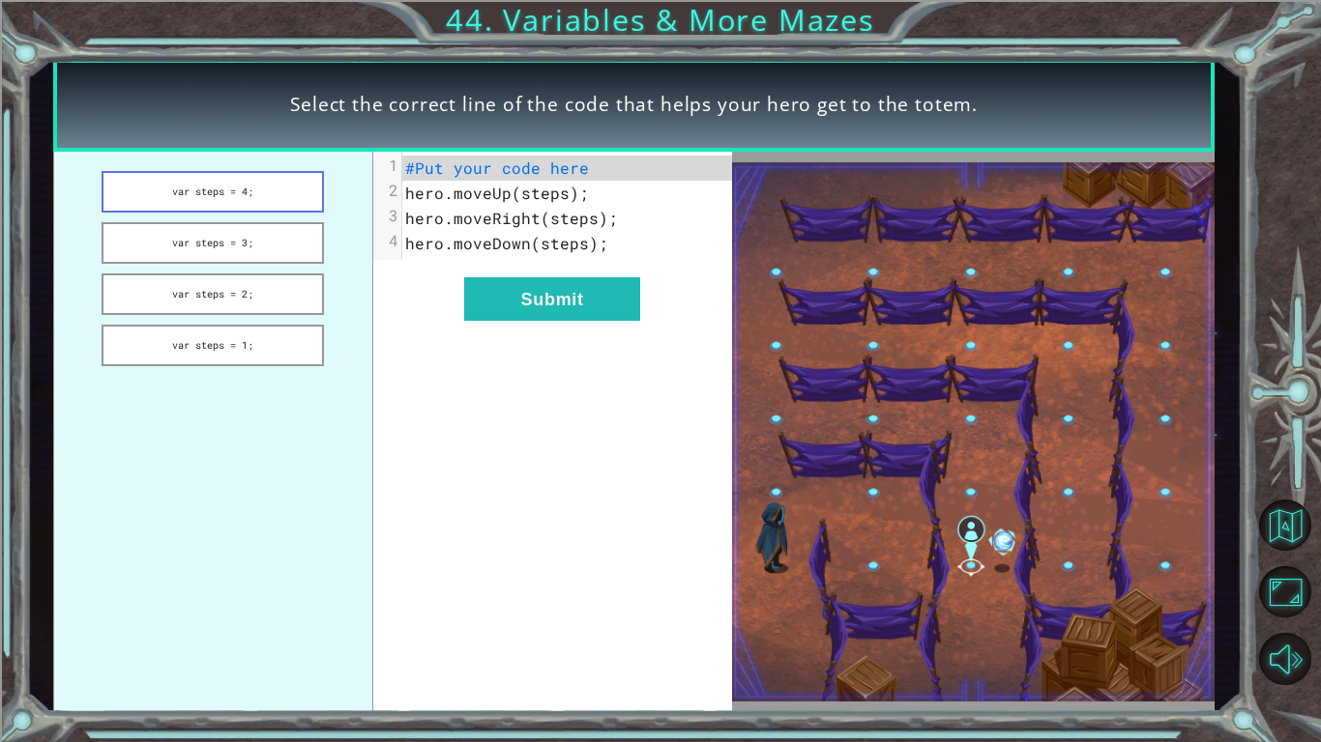
click at [225, 191] on button "var steps = 4;" at bounding box center [213, 192] width 222 height 42
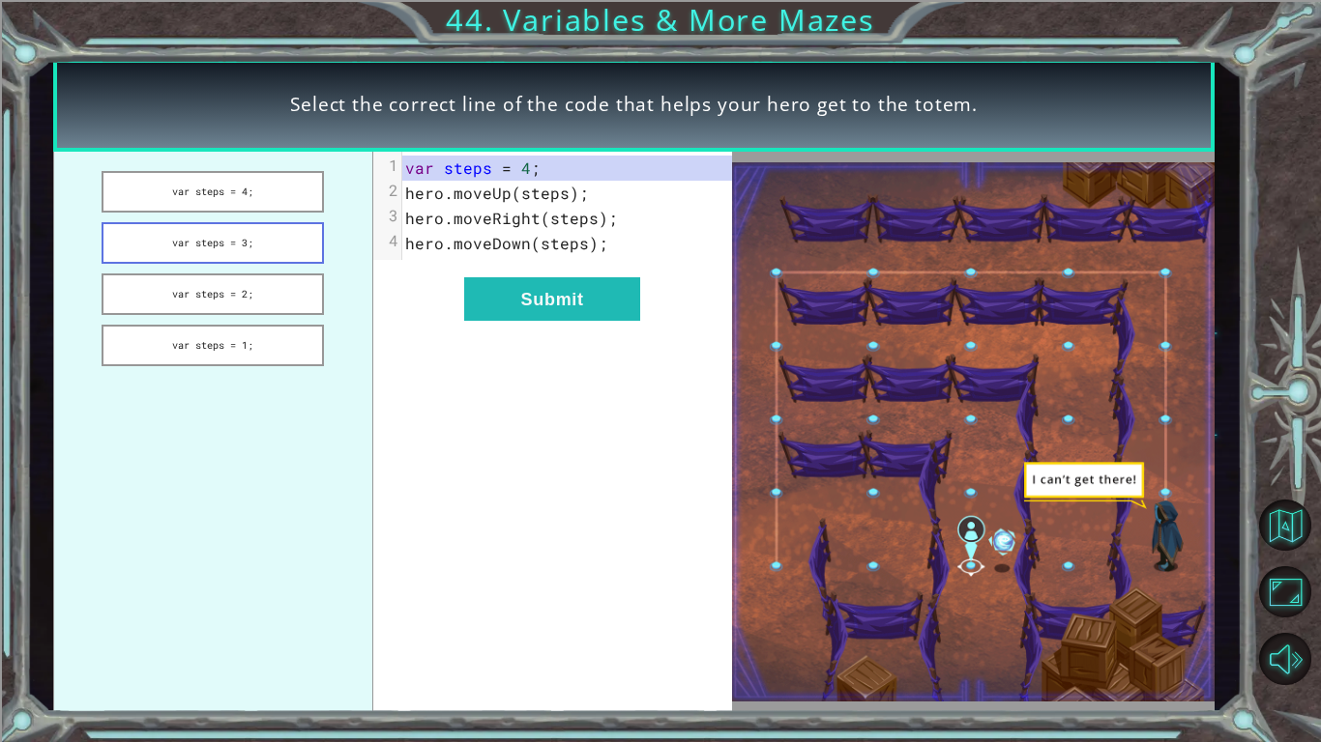
click at [230, 242] on button "var steps = 3;" at bounding box center [213, 243] width 222 height 42
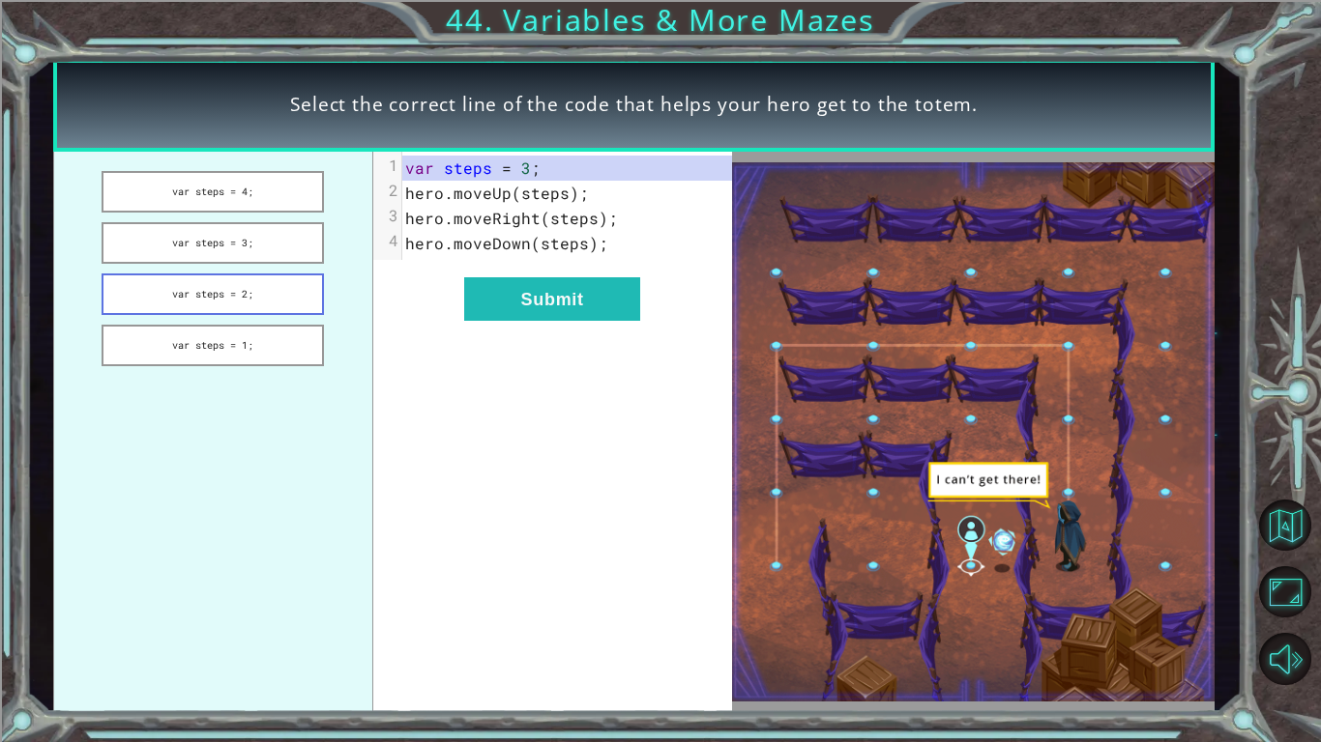
click at [223, 278] on button "var steps = 2;" at bounding box center [213, 295] width 222 height 42
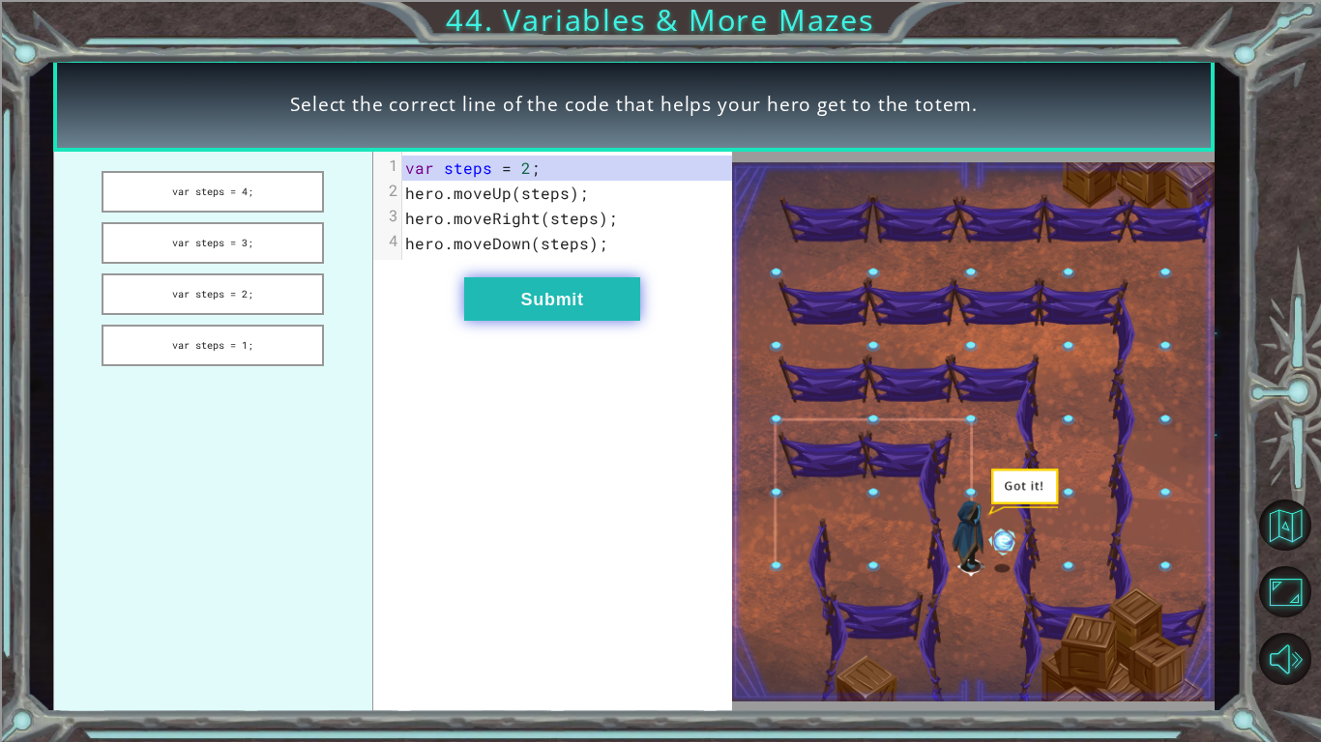
click at [535, 299] on button "Submit" at bounding box center [552, 299] width 176 height 44
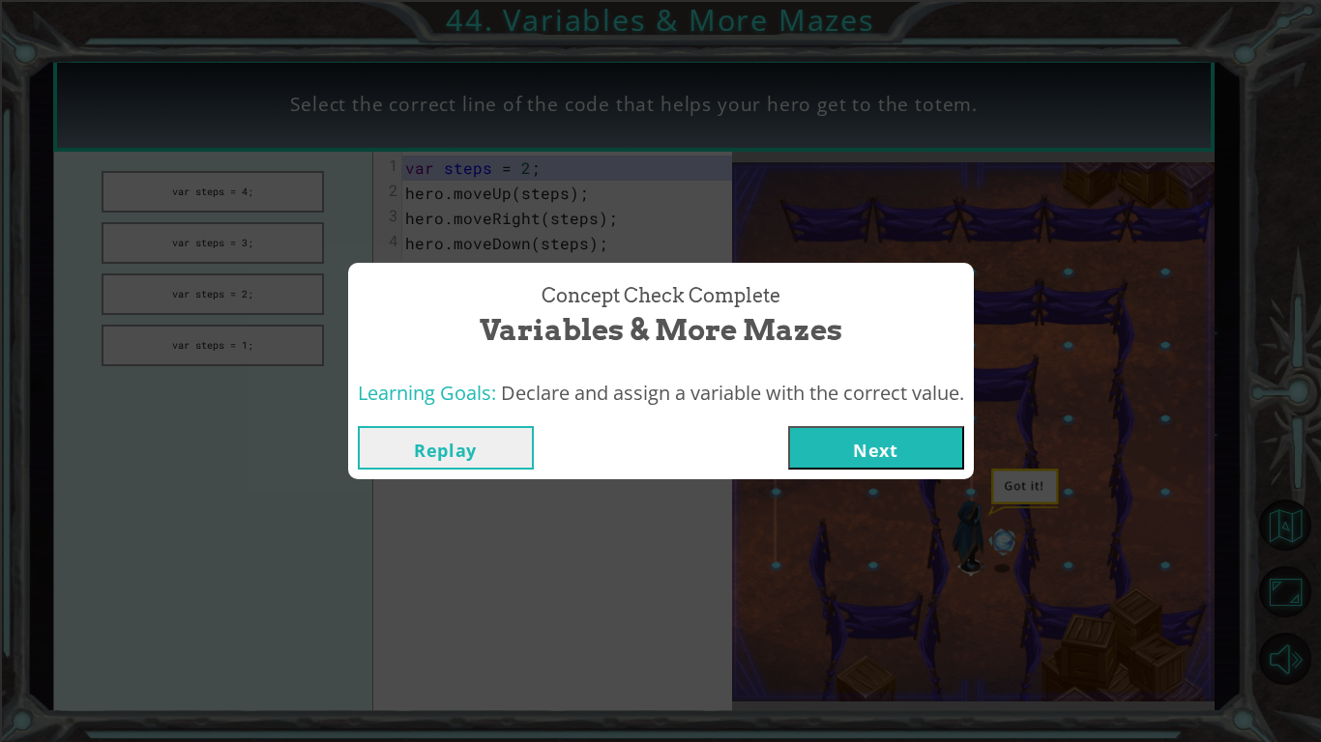
click at [857, 439] on button "Next" at bounding box center [876, 448] width 176 height 44
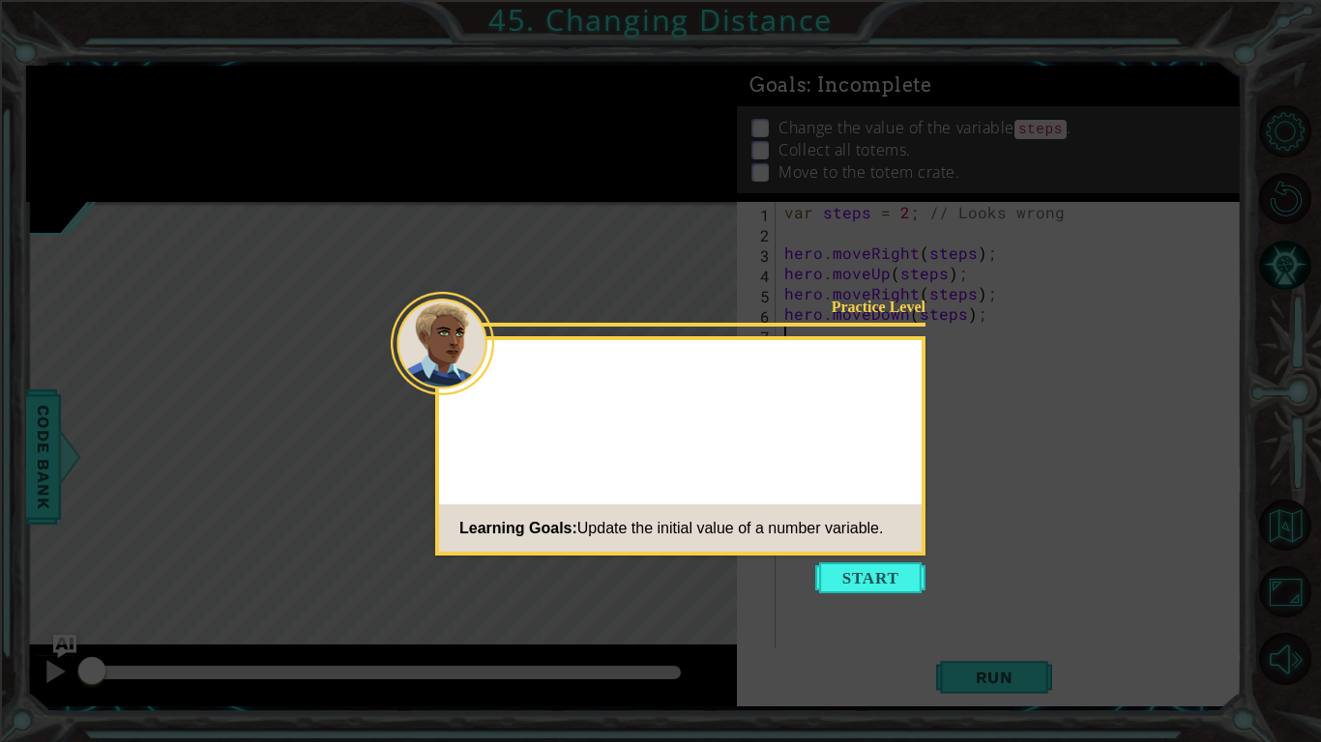
click at [878, 595] on icon at bounding box center [660, 371] width 1321 height 742
click at [881, 582] on button "Start" at bounding box center [870, 578] width 110 height 31
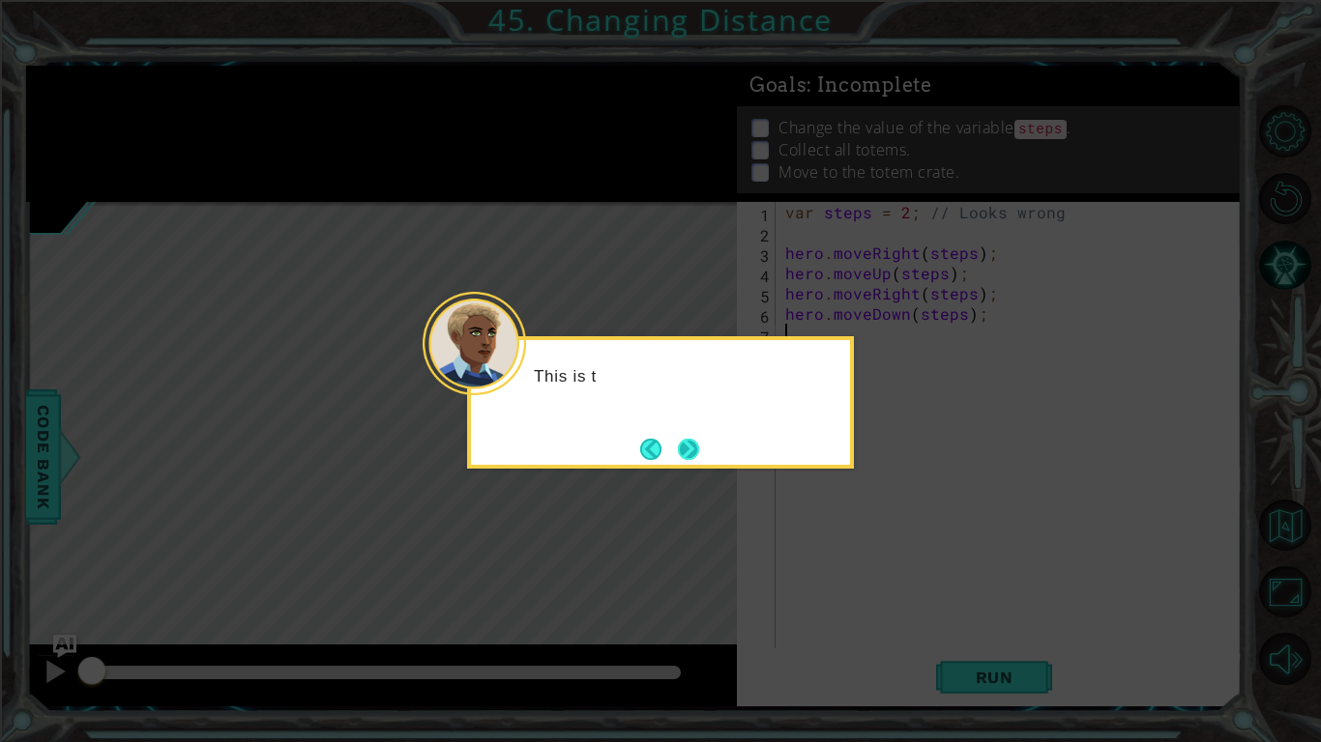
click at [695, 461] on button "Next" at bounding box center [688, 449] width 23 height 23
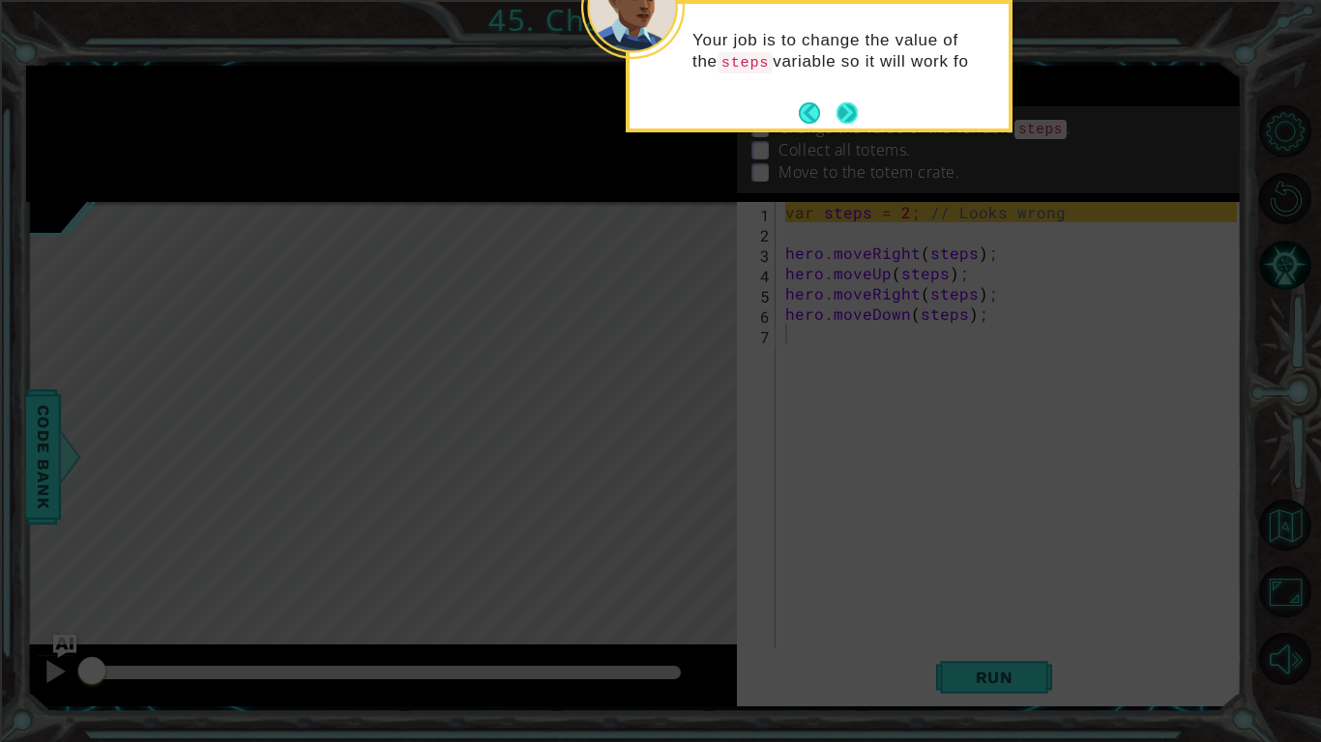
click at [852, 121] on button "Next" at bounding box center [846, 113] width 29 height 29
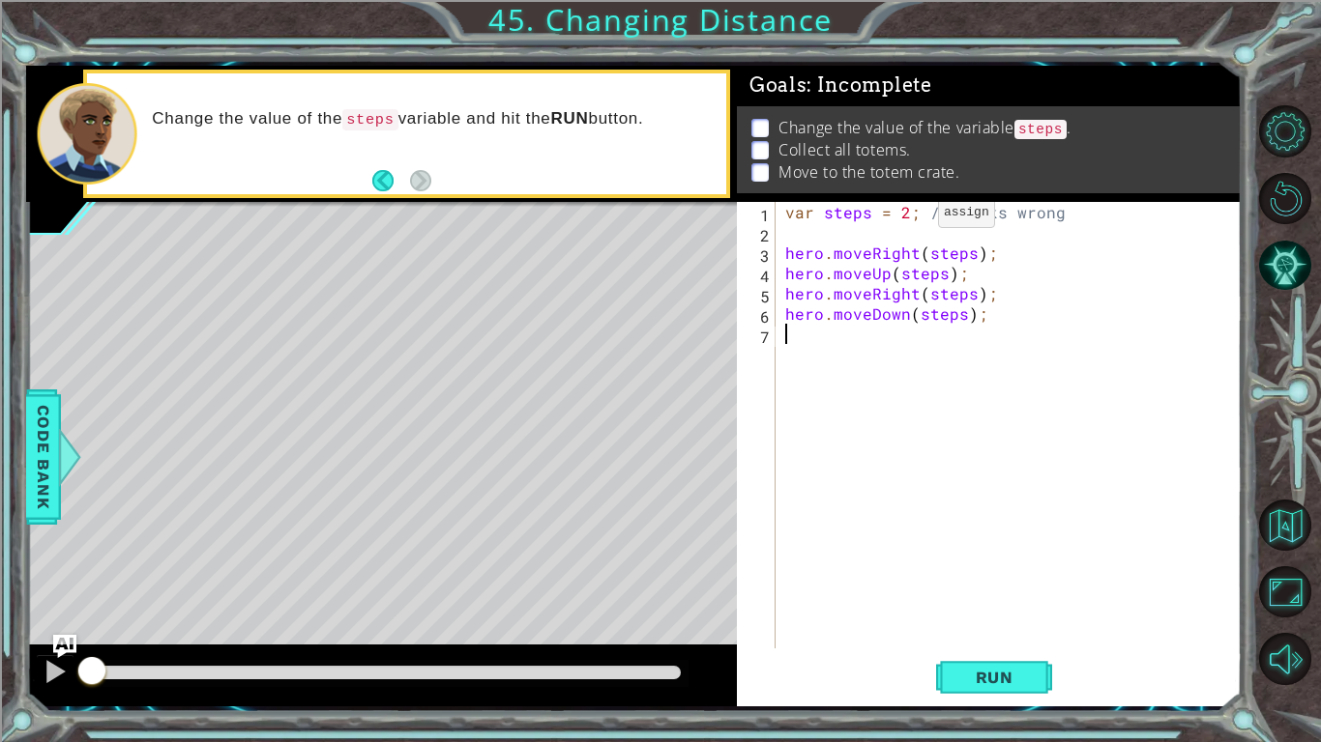
click at [905, 216] on div "var steps = 2 ; // Looks wrong hero . moveRight ( steps ) ; hero . moveUp ( ste…" at bounding box center [1013, 445] width 465 height 487
click at [970, 625] on button "Run" at bounding box center [994, 678] width 116 height 50
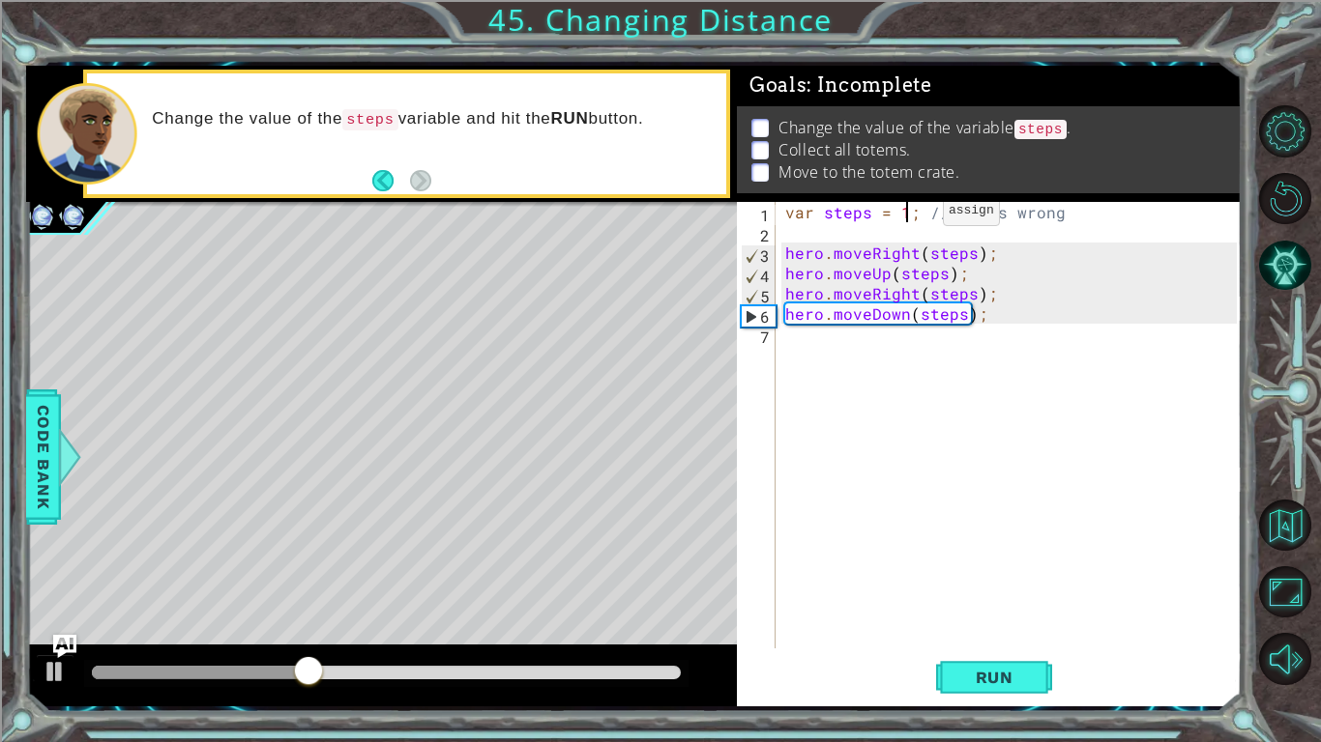
scroll to position [0, 7]
click at [993, 625] on span "Run" at bounding box center [994, 677] width 76 height 19
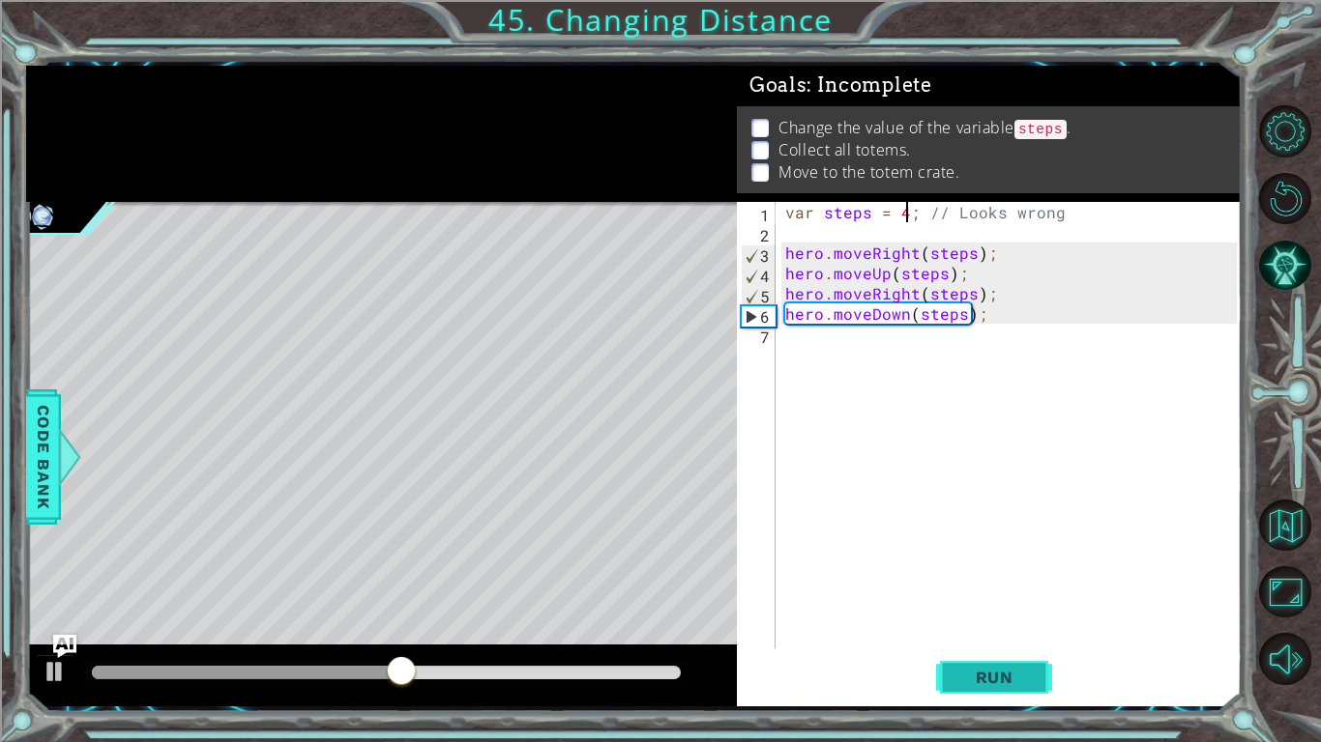
click at [1004, 625] on span "Run" at bounding box center [994, 677] width 76 height 19
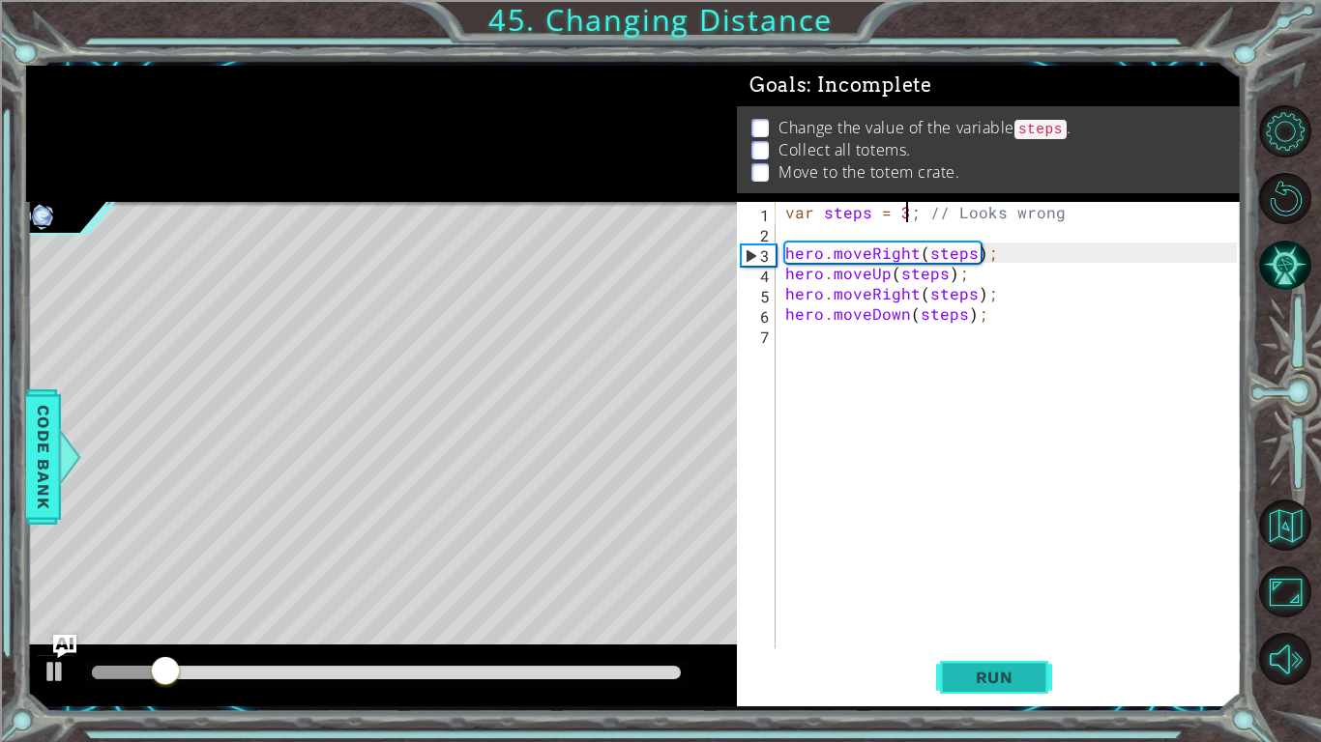
type textarea "var steps = 3; // Looks wrong"
click at [995, 625] on button "Run" at bounding box center [994, 678] width 116 height 50
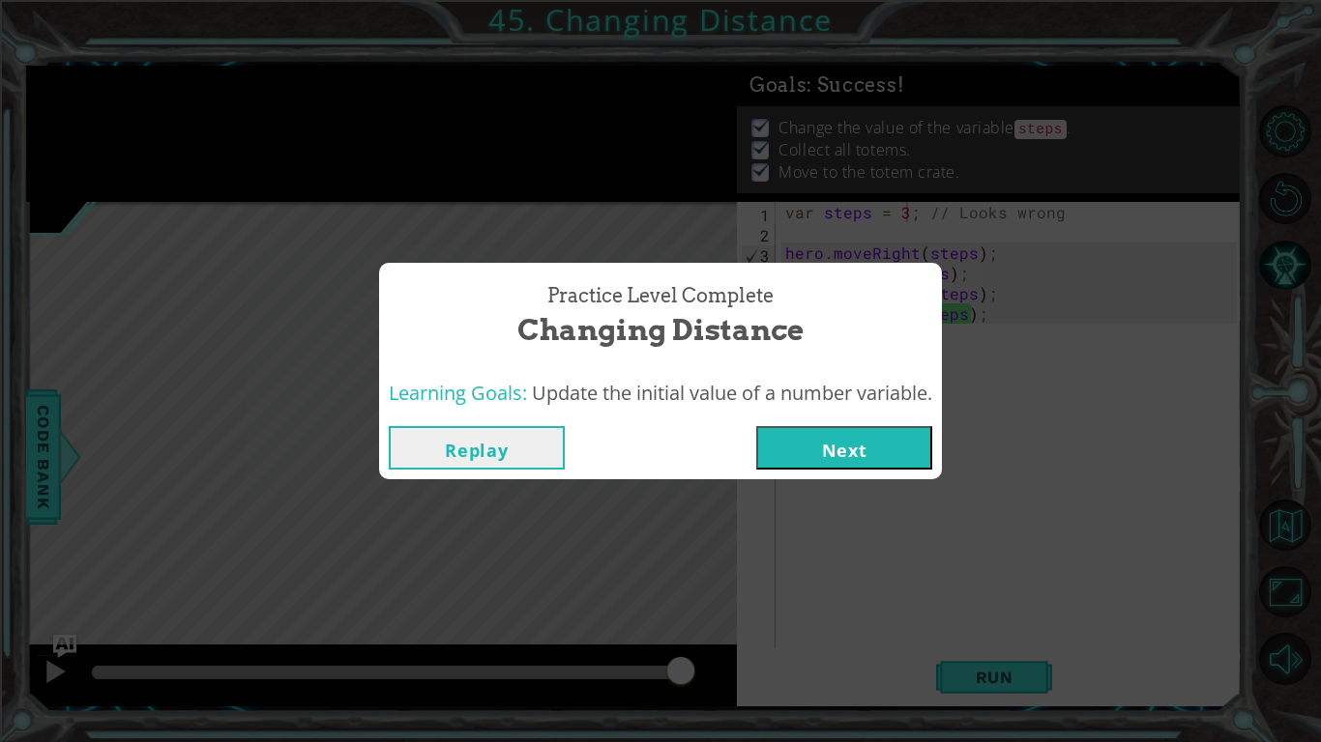
click at [856, 450] on button "Next" at bounding box center [844, 448] width 176 height 44
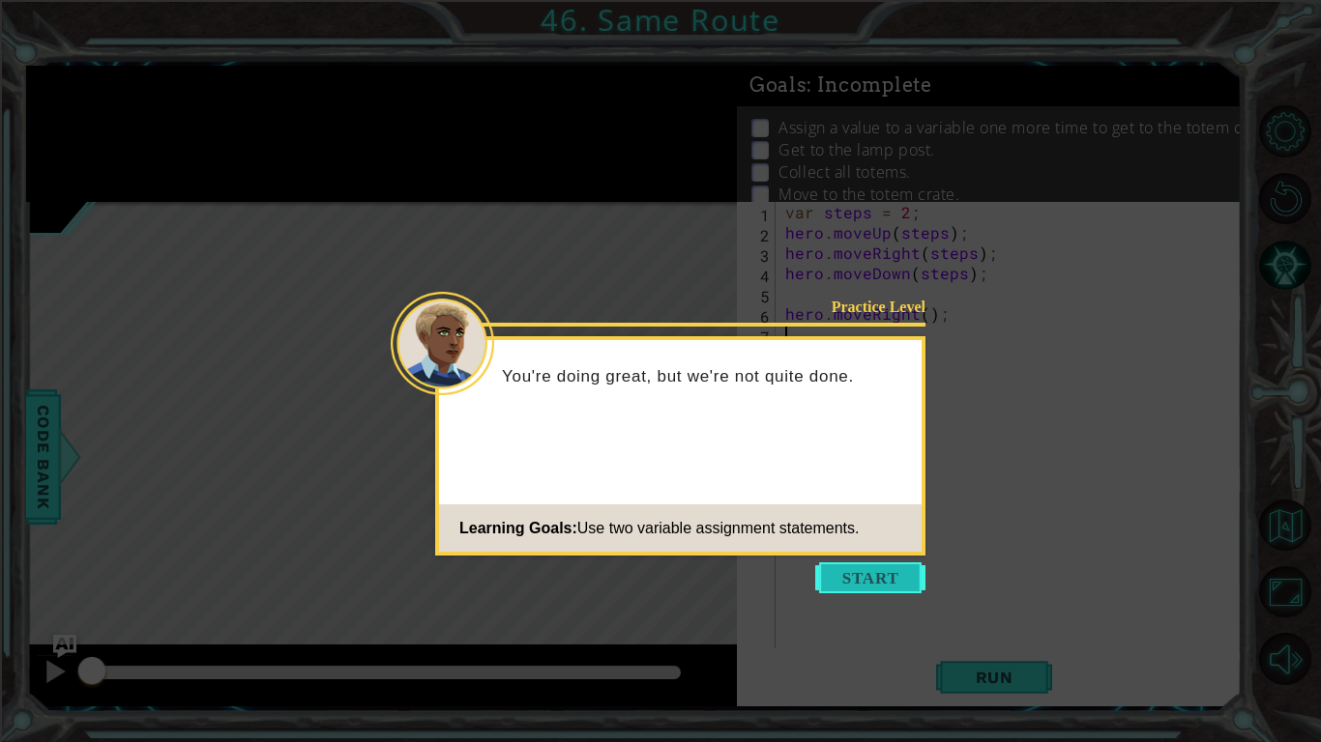
click at [880, 579] on button "Start" at bounding box center [870, 578] width 110 height 31
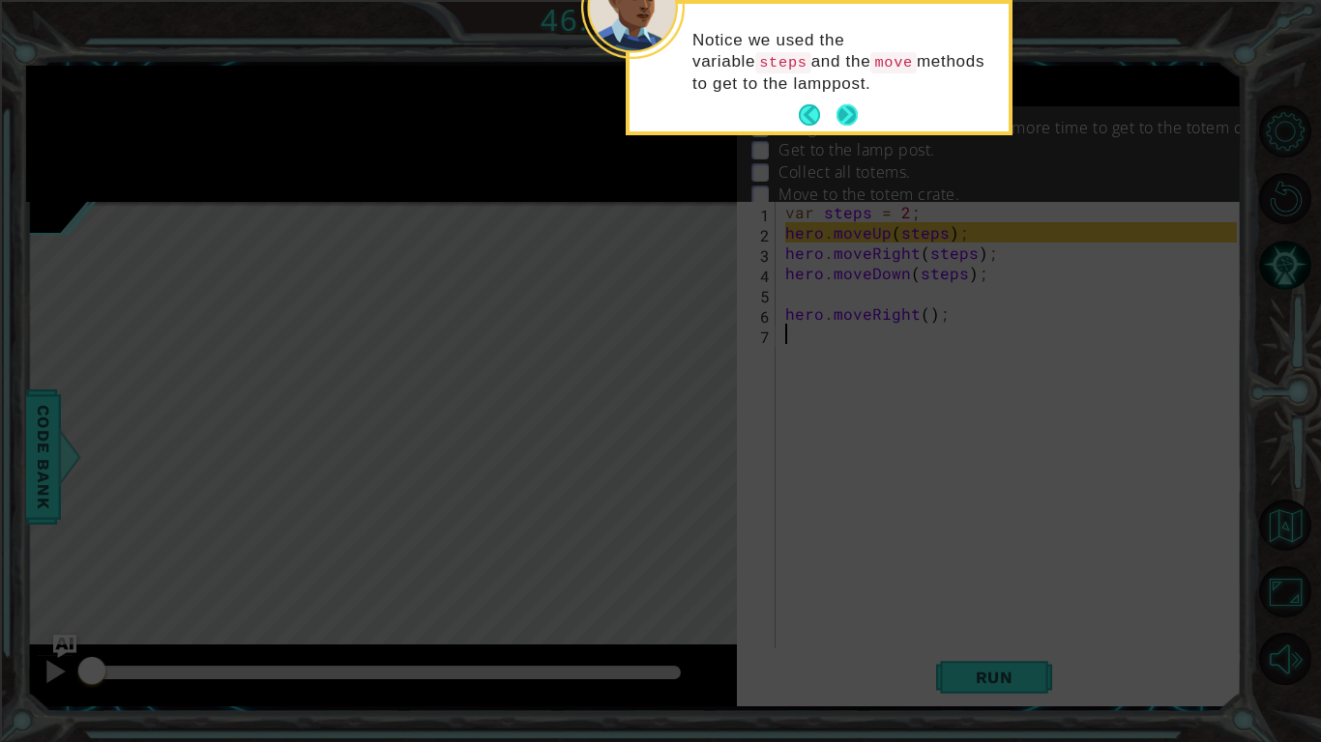
click at [848, 121] on button "Next" at bounding box center [846, 115] width 27 height 27
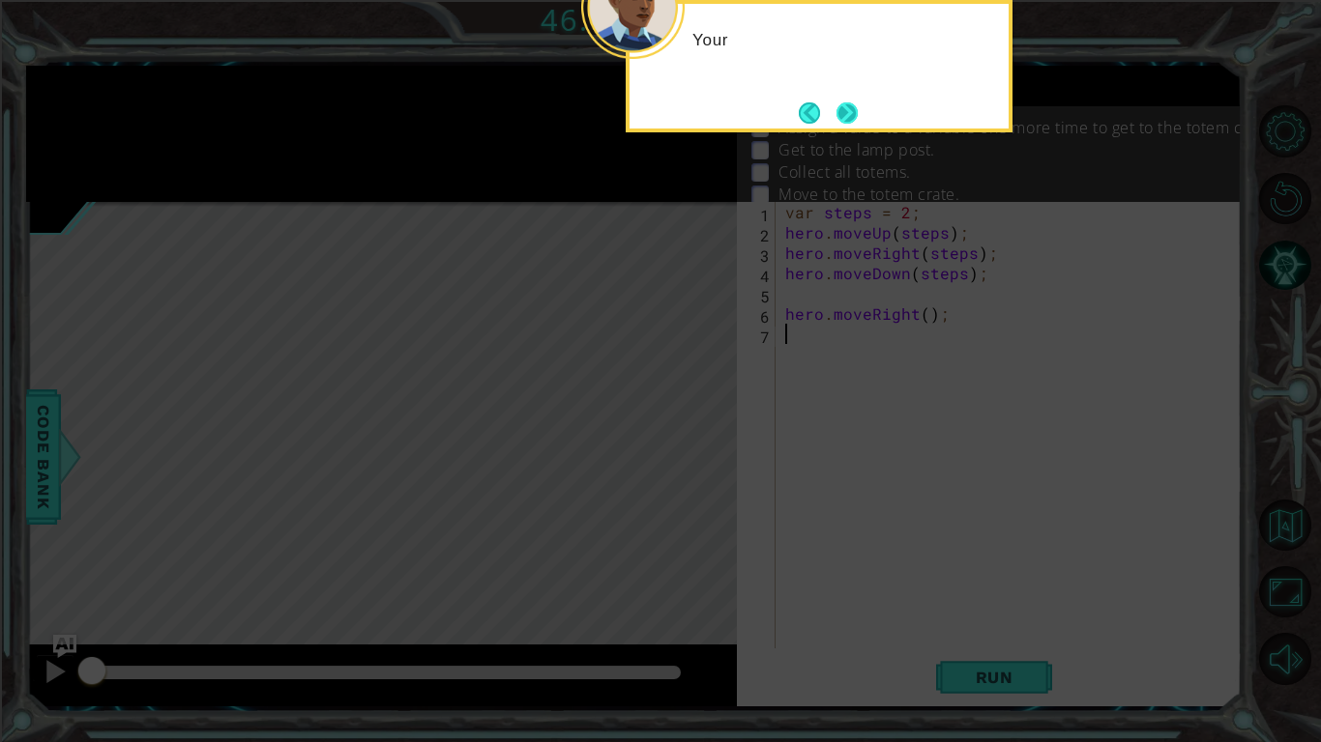
click at [848, 124] on button "Next" at bounding box center [846, 113] width 22 height 22
click at [848, 124] on button "Next" at bounding box center [846, 113] width 24 height 24
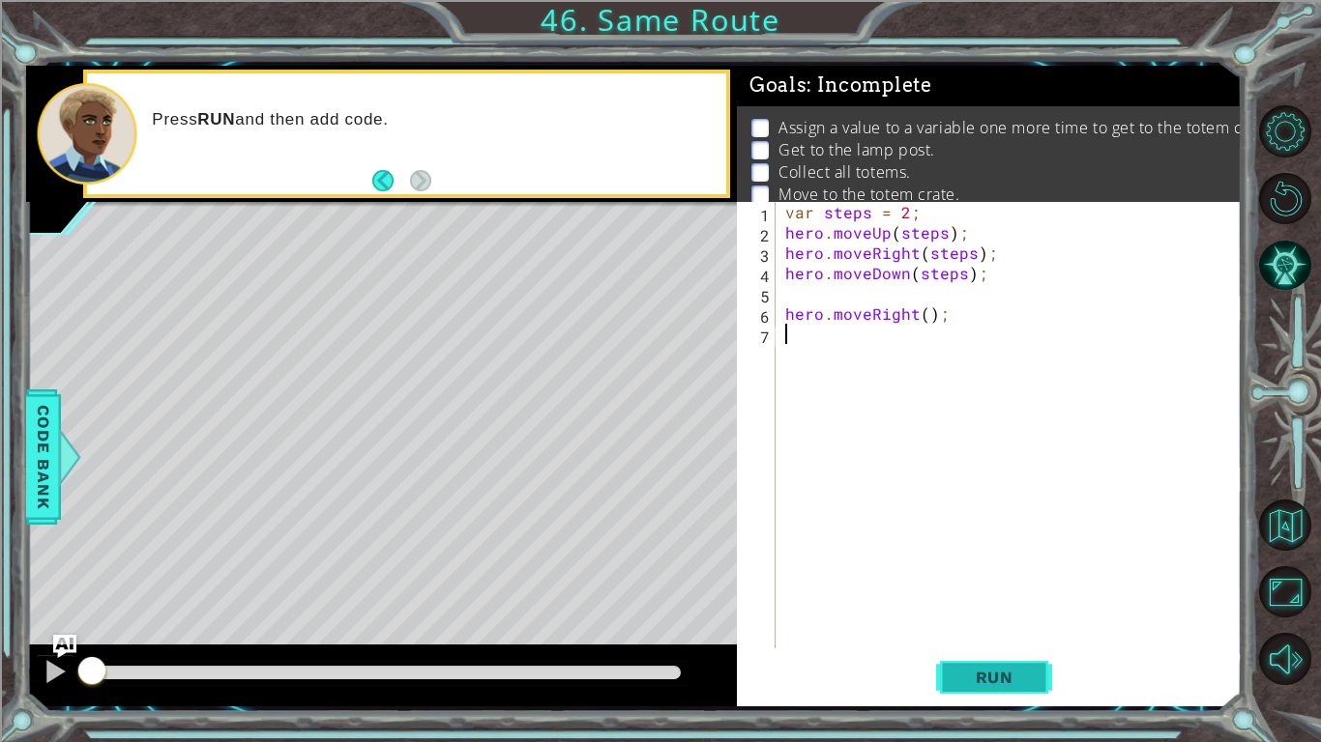
click at [1006, 625] on button "Run" at bounding box center [994, 678] width 116 height 50
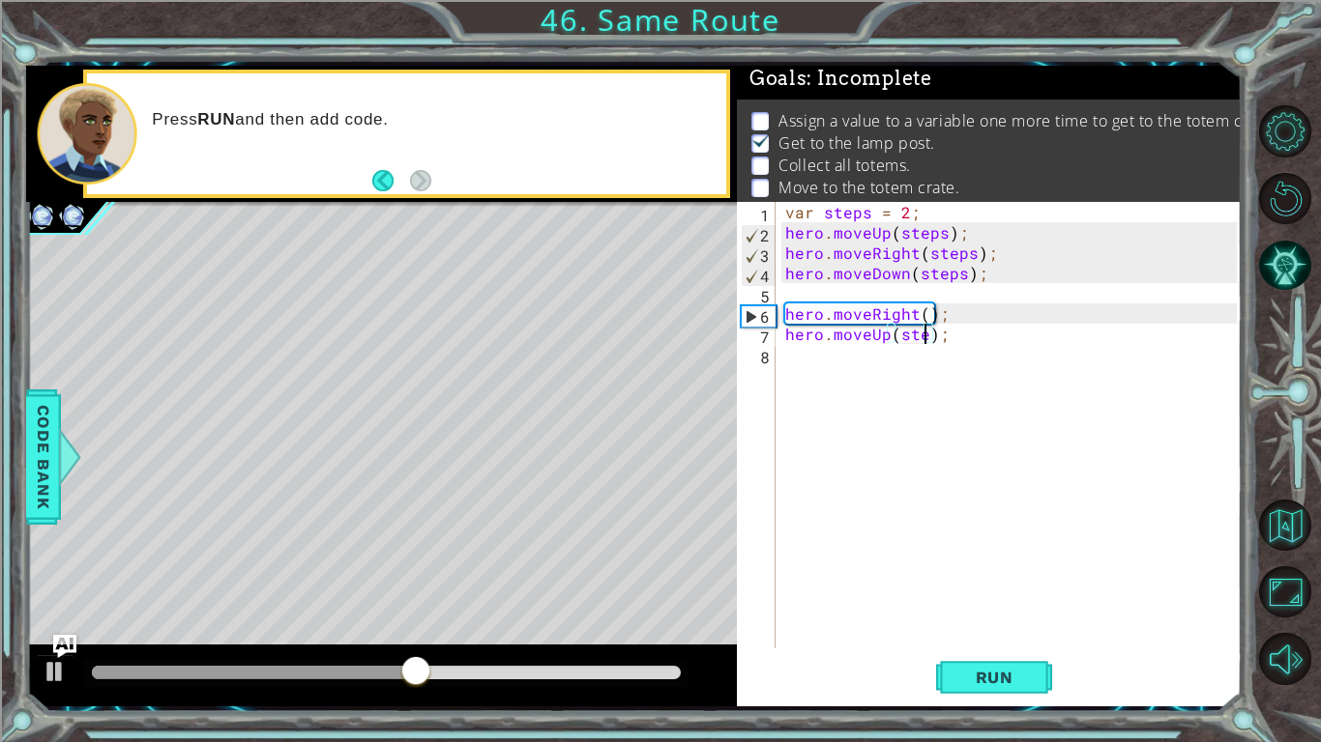
scroll to position [0, 10]
click at [923, 308] on div "var steps = 2 ; hero . moveUp ( steps ) ; hero . moveRight ( steps ) ; hero . m…" at bounding box center [1013, 445] width 465 height 487
click at [1039, 625] on button "Run" at bounding box center [994, 678] width 116 height 50
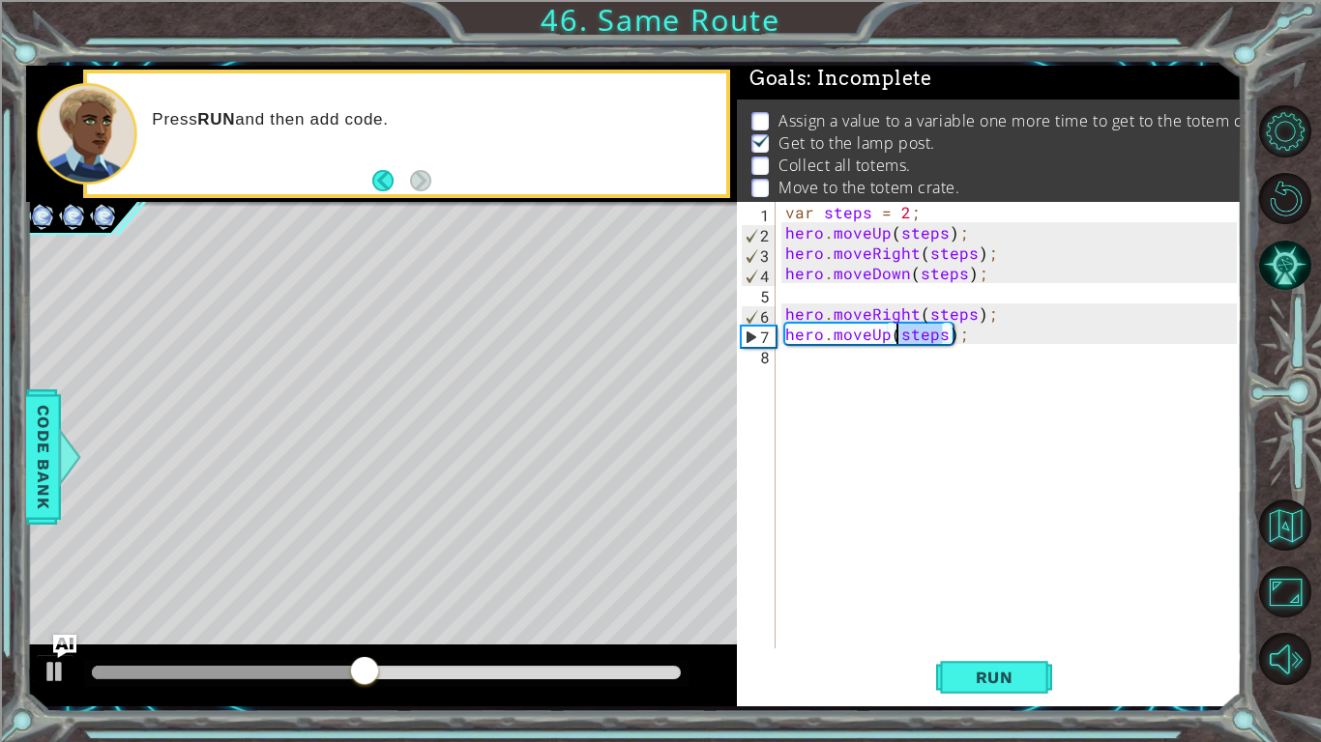
drag, startPoint x: 942, startPoint y: 340, endPoint x: 895, endPoint y: 335, distance: 46.7
click at [895, 335] on div "var steps = 2 ; hero . moveUp ( steps ) ; hero . moveRight ( steps ) ; hero . m…" at bounding box center [1013, 445] width 465 height 487
drag, startPoint x: 969, startPoint y: 313, endPoint x: 930, endPoint y: 308, distance: 39.0
click at [930, 308] on div "var steps = 2 ; hero . moveUp ( steps ) ; hero . moveRight ( steps ) ; hero . m…" at bounding box center [1013, 445] width 465 height 487
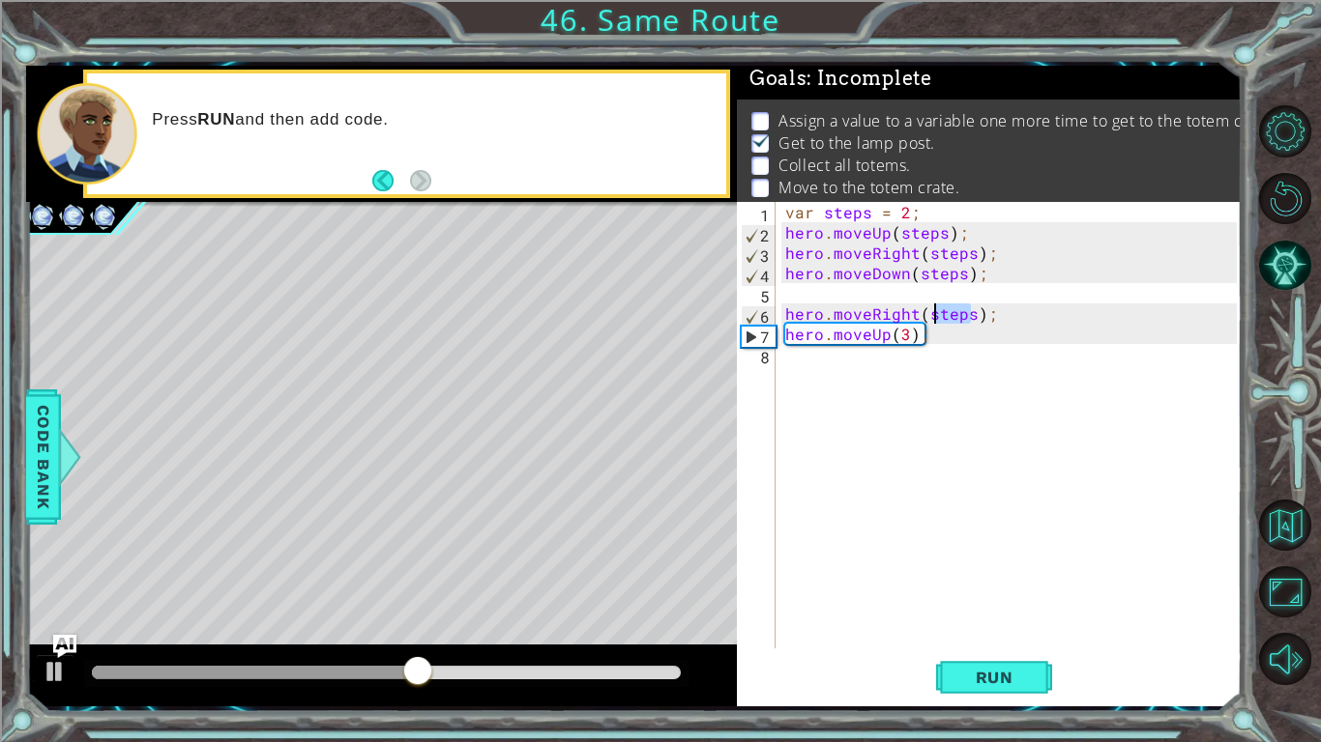
click at [930, 308] on div "var steps = 2 ; hero . moveUp ( steps ) ; hero . moveRight ( steps ) ; hero . m…" at bounding box center [1008, 425] width 455 height 447
drag, startPoint x: 924, startPoint y: 308, endPoint x: 969, endPoint y: 308, distance: 44.5
click at [969, 308] on div "var steps = 2 ; hero . moveUp ( steps ) ; hero . moveRight ( steps ) ; hero . m…" at bounding box center [1013, 445] width 465 height 487
type textarea "hero.moveRight(1);"
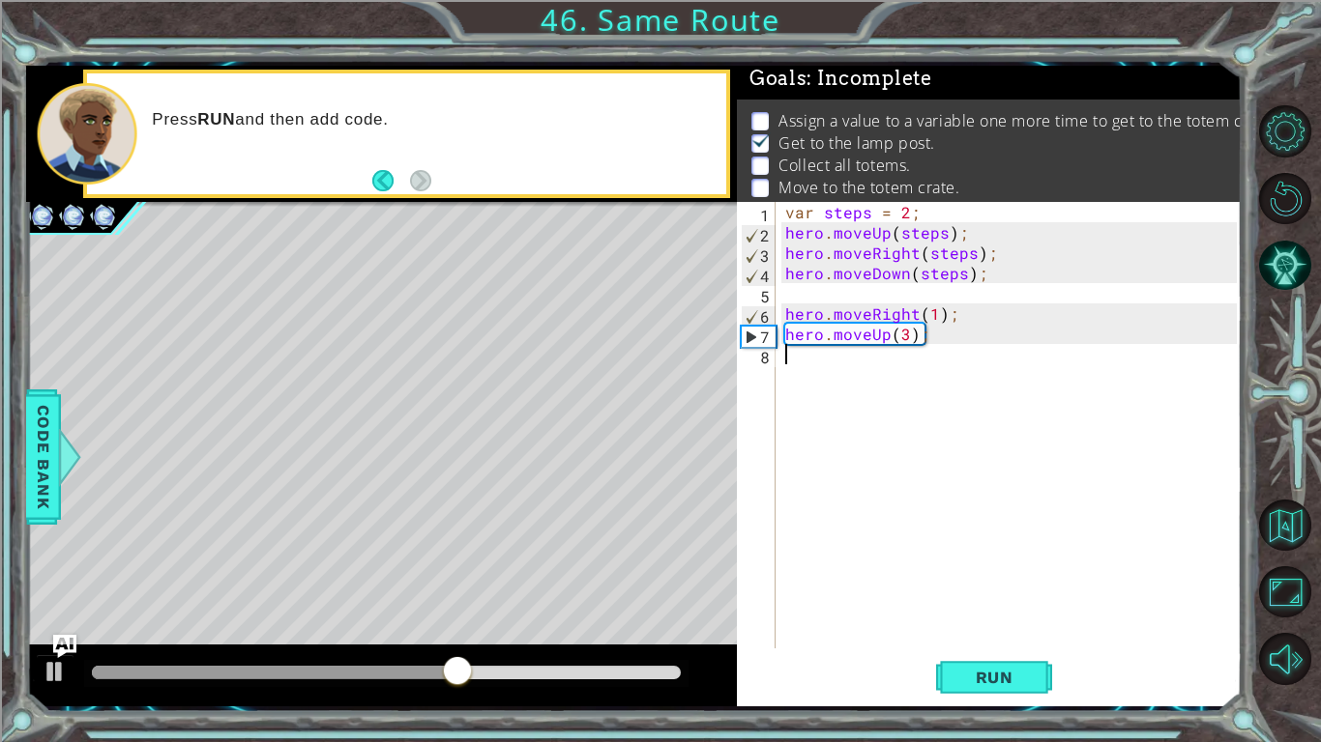
click at [892, 392] on div "var steps = 2 ; hero . moveUp ( steps ) ; hero . moveRight ( steps ) ; hero . m…" at bounding box center [1013, 445] width 465 height 487
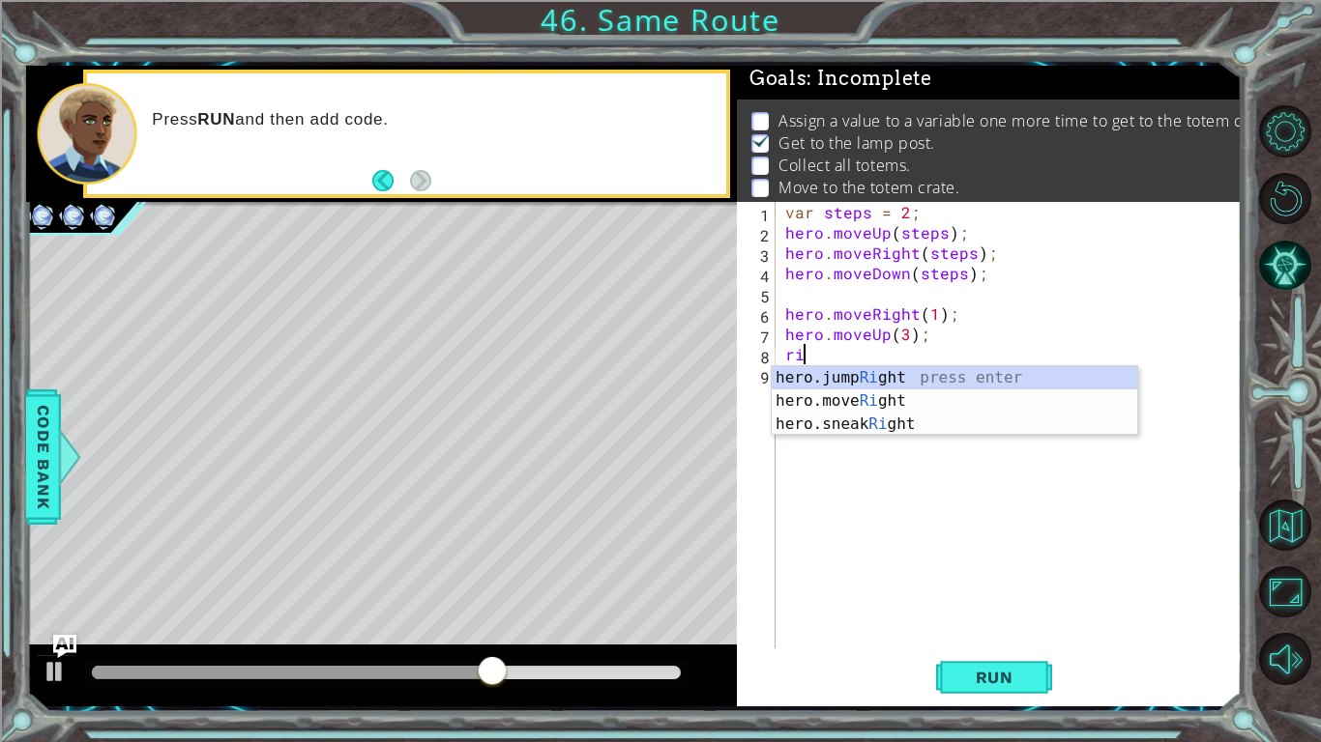
type textarea "rig"
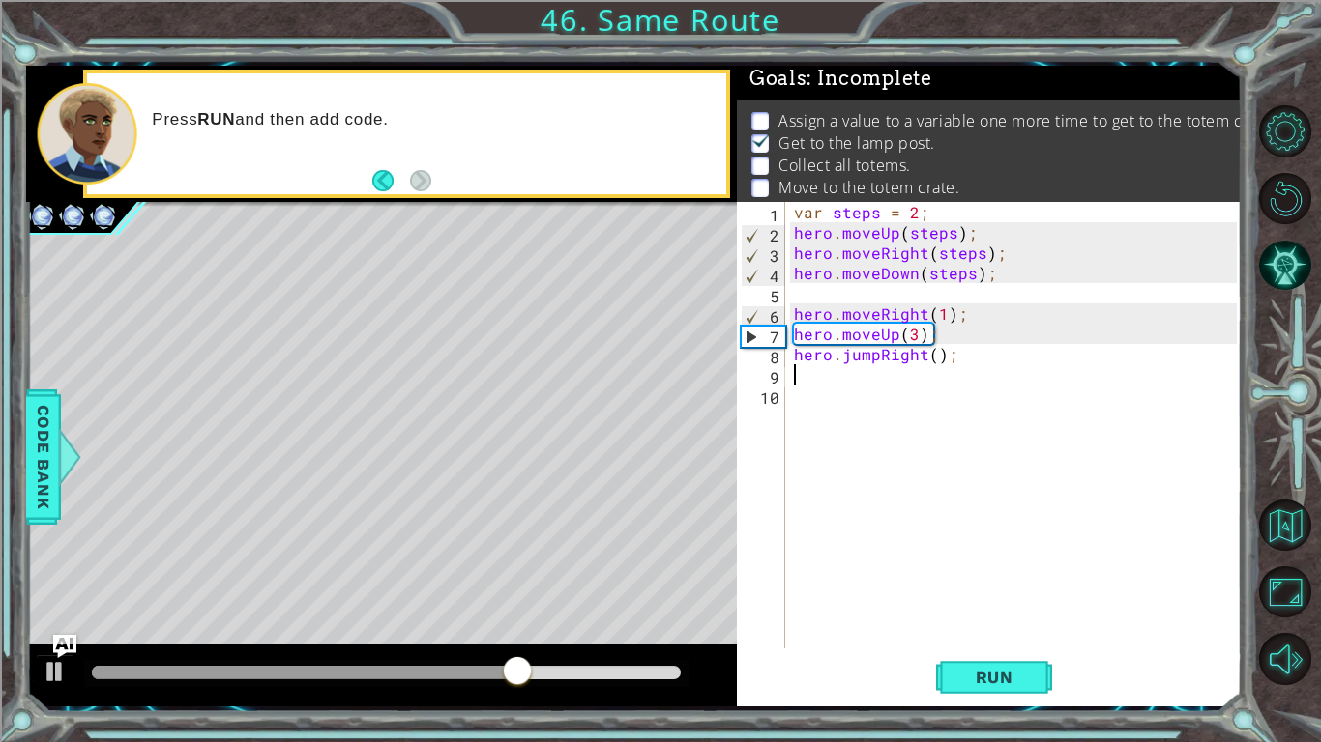
click at [929, 336] on div "var steps = 2 ; hero . moveUp ( steps ) ; hero . moveRight ( steps ) ; hero . m…" at bounding box center [1018, 445] width 456 height 487
click at [930, 354] on div "var steps = 2 ; hero . moveUp ( steps ) ; hero . moveRight ( steps ) ; hero . m…" at bounding box center [1018, 445] width 456 height 487
type textarea "hero.jumpRight(steps);"
click at [883, 413] on div "var steps = 2 ; hero . moveUp ( steps ) ; hero . moveRight ( steps ) ; hero . m…" at bounding box center [1018, 445] width 456 height 487
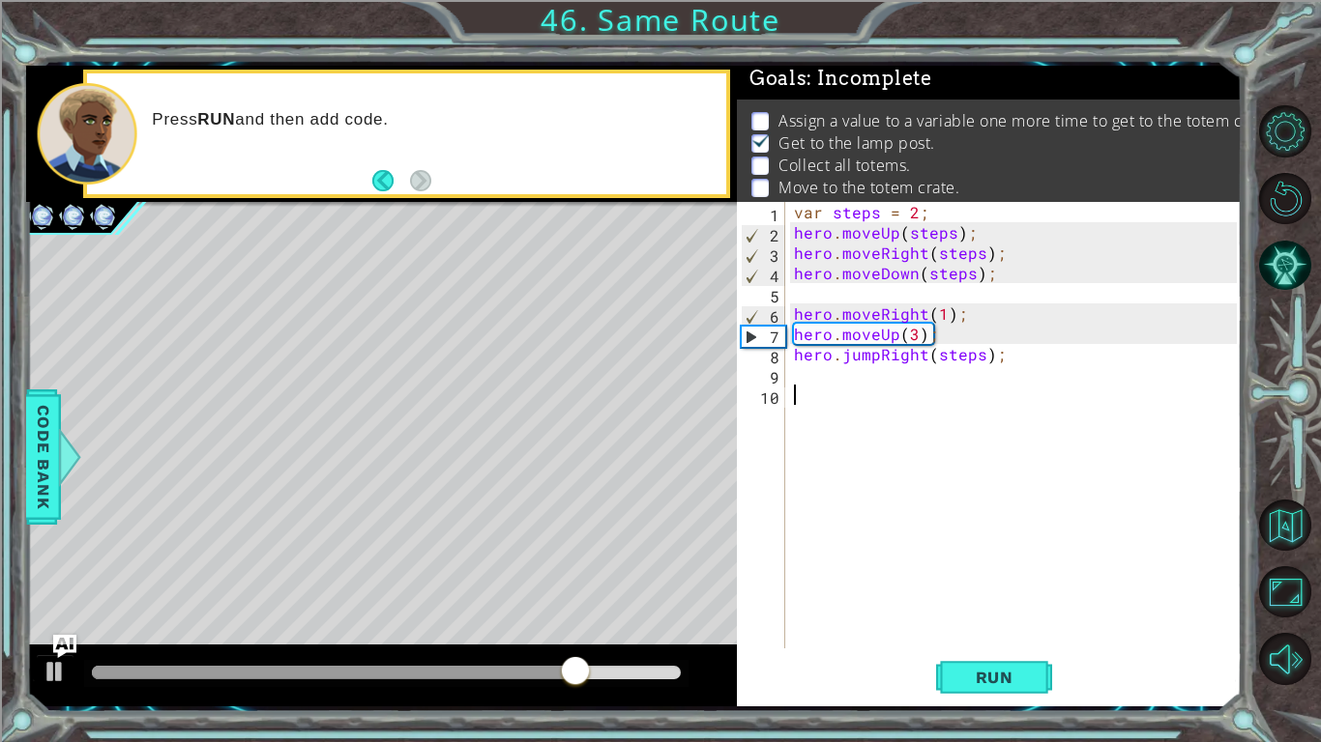
scroll to position [0, 0]
click at [894, 374] on div "var steps = 2 ; hero . moveUp ( steps ) ; hero . moveRight ( steps ) ; hero . m…" at bounding box center [1018, 445] width 456 height 487
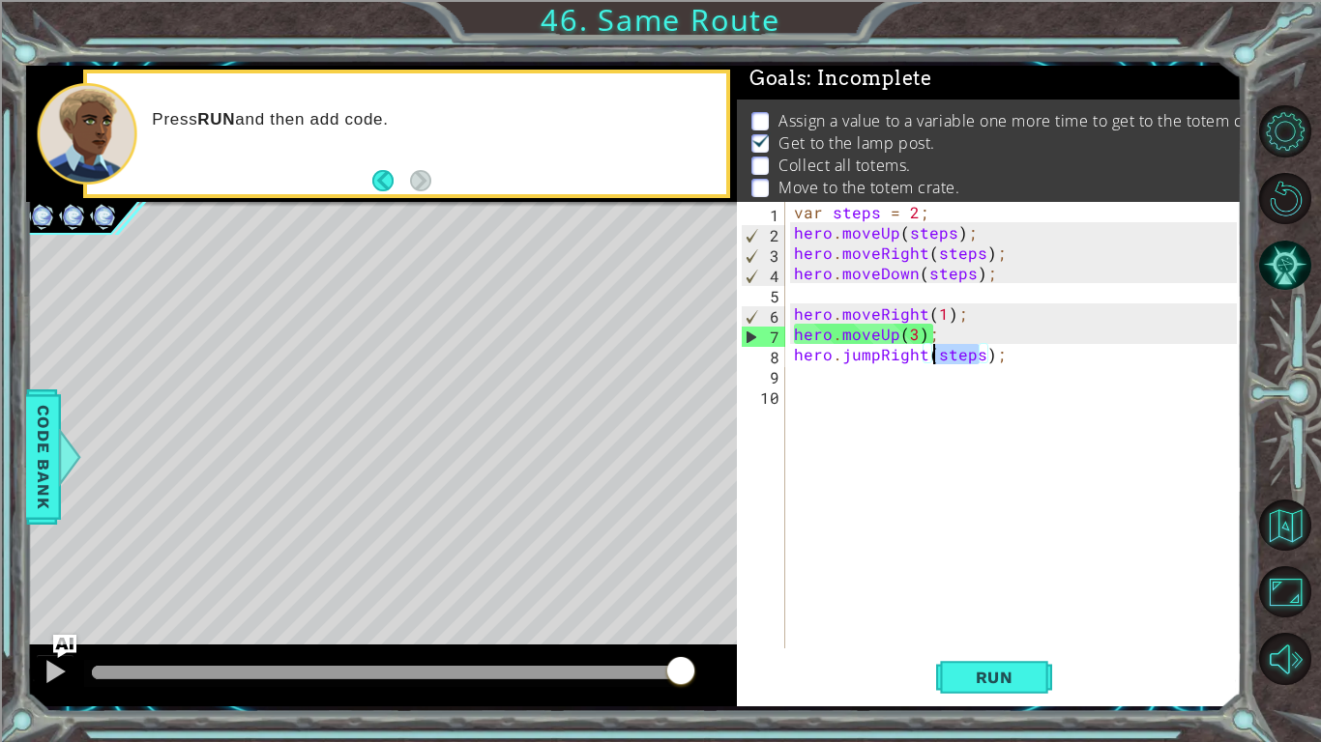
drag, startPoint x: 983, startPoint y: 358, endPoint x: 934, endPoint y: 360, distance: 49.3
click at [934, 360] on div "var steps = 2 ; hero . moveUp ( steps ) ; hero . moveRight ( steps ) ; hero . m…" at bounding box center [1018, 445] width 456 height 487
type textarea "hero.jumpRight(3);"
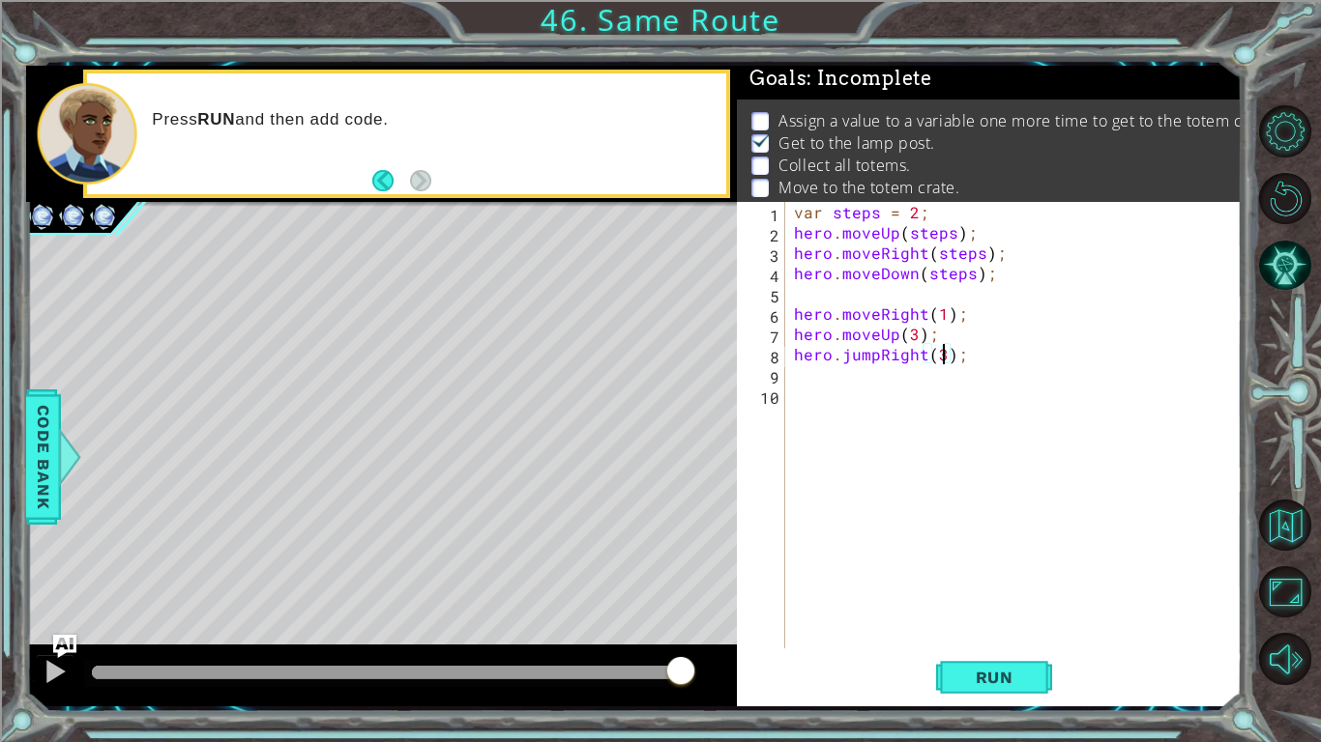
scroll to position [0, 9]
click at [923, 379] on div "var steps = 2 ; hero . moveUp ( steps ) ; hero . moveRight ( steps ) ; hero . m…" at bounding box center [1018, 445] width 456 height 487
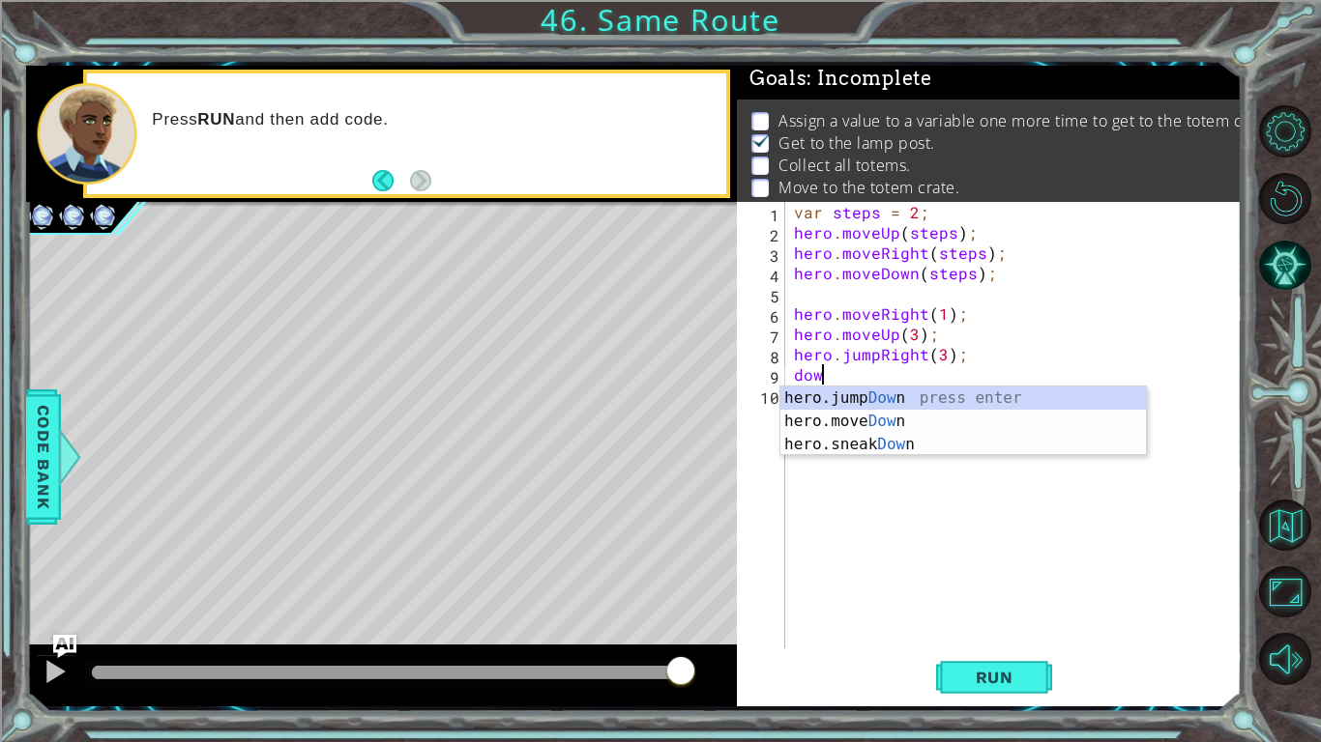
type textarea "down"
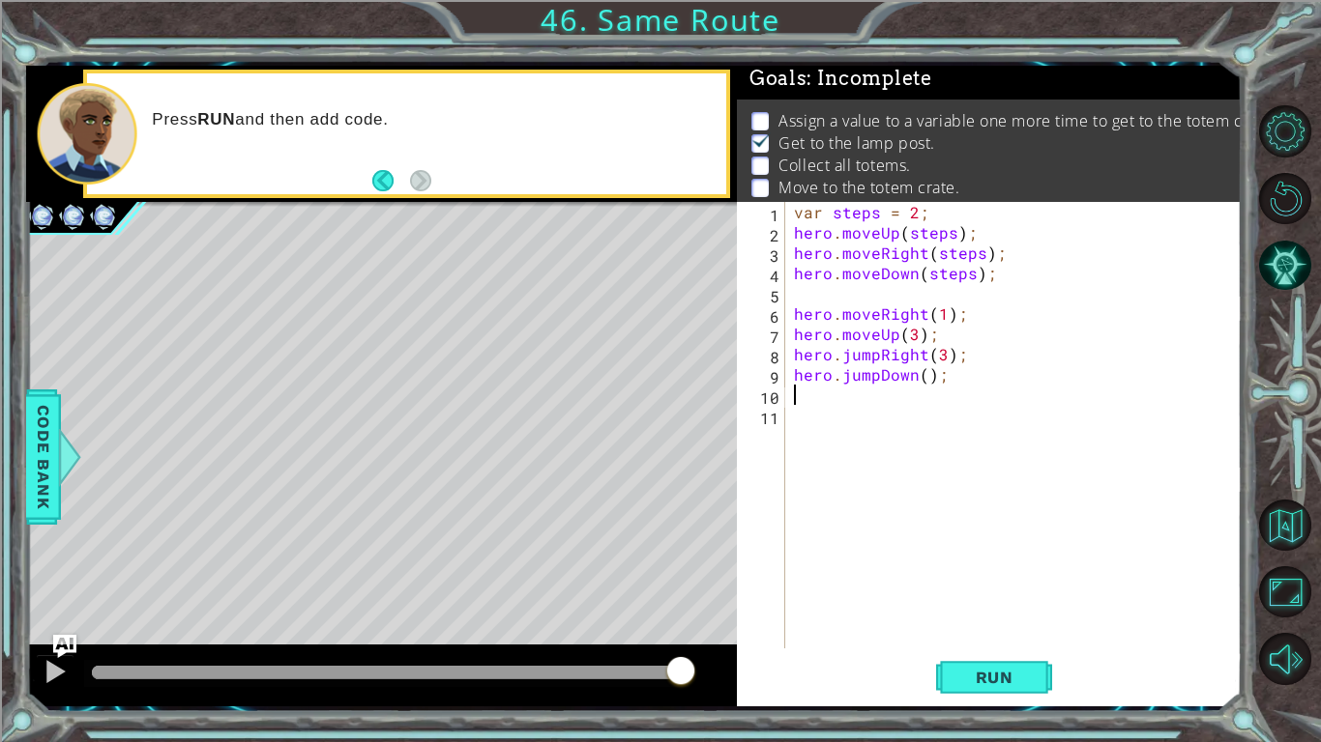
click at [924, 377] on div "var steps = 2 ; hero . moveUp ( steps ) ; hero . moveRight ( steps ) ; hero . m…" at bounding box center [1018, 445] width 456 height 487
click at [975, 625] on span "Run" at bounding box center [994, 677] width 76 height 19
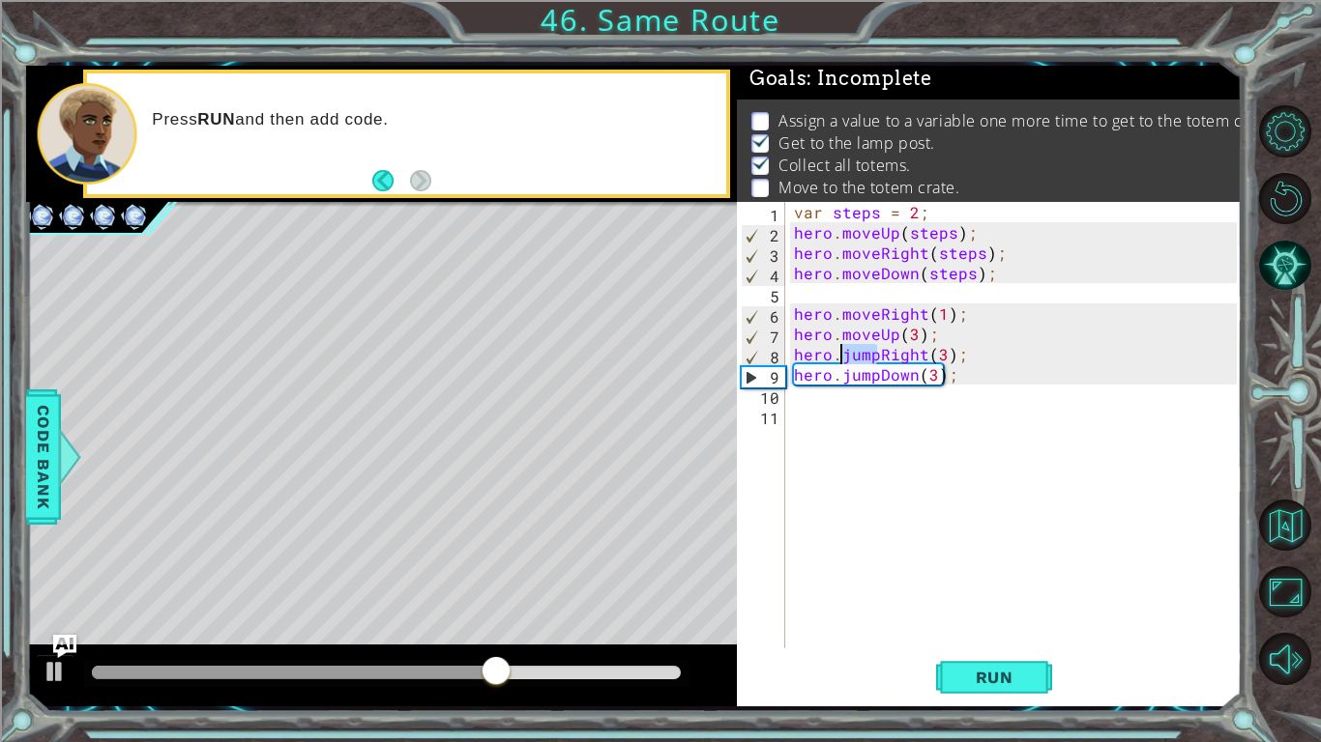
drag, startPoint x: 878, startPoint y: 356, endPoint x: 844, endPoint y: 350, distance: 34.3
click at [844, 350] on div "var steps = 2 ; hero . moveUp ( steps ) ; hero . moveRight ( steps ) ; hero . m…" at bounding box center [1018, 445] width 456 height 487
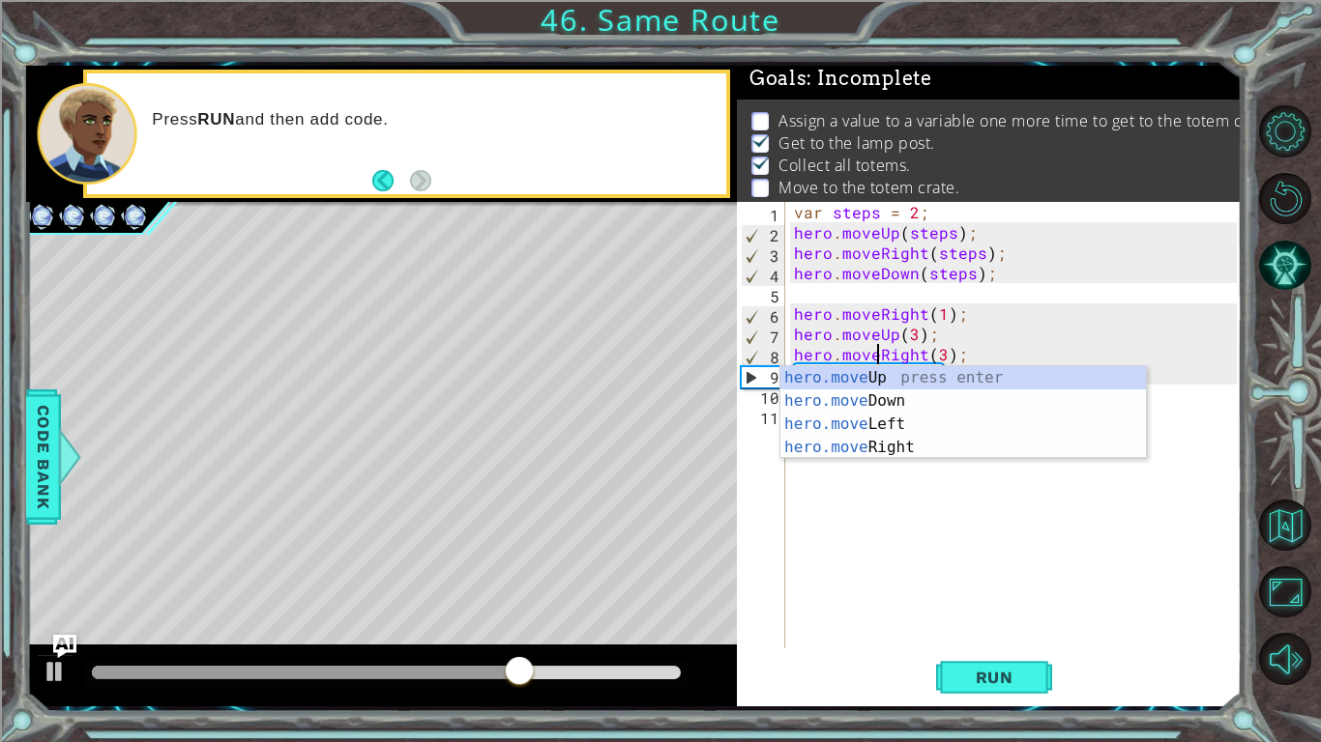
scroll to position [0, 5]
click at [965, 625] on span "Run" at bounding box center [994, 677] width 76 height 19
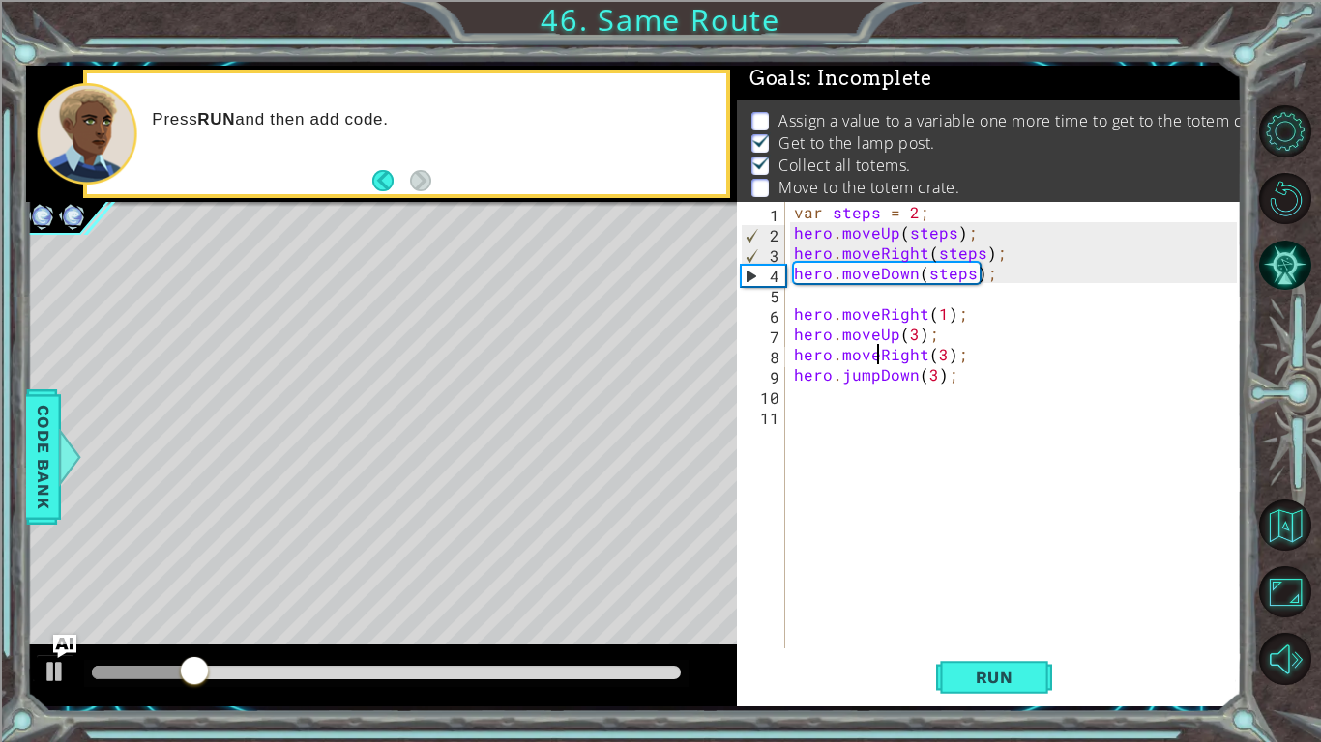
click at [864, 369] on div "var steps = 2 ; hero . moveUp ( steps ) ; hero . moveRight ( steps ) ; hero . m…" at bounding box center [1018, 445] width 456 height 487
click at [877, 369] on div "var steps = 2 ; hero . moveUp ( steps ) ; hero . moveRight ( steps ) ; hero . m…" at bounding box center [1018, 445] width 456 height 487
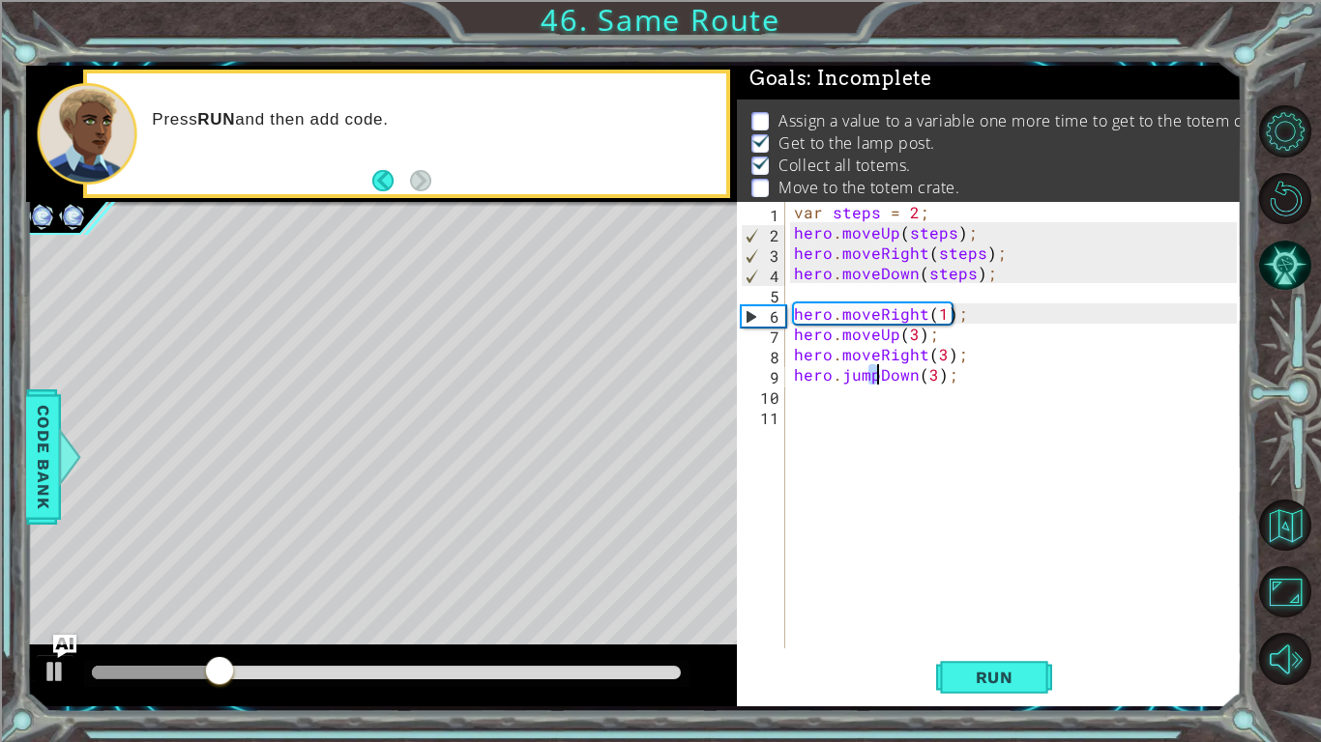
click at [877, 369] on div "var steps = 2 ; hero . moveUp ( steps ) ; hero . moveRight ( steps ) ; hero . m…" at bounding box center [1013, 425] width 447 height 447
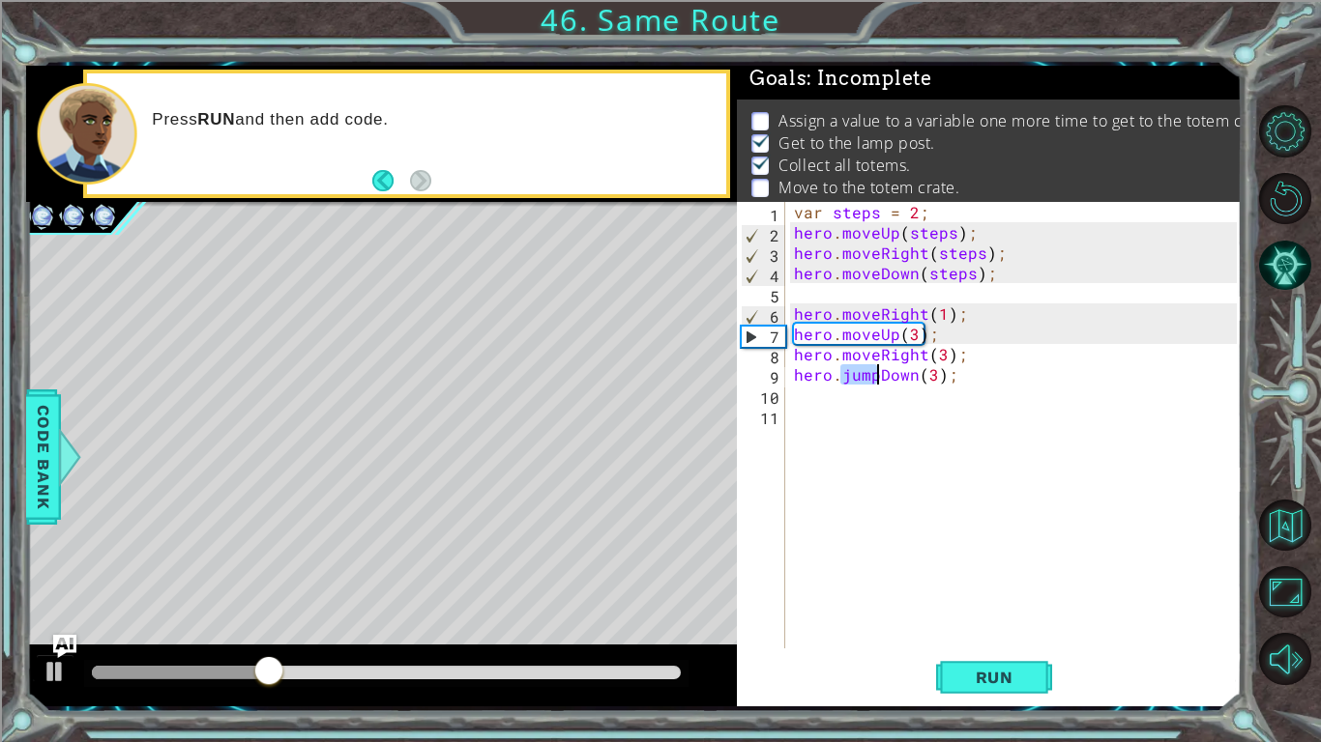
drag, startPoint x: 841, startPoint y: 369, endPoint x: 876, endPoint y: 365, distance: 35.0
click at [876, 365] on div "var steps = 2 ; hero . moveUp ( steps ) ; hero . moveRight ( steps ) ; hero . m…" at bounding box center [1018, 445] width 456 height 487
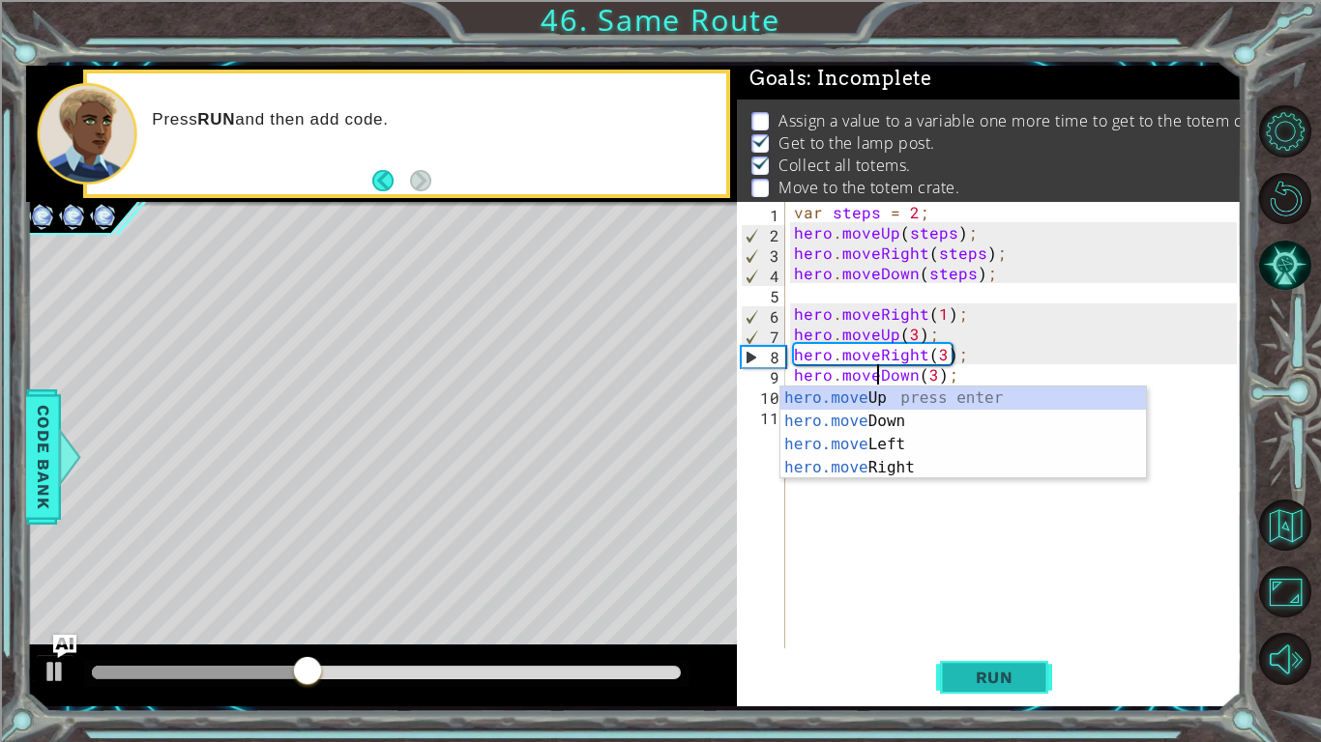
type textarea "hero.moveDown(3);"
click at [995, 625] on span "Run" at bounding box center [994, 677] width 76 height 19
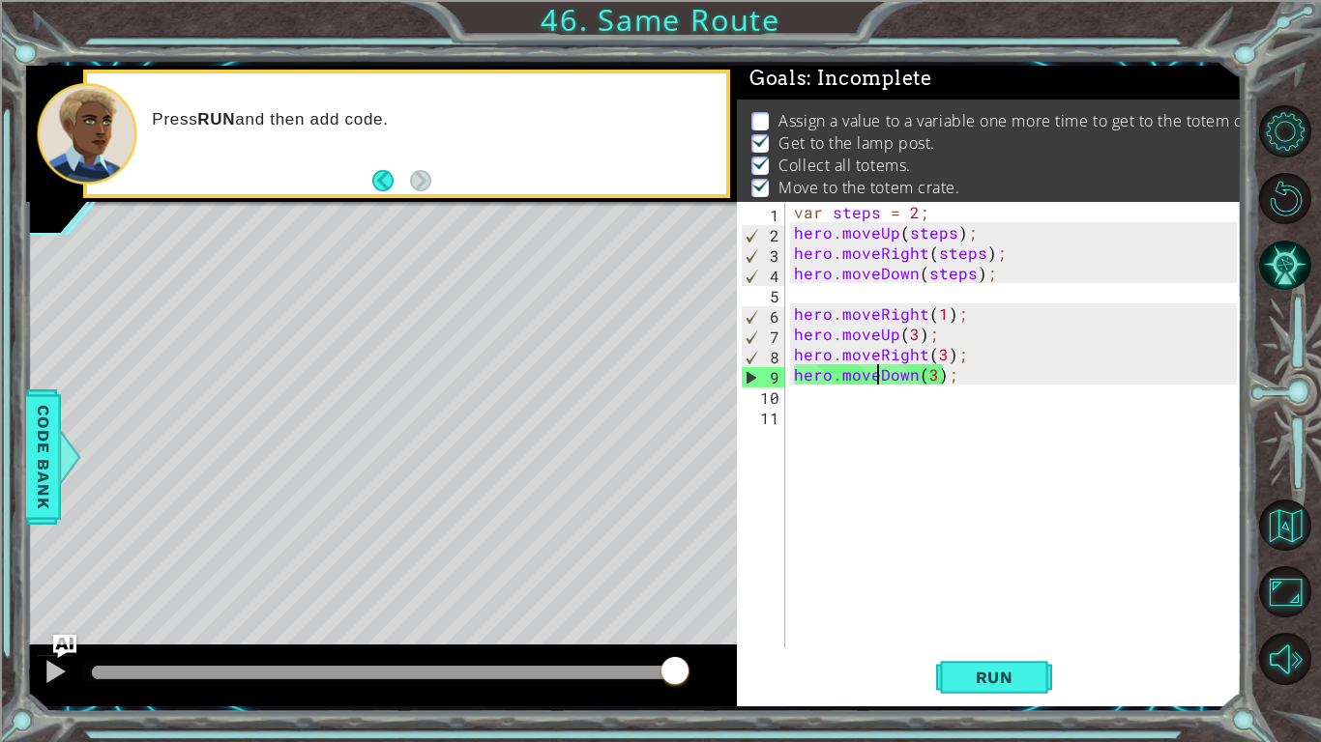
click at [855, 293] on div "var steps = 2 ; hero . moveUp ( steps ) ; hero . moveRight ( steps ) ; hero . m…" at bounding box center [1018, 445] width 456 height 487
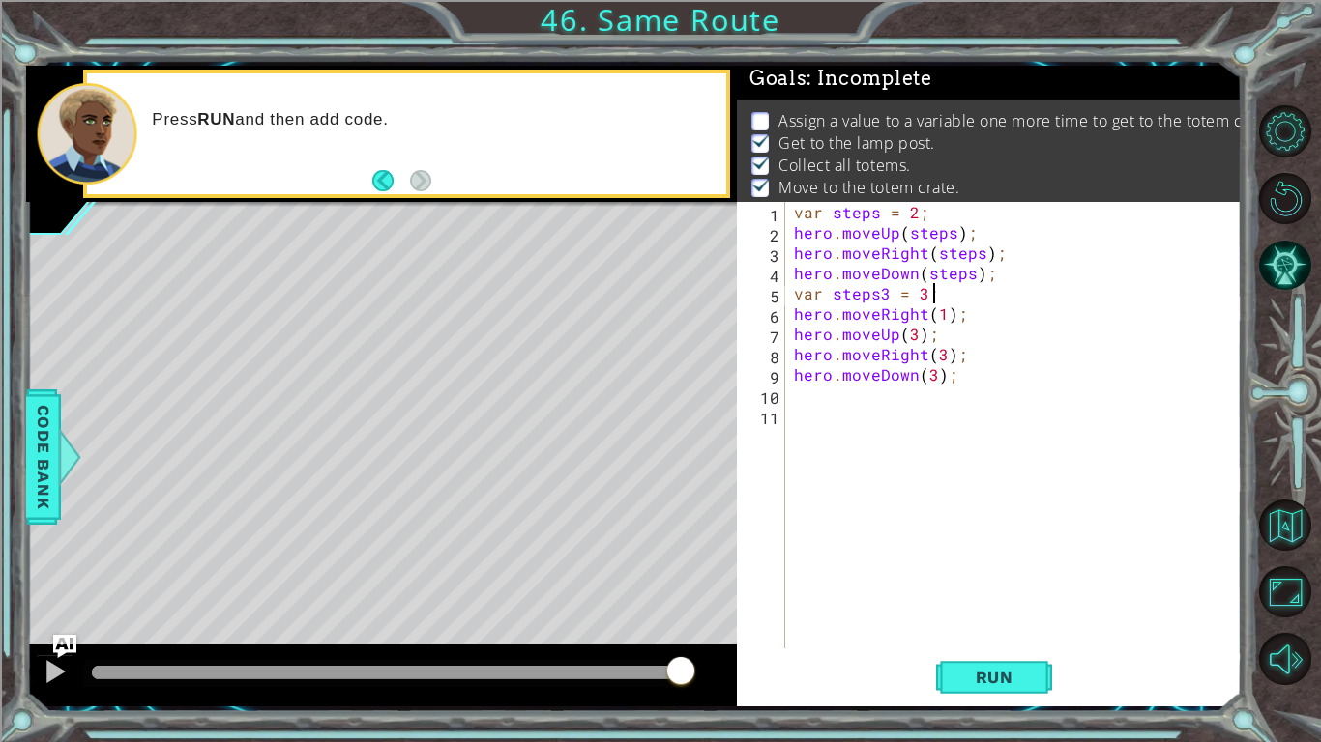
scroll to position [0, 8]
drag, startPoint x: 944, startPoint y: 353, endPoint x: 933, endPoint y: 353, distance: 10.6
click at [933, 353] on div "var steps = 2 ; hero . moveUp ( steps ) ; hero . moveRight ( steps ) ; hero . m…" at bounding box center [1018, 445] width 456 height 487
drag, startPoint x: 917, startPoint y: 338, endPoint x: 904, endPoint y: 335, distance: 14.1
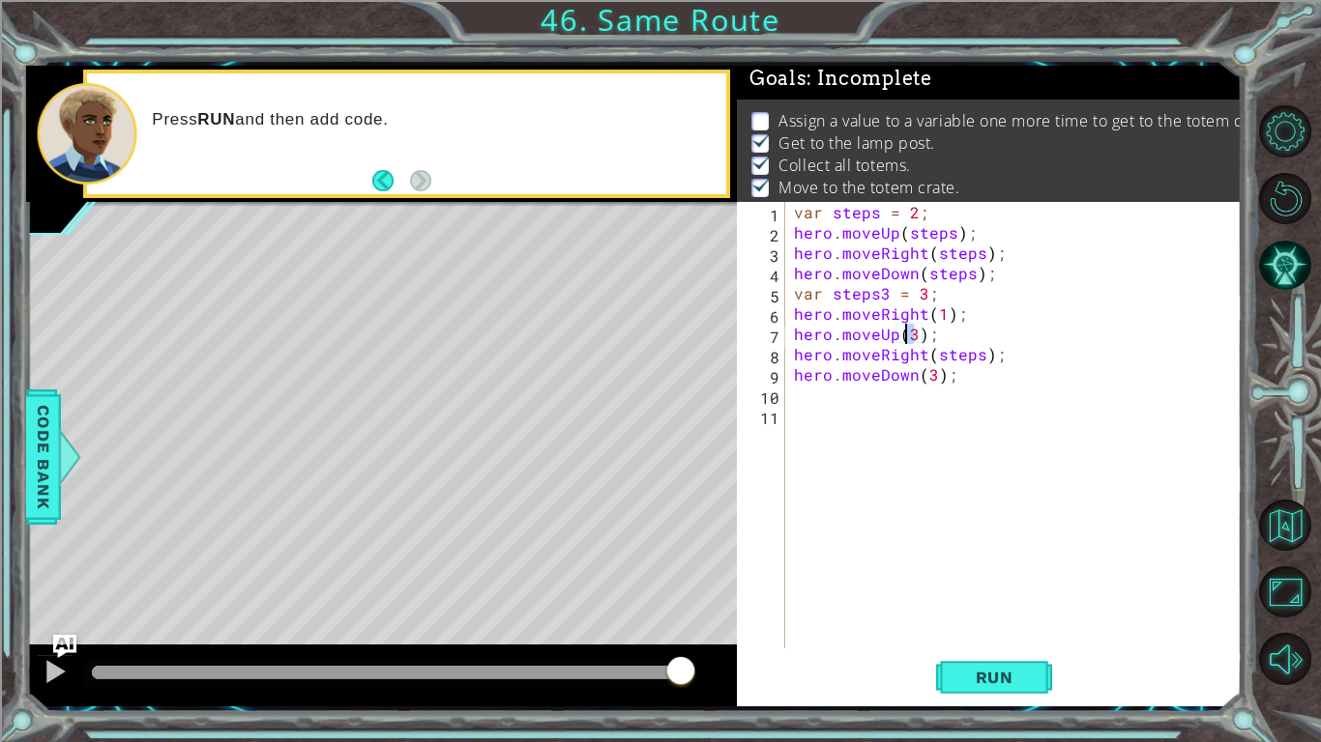
click at [904, 335] on div "var steps = 2 ; hero . moveUp ( steps ) ; hero . moveRight ( steps ) ; hero . m…" at bounding box center [1018, 445] width 456 height 487
click at [982, 353] on div "var steps = 2 ; hero . moveUp ( steps ) ; hero . moveRight ( steps ) ; hero . m…" at bounding box center [1018, 445] width 456 height 487
drag, startPoint x: 936, startPoint y: 376, endPoint x: 924, endPoint y: 373, distance: 12.0
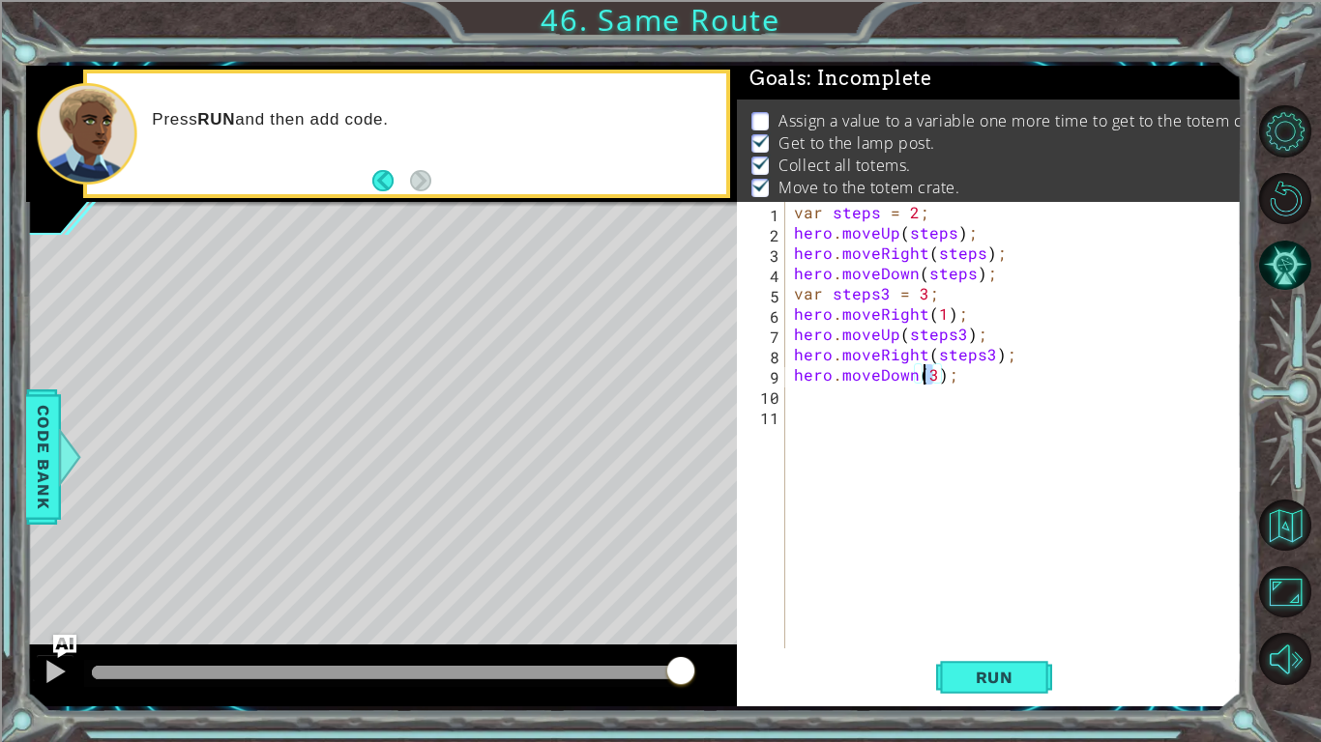
click at [924, 373] on div "var steps = 2 ; hero . moveUp ( steps ) ; hero . moveRight ( steps ) ; hero . m…" at bounding box center [1018, 445] width 456 height 487
type textarea "hero.moveDown(steps3);"
click at [982, 625] on button "Run" at bounding box center [994, 678] width 116 height 50
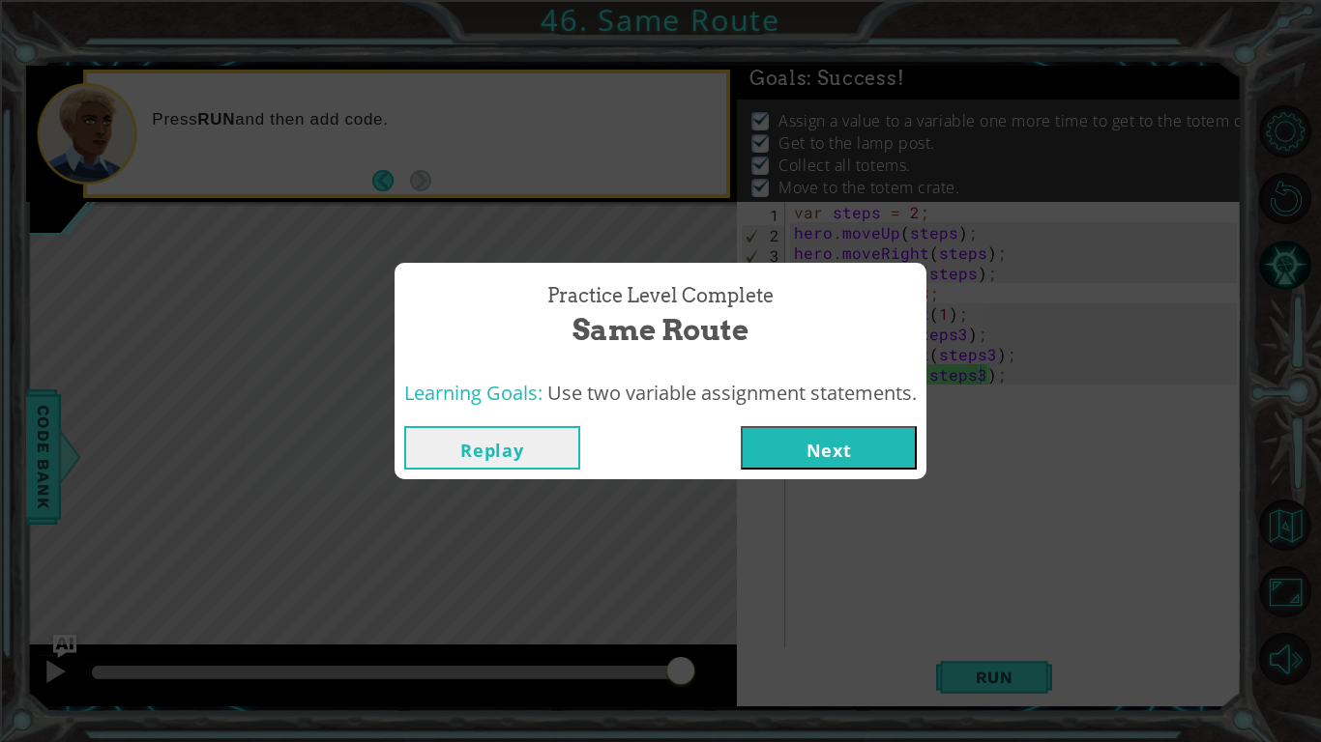
click at [829, 436] on button "Next" at bounding box center [829, 448] width 176 height 44
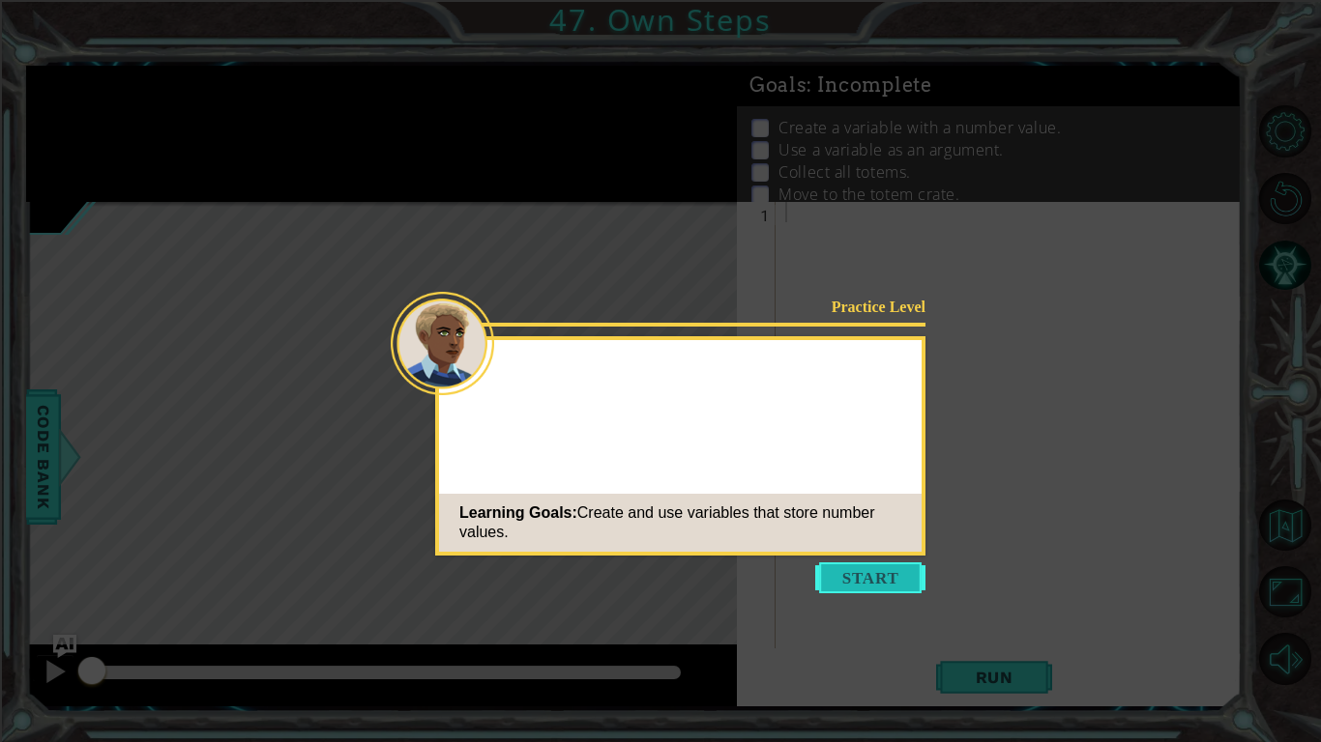
click at [859, 568] on button "Start" at bounding box center [870, 578] width 110 height 31
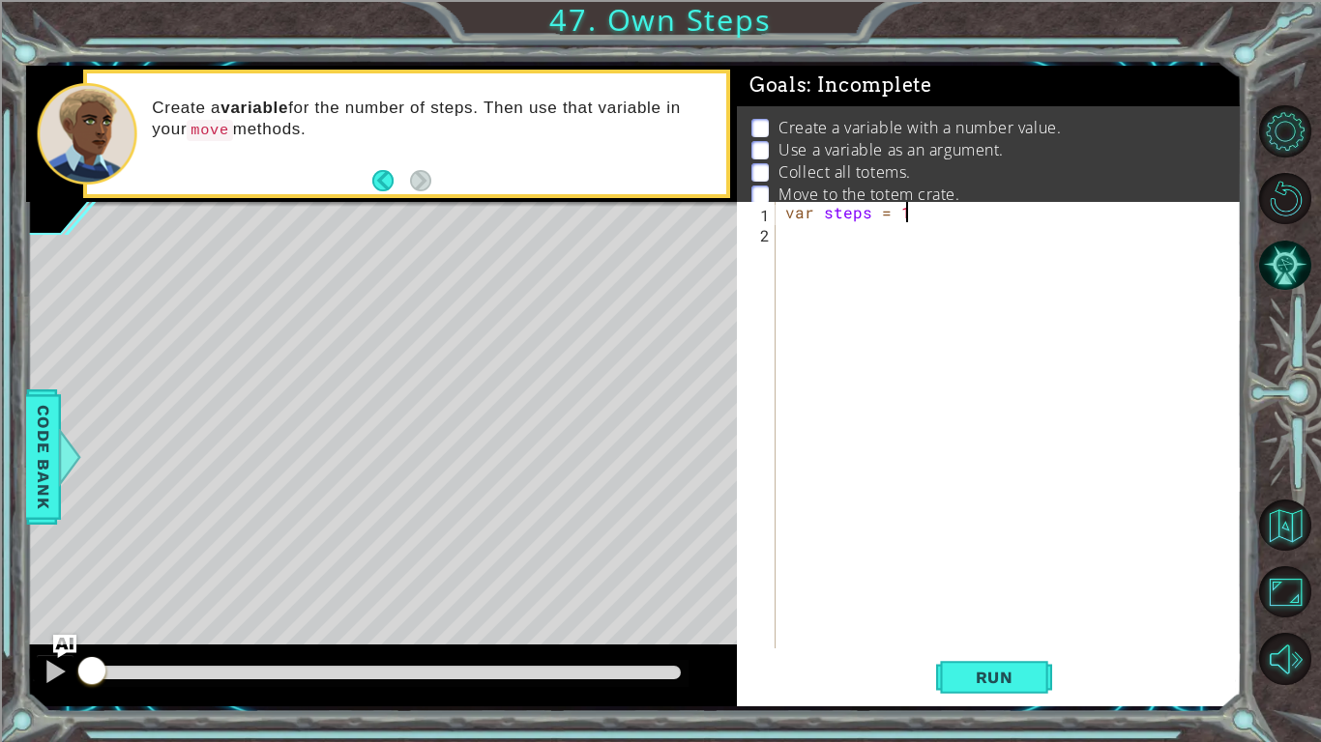
scroll to position [0, 6]
type textarea "var steps = 3;"
click at [936, 329] on div "var steps = 3 ;" at bounding box center [1013, 445] width 465 height 487
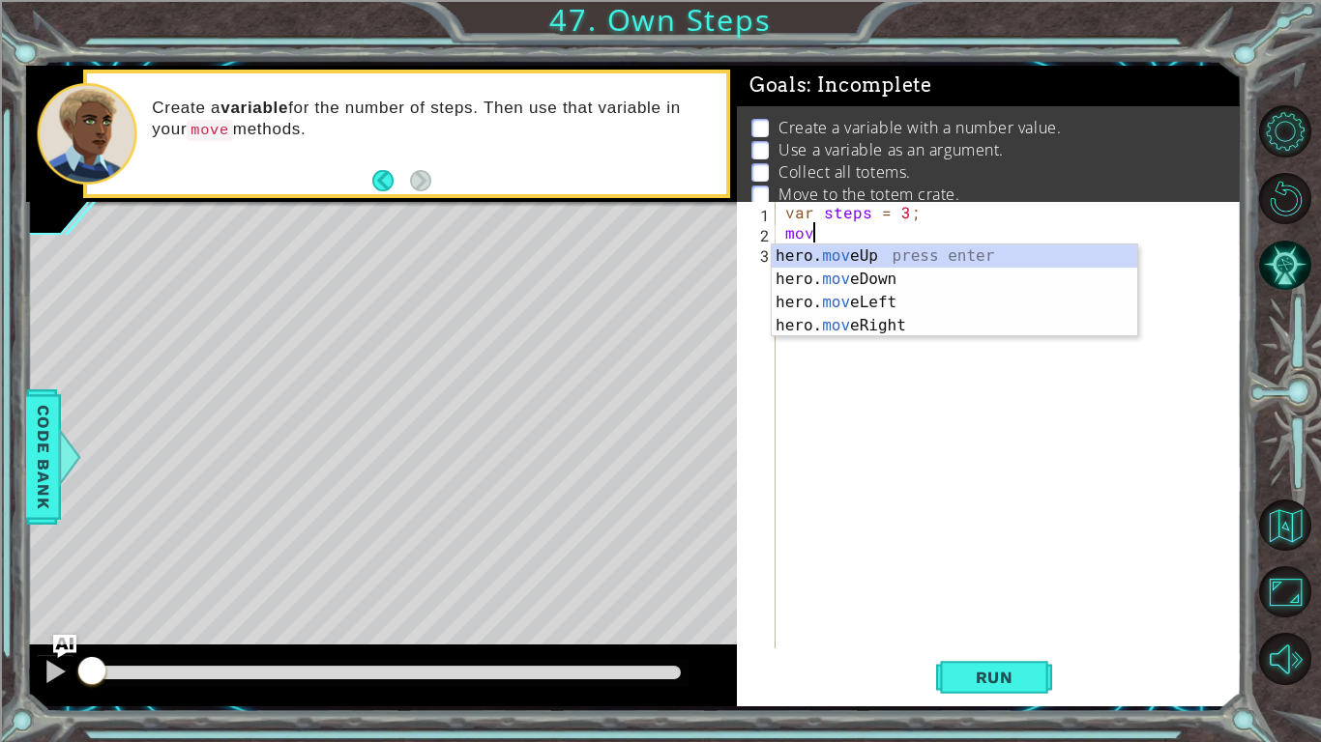
scroll to position [0, 1]
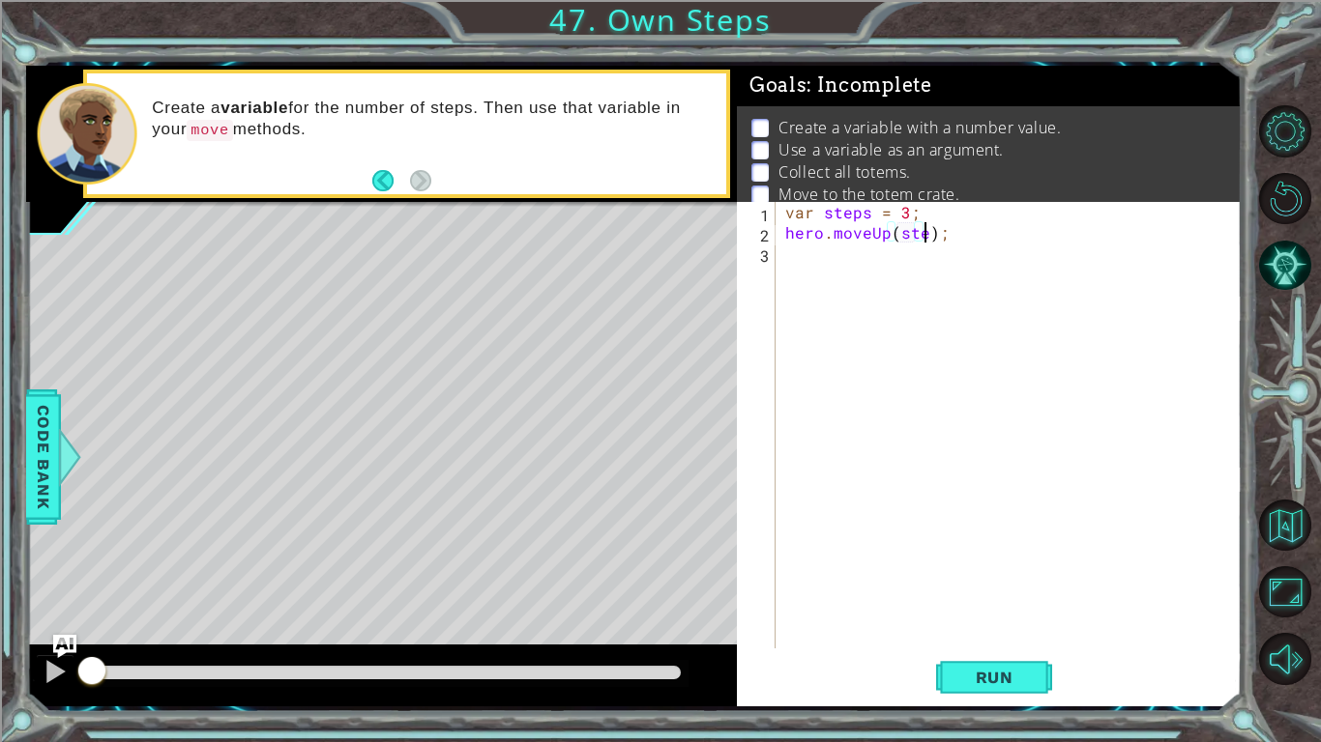
type textarea "hero.moveUp(steps);"
click at [972, 356] on div "var steps = 3 ; hero . moveUp ( steps ) ;" at bounding box center [1013, 445] width 465 height 487
type textarea "ri"
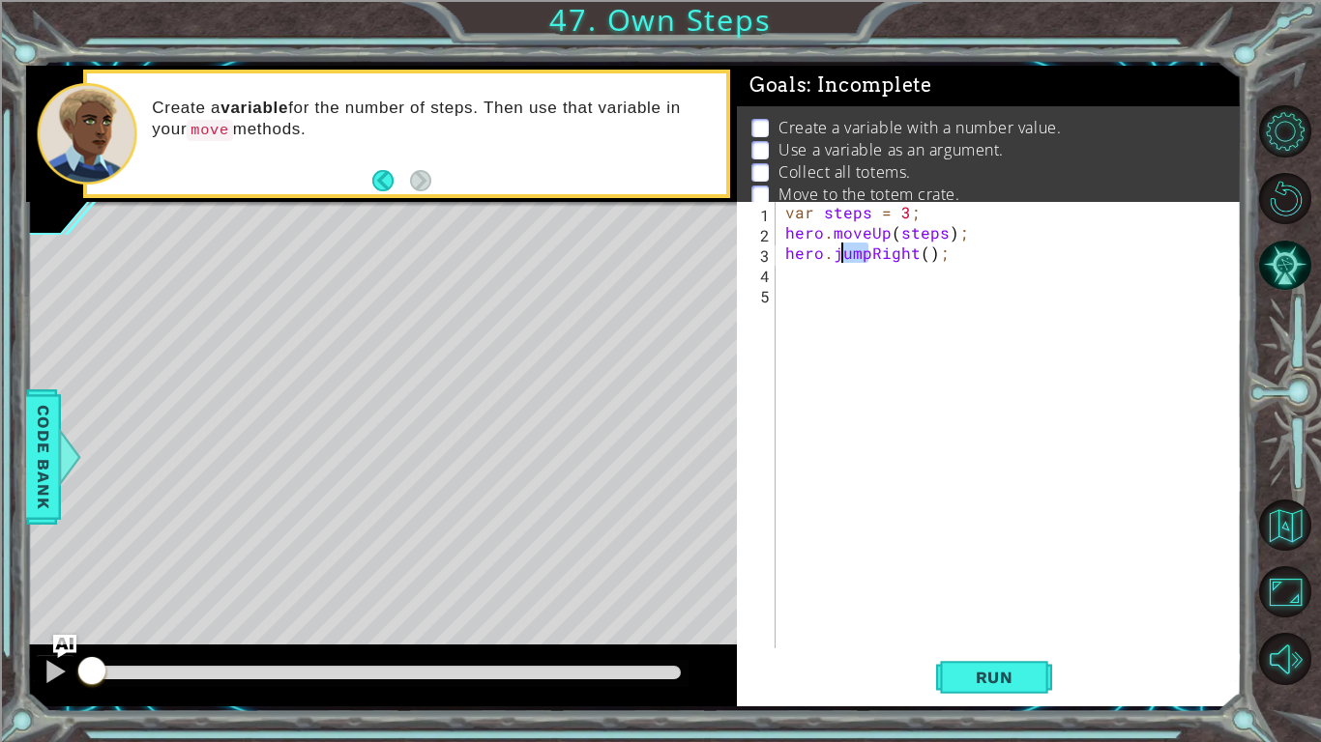
drag, startPoint x: 871, startPoint y: 255, endPoint x: 832, endPoint y: 253, distance: 38.7
click at [832, 253] on div "var steps = 3 ; hero . moveUp ( steps ) ; hero . jumpRight ( ) ;" at bounding box center [1013, 445] width 465 height 487
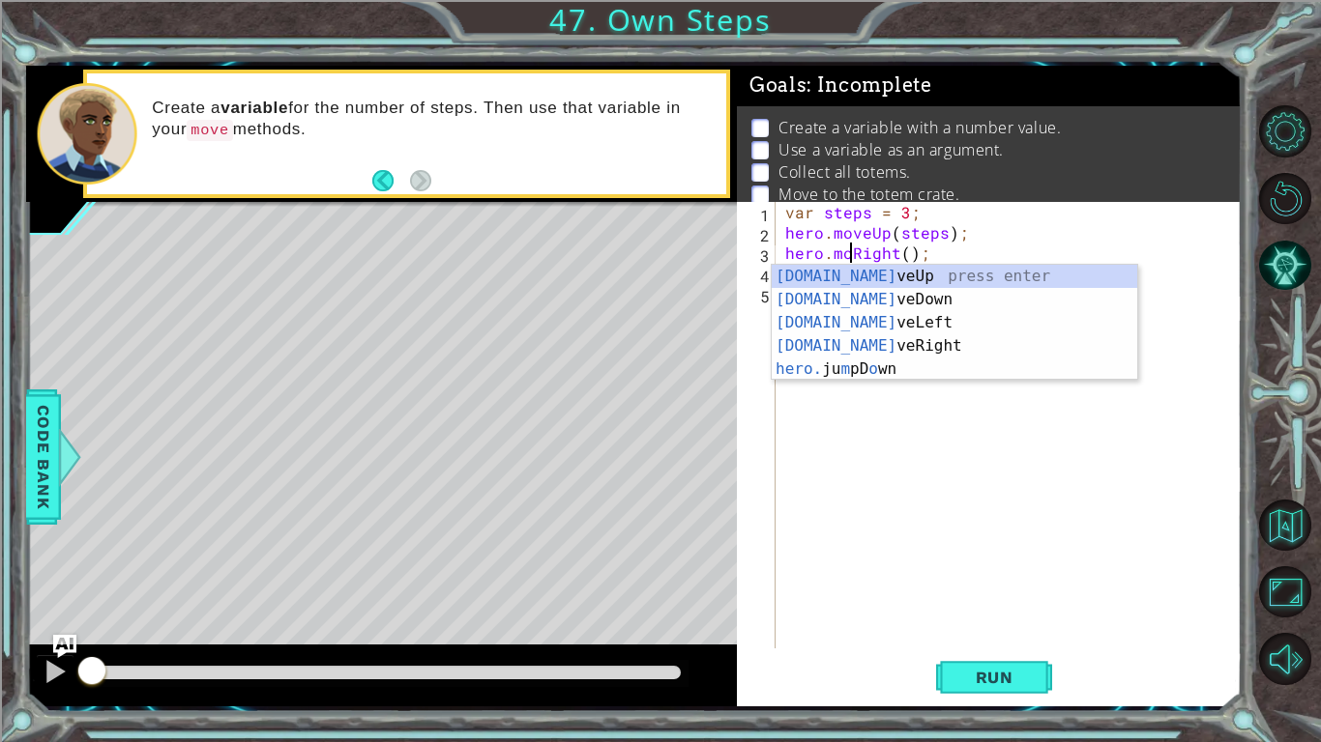
scroll to position [0, 5]
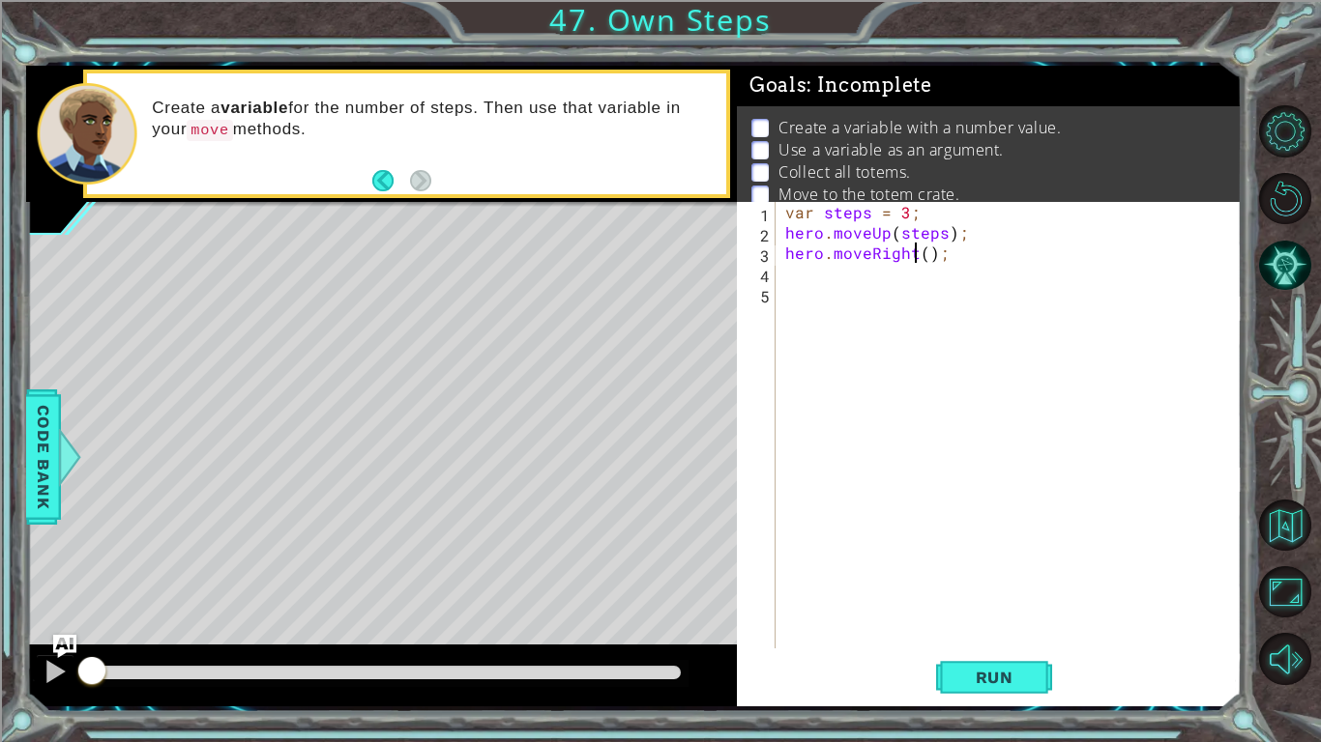
click at [919, 245] on div "var steps = 3 ; hero . moveUp ( steps ) ; hero . moveRight ( ) ;" at bounding box center [1013, 445] width 465 height 487
click at [928, 247] on div "var steps = 3 ; hero . moveUp ( steps ) ; hero . moveRight ( ) ;" at bounding box center [1013, 445] width 465 height 487
type textarea "hero.moveRight(steps);"
click at [892, 420] on div "var steps = 3 ; hero . moveUp ( steps ) ; hero . moveRight ( steps ) ;" at bounding box center [1013, 445] width 465 height 487
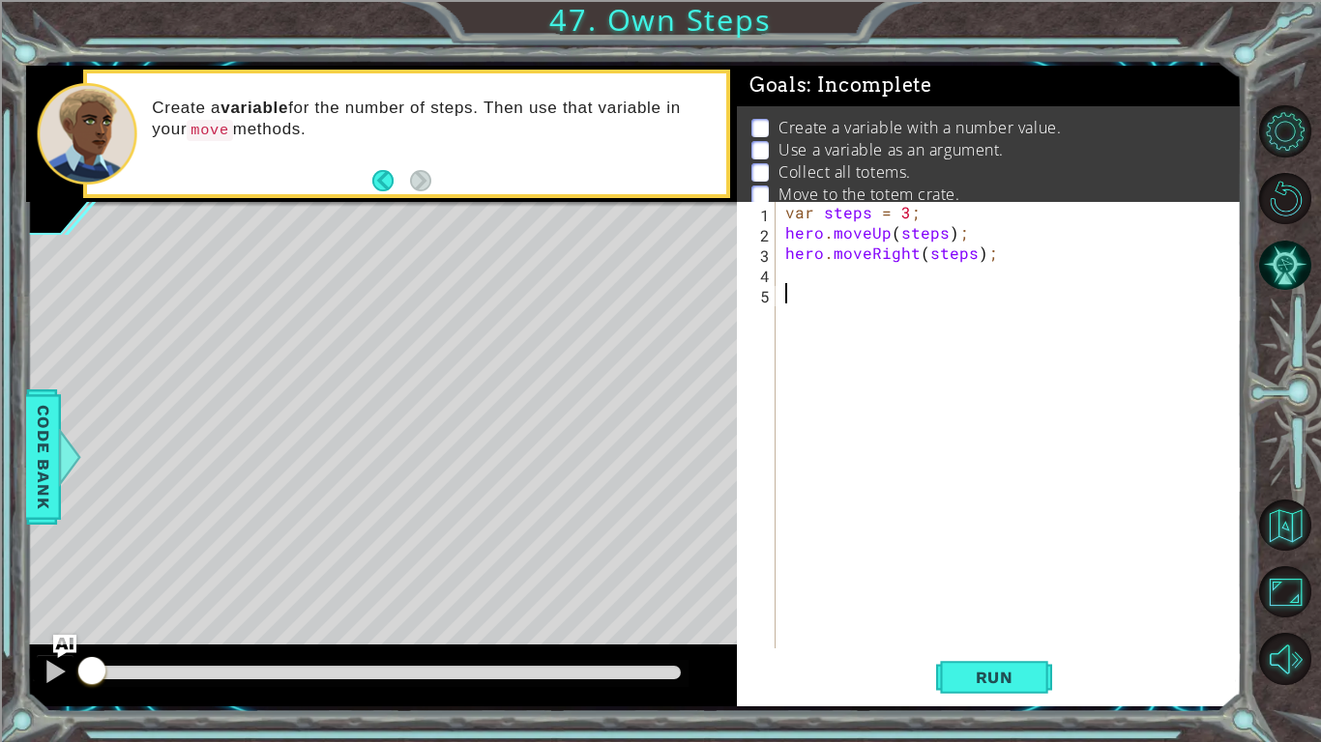
scroll to position [0, 0]
click at [823, 274] on div "var steps = 3 ; hero . moveUp ( steps ) ; hero . moveRight ( steps ) ;" at bounding box center [1013, 445] width 465 height 487
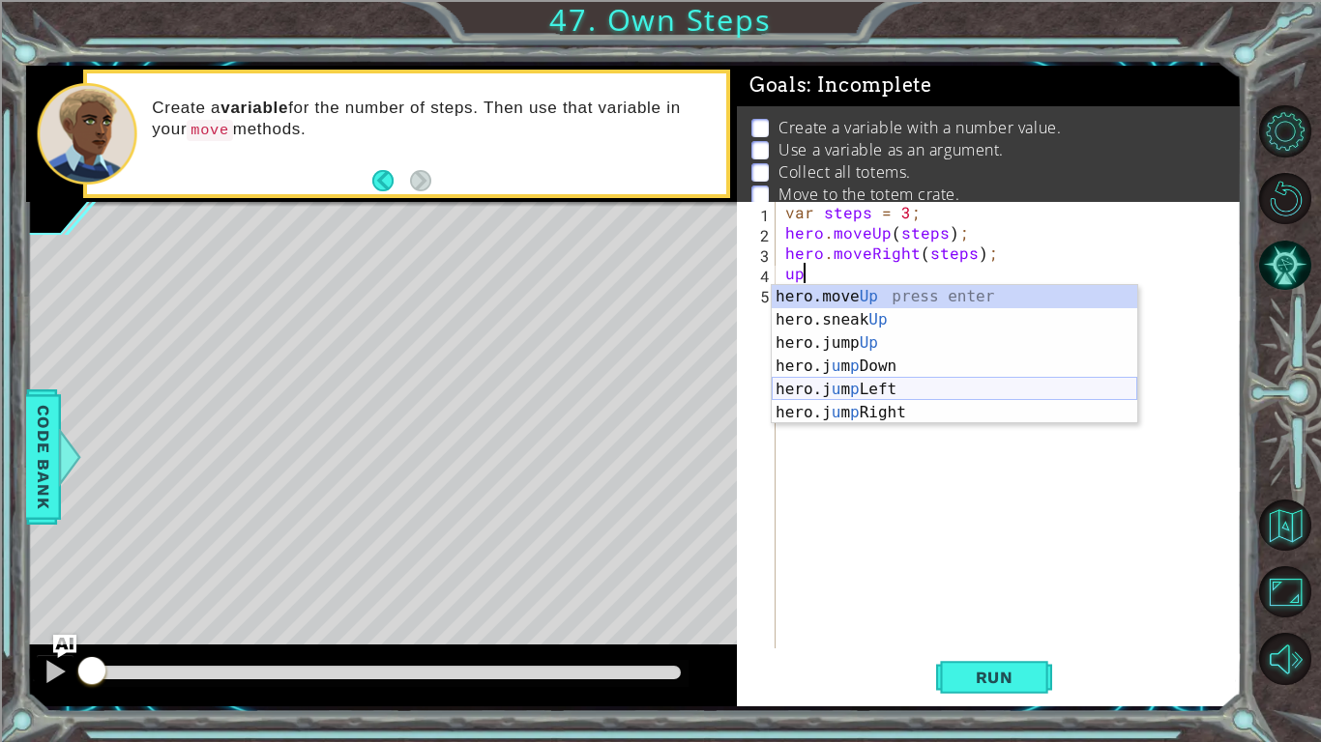
type textarea "hero.moveUp(1);"
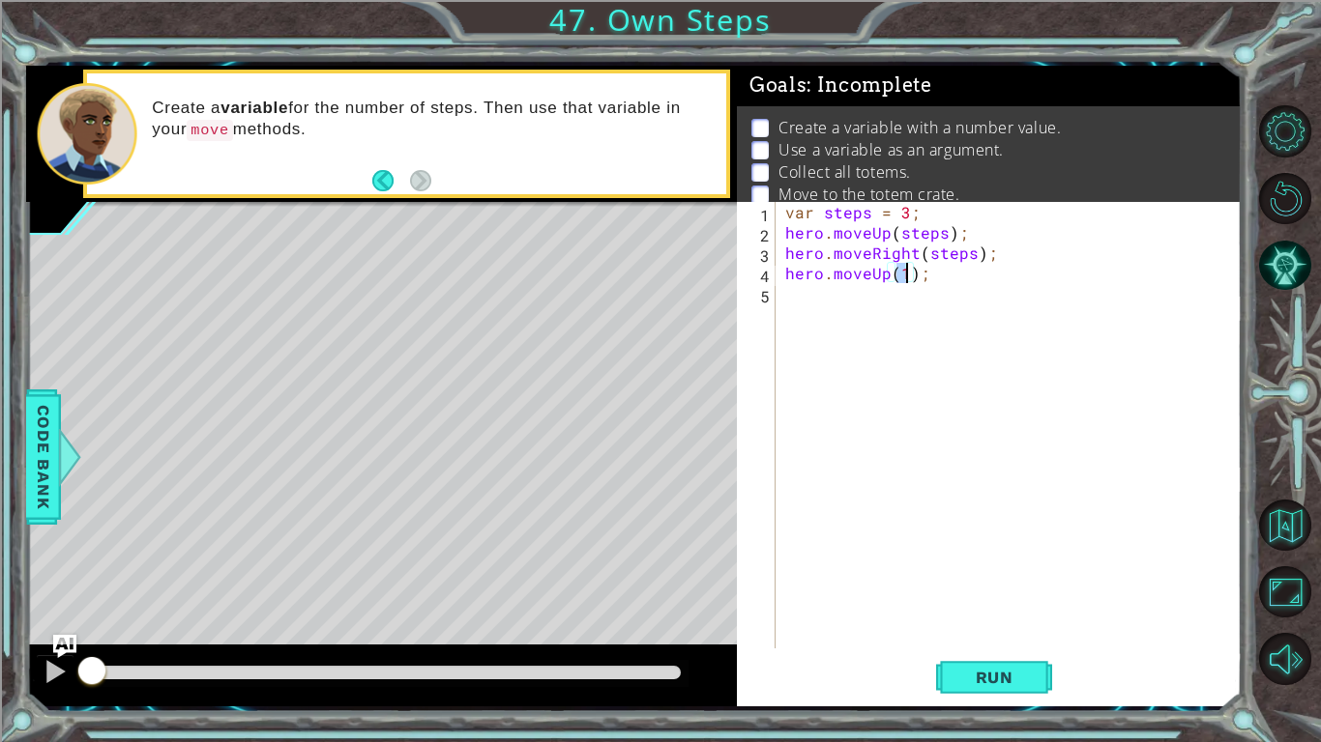
click at [867, 353] on div "var steps = 3 ; hero . moveUp ( steps ) ; hero . moveRight ( steps ) ; hero . m…" at bounding box center [1013, 445] width 465 height 487
drag, startPoint x: 865, startPoint y: 276, endPoint x: 833, endPoint y: 276, distance: 31.9
click at [833, 276] on div "var steps = 3 ; hero . moveUp ( steps ) ; hero . moveRight ( steps ) ; hero . m…" at bounding box center [1013, 445] width 465 height 487
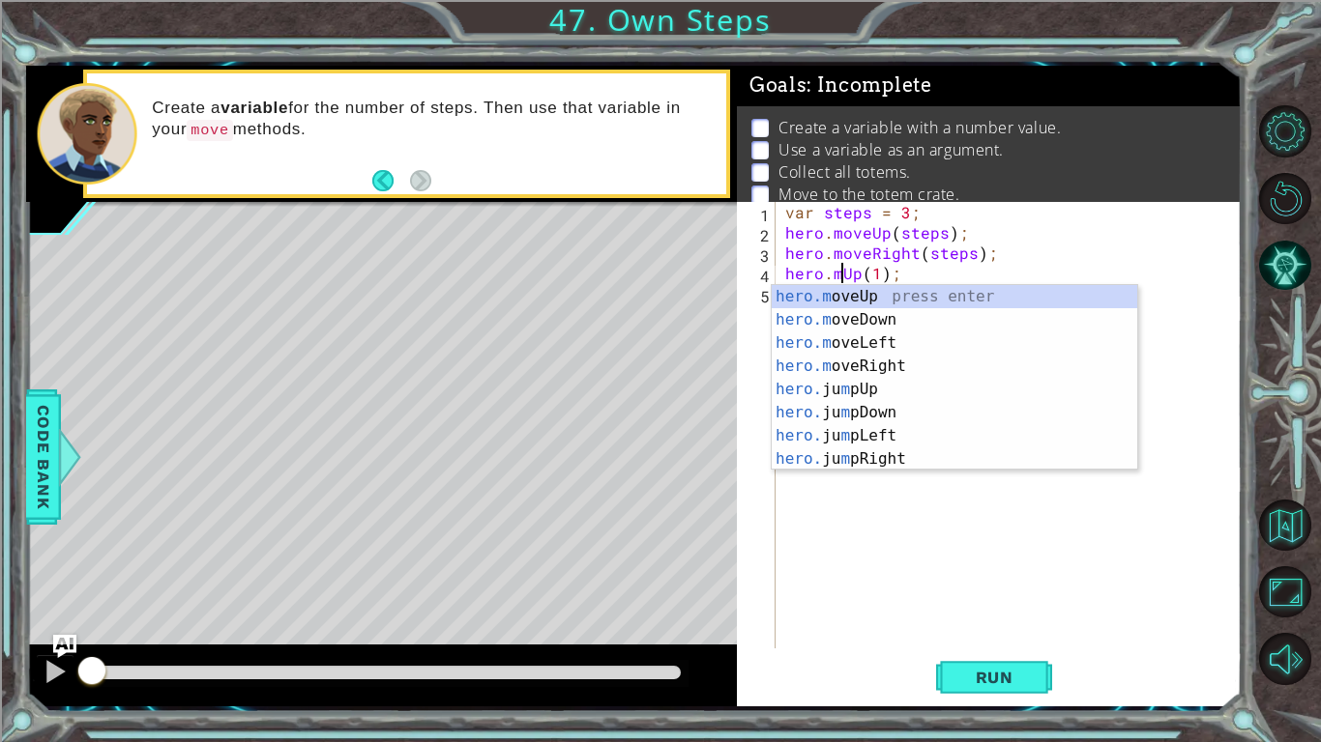
scroll to position [0, 5]
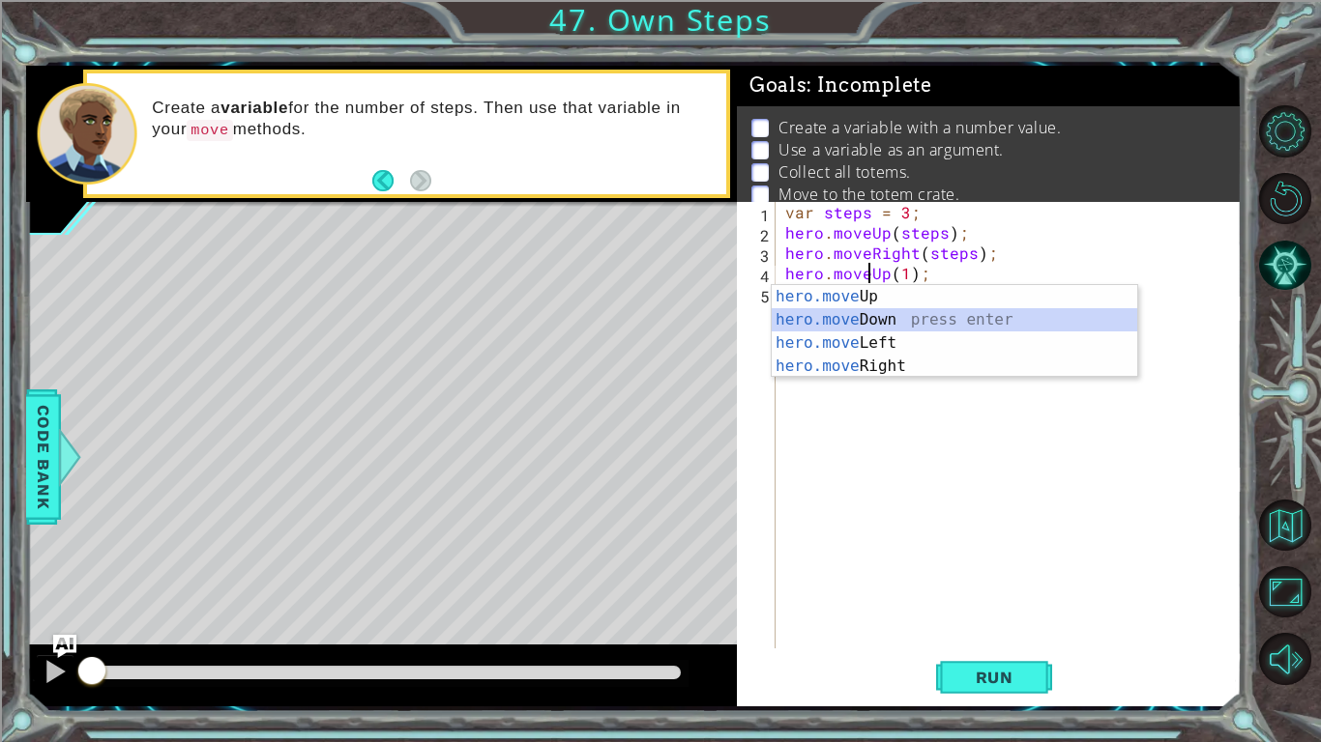
click at [894, 323] on div "hero.move Up press enter hero.move Down press enter hero.move Left press enter …" at bounding box center [953, 354] width 365 height 139
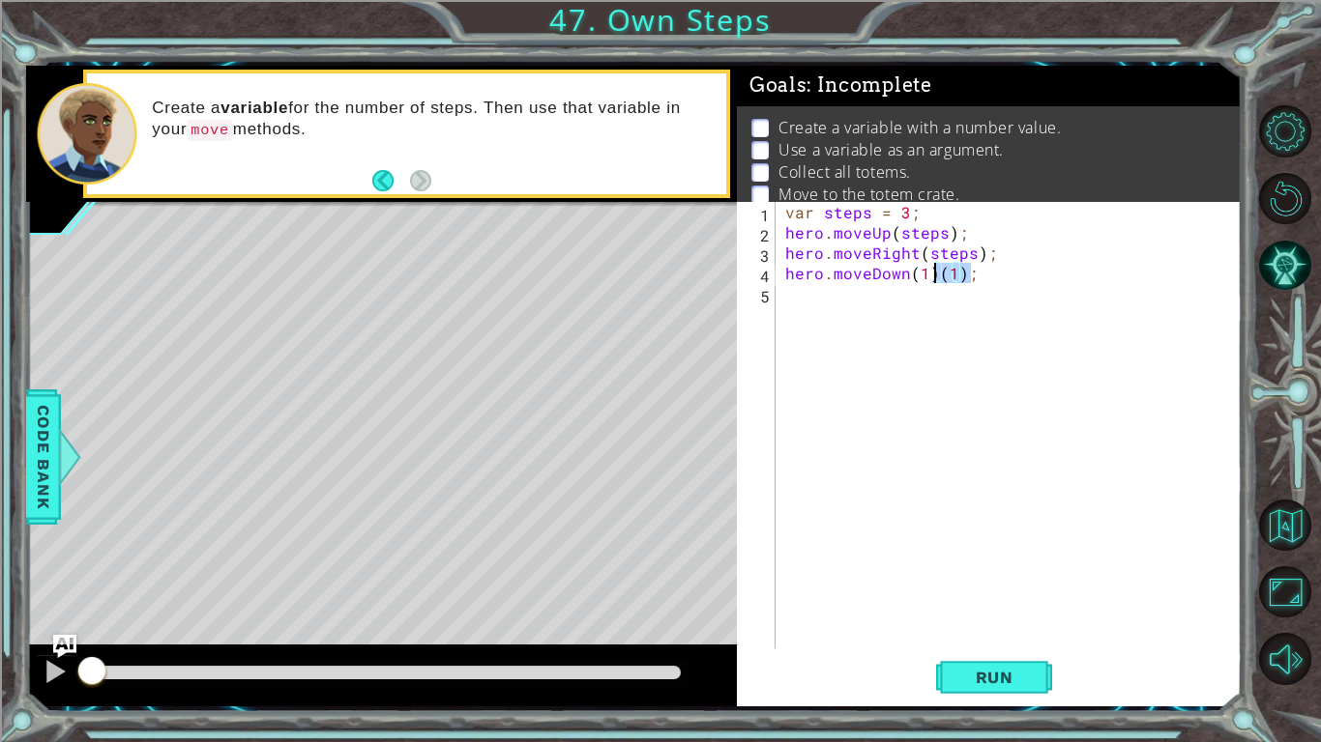
drag, startPoint x: 978, startPoint y: 277, endPoint x: 936, endPoint y: 277, distance: 42.5
click at [936, 277] on div "var steps = 3 ; hero . moveUp ( steps ) ; hero . moveRight ( steps ) ; hero . m…" at bounding box center [1013, 445] width 465 height 487
click at [923, 272] on div "var steps = 3 ; hero . moveUp ( steps ) ; hero . moveRight ( steps ) ; hero . m…" at bounding box center [1013, 445] width 465 height 487
click at [923, 272] on div "var steps = 3 ; hero . moveUp ( steps ) ; hero . moveRight ( steps ) ; hero . m…" at bounding box center [1008, 425] width 455 height 447
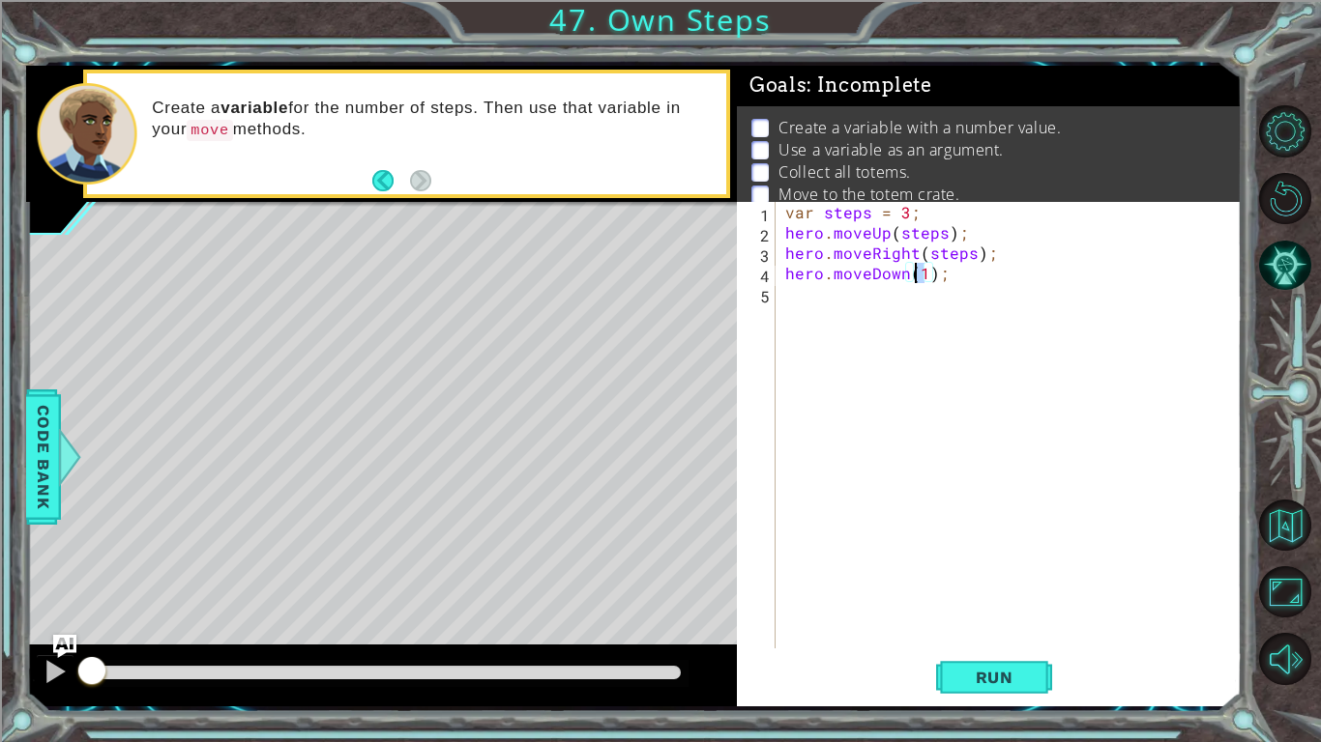
click at [915, 270] on div "var steps = 3 ; hero . moveUp ( steps ) ; hero . moveRight ( steps ) ; hero . m…" at bounding box center [1013, 445] width 465 height 487
type textarea "hero.moveDown(steps);"
click at [991, 383] on div "var steps = 3 ; hero . moveUp ( steps ) ; hero . moveRight ( steps ) ; hero . m…" at bounding box center [1013, 445] width 465 height 487
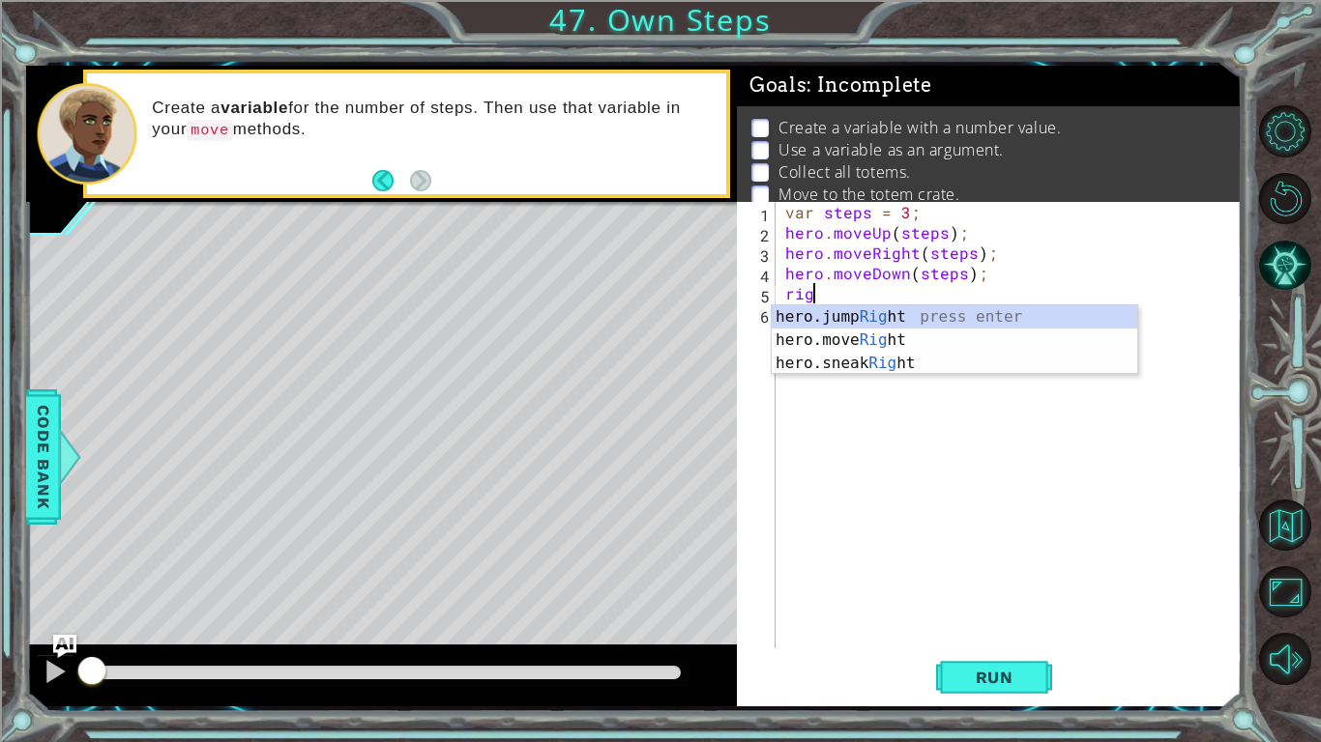
scroll to position [0, 1]
click at [868, 348] on div "hero.jump Righ t press enter hero.move Righ t press enter hero.sneak Righ t pre…" at bounding box center [953, 364] width 365 height 116
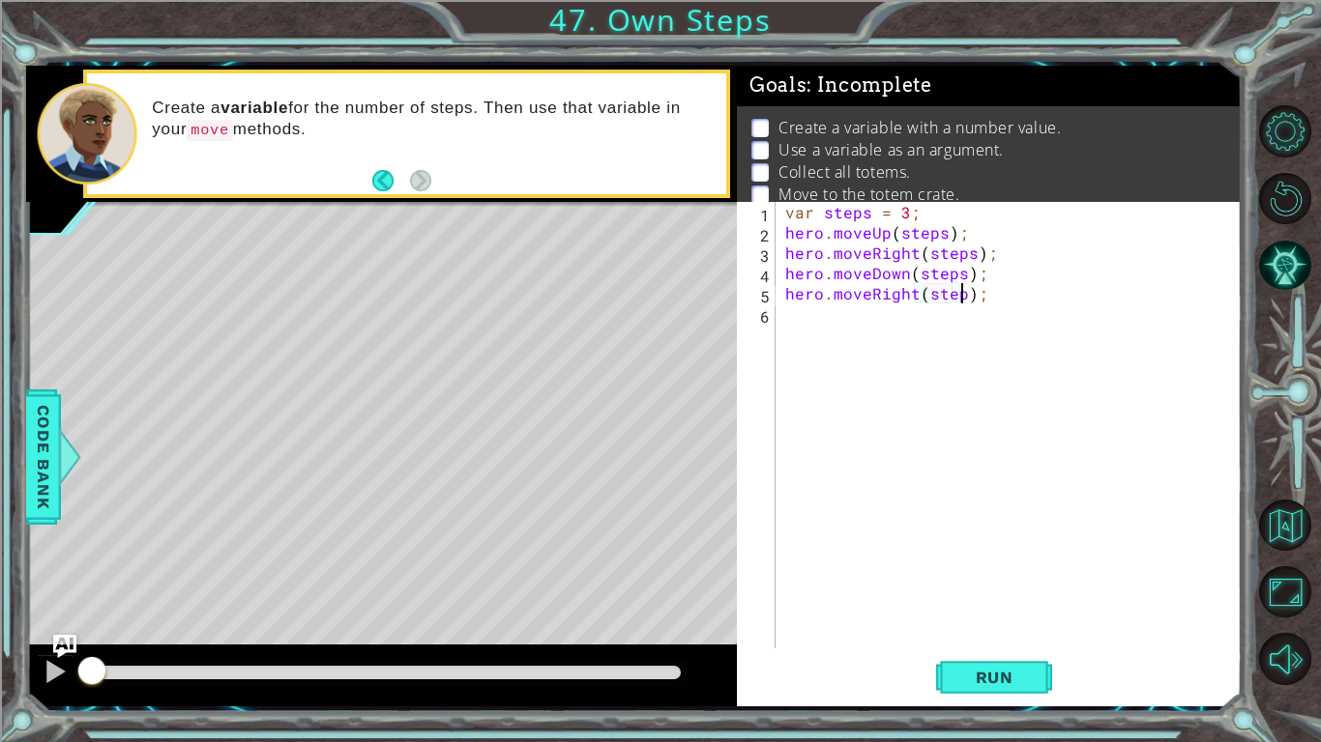
scroll to position [0, 12]
type textarea "hero.moveRight(steps);"
click at [999, 625] on span "Run" at bounding box center [994, 677] width 76 height 19
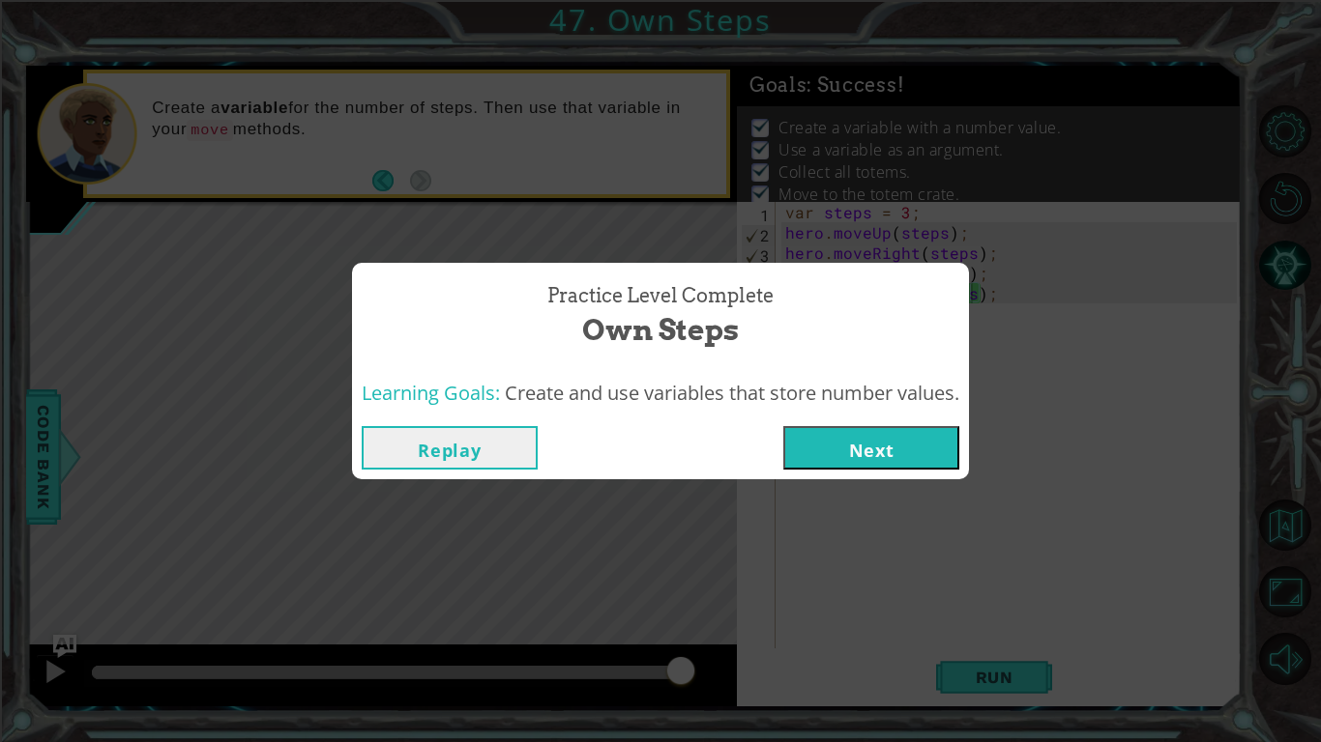
click at [886, 442] on button "Next" at bounding box center [871, 448] width 176 height 44
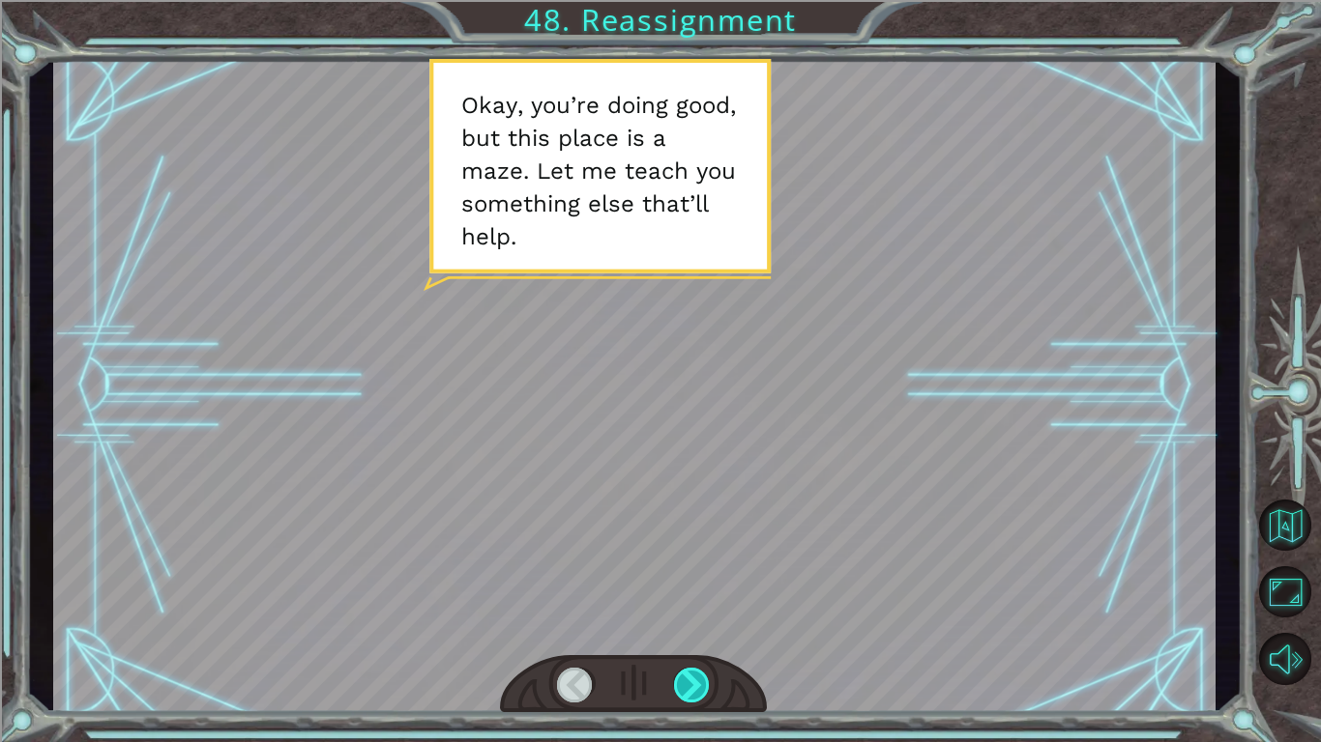
click at [705, 625] on div at bounding box center [692, 685] width 37 height 35
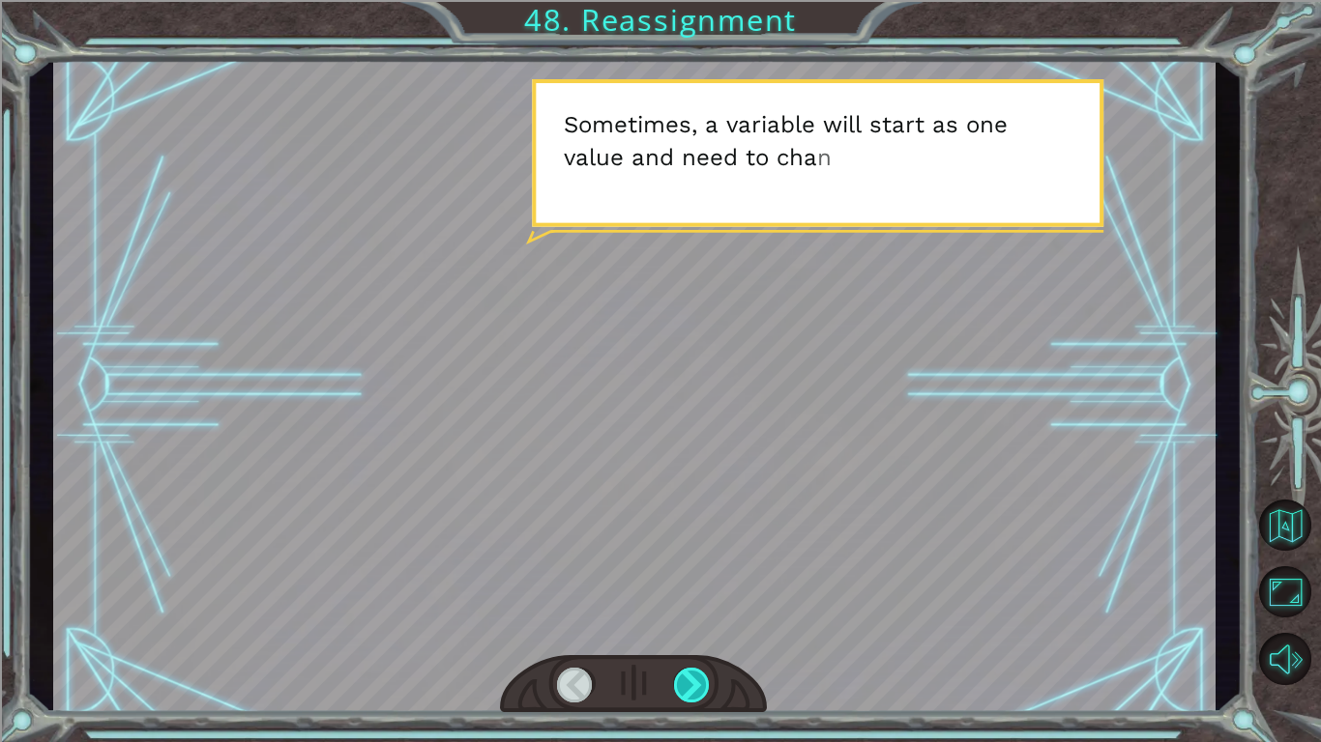
click at [705, 625] on div at bounding box center [692, 685] width 37 height 35
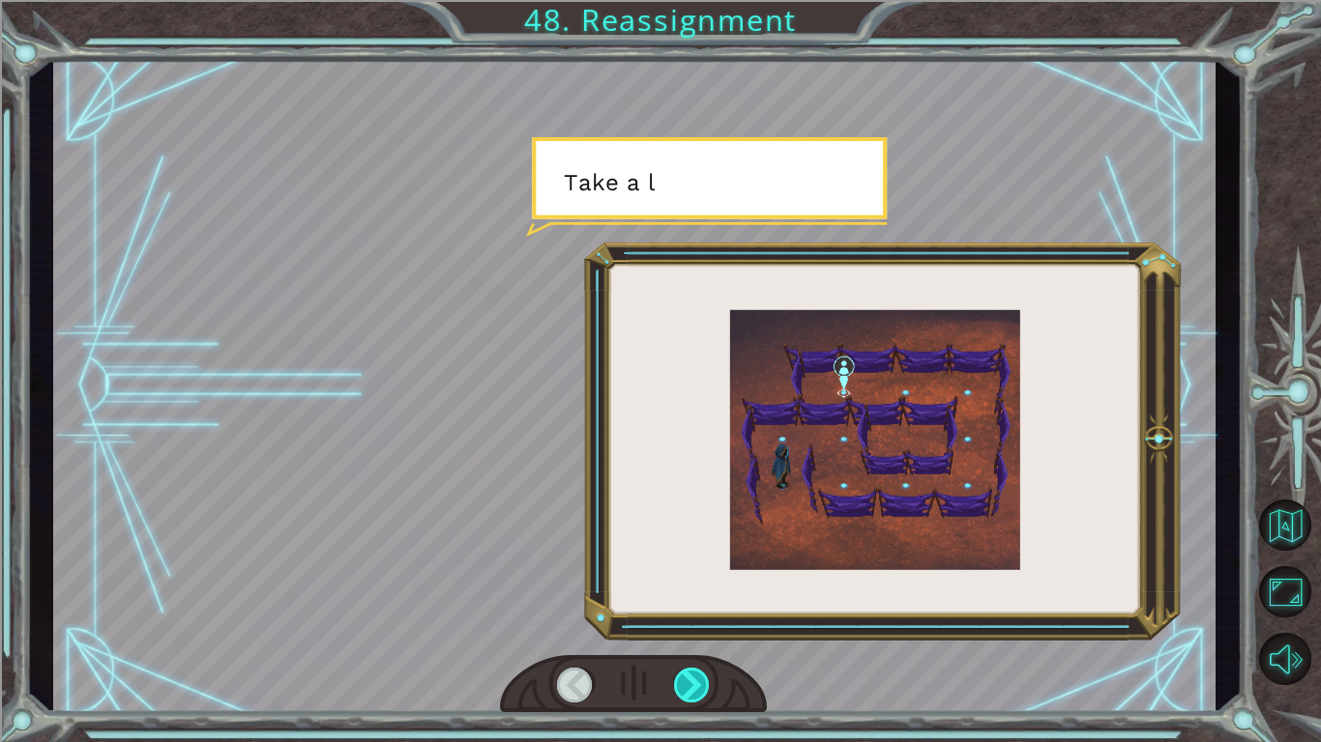
click at [705, 625] on div at bounding box center [692, 685] width 37 height 35
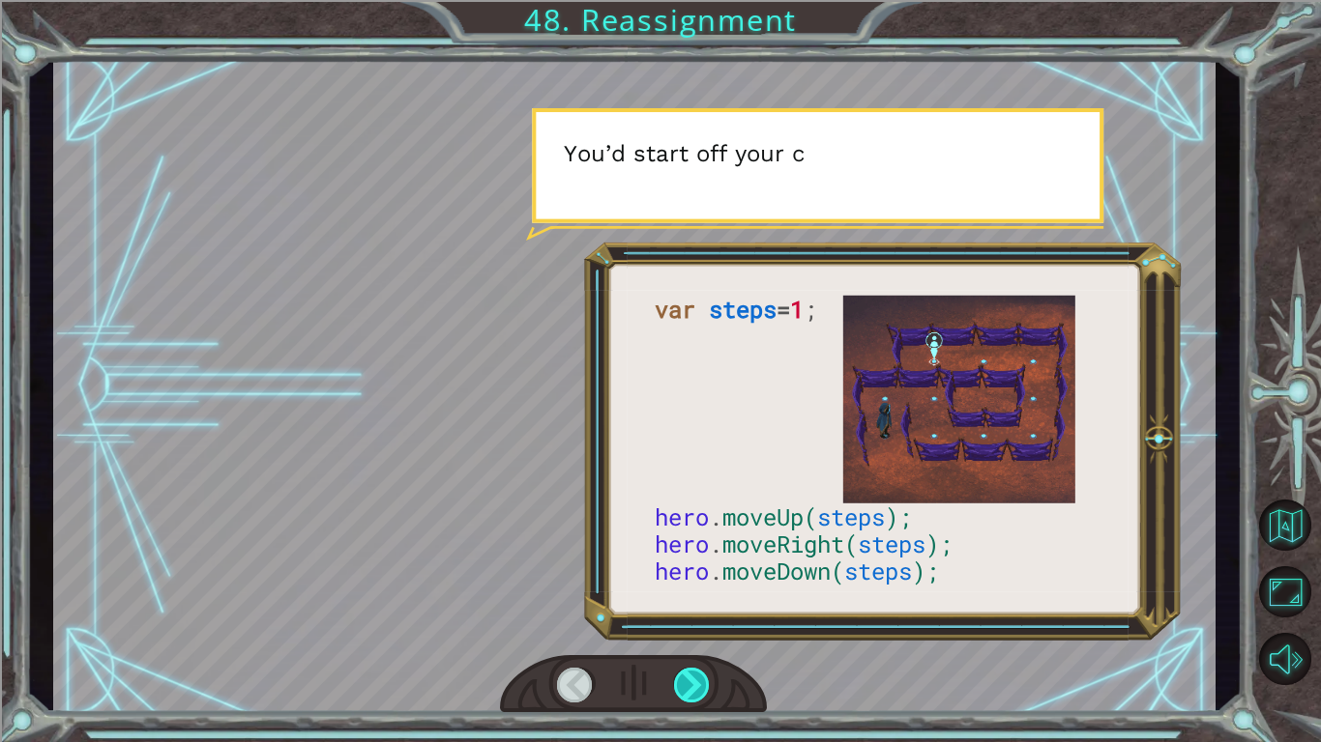
click at [705, 625] on div at bounding box center [692, 685] width 37 height 35
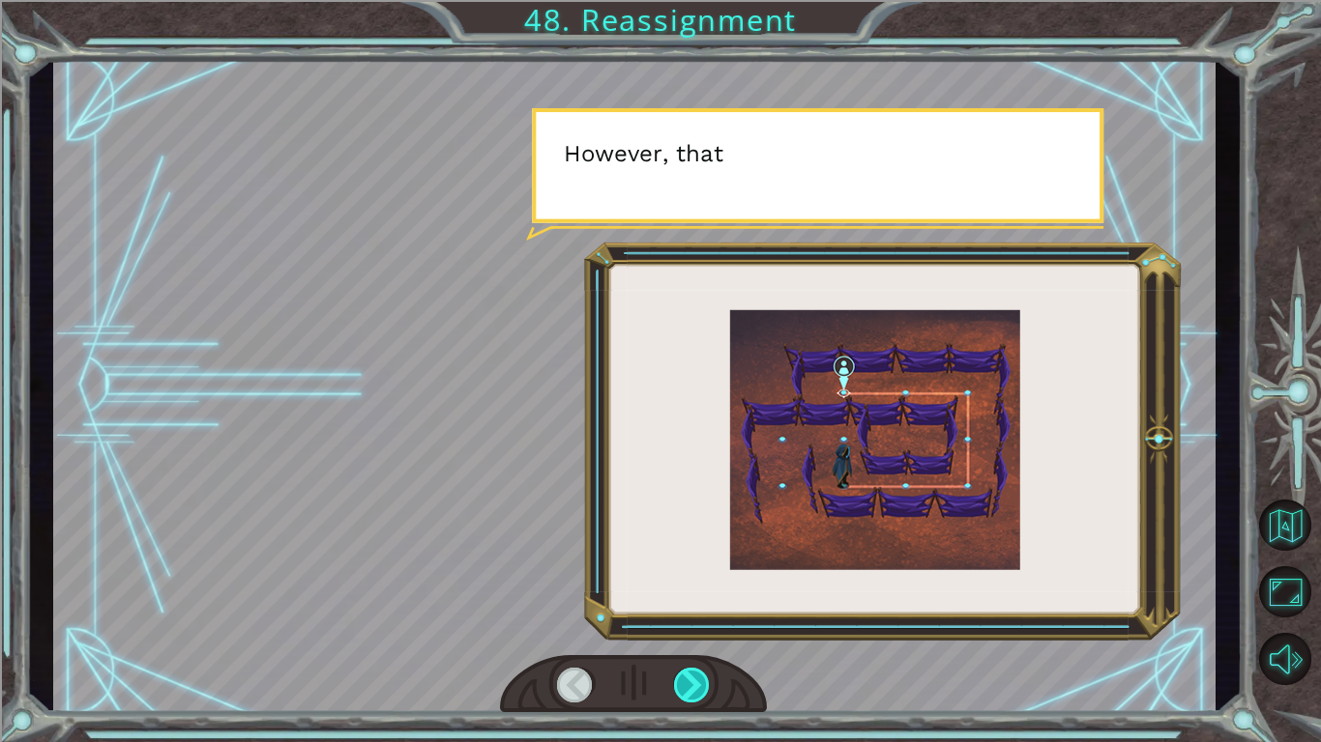
click at [705, 625] on div at bounding box center [692, 685] width 37 height 35
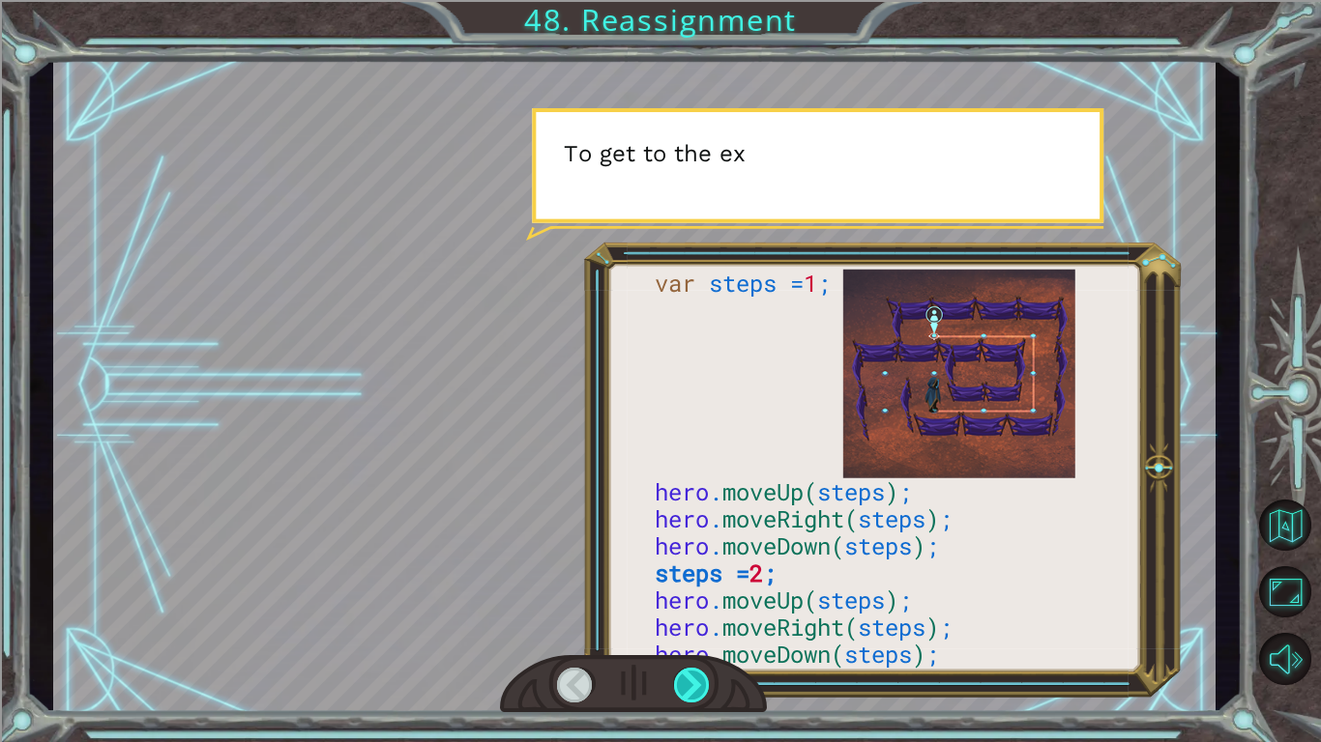
click at [705, 625] on div at bounding box center [692, 685] width 37 height 35
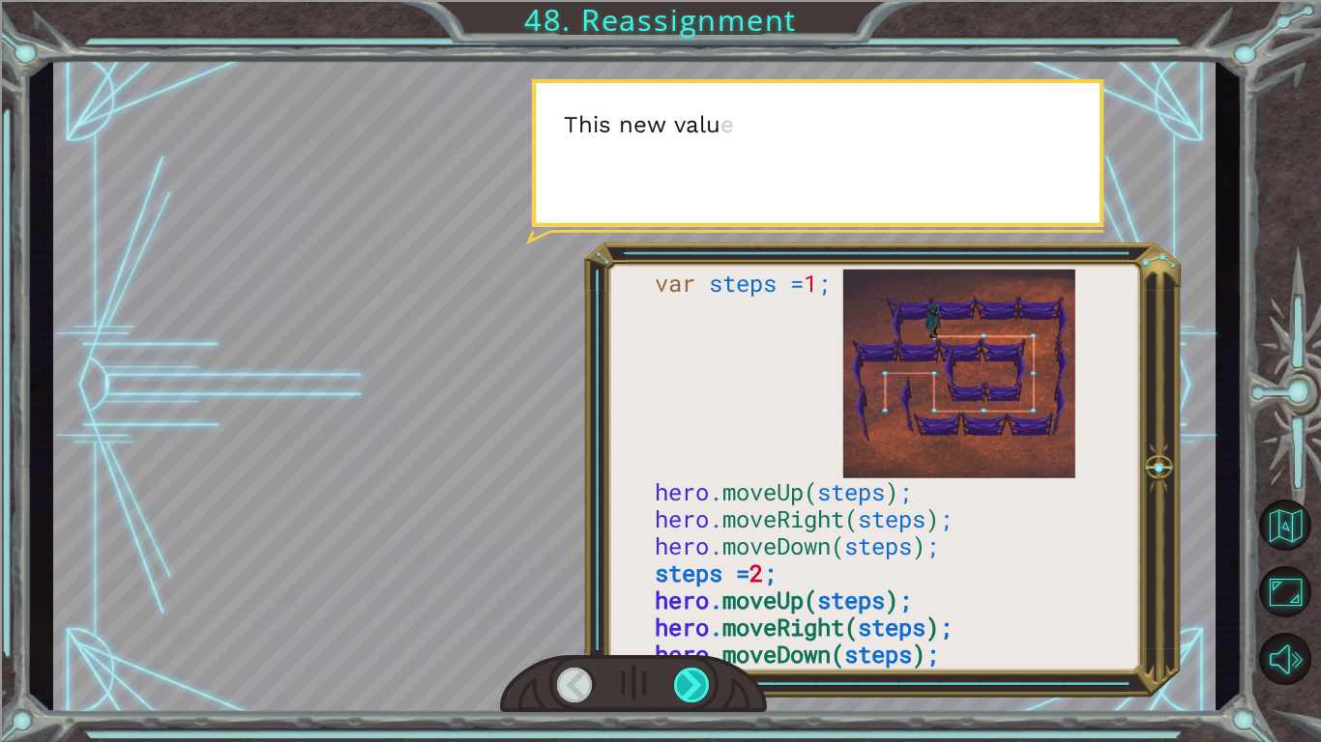
click at [705, 625] on div at bounding box center [692, 685] width 37 height 35
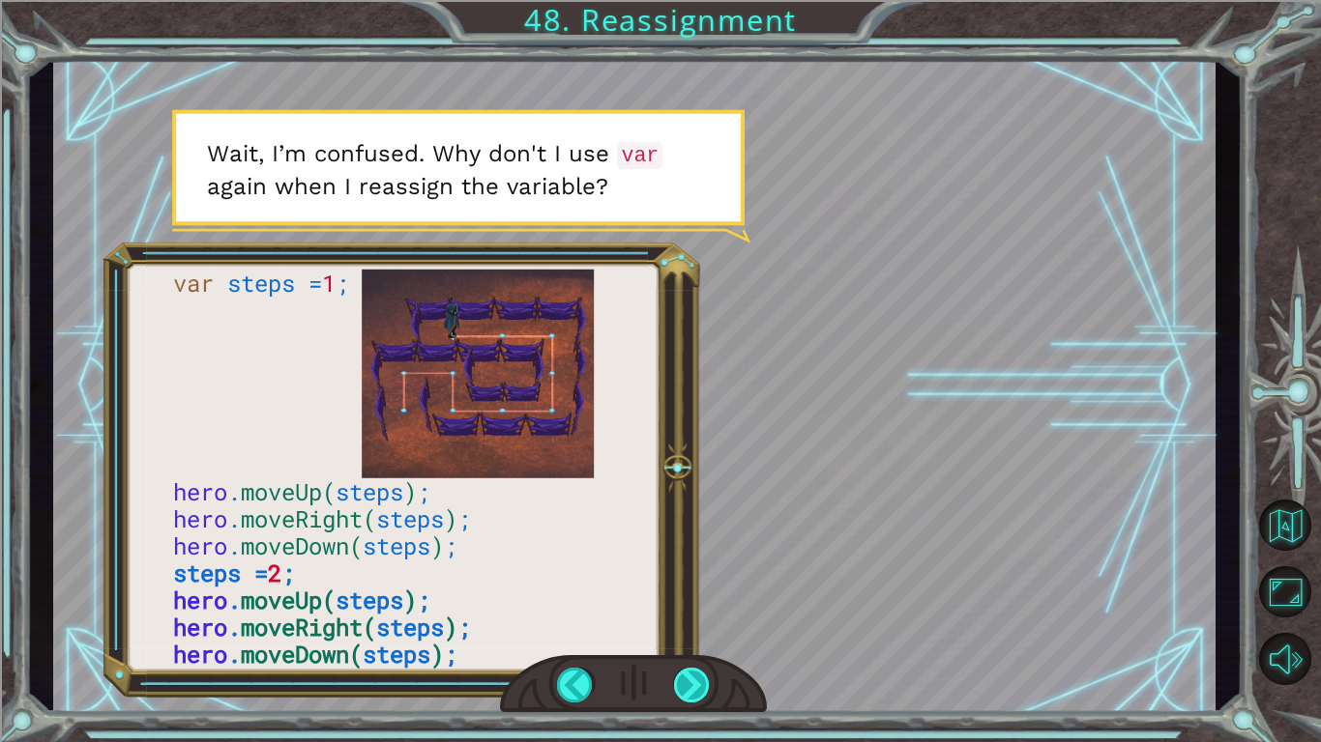
click at [685, 625] on div at bounding box center [692, 685] width 37 height 35
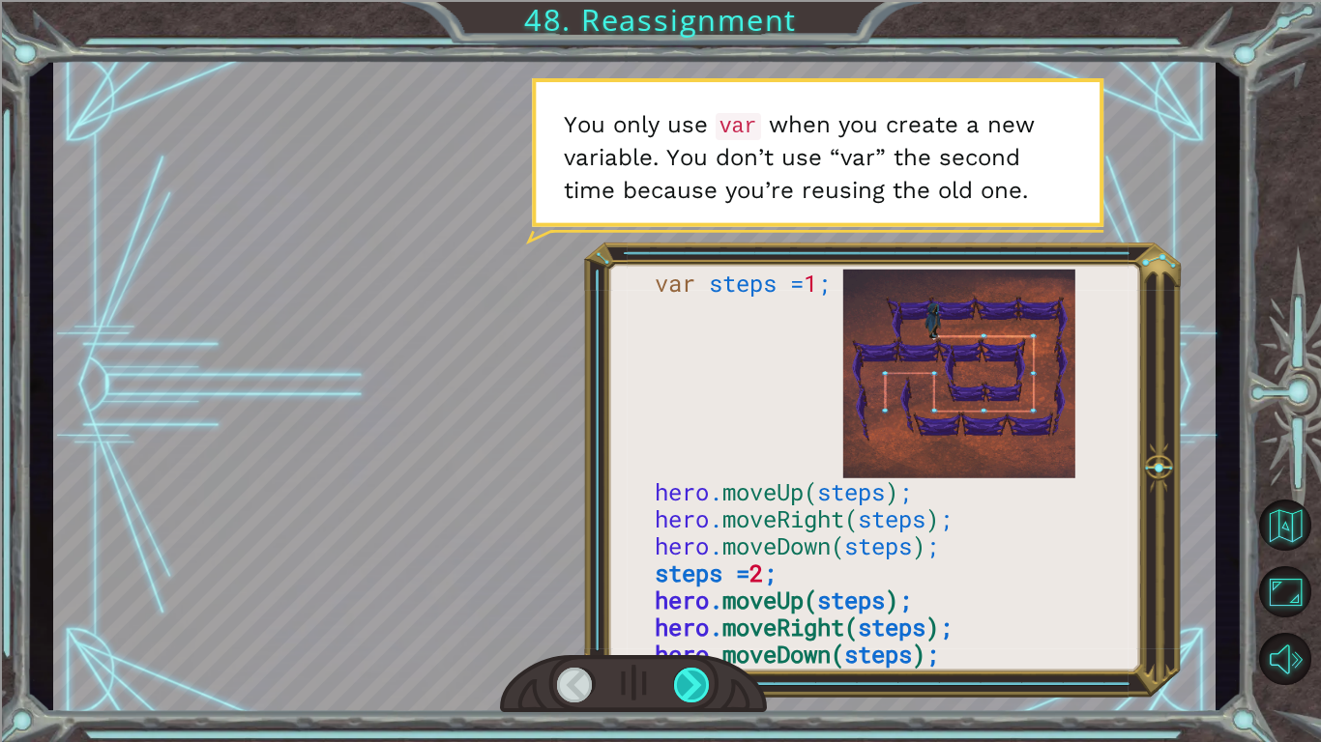
click at [685, 625] on div at bounding box center [692, 685] width 37 height 35
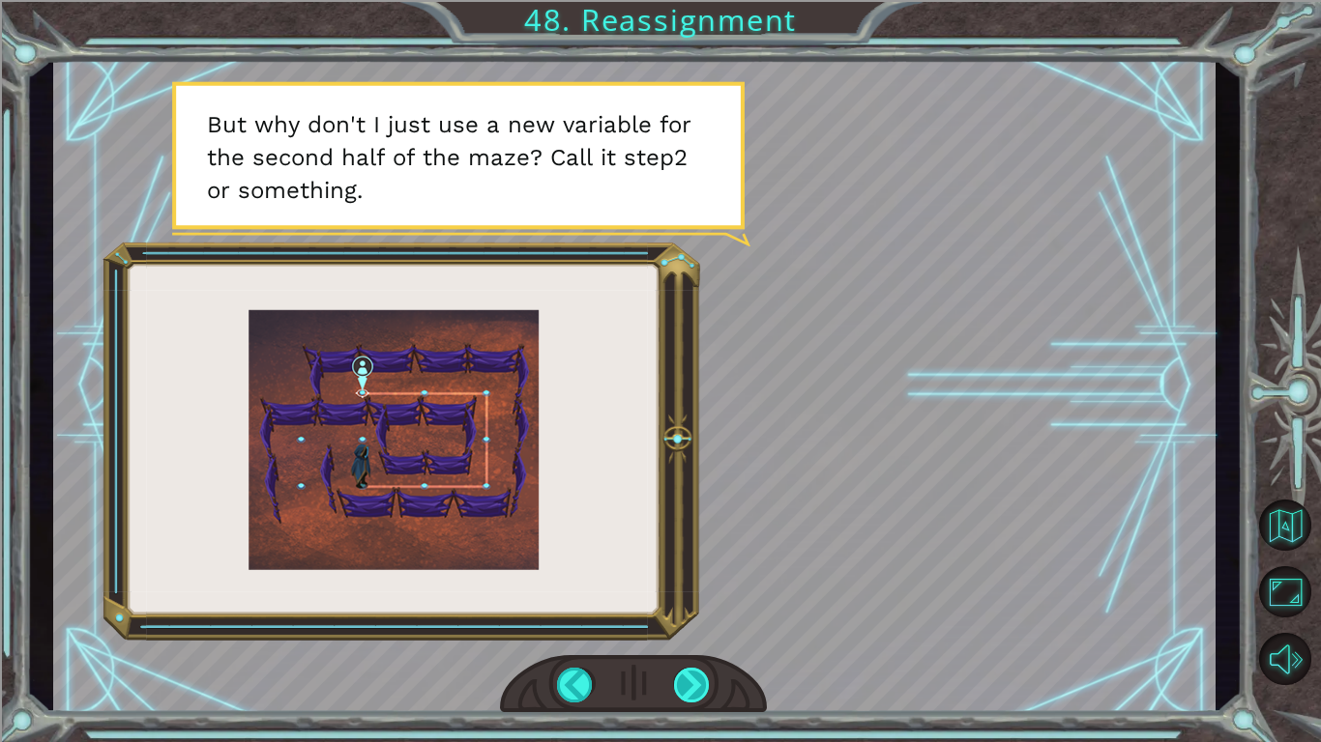
click at [677, 625] on div at bounding box center [692, 685] width 37 height 35
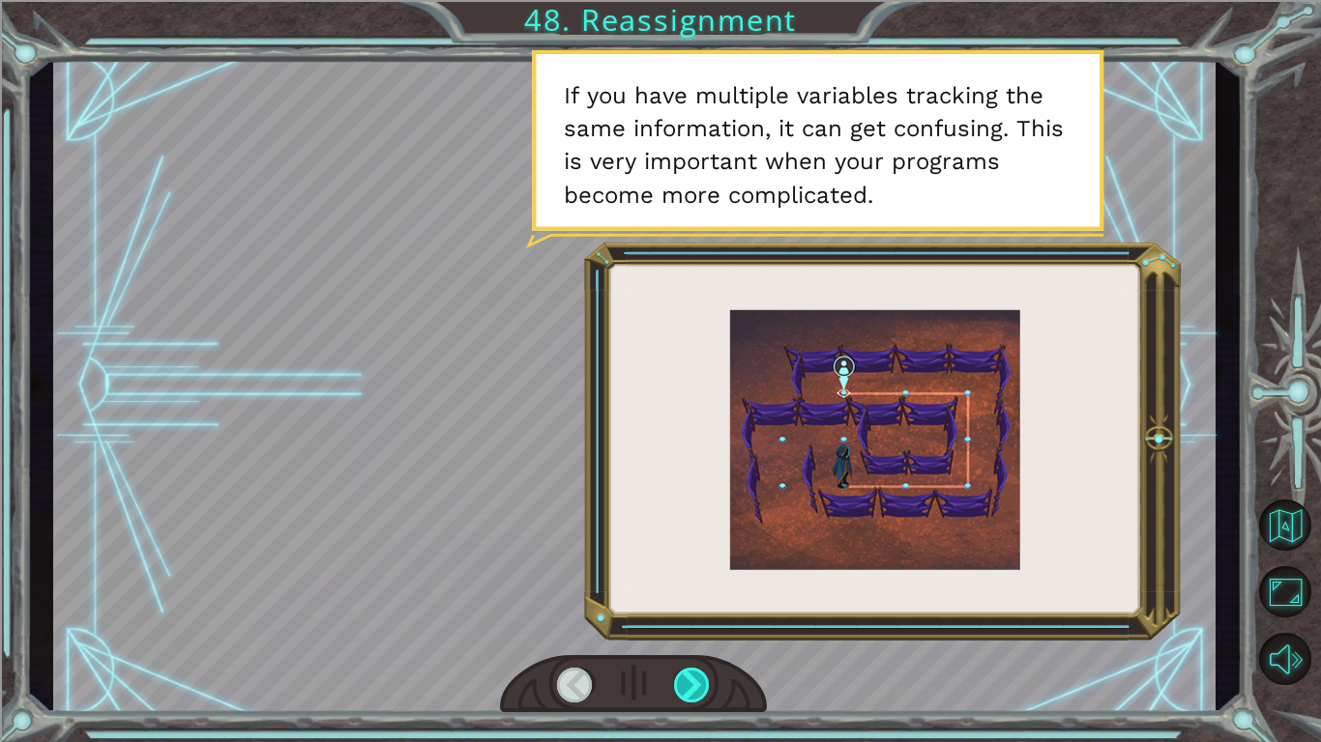
click at [677, 625] on div at bounding box center [692, 685] width 37 height 35
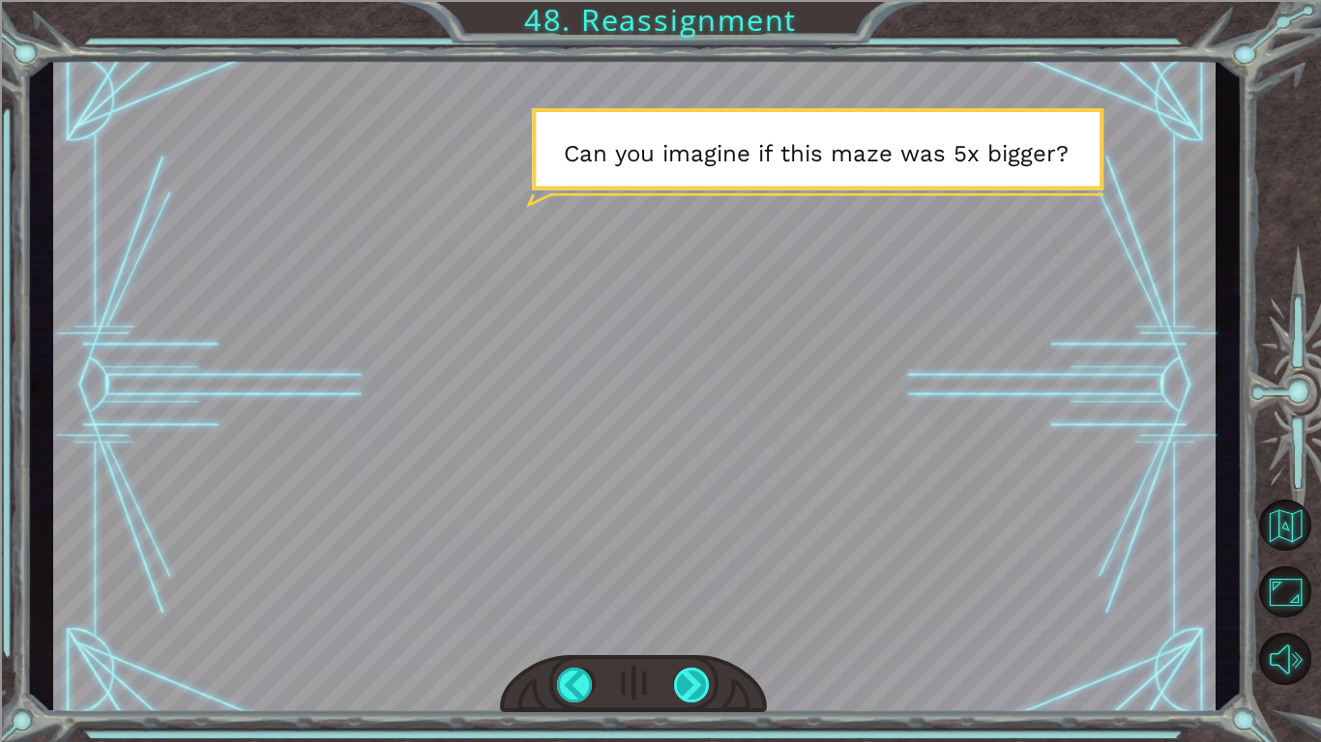
click at [677, 625] on div at bounding box center [692, 685] width 37 height 35
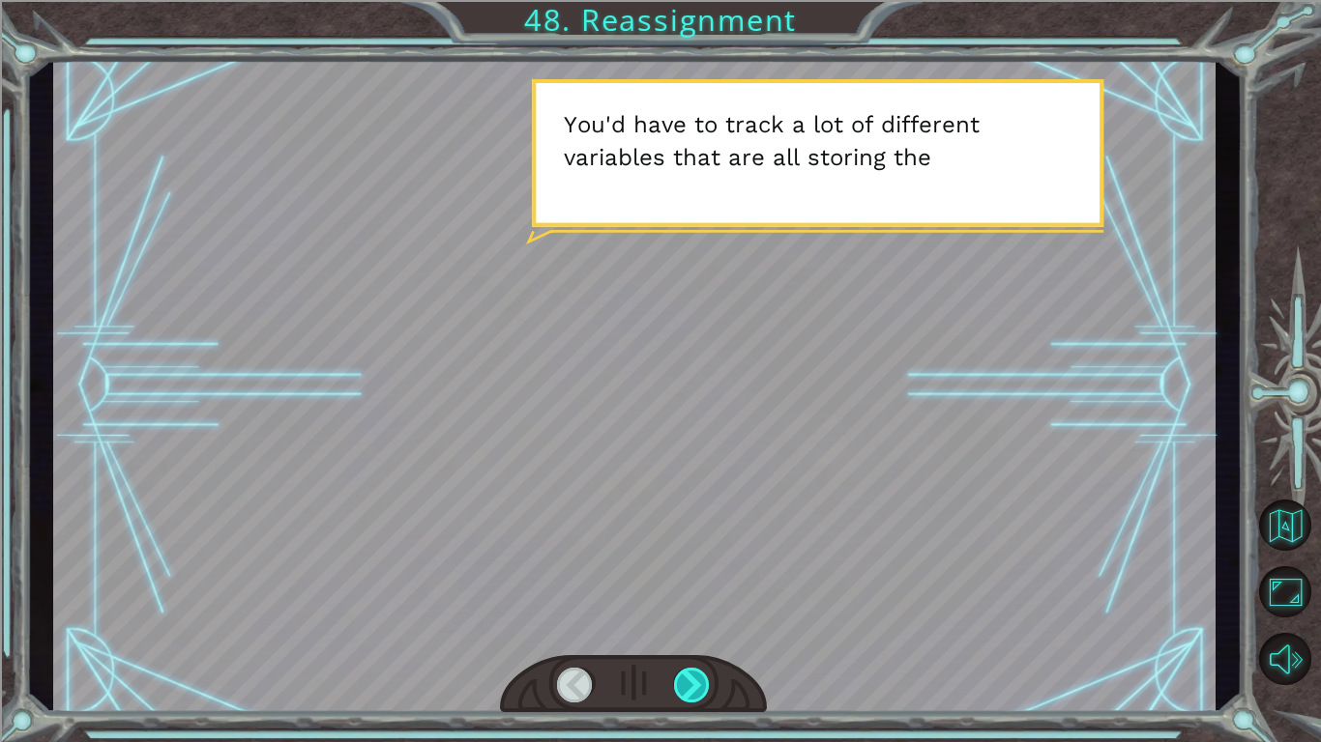
click at [677, 625] on div at bounding box center [692, 685] width 37 height 35
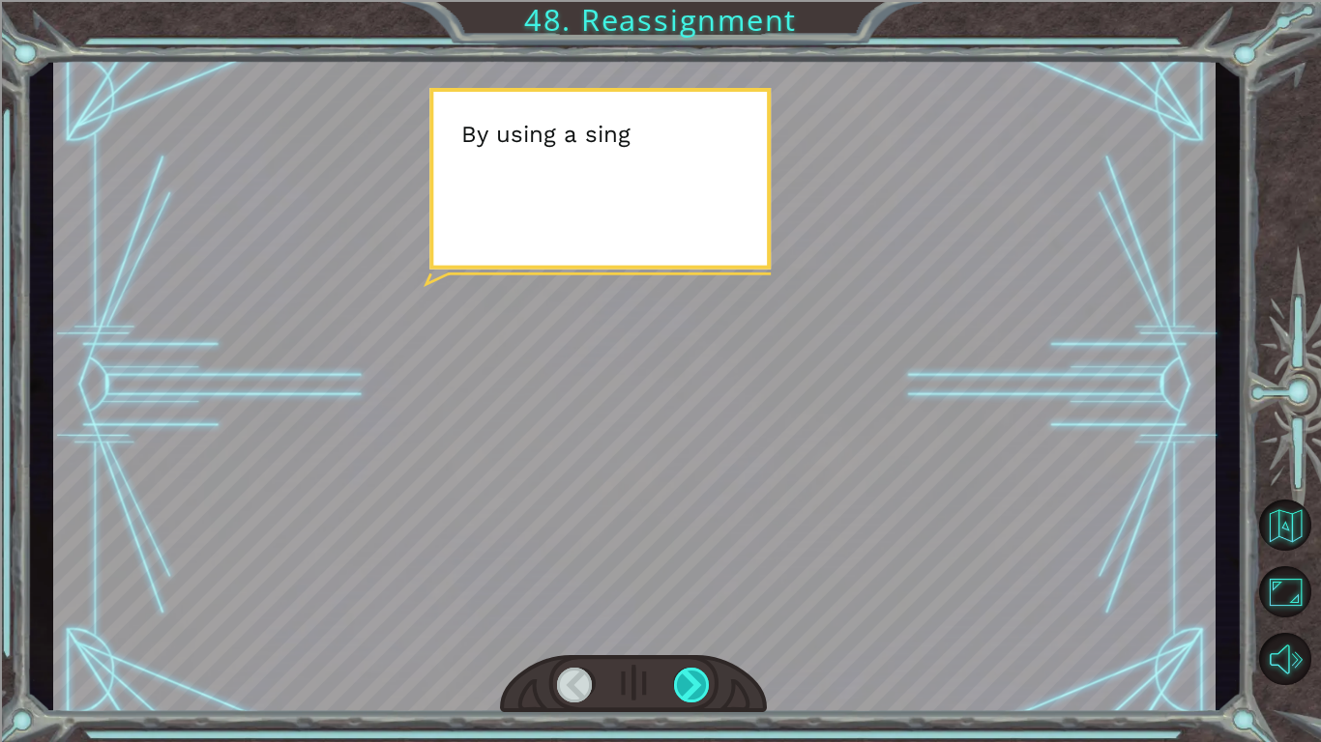
click at [677, 625] on div at bounding box center [692, 685] width 37 height 35
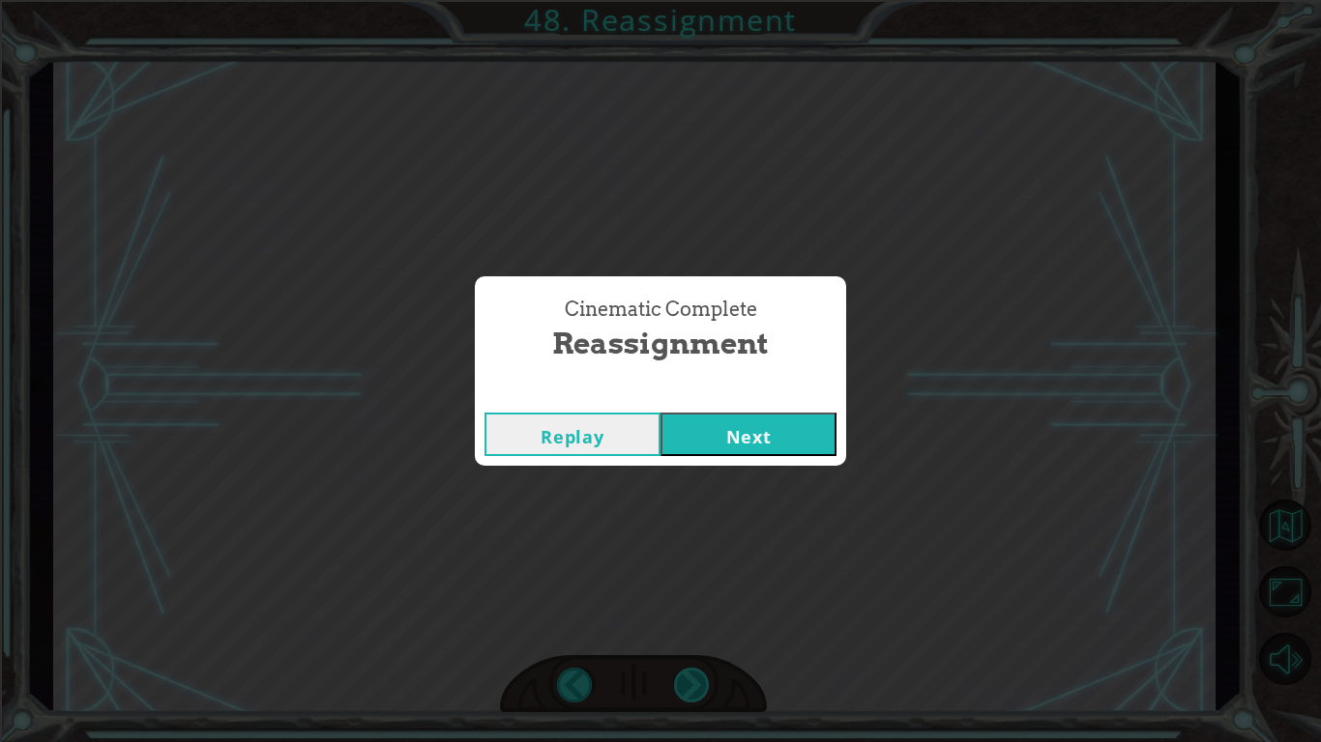
click at [677, 625] on div "Cinematic Complete Reassignment Replay Next" at bounding box center [660, 371] width 1321 height 742
click at [766, 439] on button "Next" at bounding box center [748, 435] width 176 height 44
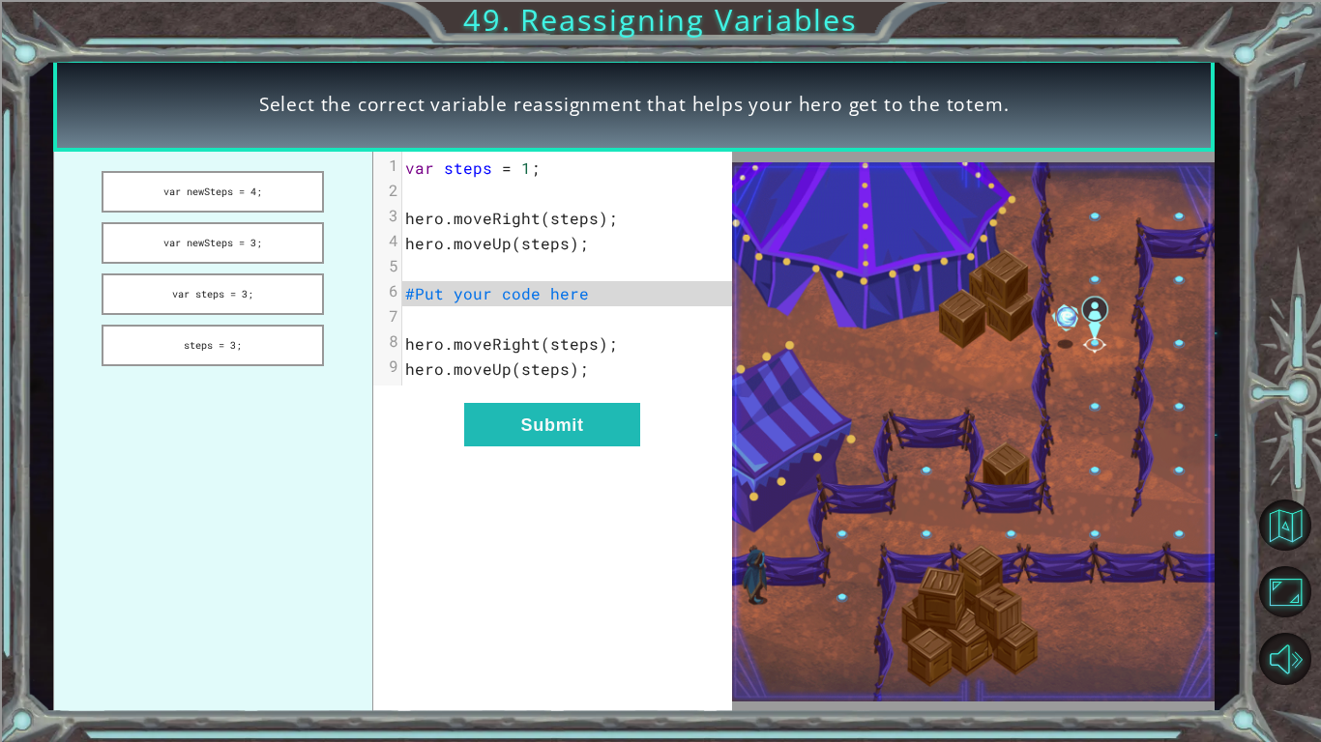
drag, startPoint x: 558, startPoint y: 427, endPoint x: 716, endPoint y: 311, distance: 196.5
click at [716, 311] on div "xxxxxxxxxx 9 1 var steps = 1 ; 2 ​ 3 hero . moveRight ( steps ); 4 hero . moveU…" at bounding box center [552, 433] width 359 height 562
click at [294, 201] on button "var newSteps = 4;" at bounding box center [213, 192] width 222 height 42
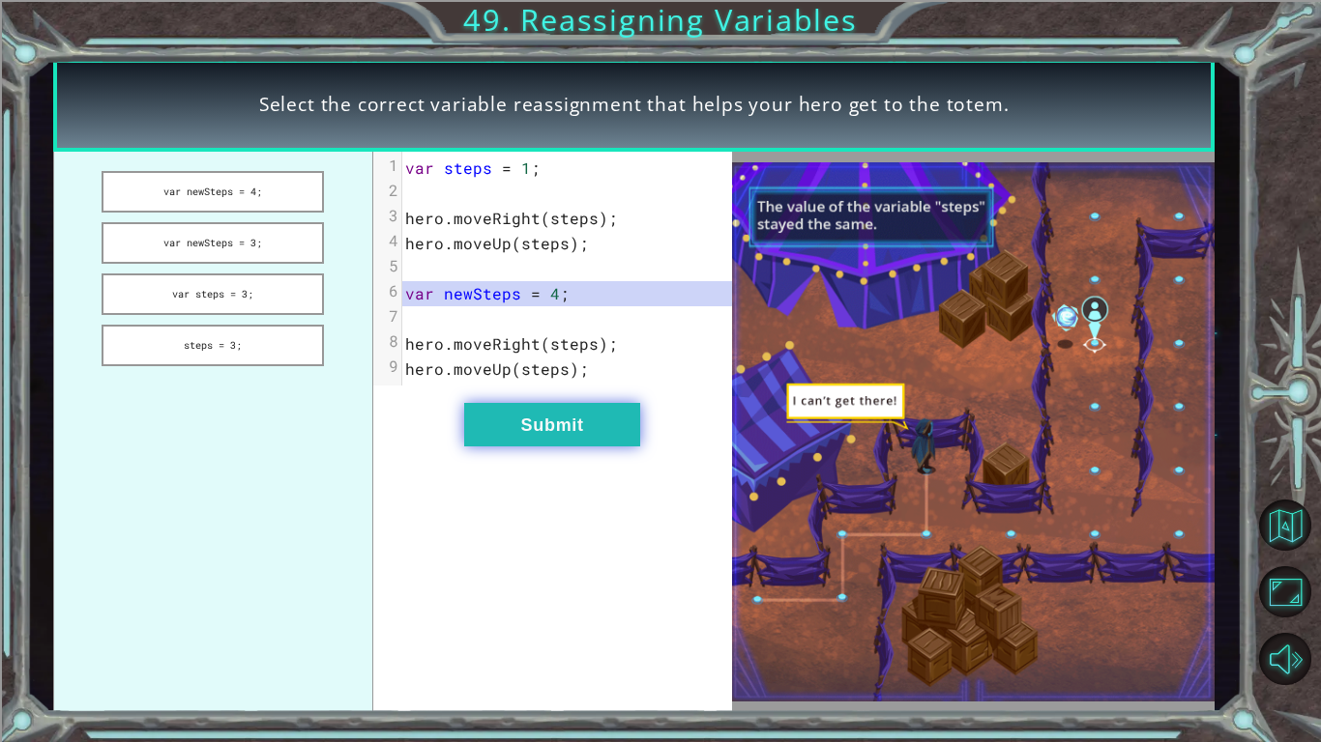
click at [511, 410] on button "Submit" at bounding box center [552, 425] width 176 height 44
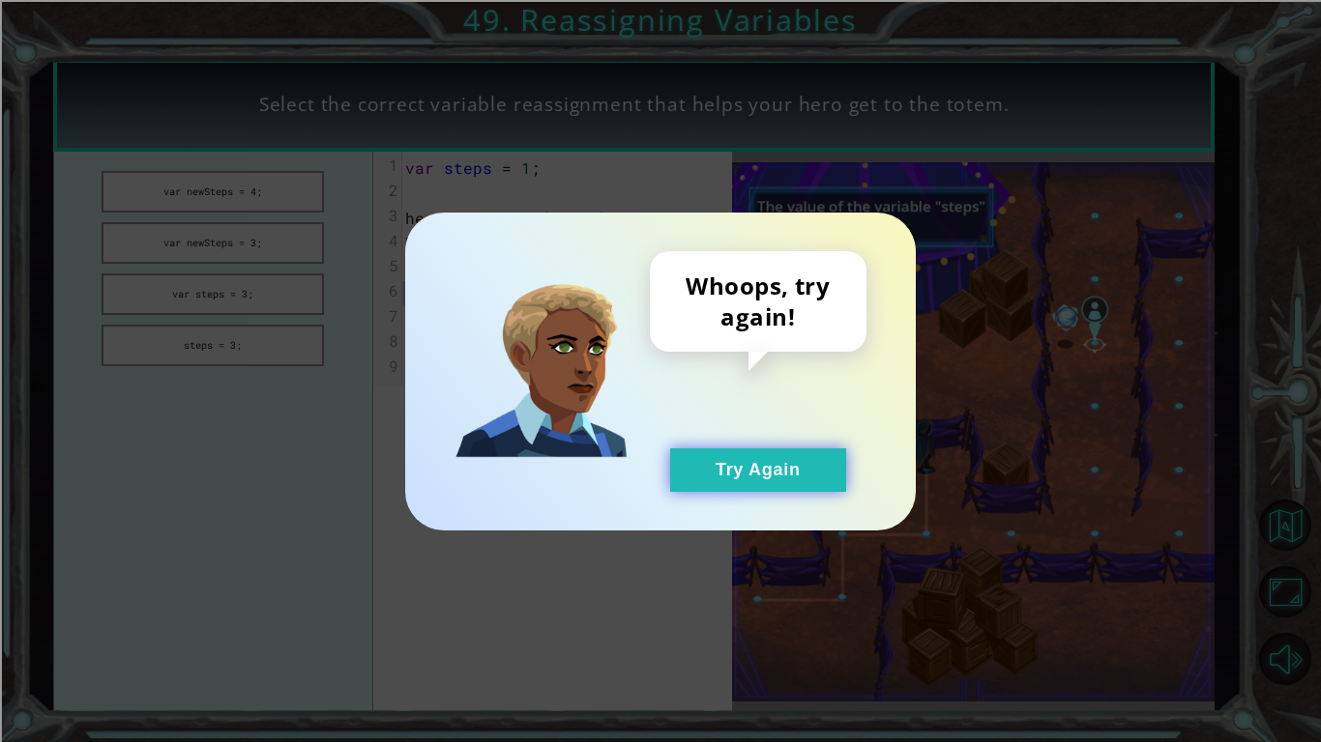
click at [725, 458] on button "Try Again" at bounding box center [758, 471] width 176 height 44
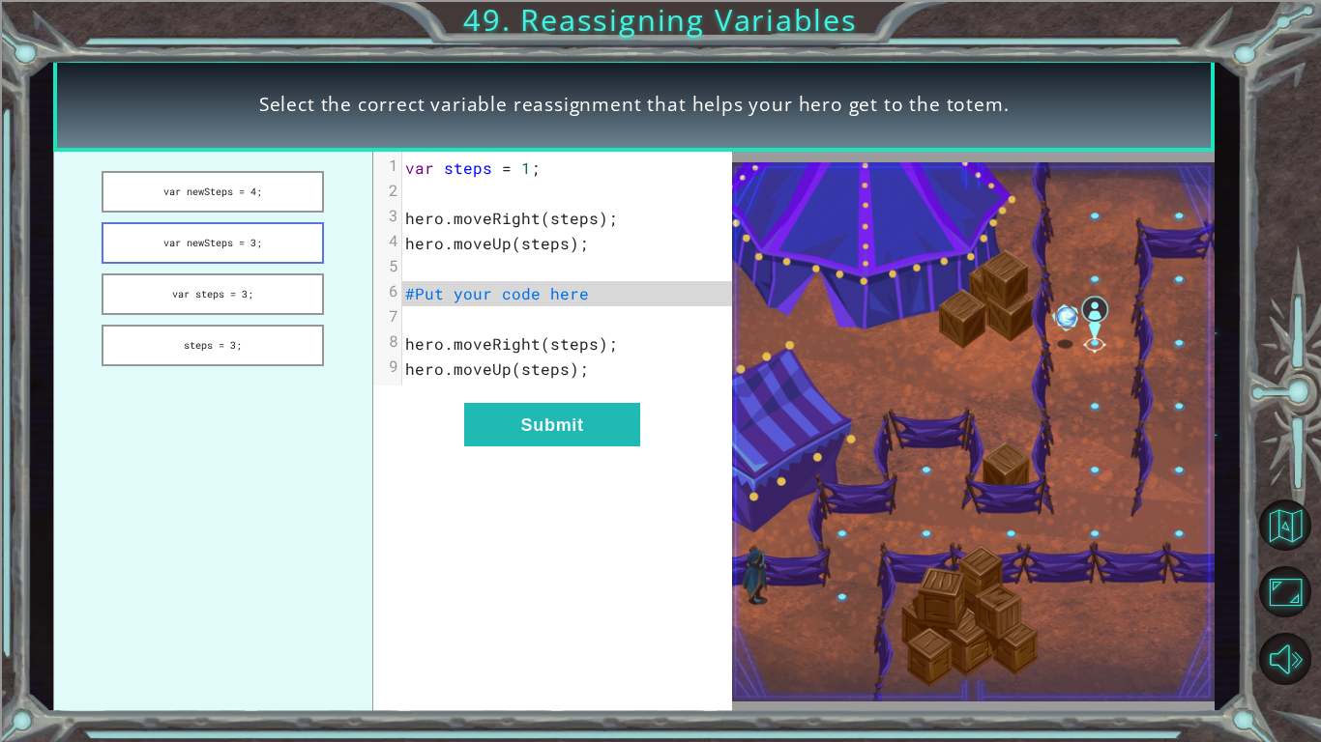
click at [203, 241] on button "var newSteps = 3;" at bounding box center [213, 243] width 222 height 42
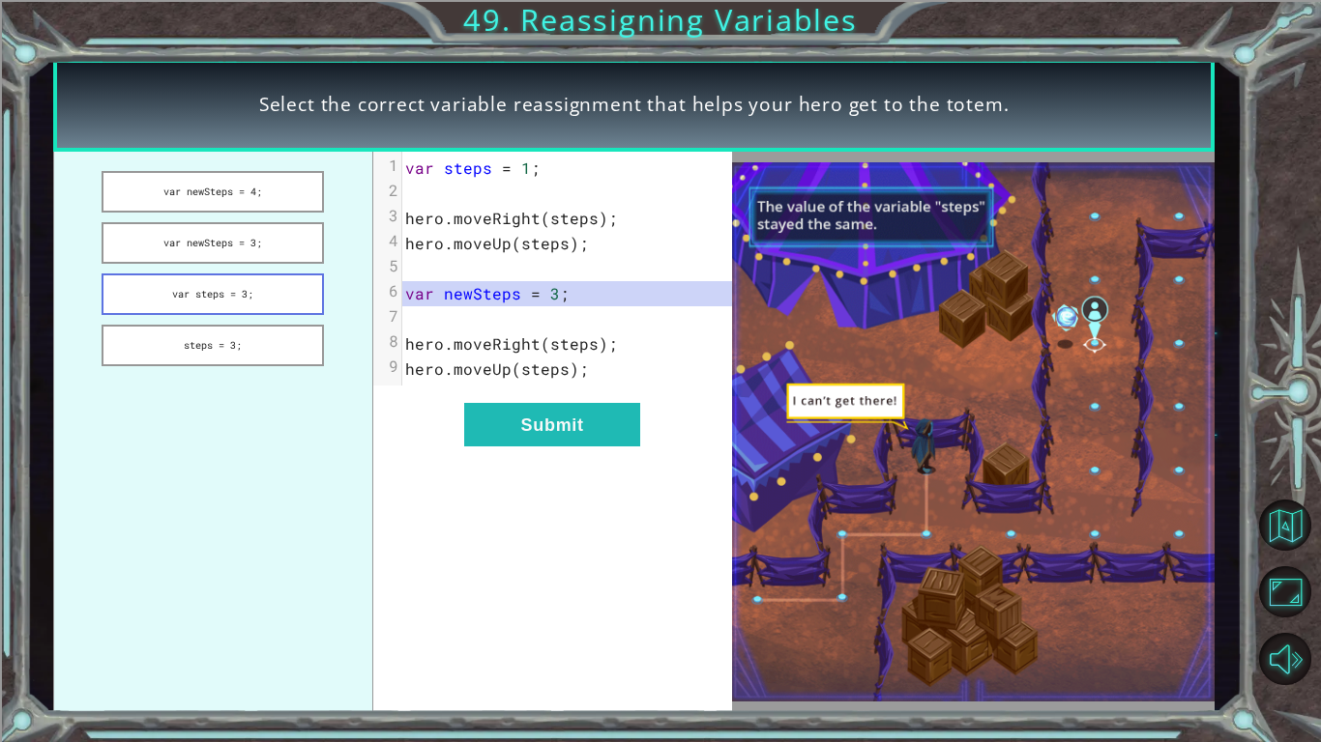
click at [208, 277] on button "var steps = 3;" at bounding box center [213, 295] width 222 height 42
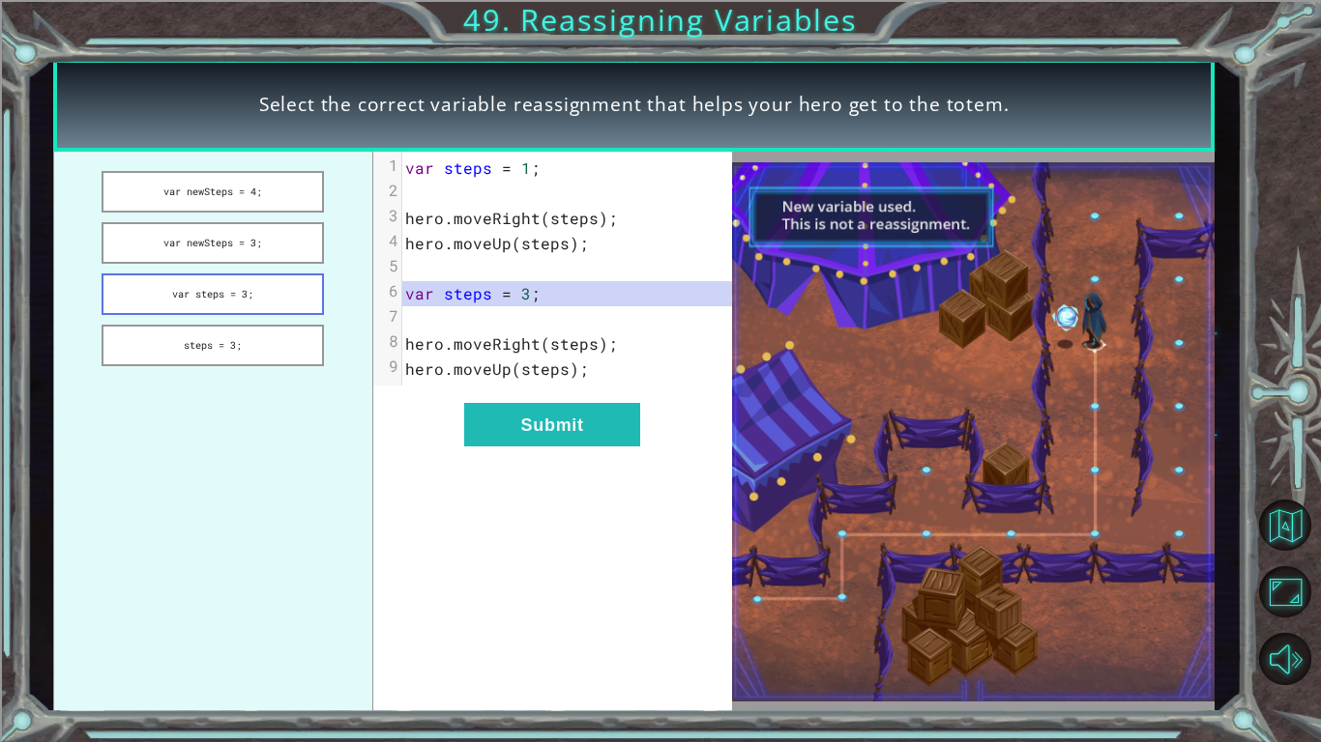
click at [240, 299] on button "var steps = 3;" at bounding box center [213, 295] width 222 height 42
click at [522, 421] on button "Submit" at bounding box center [552, 425] width 176 height 44
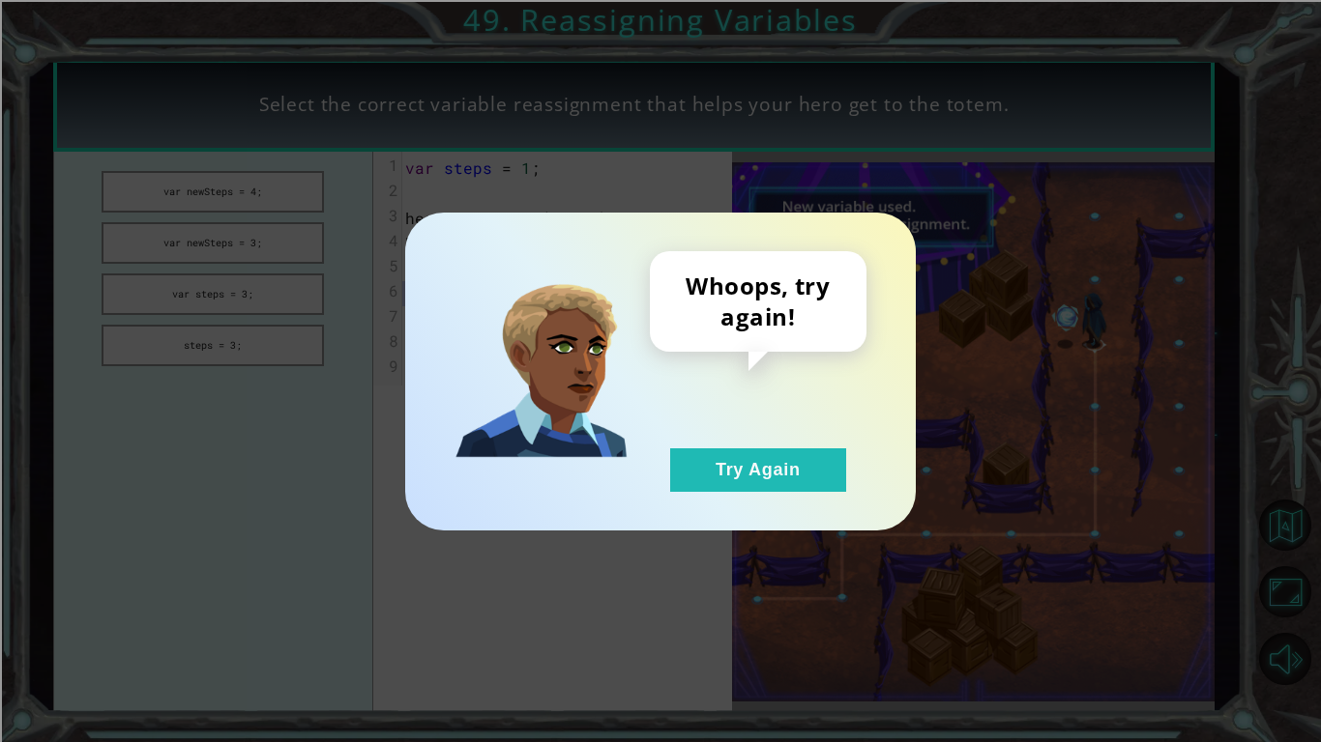
drag, startPoint x: 684, startPoint y: 440, endPoint x: 719, endPoint y: 499, distance: 68.5
click at [694, 457] on div "Whoops, try again! Try Again" at bounding box center [758, 371] width 217 height 241
drag, startPoint x: 734, startPoint y: 487, endPoint x: 723, endPoint y: 484, distance: 11.0
click at [732, 486] on button "Try Again" at bounding box center [758, 471] width 176 height 44
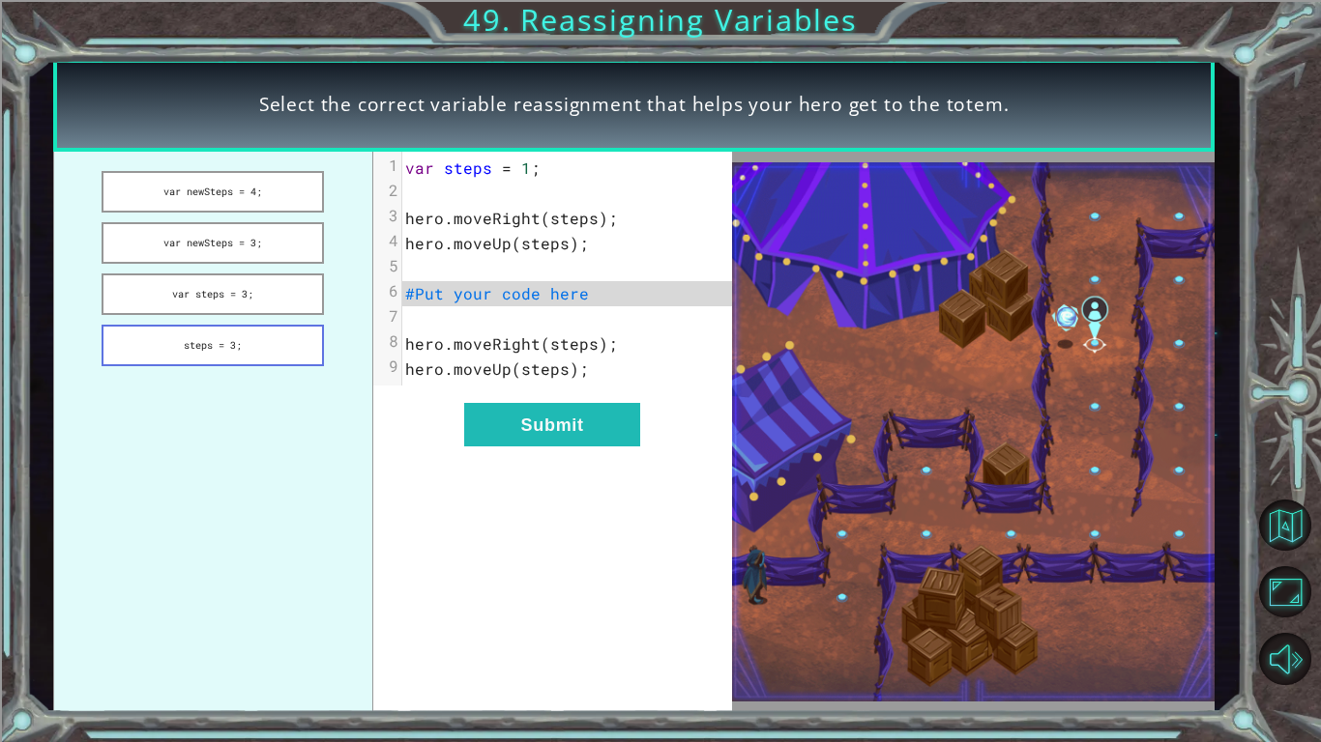
click at [263, 365] on button "steps = 3;" at bounding box center [213, 346] width 222 height 42
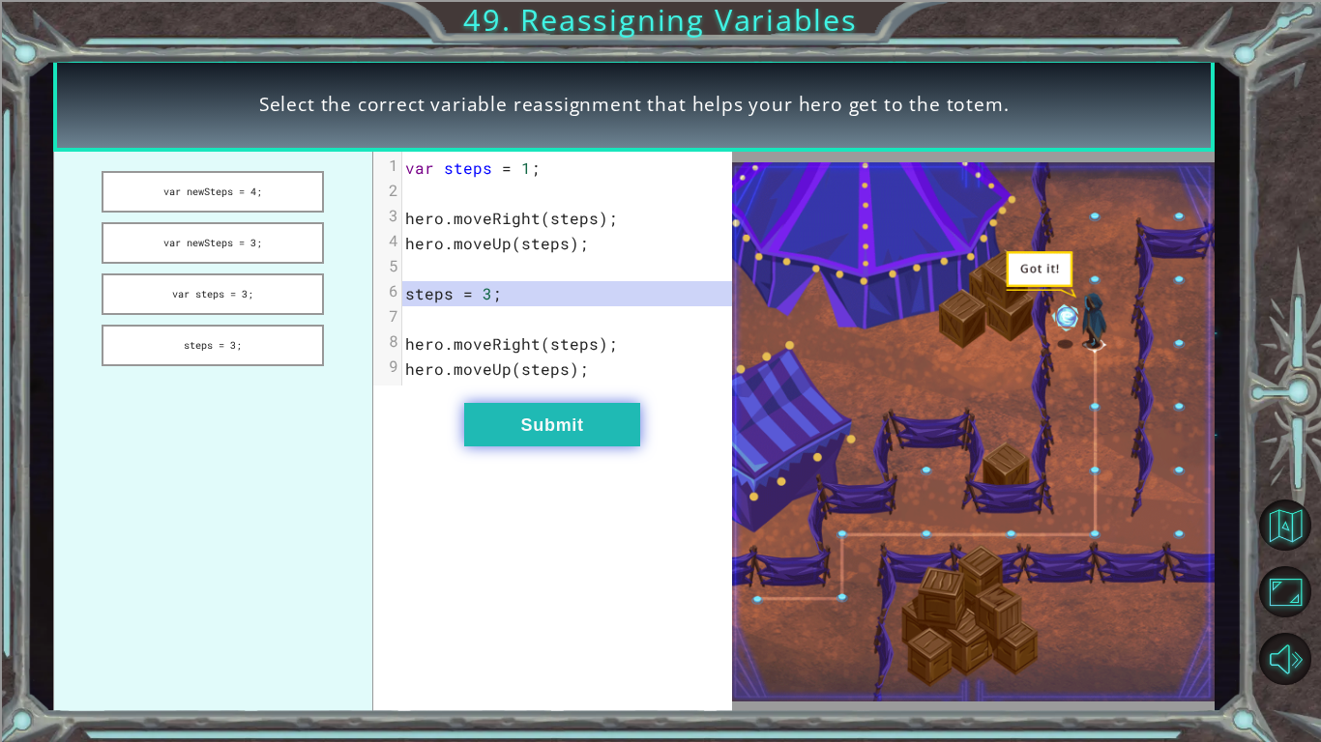
click at [544, 420] on button "Submit" at bounding box center [552, 425] width 176 height 44
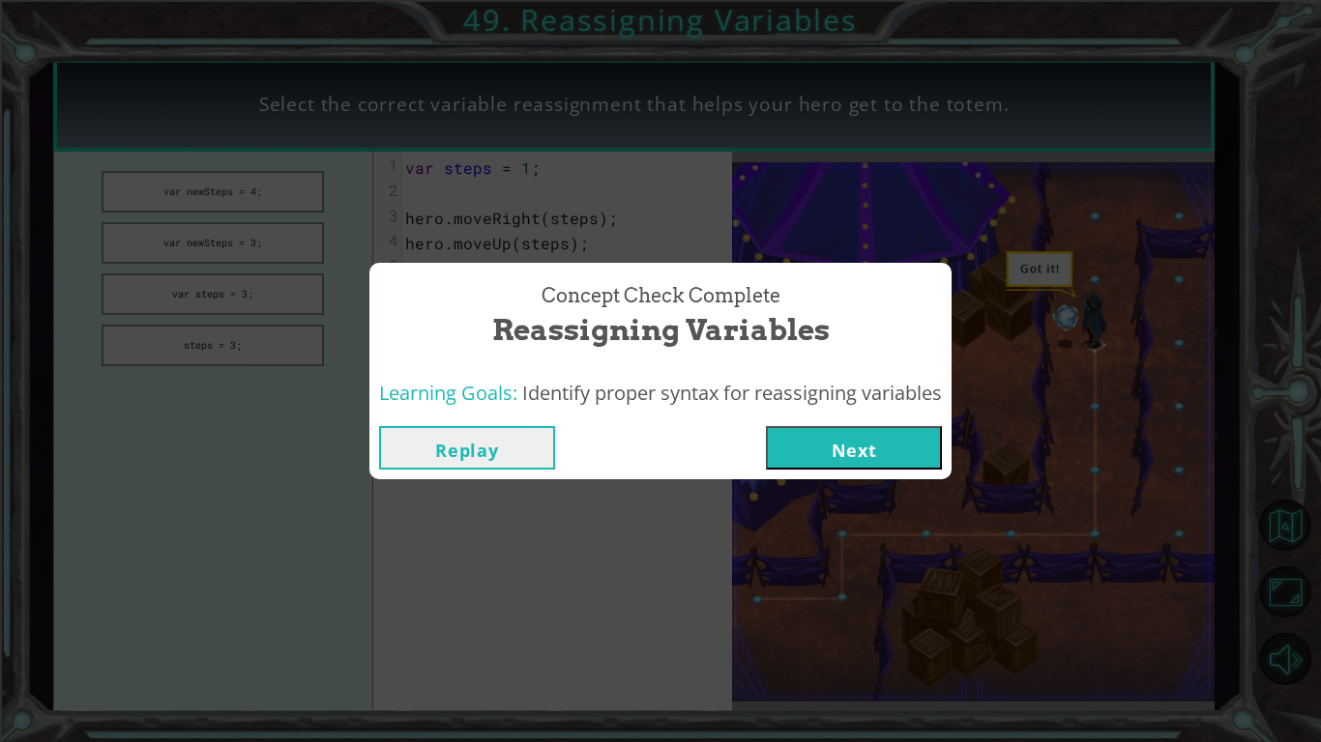
click at [786, 428] on button "Next" at bounding box center [854, 448] width 176 height 44
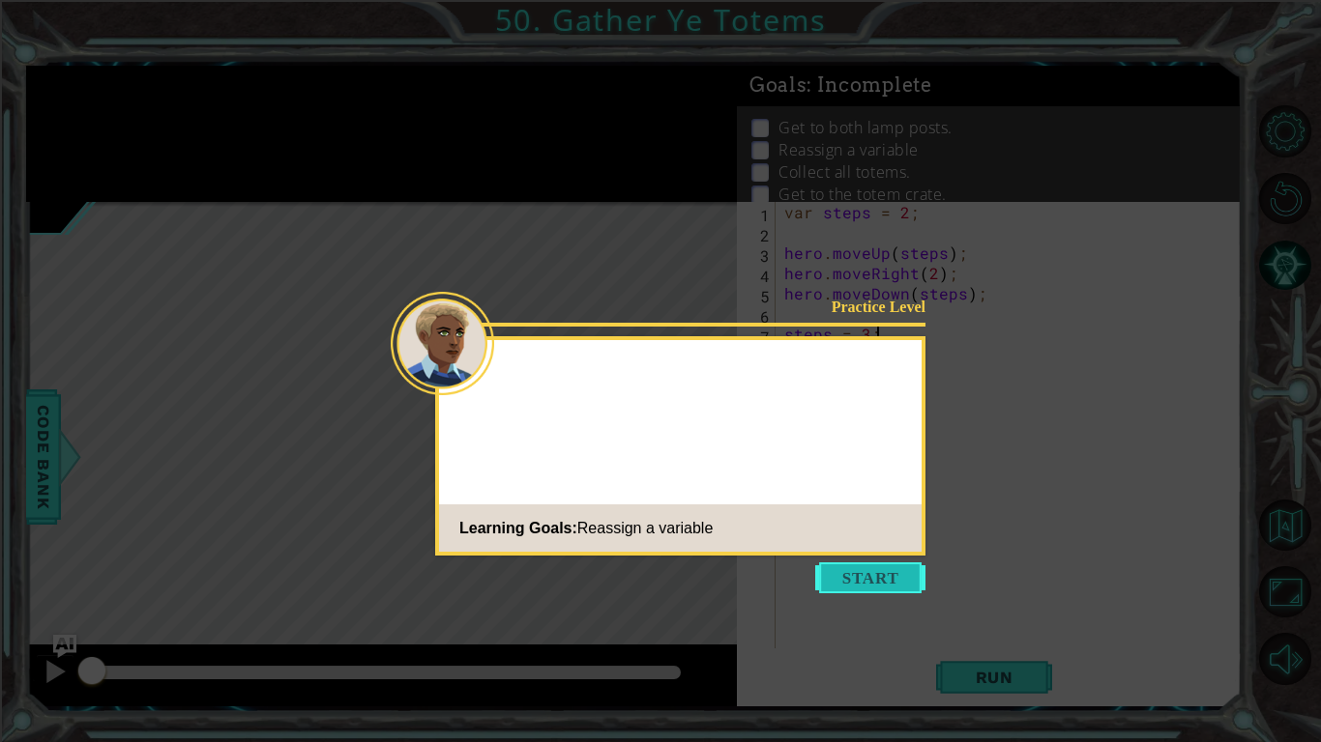
click at [871, 573] on button "Start" at bounding box center [870, 578] width 110 height 31
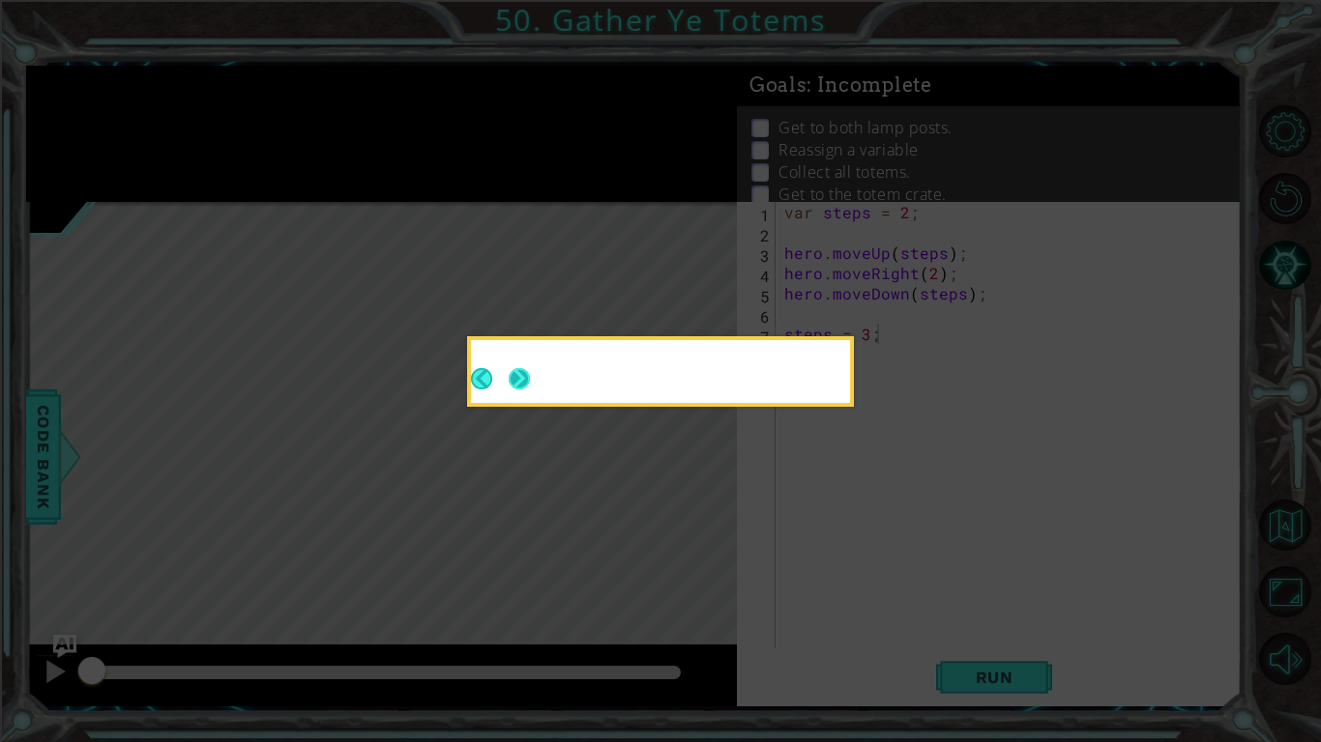
click at [523, 368] on button "Next" at bounding box center [519, 379] width 30 height 30
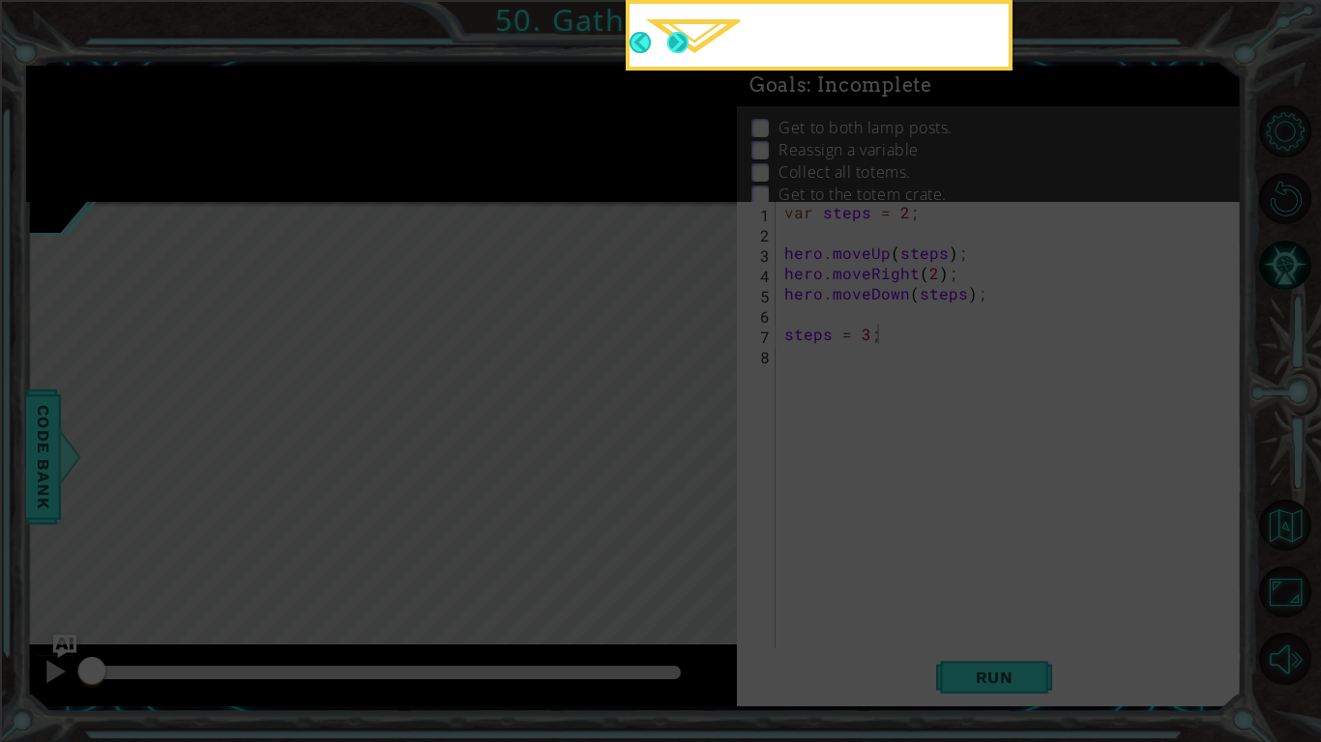
click at [682, 35] on button "Next" at bounding box center [677, 42] width 29 height 29
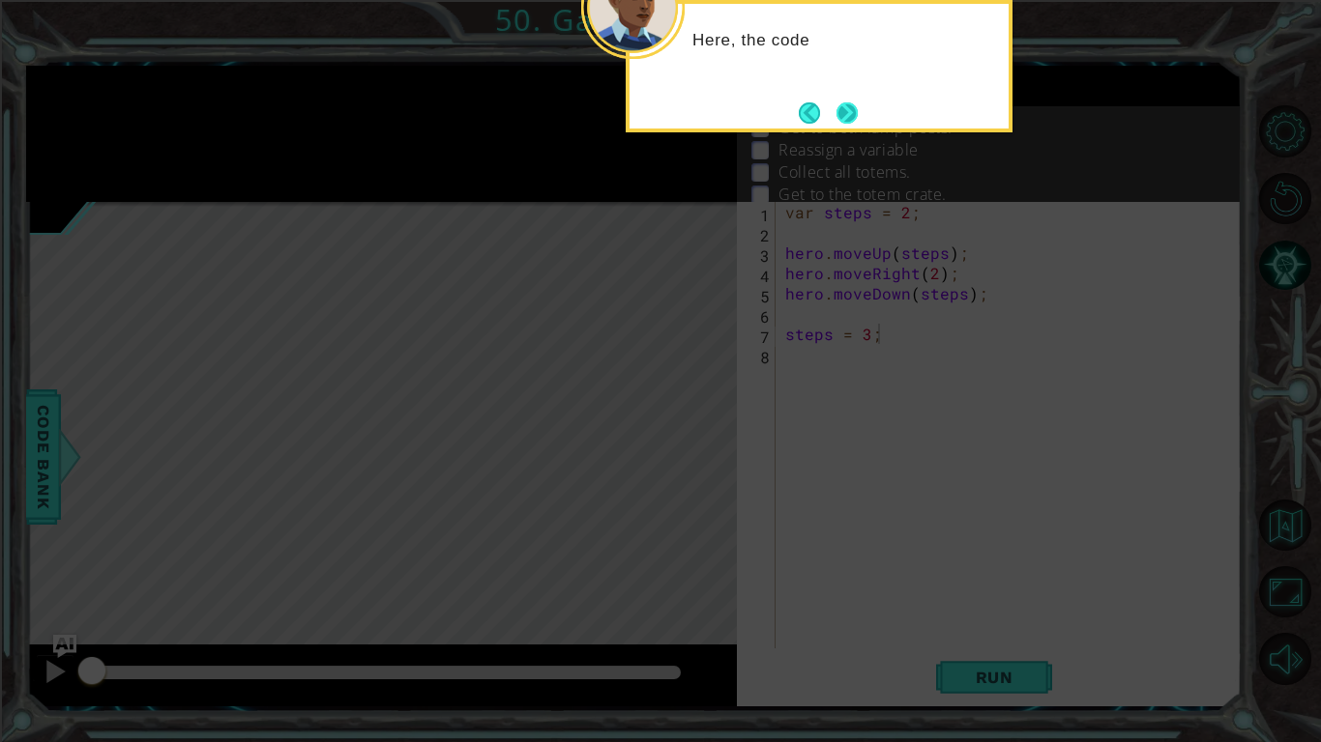
click at [844, 118] on button "Next" at bounding box center [846, 112] width 21 height 21
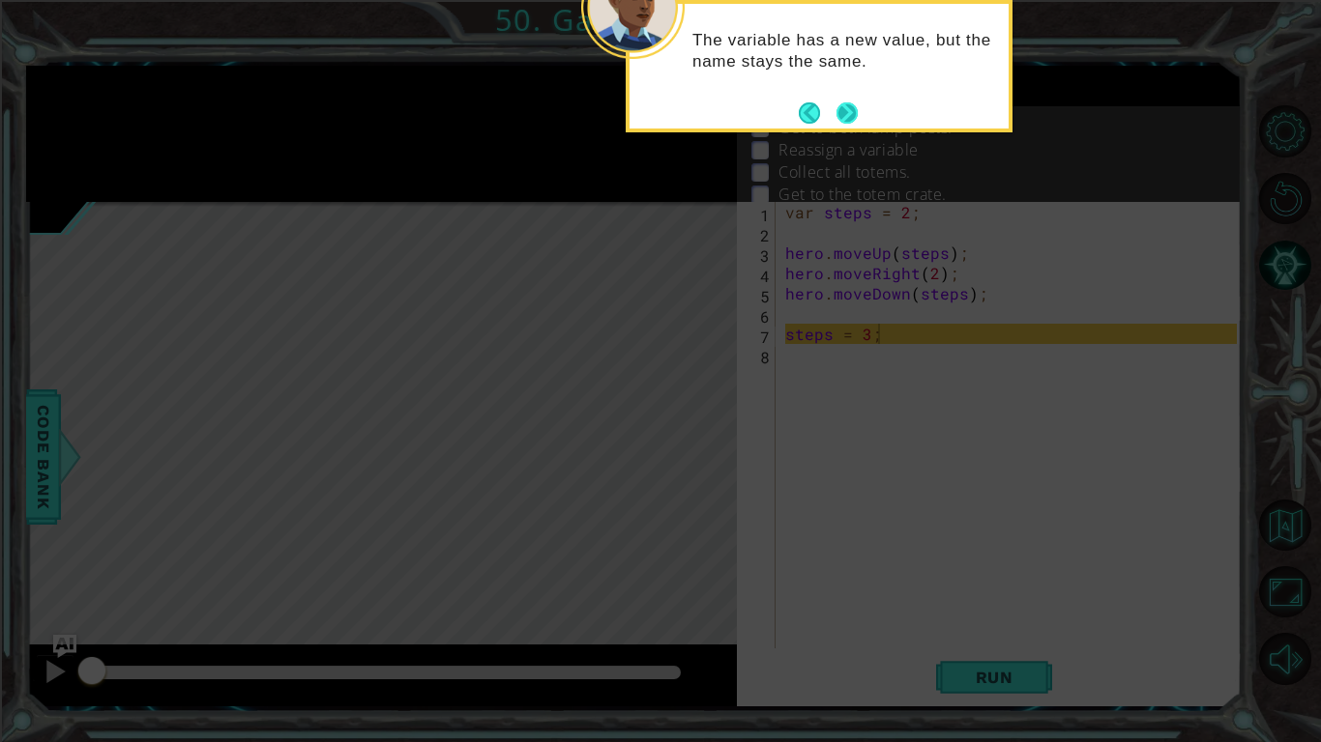
click at [839, 103] on button "Next" at bounding box center [846, 113] width 33 height 33
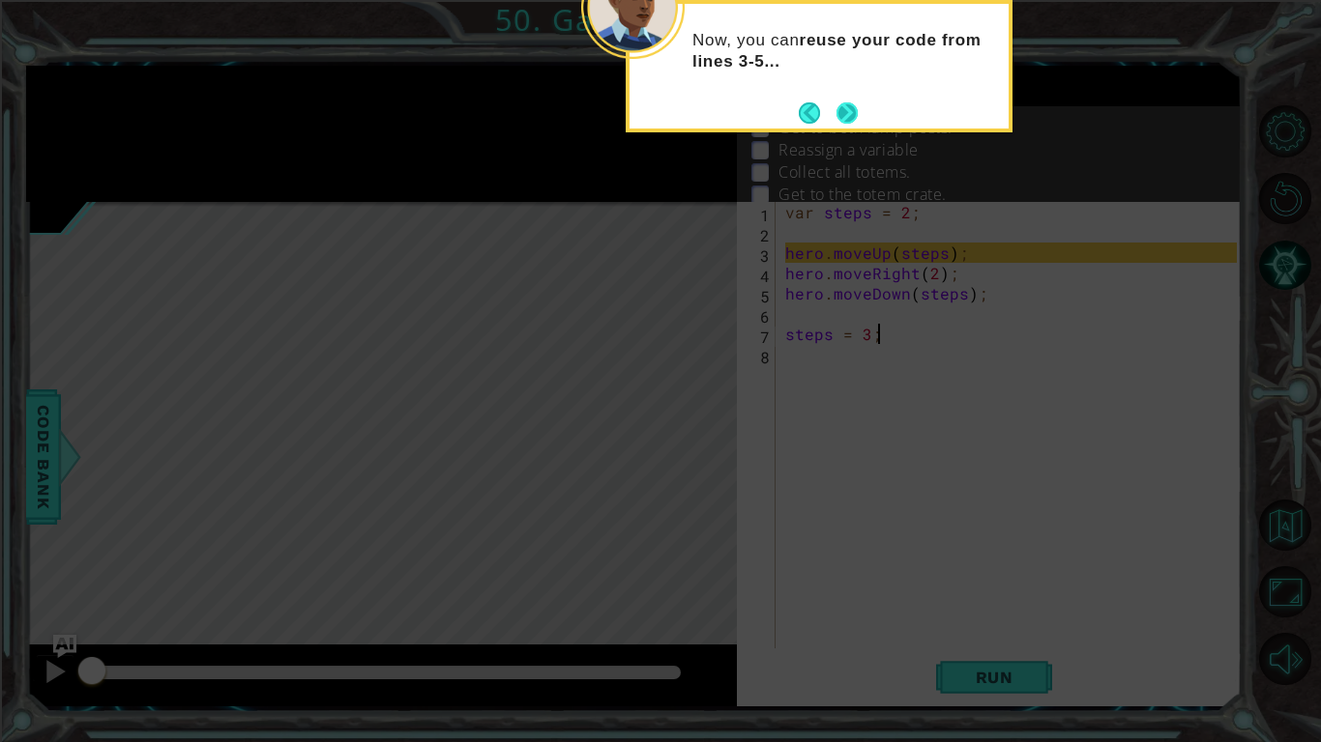
click at [852, 105] on button "Next" at bounding box center [846, 113] width 32 height 32
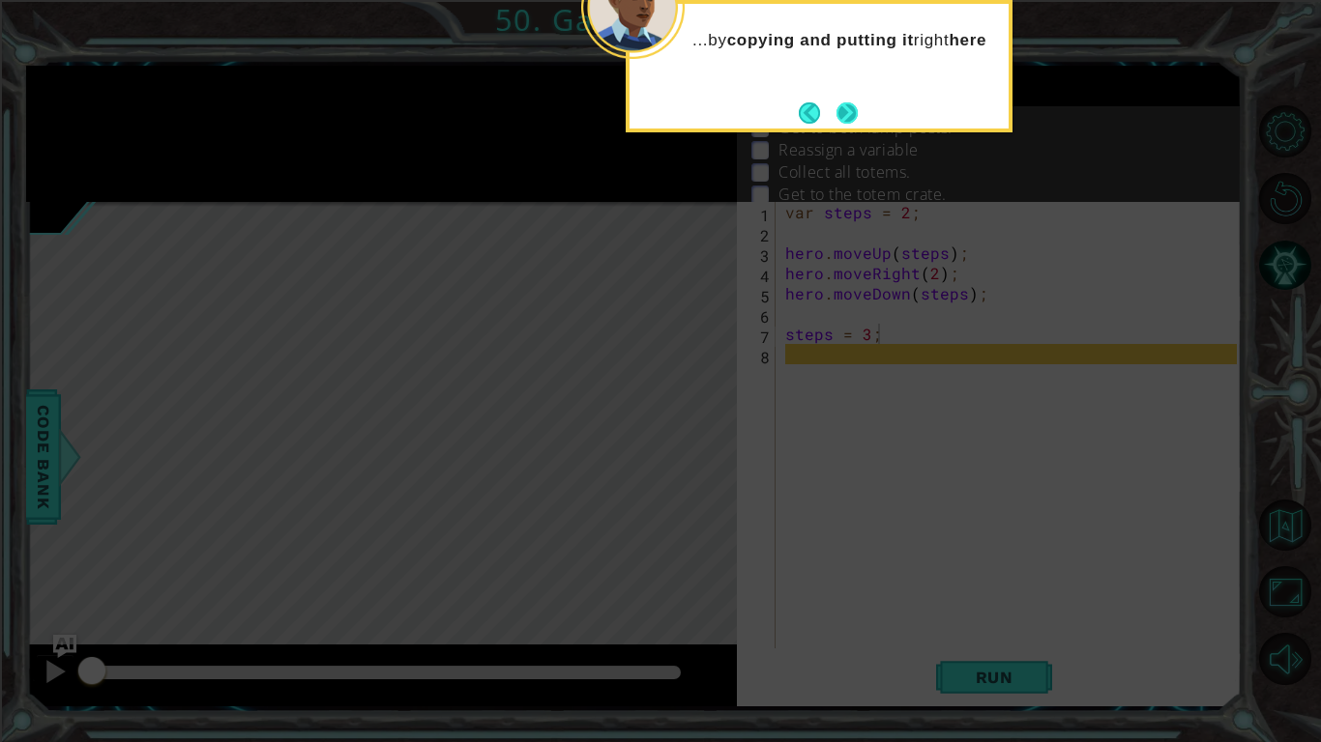
click at [846, 119] on button "Next" at bounding box center [846, 113] width 32 height 32
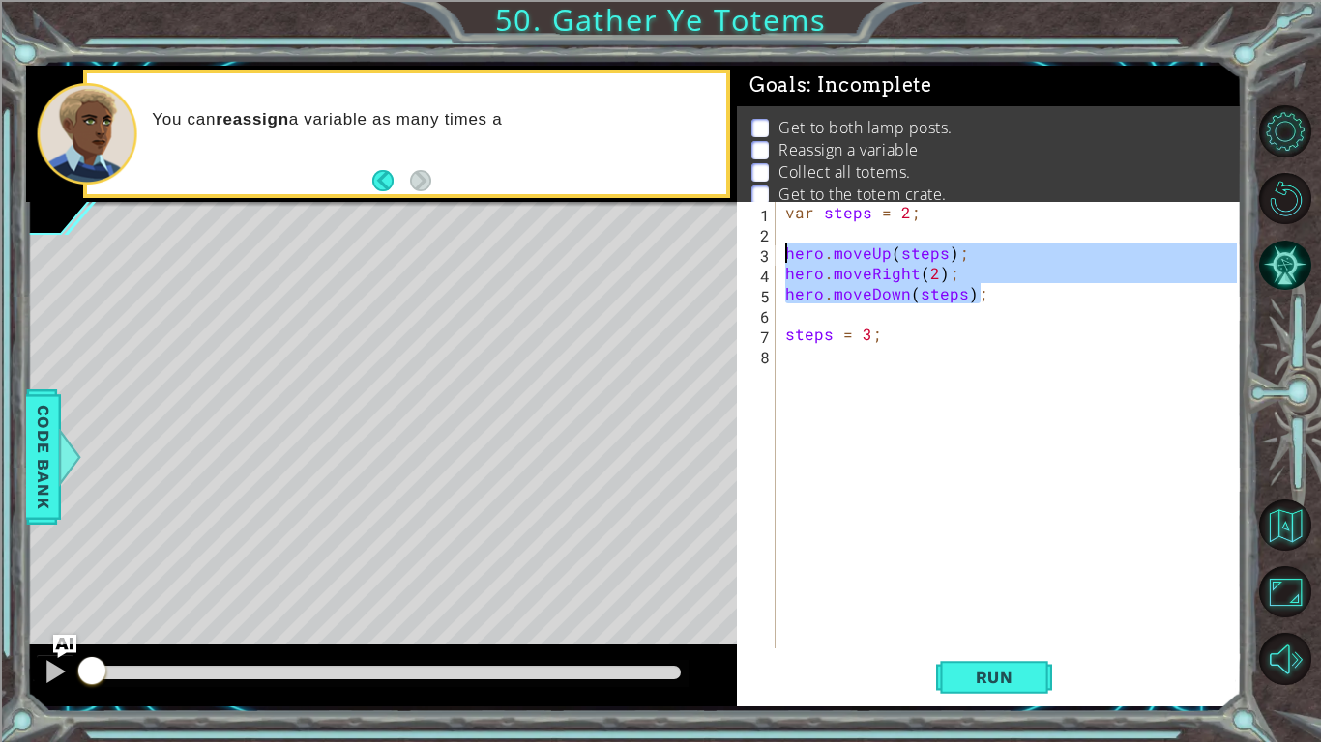
drag, startPoint x: 994, startPoint y: 286, endPoint x: 767, endPoint y: 253, distance: 229.6
click at [767, 253] on div "steps = 3; 1 2 3 4 5 6 7 8 var steps = 2 ; hero . moveUp ( steps ) ; hero . mov…" at bounding box center [987, 425] width 500 height 447
type textarea "hero.moveUp(steps); hero.moveRight(2);"
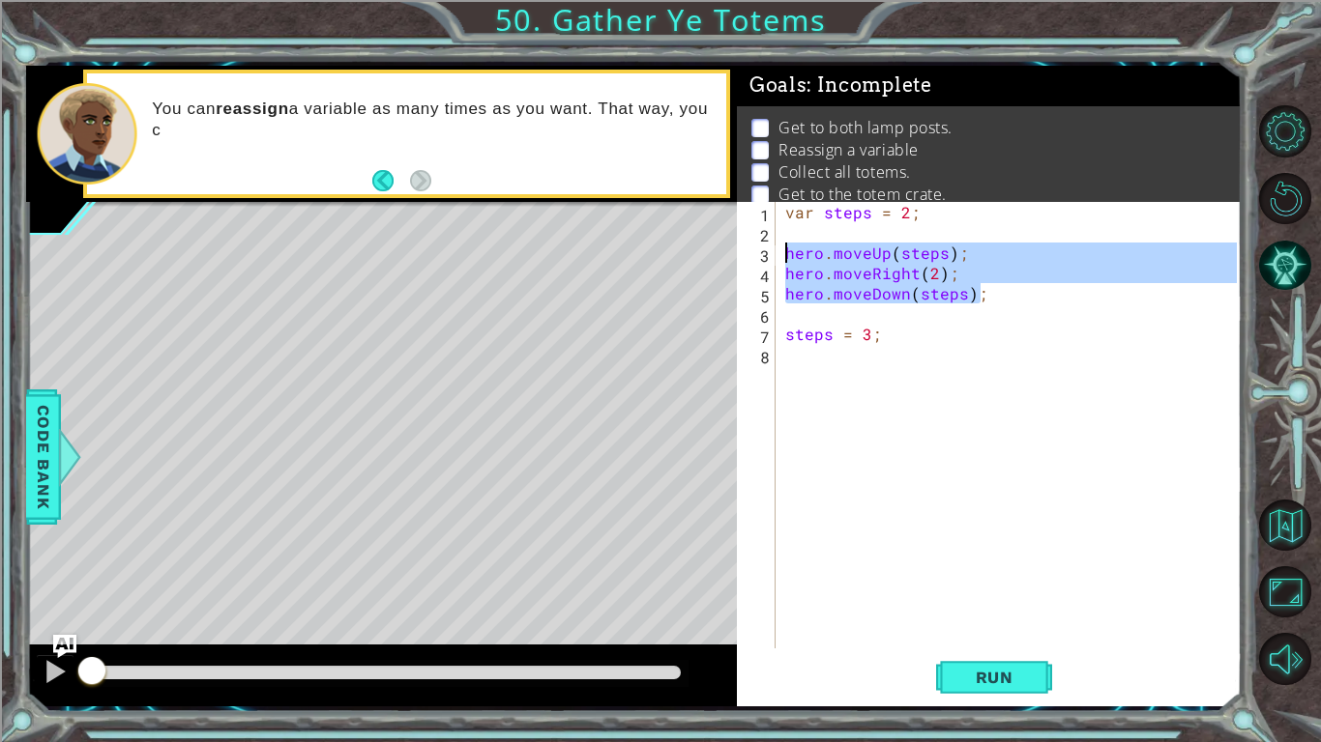
click at [839, 361] on div "var steps = 2 ; hero . moveUp ( steps ) ; hero . moveRight ( 2 ) ; hero . moveD…" at bounding box center [1013, 445] width 465 height 487
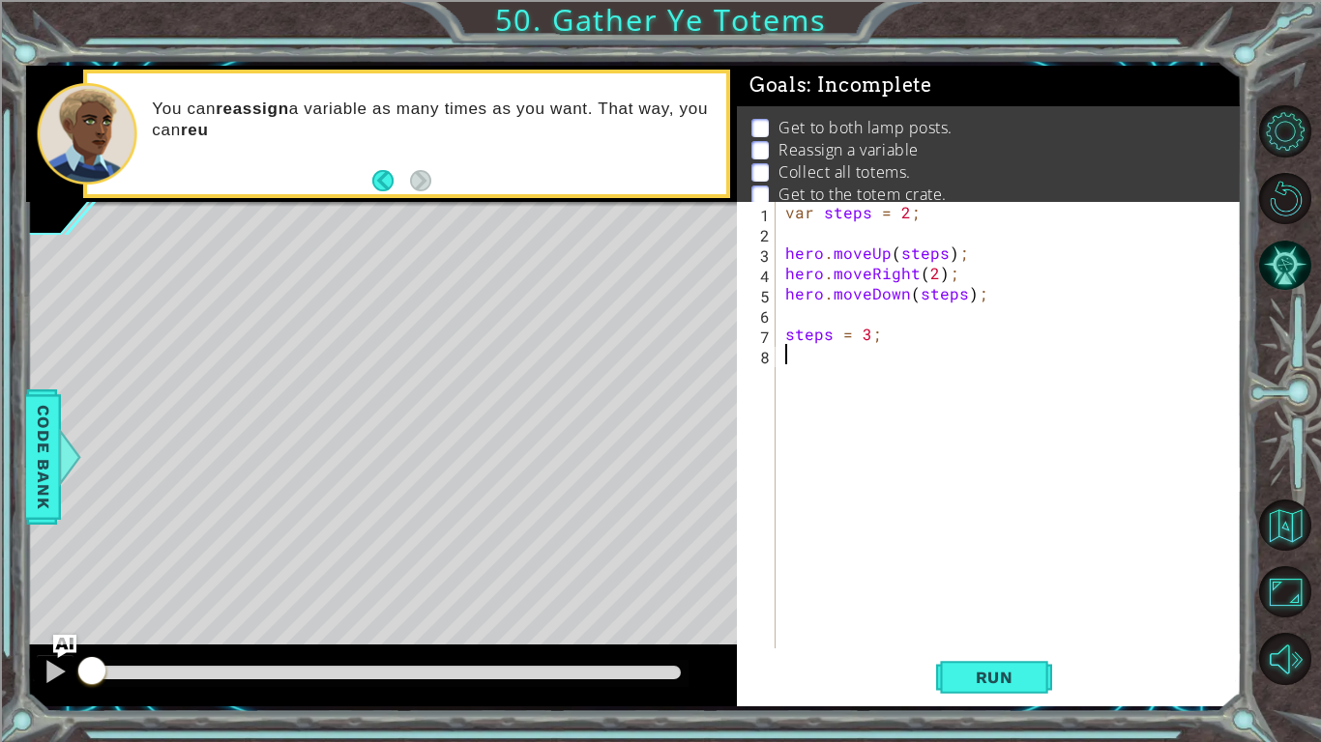
paste textarea "hero.moveDown(steps);"
type textarea "hero.moveDown(steps);"
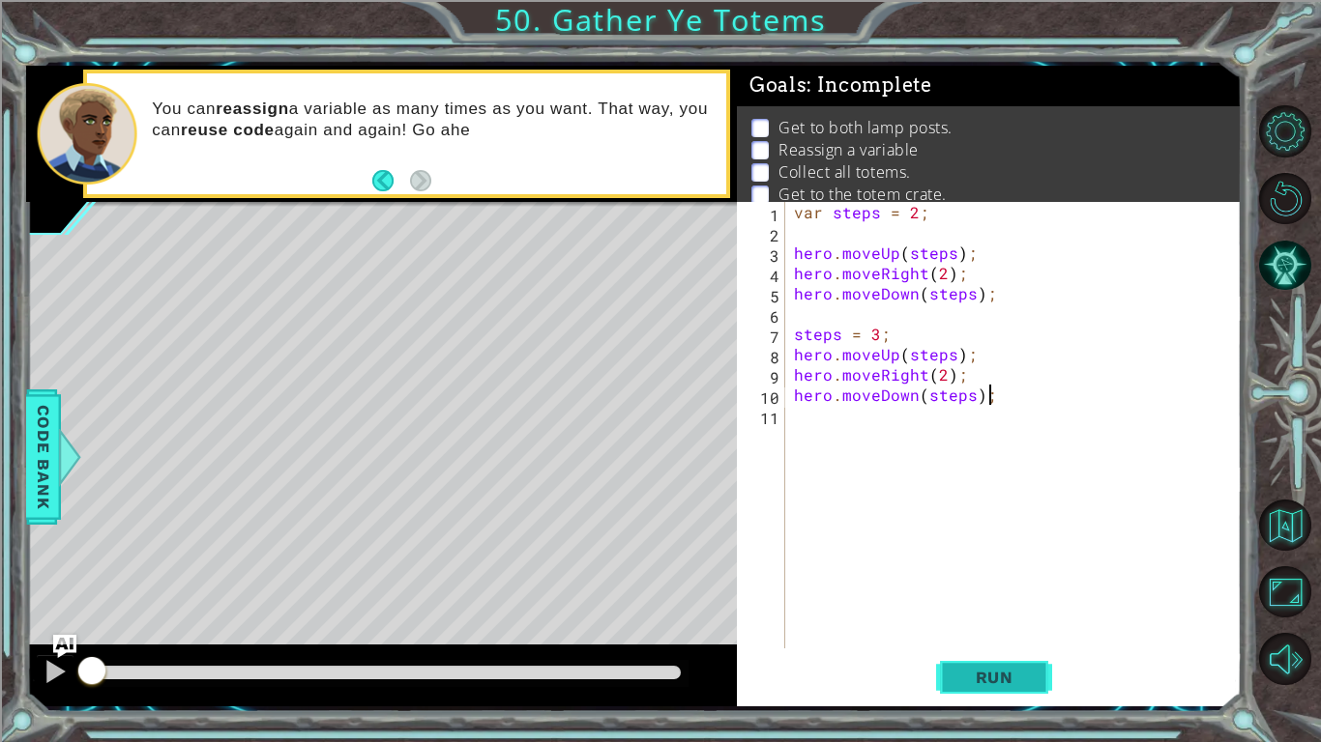
click at [999, 625] on span "Run" at bounding box center [994, 677] width 76 height 19
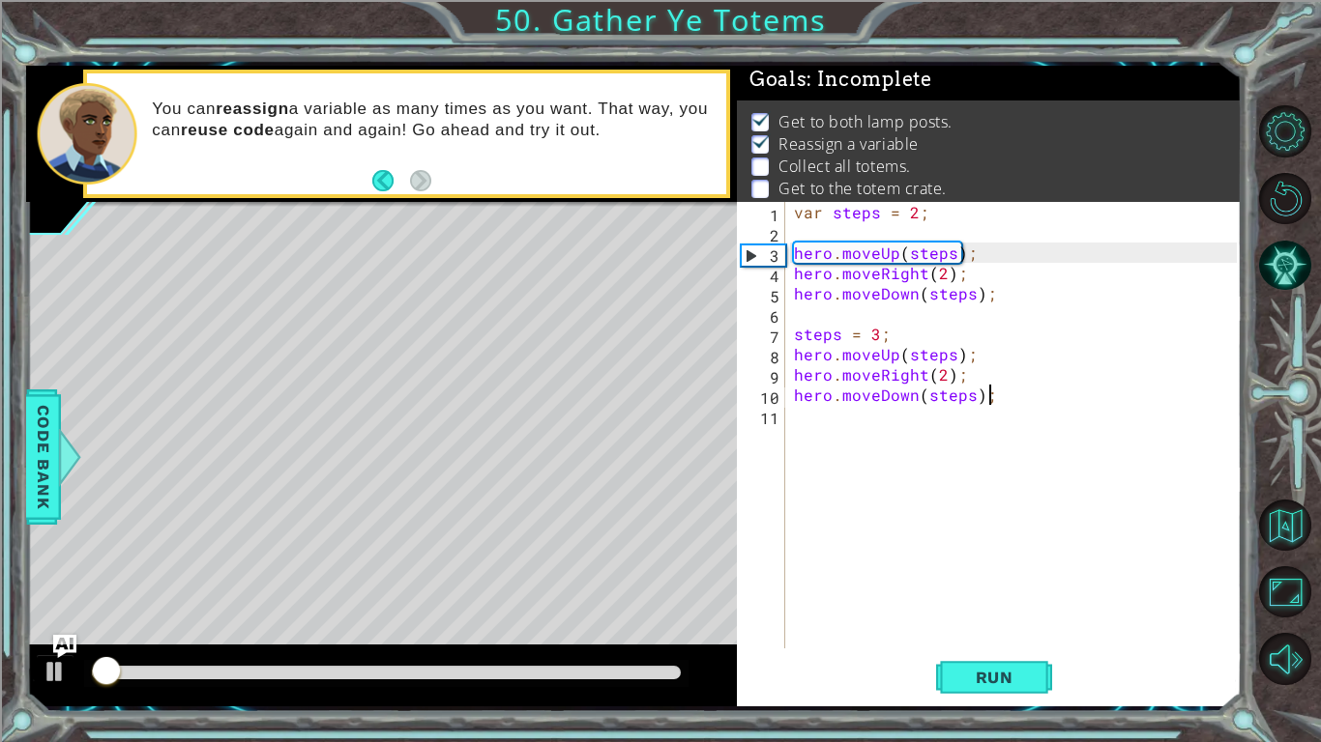
scroll to position [7, 0]
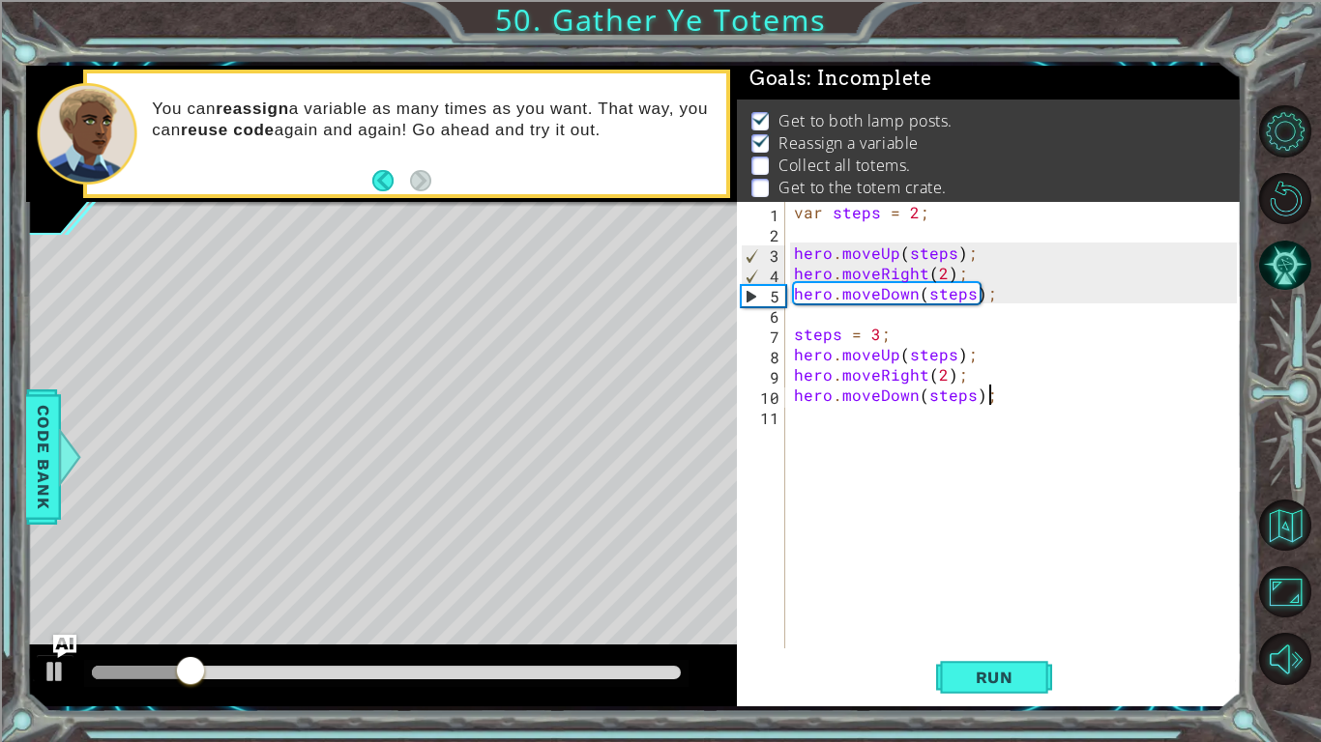
click at [875, 440] on div "var steps = 2 ; hero . moveUp ( steps ) ; hero . moveRight ( 2 ) ; hero . moveD…" at bounding box center [1018, 445] width 456 height 487
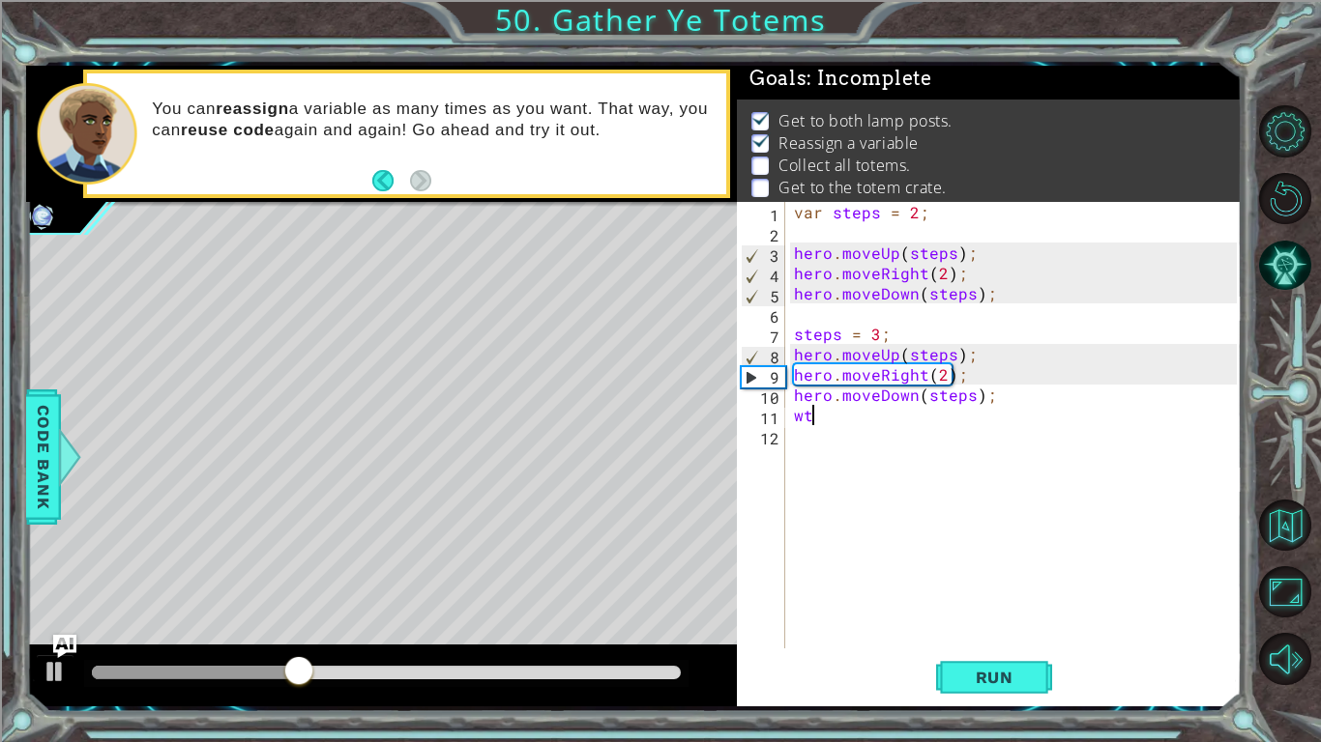
type textarea "w"
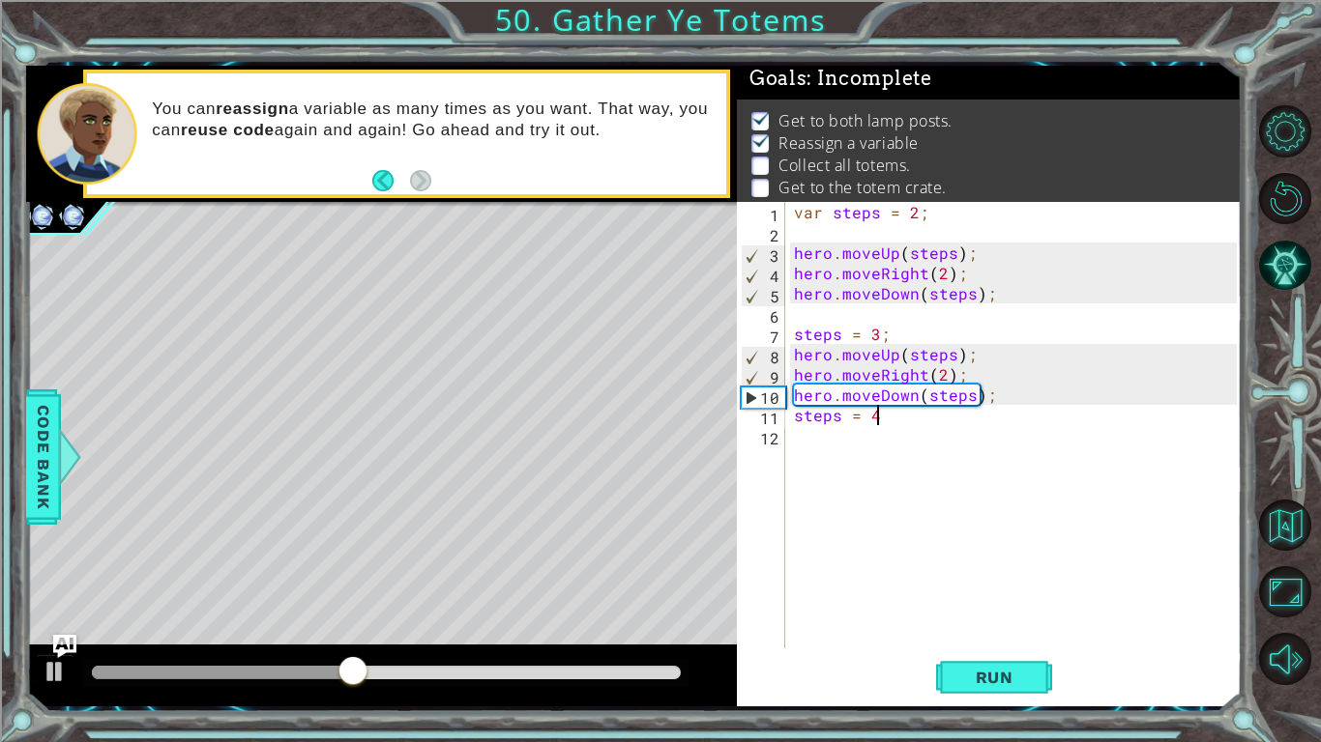
type textarea "steps = 4;"
click at [907, 490] on div "var steps = 2 ; hero . moveUp ( steps ) ; hero . moveRight ( 2 ) ; hero . moveD…" at bounding box center [1018, 445] width 456 height 487
paste textarea "hero.moveDown(steps);"
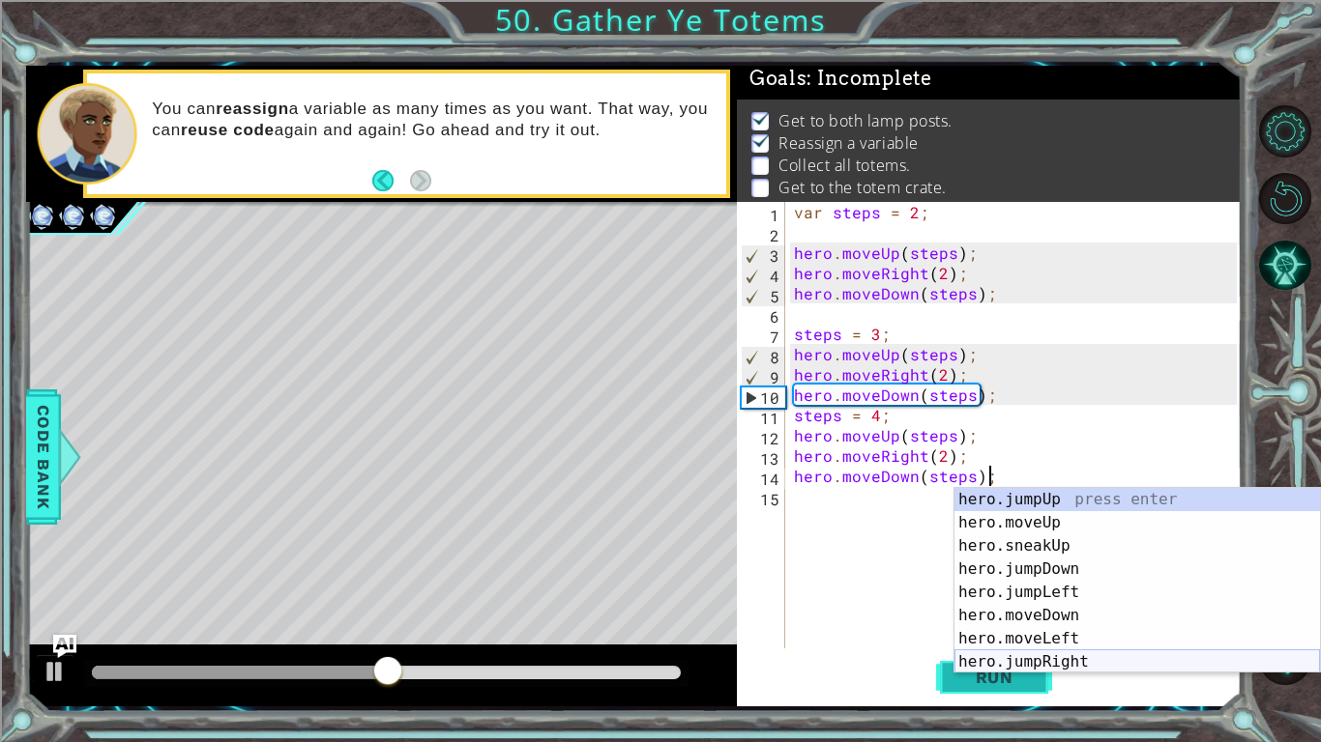
type textarea "hero.moveDown(steps);"
click at [1002, 625] on span "Run" at bounding box center [994, 677] width 76 height 19
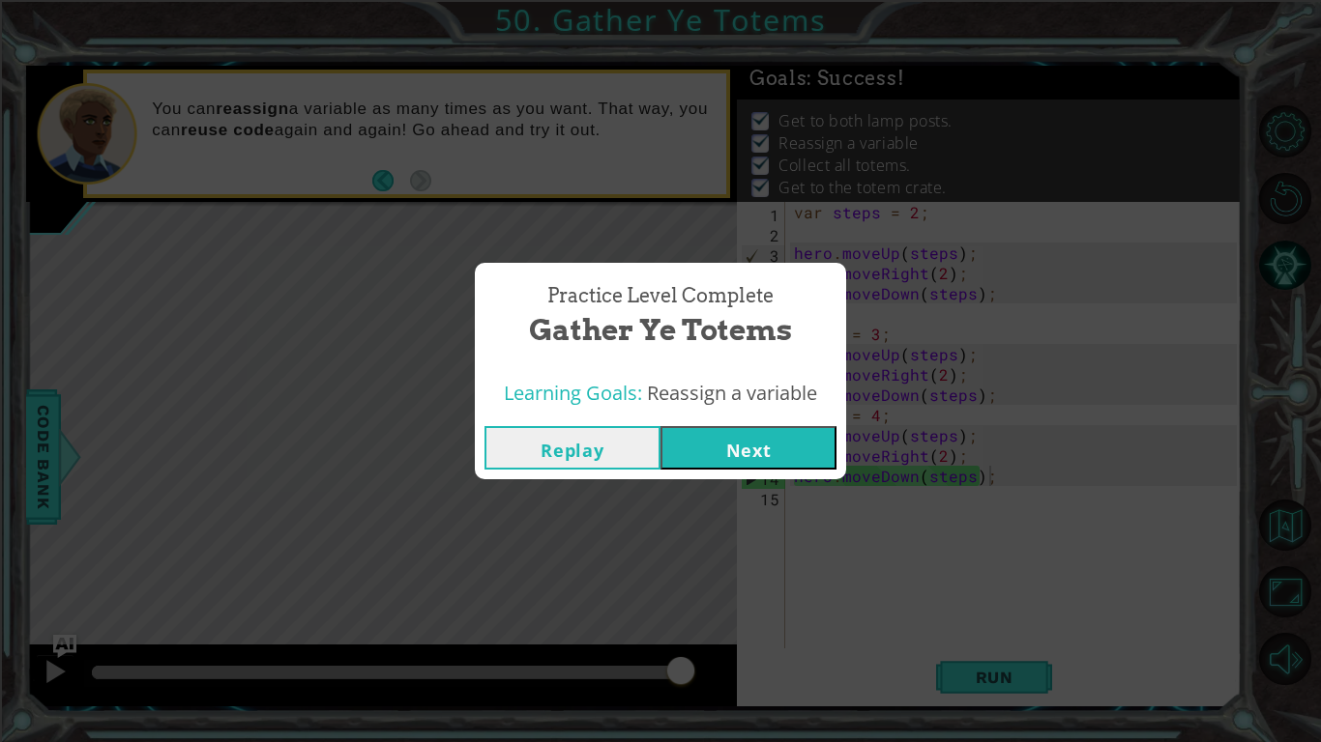
click at [741, 457] on button "Next" at bounding box center [748, 448] width 176 height 44
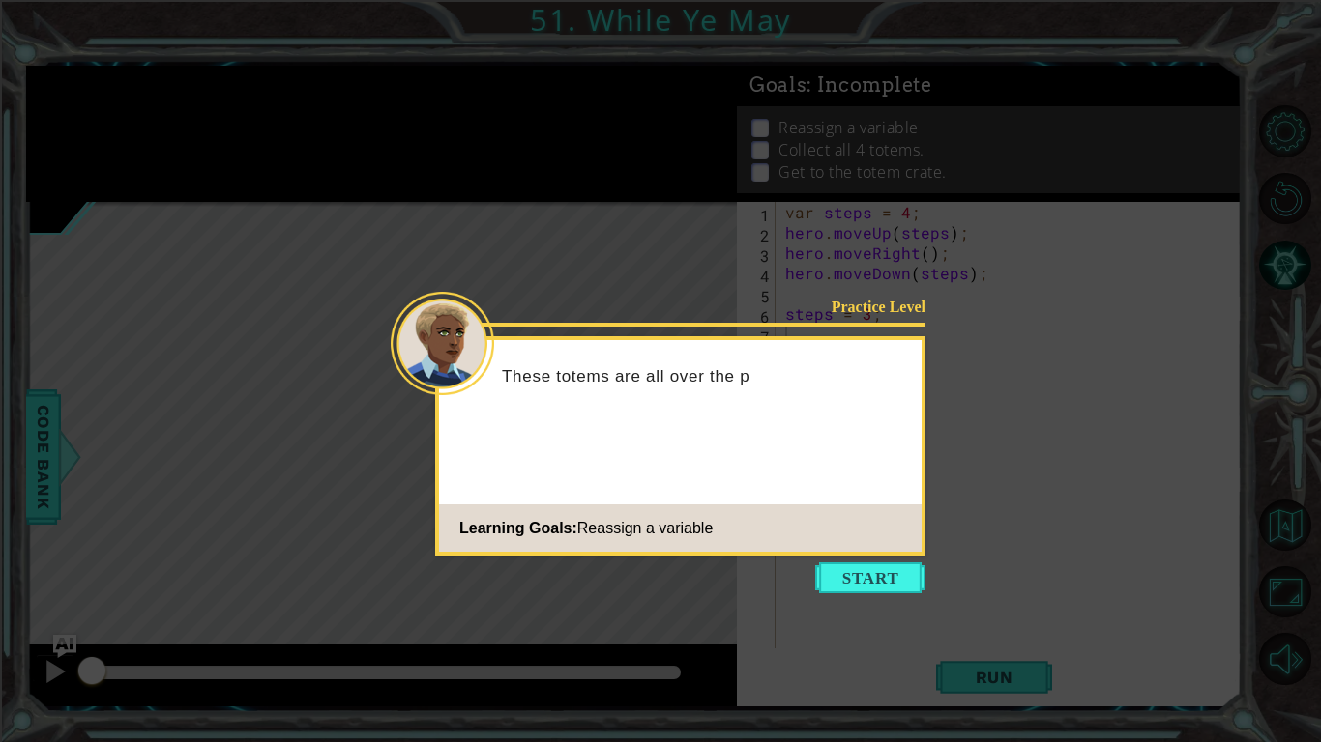
click at [870, 605] on icon at bounding box center [660, 371] width 1321 height 742
click at [856, 591] on button "Start" at bounding box center [870, 578] width 110 height 31
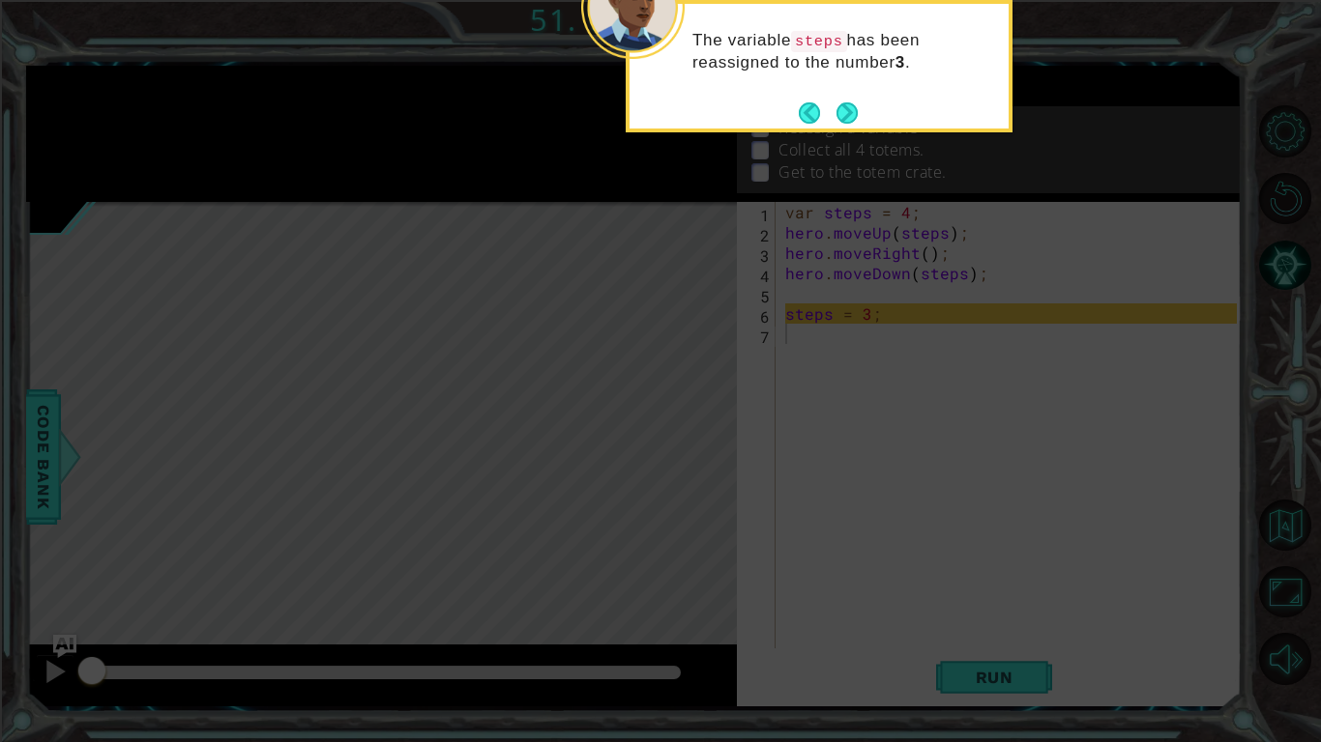
click at [778, 455] on icon at bounding box center [660, 119] width 1321 height 1245
click at [848, 113] on button "Next" at bounding box center [846, 113] width 34 height 34
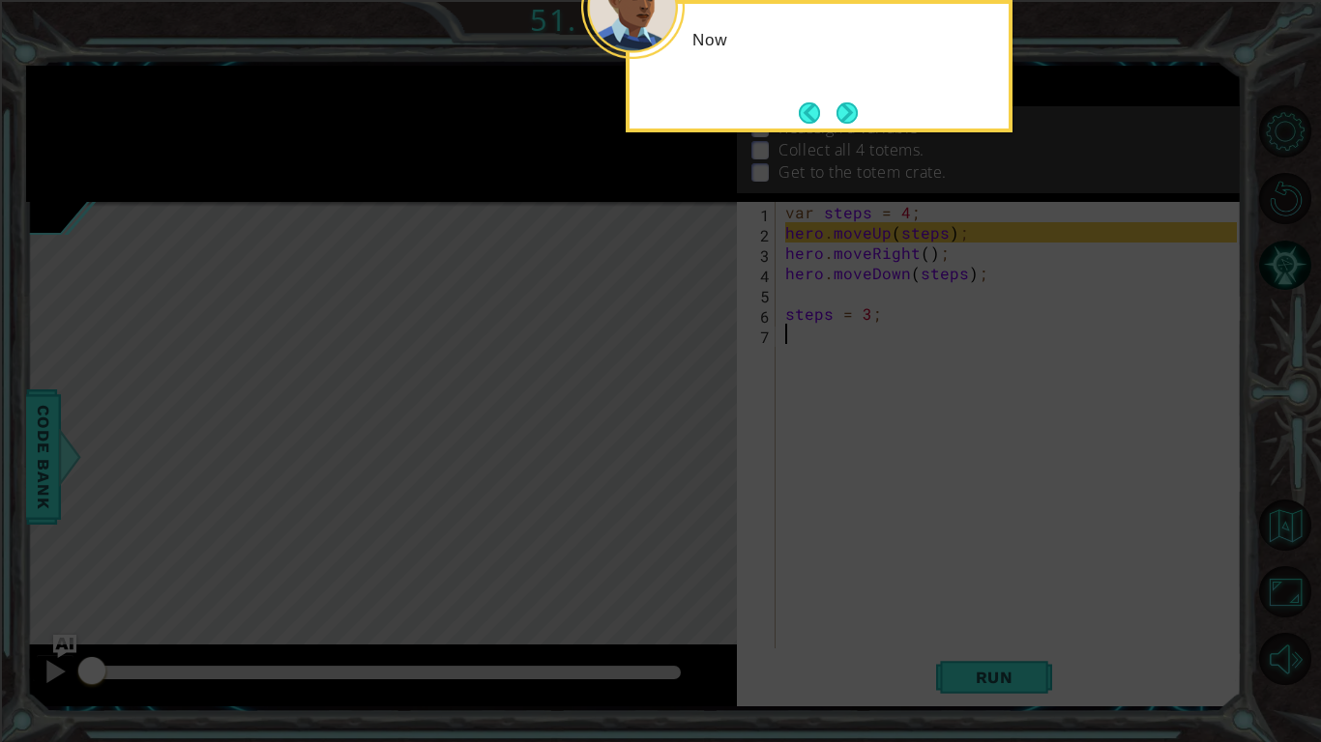
click at [848, 113] on button "Next" at bounding box center [847, 113] width 26 height 26
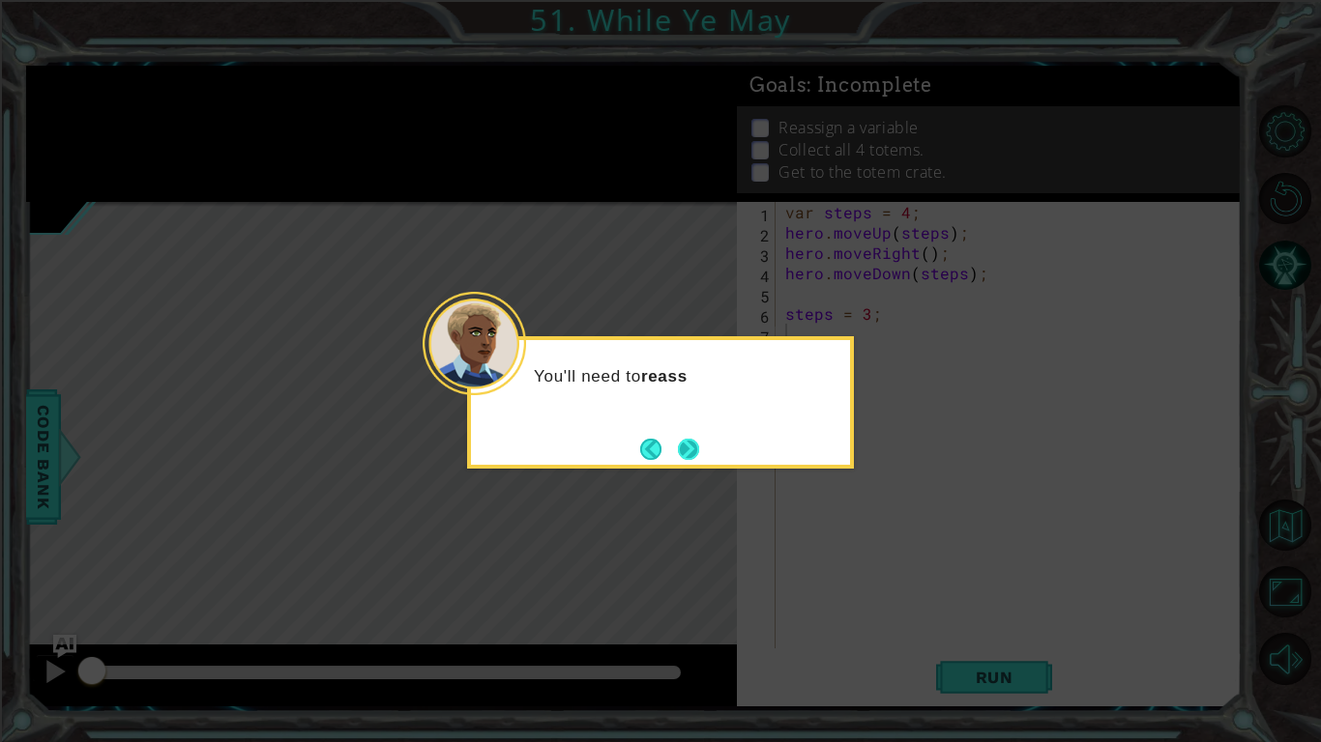
click at [692, 449] on button "Next" at bounding box center [688, 449] width 25 height 25
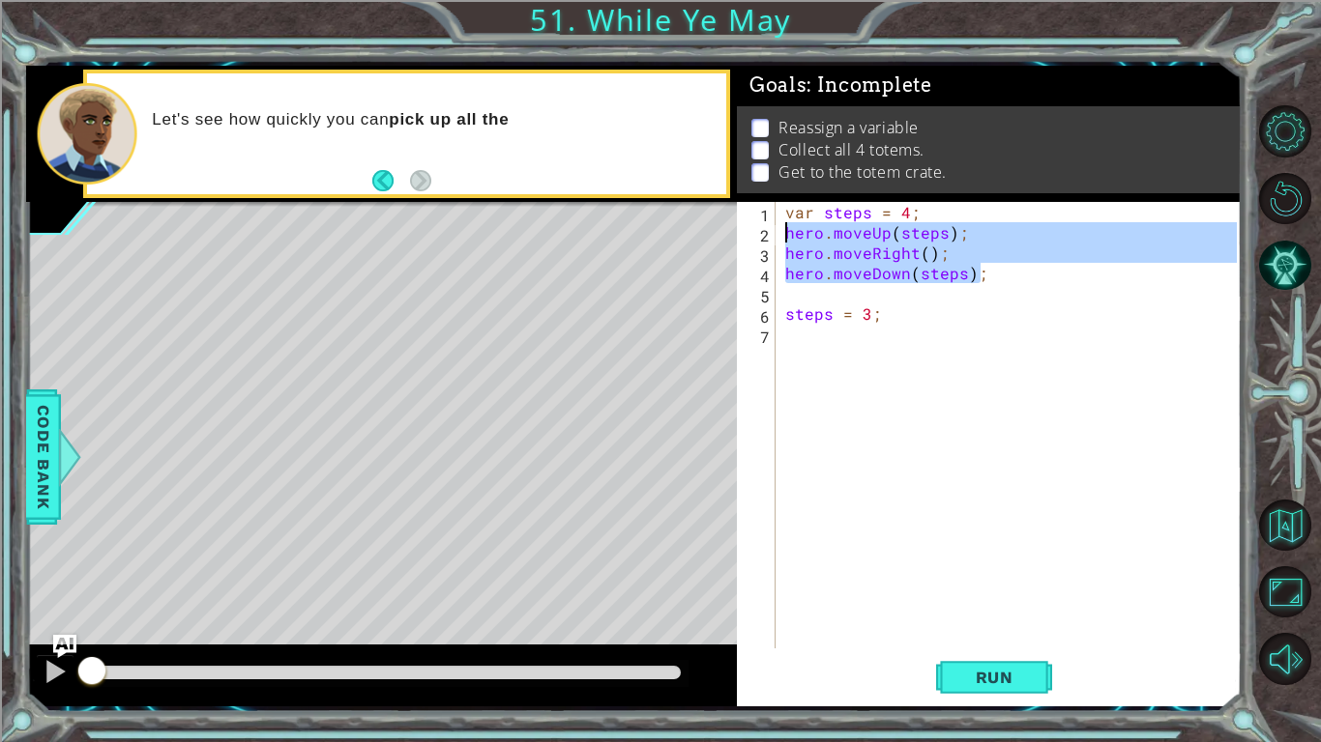
drag, startPoint x: 1013, startPoint y: 273, endPoint x: 766, endPoint y: 237, distance: 250.1
click at [766, 237] on div "1 2 3 4 5 6 7 var steps = 4 ; hero . moveUp ( steps ) ; hero . moveRight ( ) ; …" at bounding box center [987, 425] width 500 height 447
type textarea "hero.moveUp(steps); hero.moveRight();"
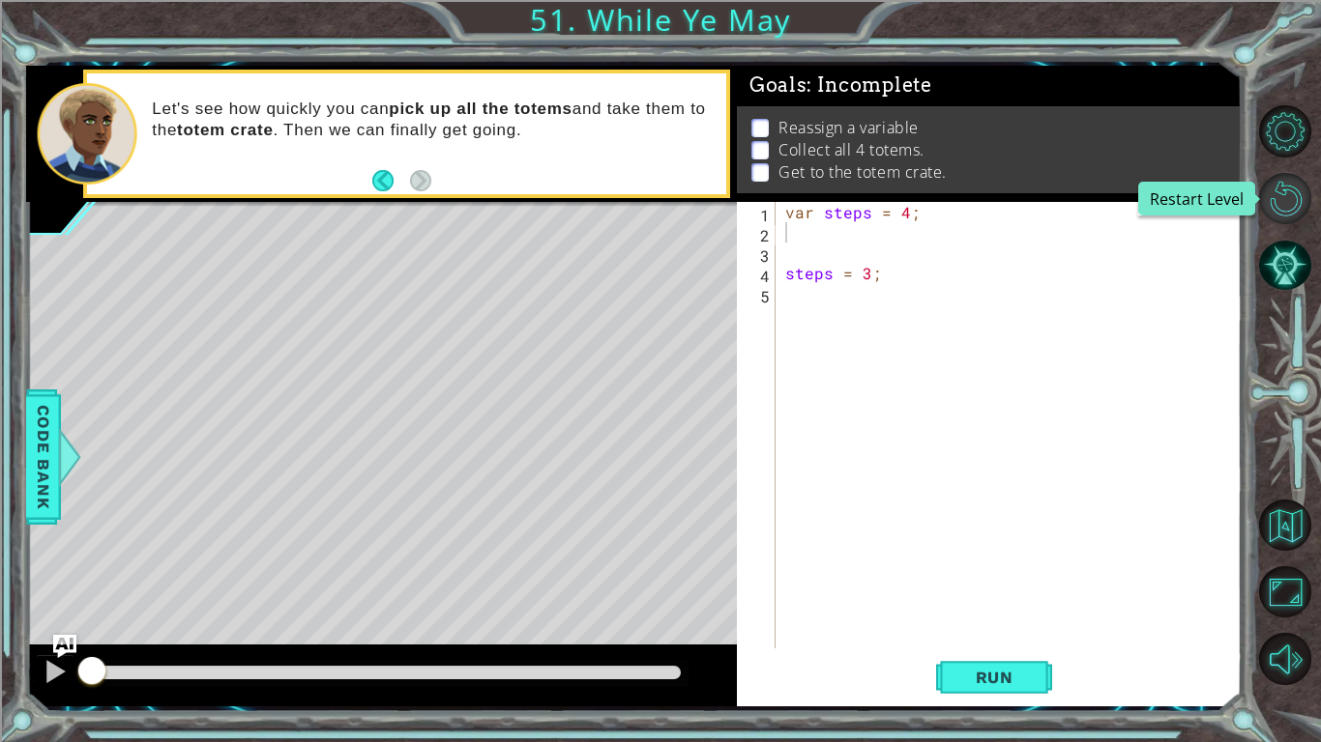
click at [1295, 201] on button "Restart Level" at bounding box center [1285, 199] width 52 height 52
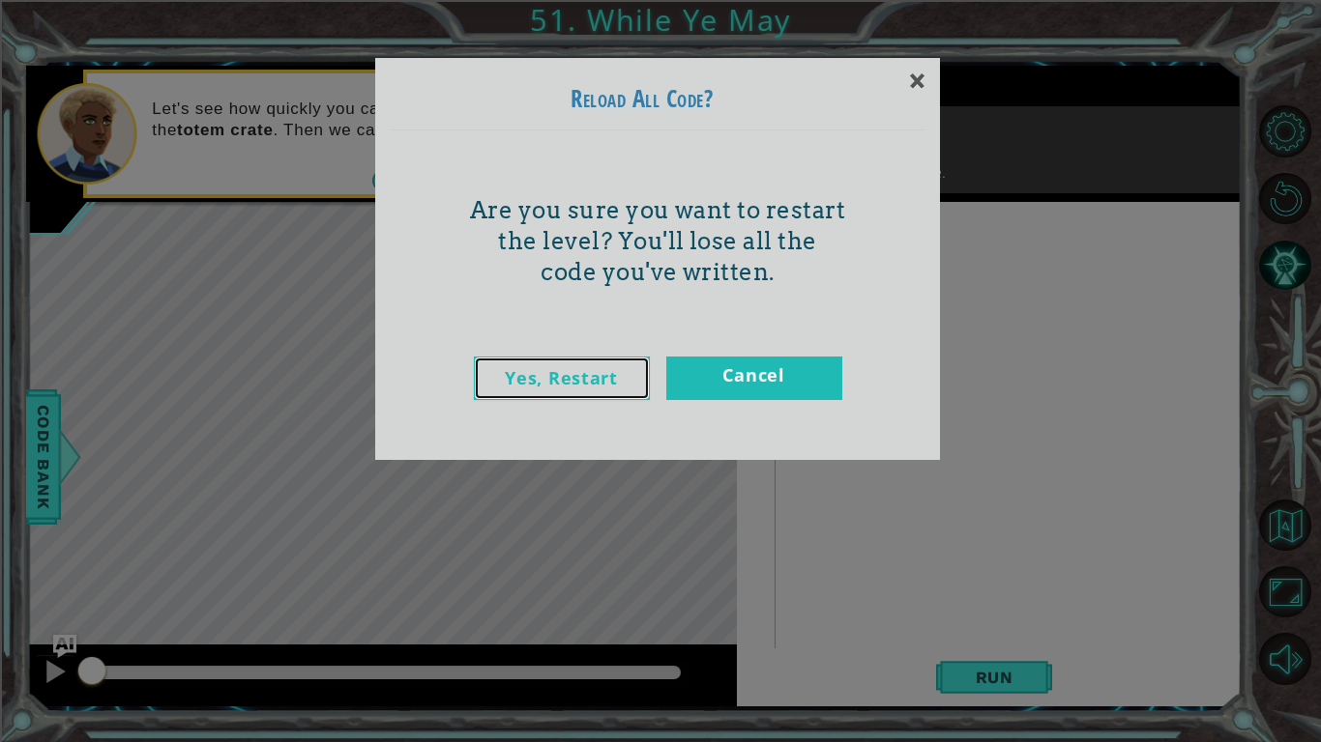
click at [628, 393] on link "Yes, Restart" at bounding box center [562, 379] width 176 height 44
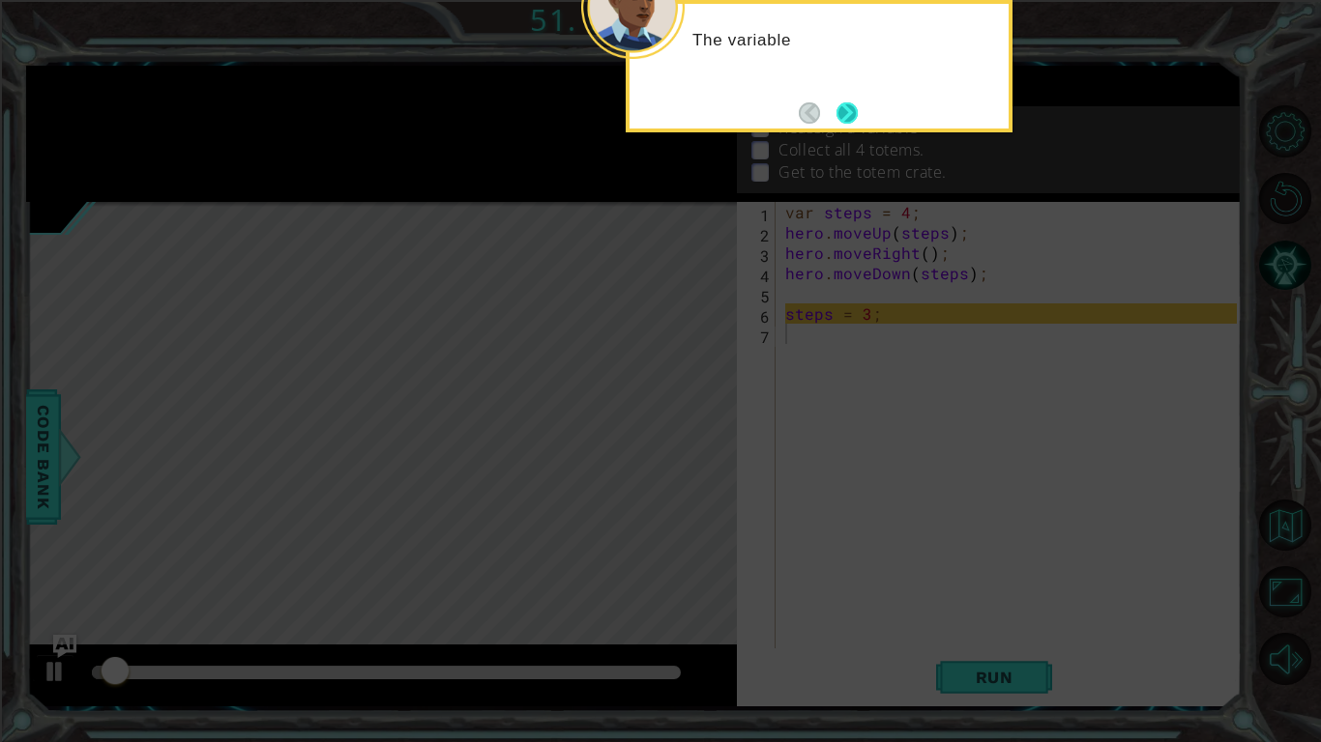
click at [845, 122] on button "Next" at bounding box center [846, 113] width 29 height 29
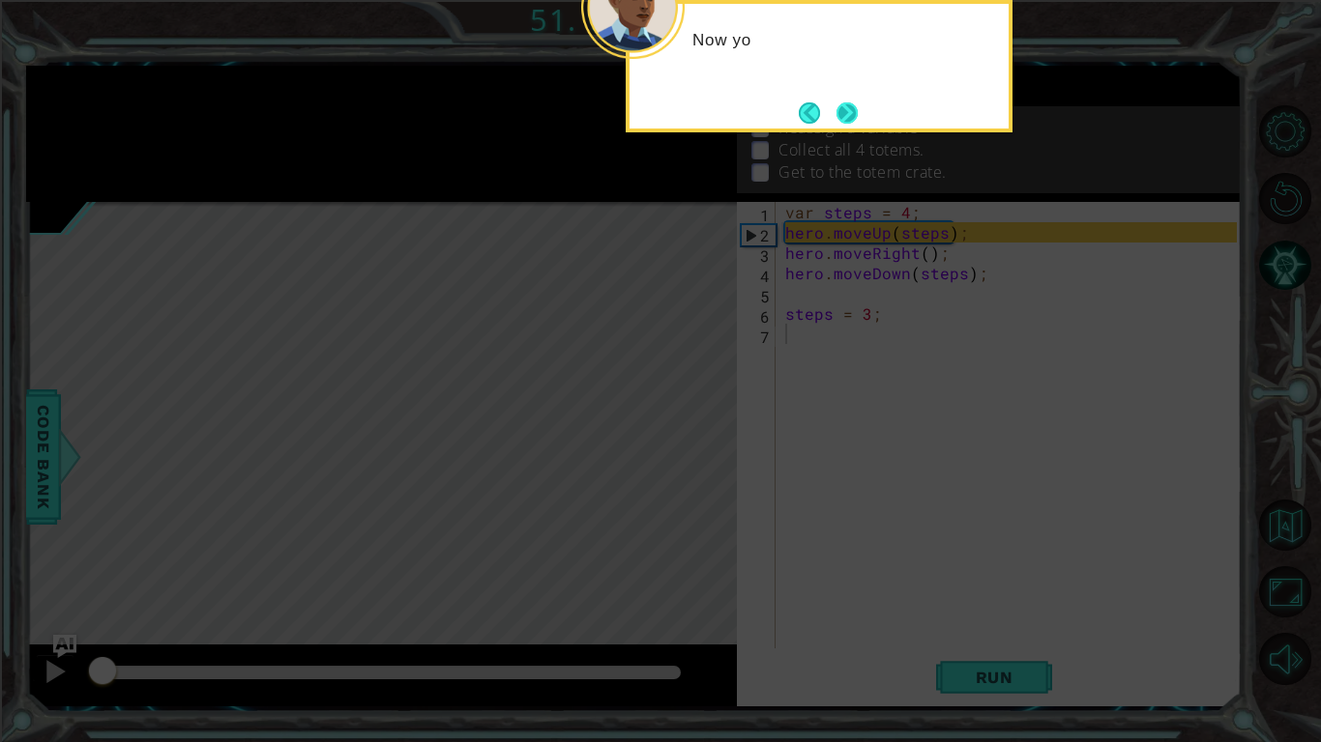
click at [851, 114] on button "Next" at bounding box center [846, 113] width 22 height 22
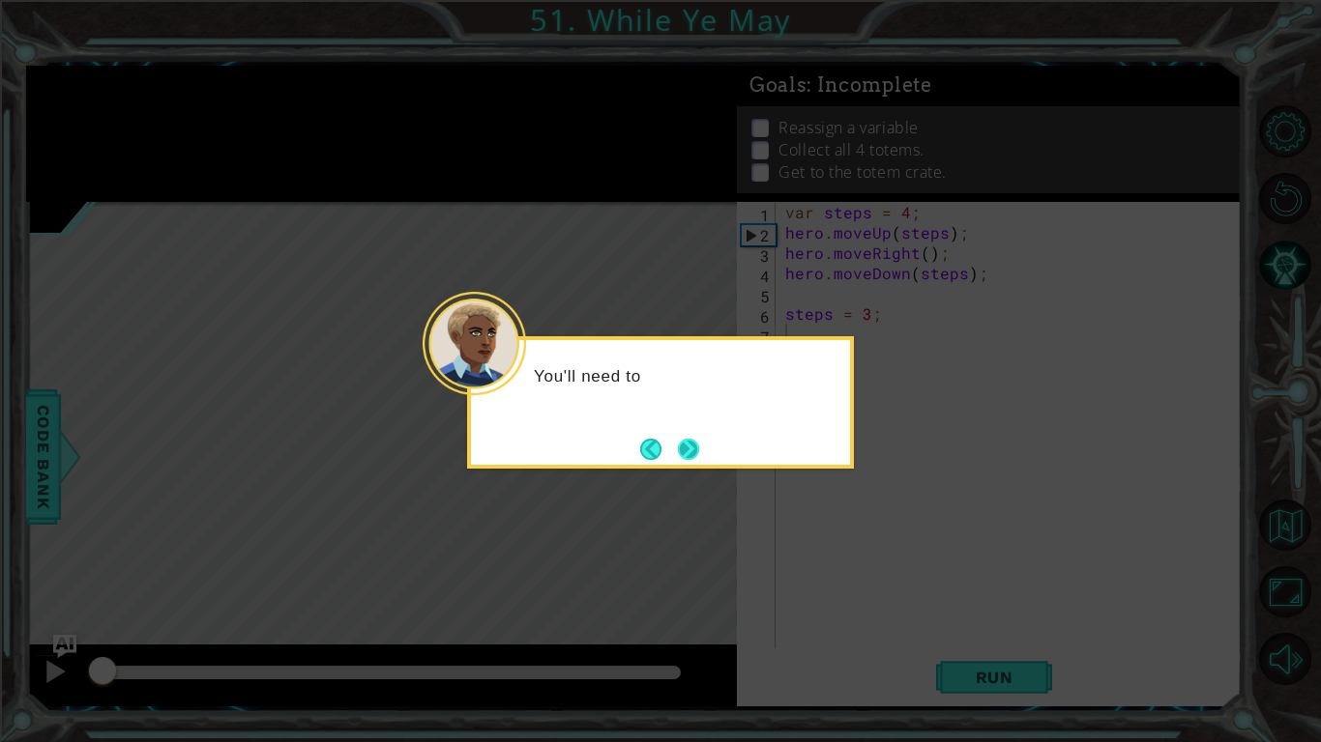
click at [701, 445] on button "Next" at bounding box center [688, 449] width 36 height 36
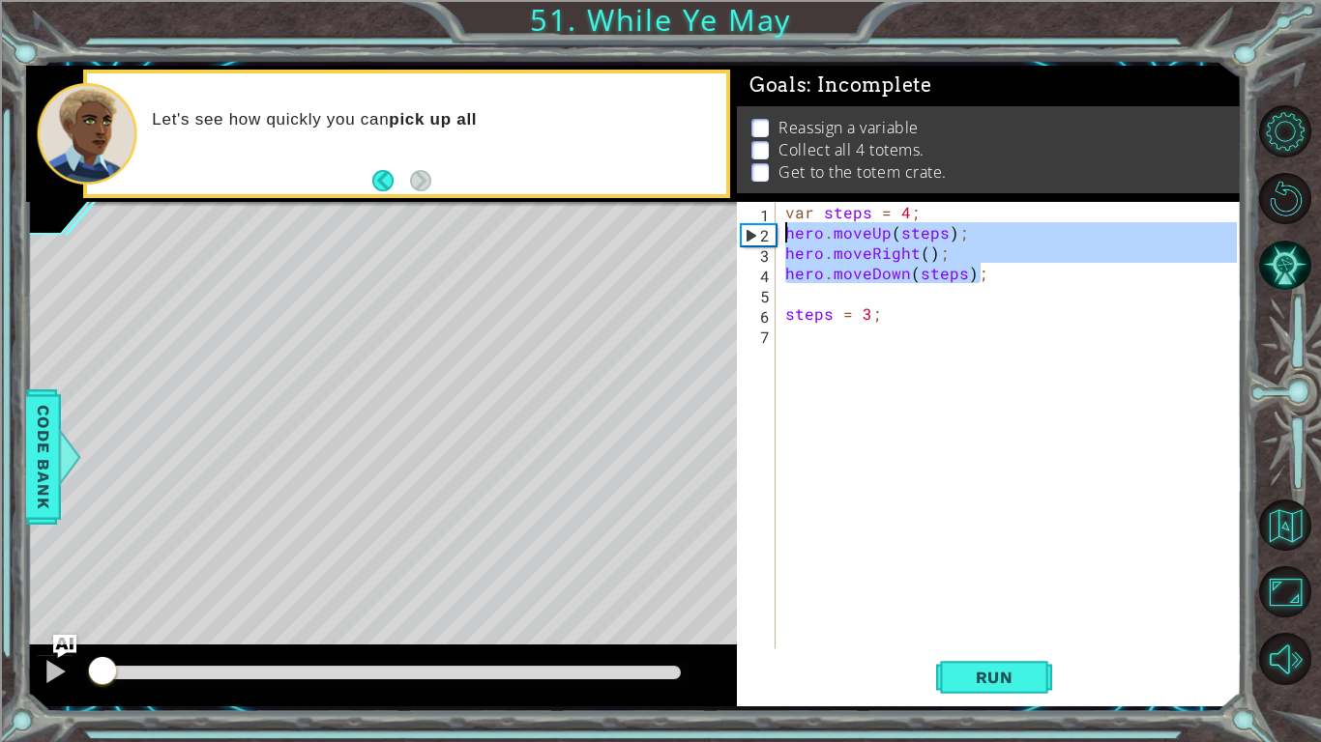
drag, startPoint x: 1033, startPoint y: 281, endPoint x: 755, endPoint y: 233, distance: 281.6
click at [755, 233] on div "1 2 3 4 5 6 7 var steps = 4 ; hero . moveUp ( steps ) ; hero . moveRight ( ) ; …" at bounding box center [987, 425] width 500 height 447
type textarea "hero.moveUp(steps); hero.moveRight();"
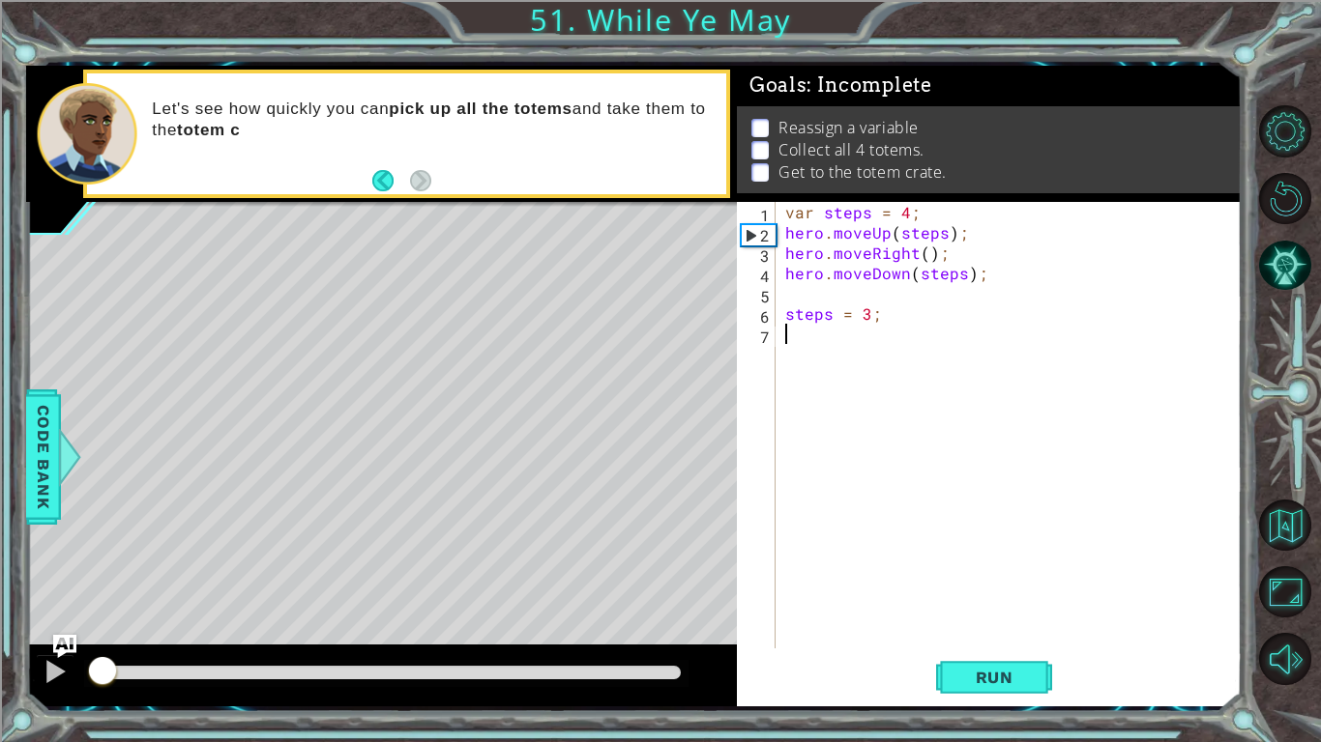
click at [866, 342] on div "var steps = 4 ; hero . moveUp ( steps ) ; hero . moveRight ( ) ; hero . moveDow…" at bounding box center [1013, 445] width 465 height 487
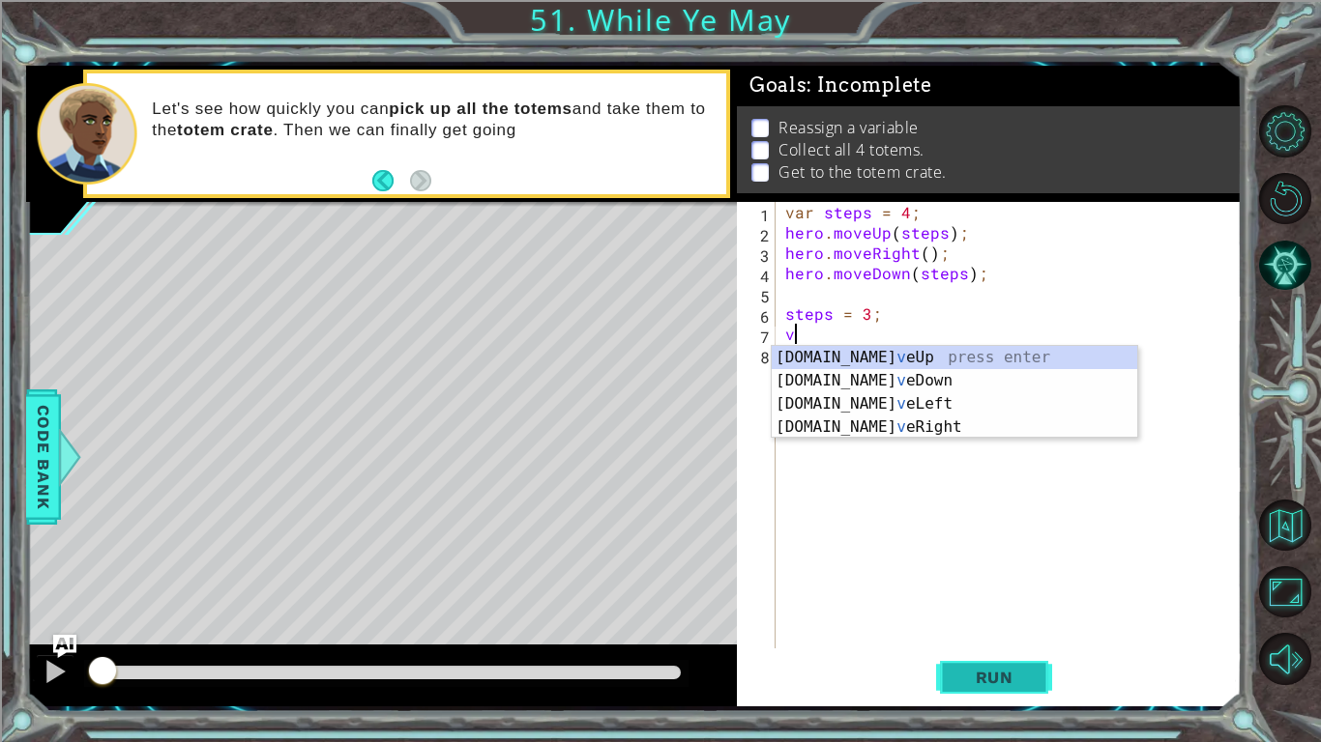
type textarea "v"
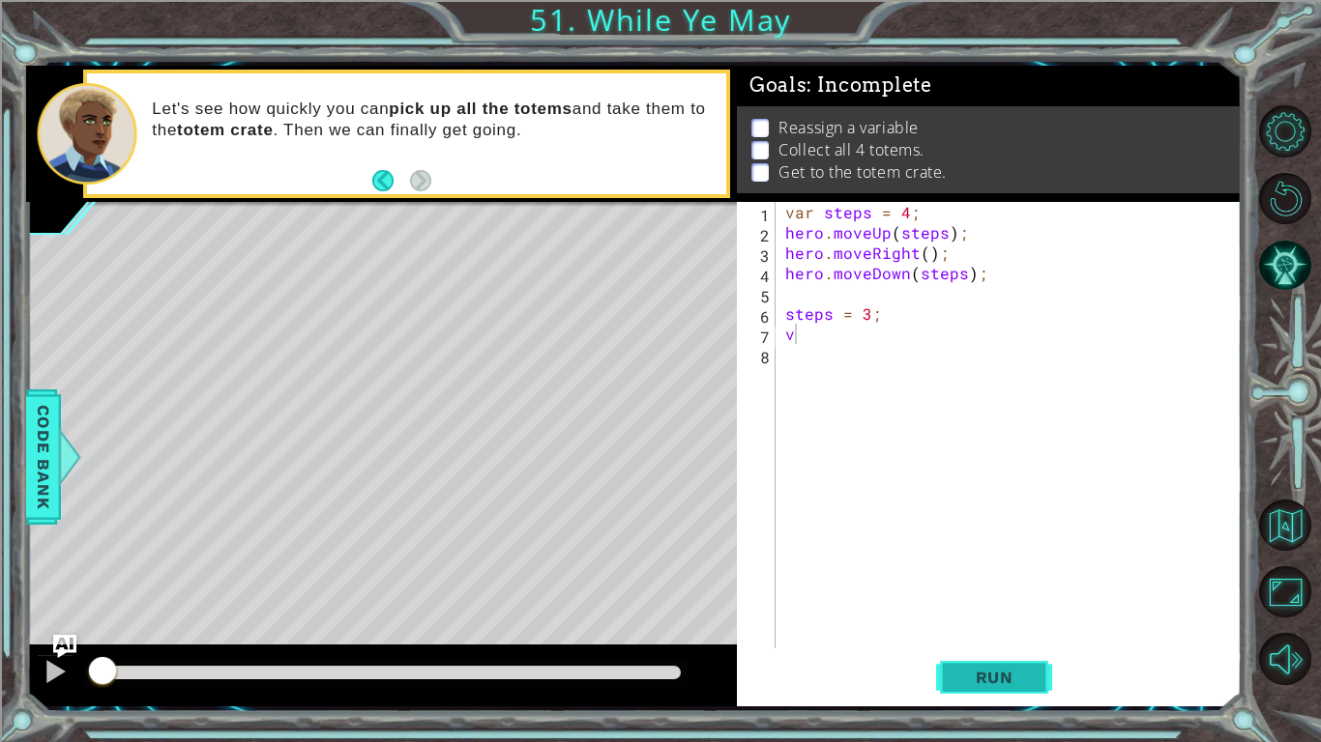
click at [995, 625] on span "Run" at bounding box center [994, 677] width 76 height 19
paste textarea "hero.moveDown(steps);"
type textarea "hero.moveDown(steps);"
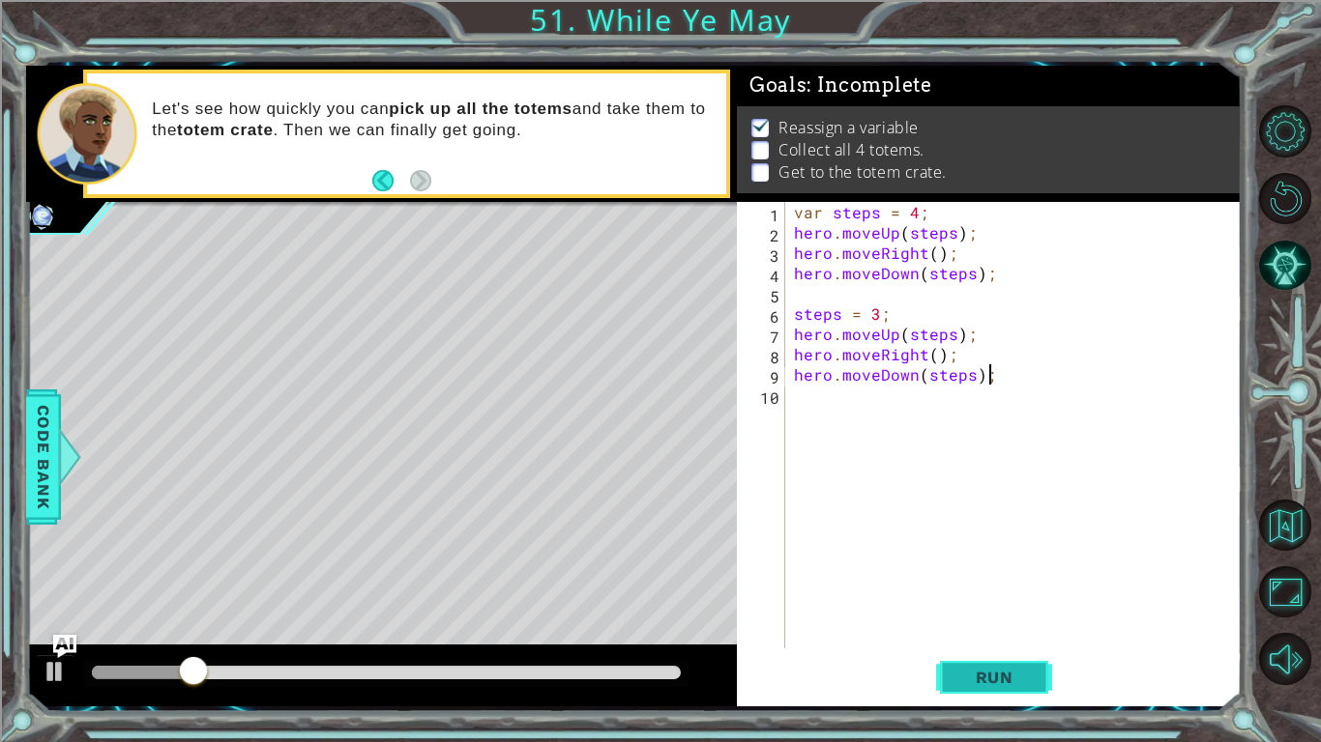
click at [990, 625] on button "Run" at bounding box center [994, 678] width 116 height 50
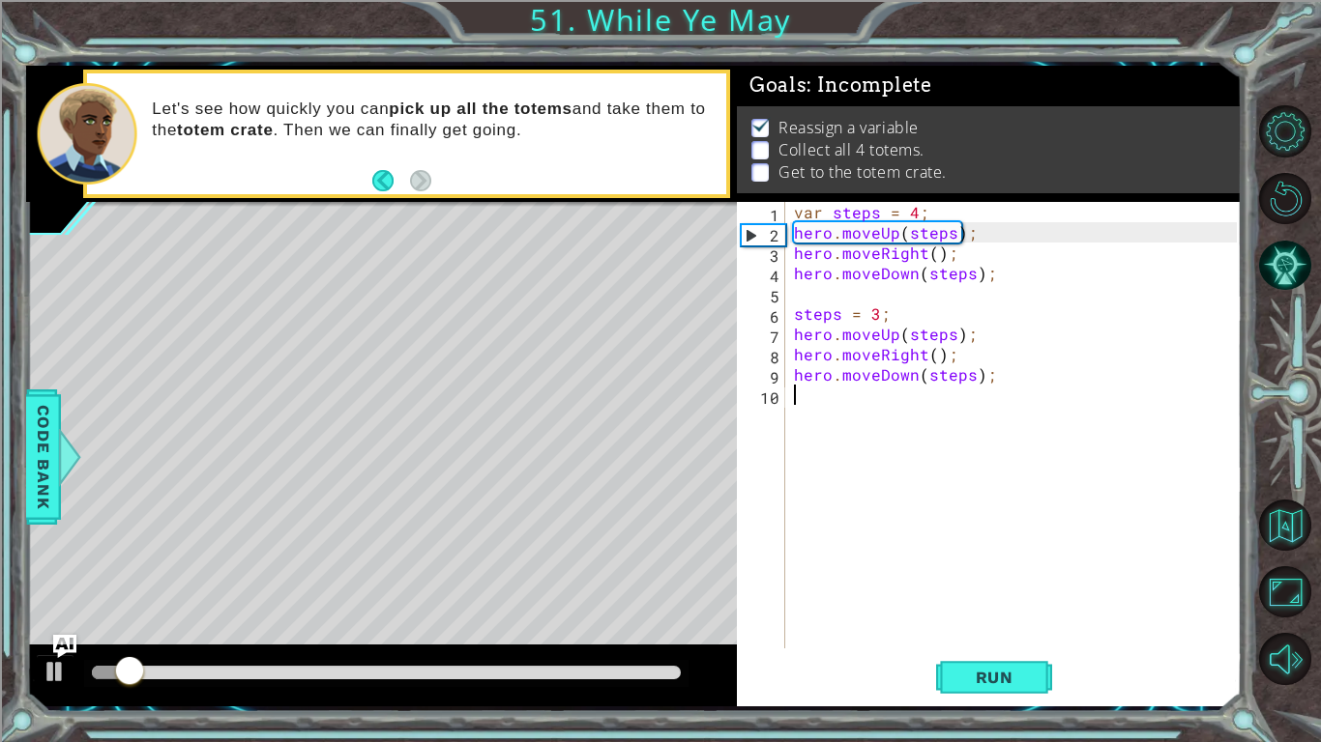
click at [944, 420] on div "var steps = 4 ; hero . moveUp ( steps ) ; hero . moveRight ( ) ; hero . moveDow…" at bounding box center [1018, 445] width 456 height 487
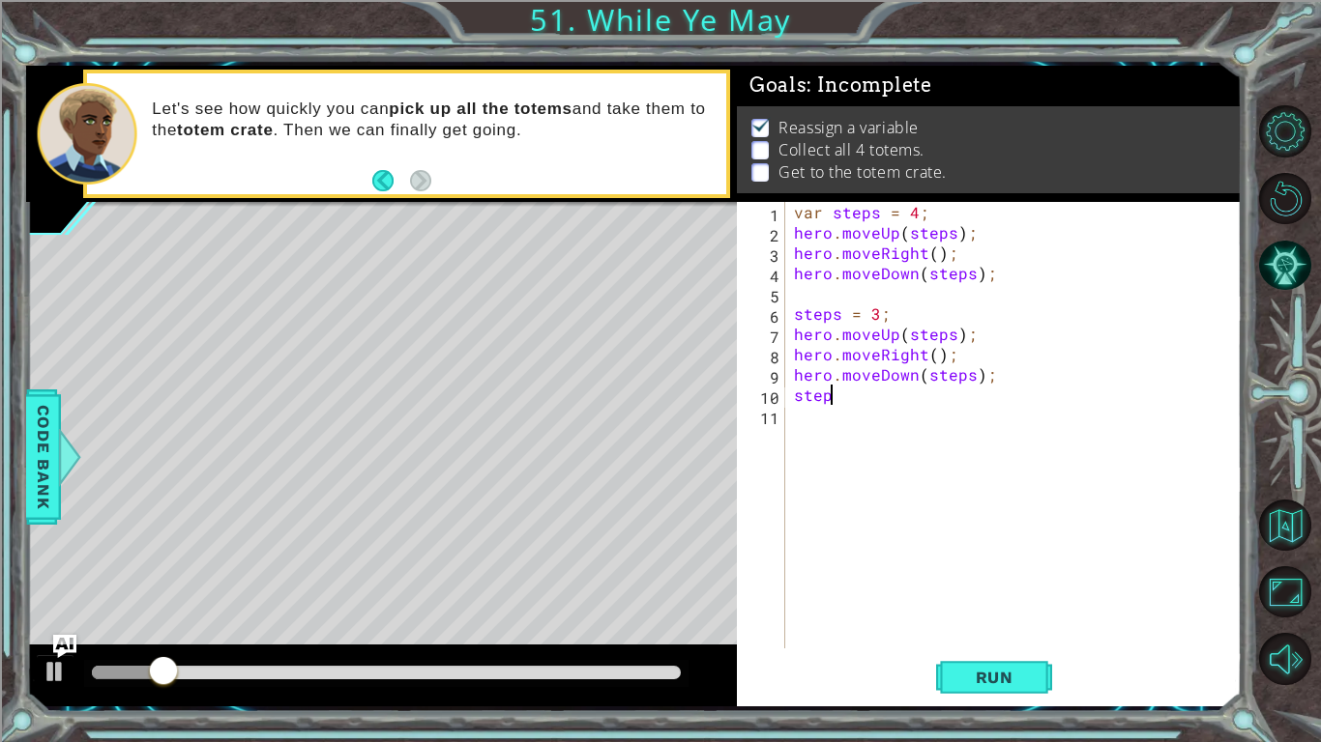
scroll to position [0, 2]
type textarea "steps = 2;"
drag, startPoint x: 860, startPoint y: 573, endPoint x: 847, endPoint y: 581, distance: 15.6
click at [859, 575] on div "var steps = 4 ; hero . moveUp ( steps ) ; hero . moveRight ( ) ; hero . moveDow…" at bounding box center [1018, 445] width 456 height 487
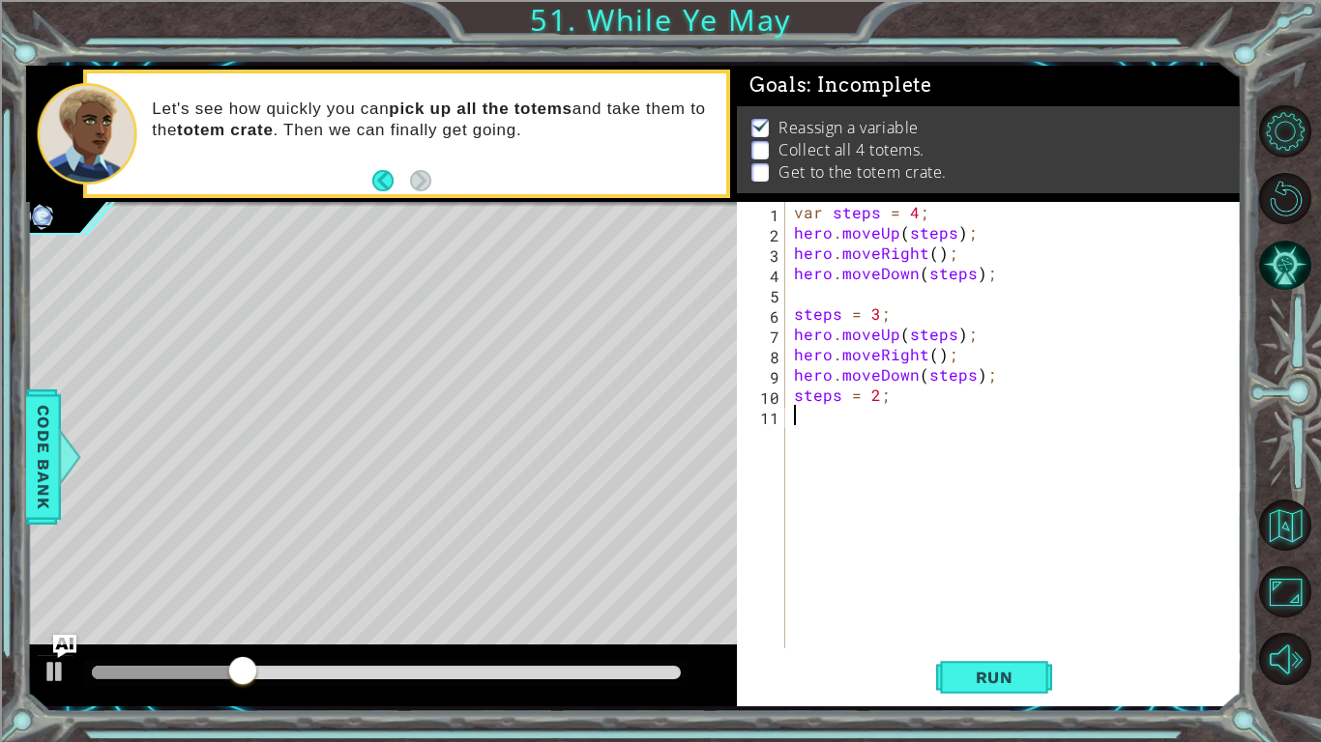
scroll to position [0, 0]
paste textarea "hero.moveDown(steps);"
type textarea "hero.moveDown(steps);"
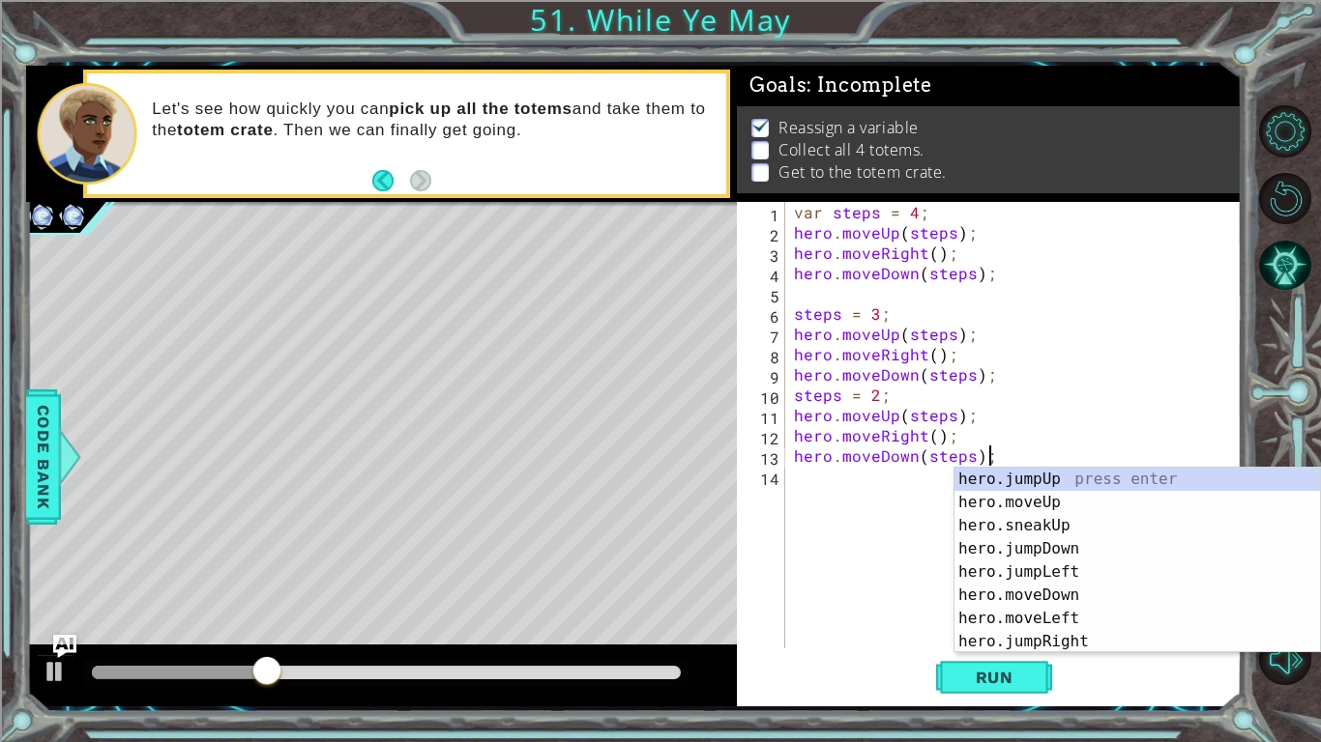
click at [863, 519] on div "var steps = 4 ; hero . moveUp ( steps ) ; hero . moveRight ( ) ; hero . moveDow…" at bounding box center [1018, 445] width 456 height 487
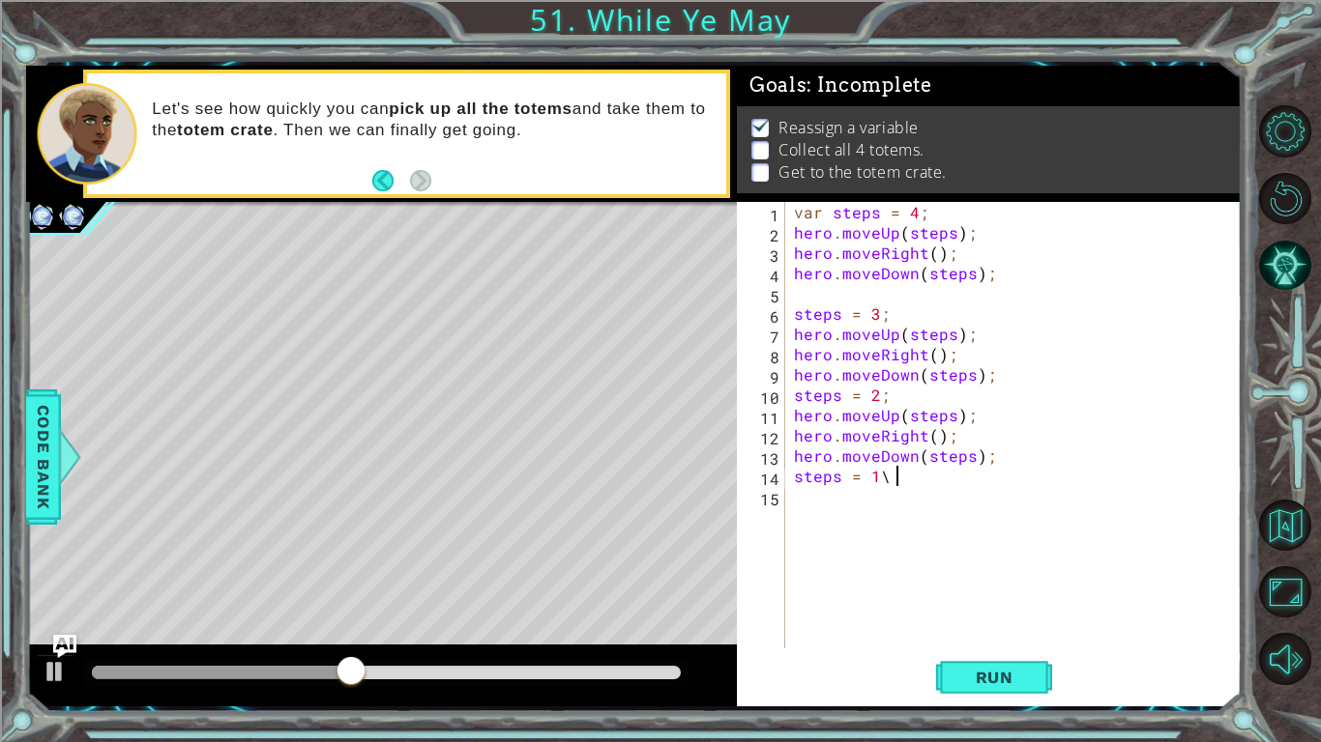
scroll to position [0, 6]
click at [900, 486] on div "var steps = 4 ; hero . moveUp ( steps ) ; hero . moveRight ( ) ; hero . moveDow…" at bounding box center [1018, 445] width 456 height 487
type textarea "steps = 1 ;"
click at [932, 544] on div "var steps = 4 ; hero . moveUp ( steps ) ; hero . moveRight ( ) ; hero . moveDow…" at bounding box center [1018, 445] width 456 height 487
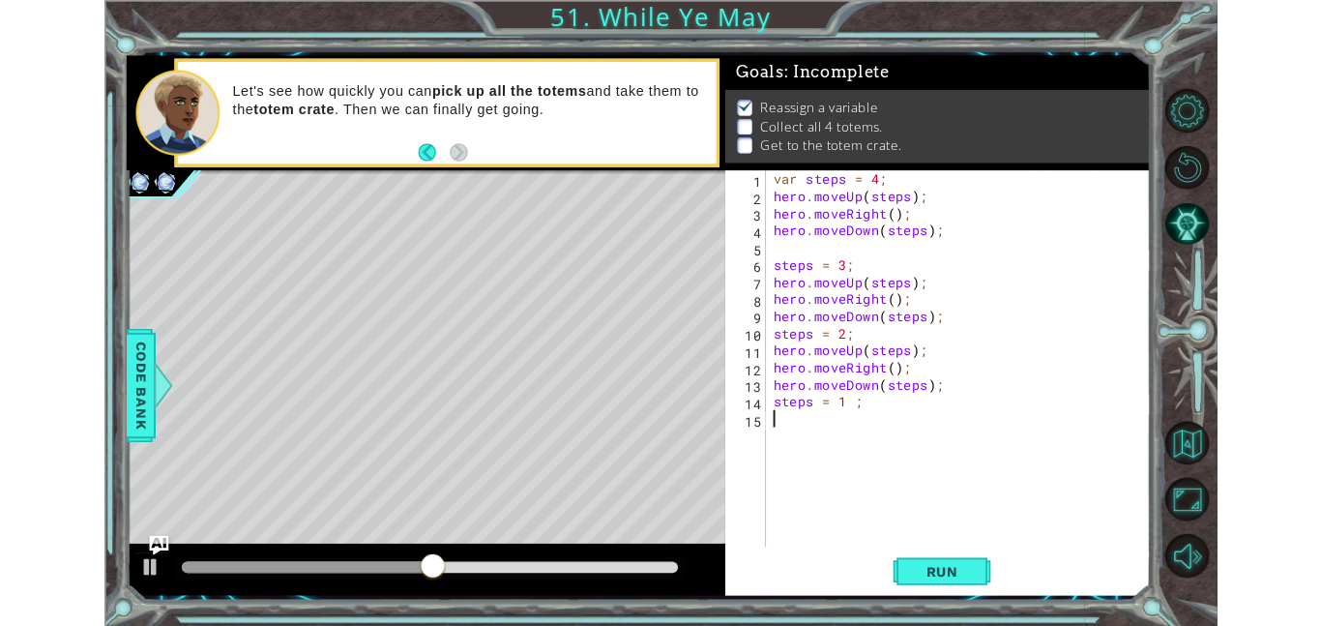
scroll to position [0, 0]
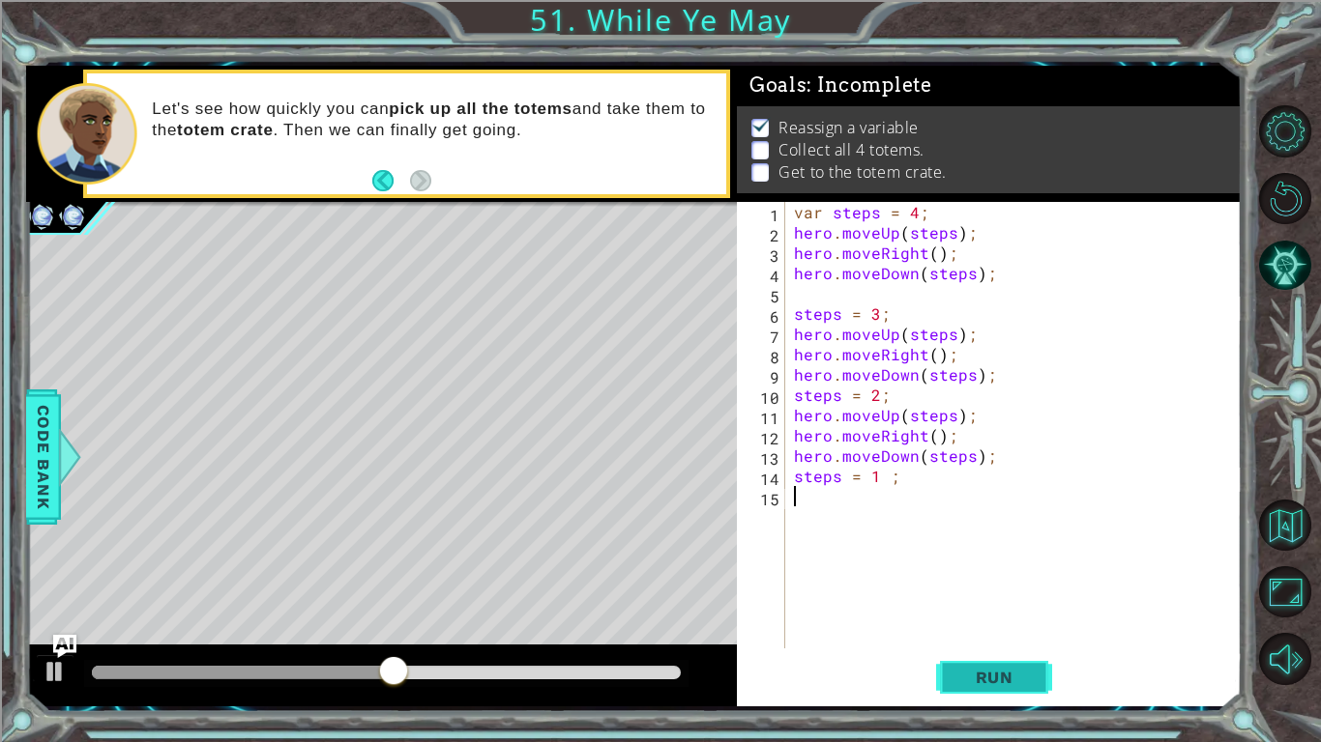
paste textarea "hero.moveDown(steps);"
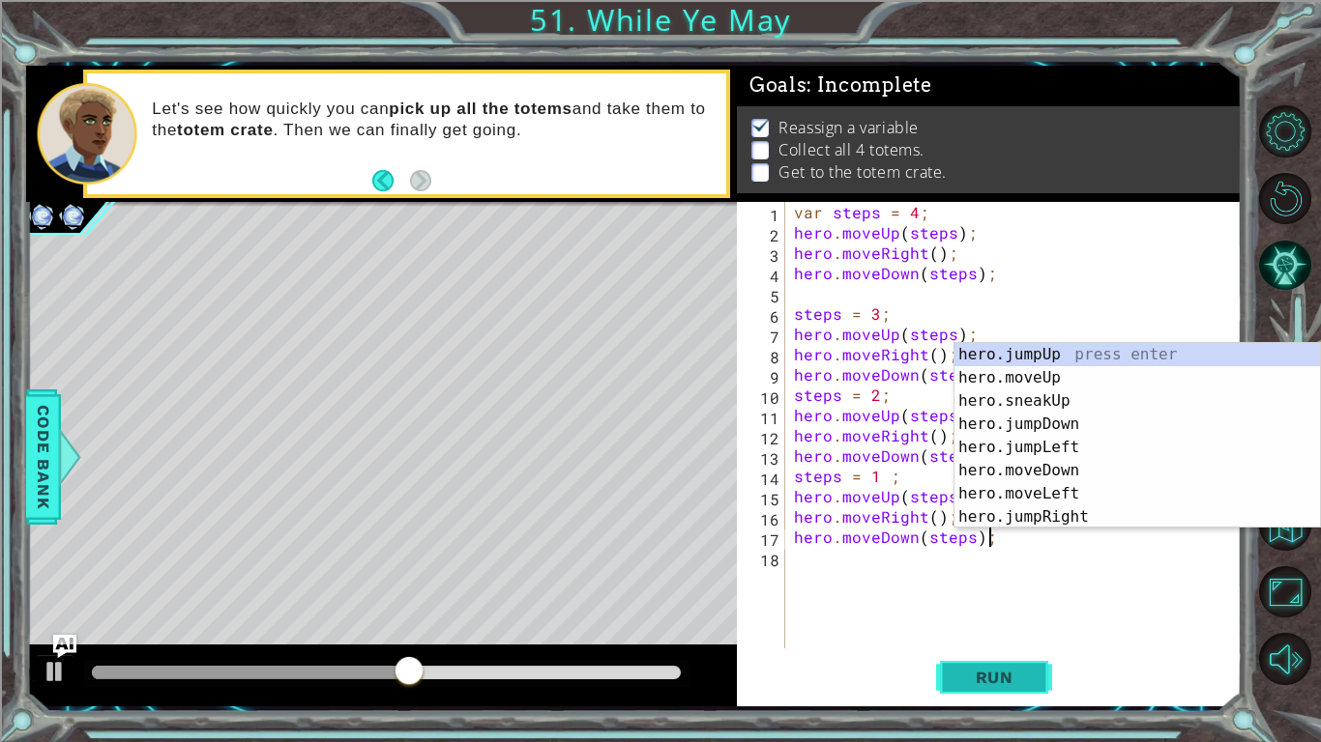
type textarea "hero.moveDown(steps);"
click at [990, 625] on span "Run" at bounding box center [994, 677] width 76 height 19
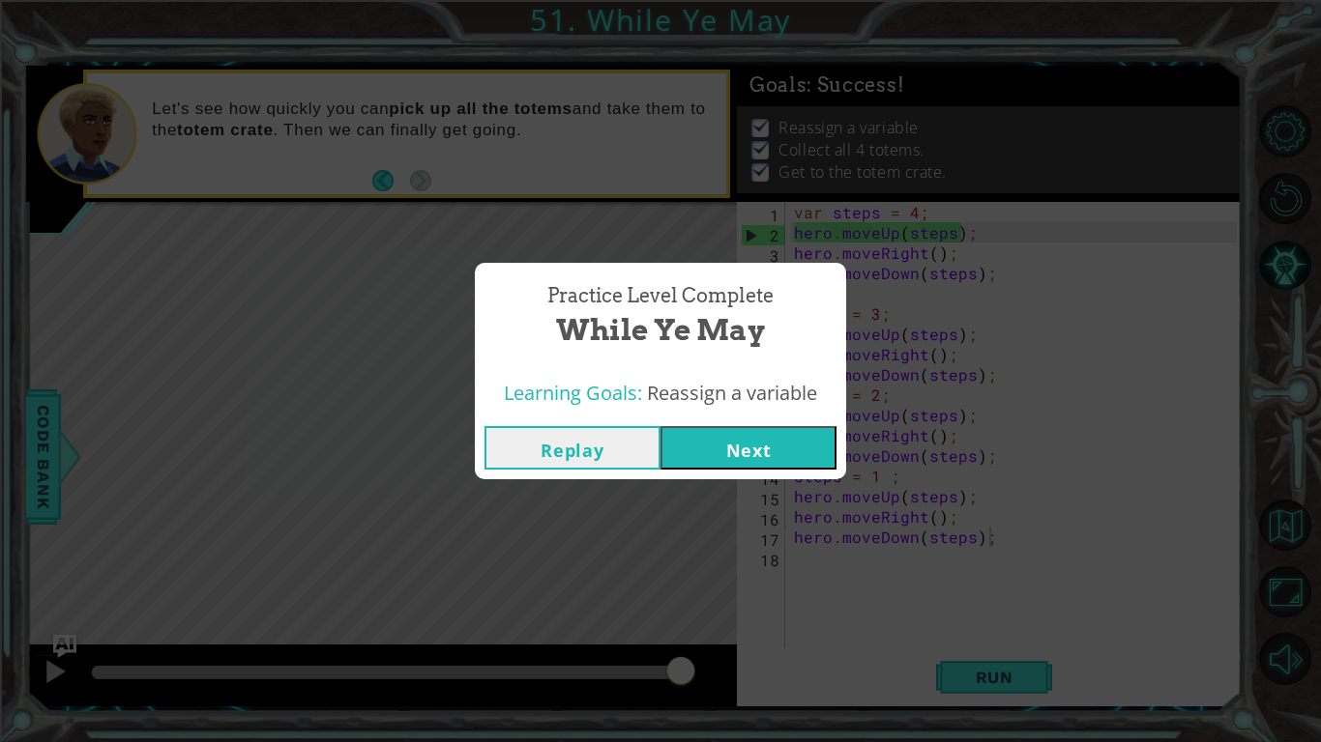
click at [778, 447] on button "Next" at bounding box center [748, 448] width 176 height 44
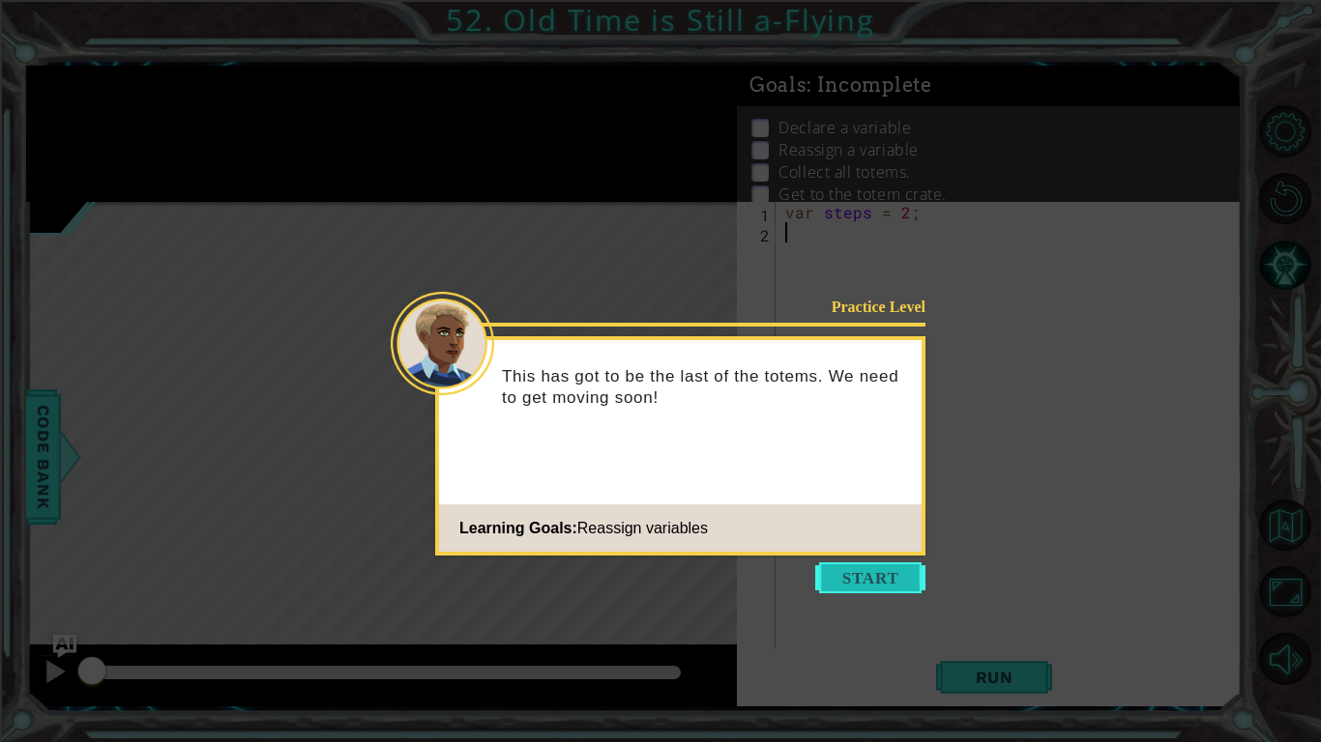
click at [840, 586] on button "Start" at bounding box center [870, 578] width 110 height 31
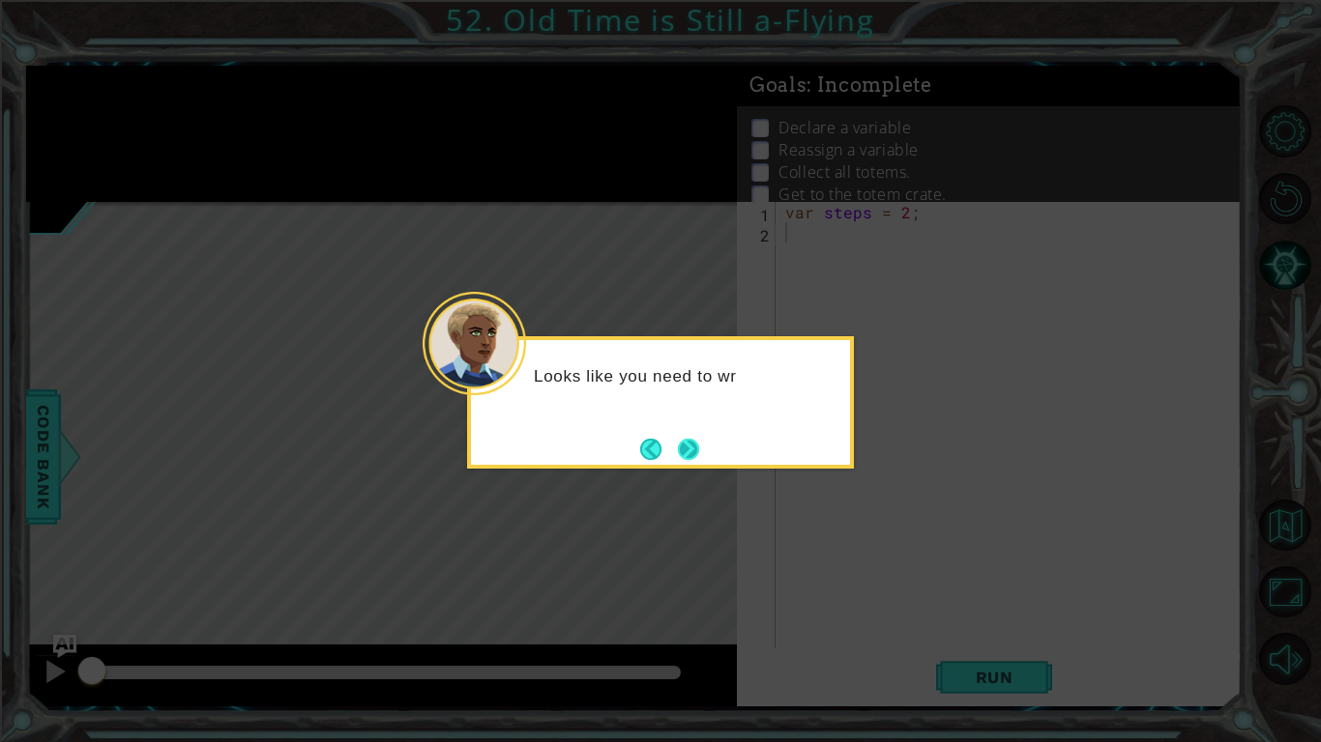
click at [694, 455] on button "Next" at bounding box center [688, 449] width 25 height 25
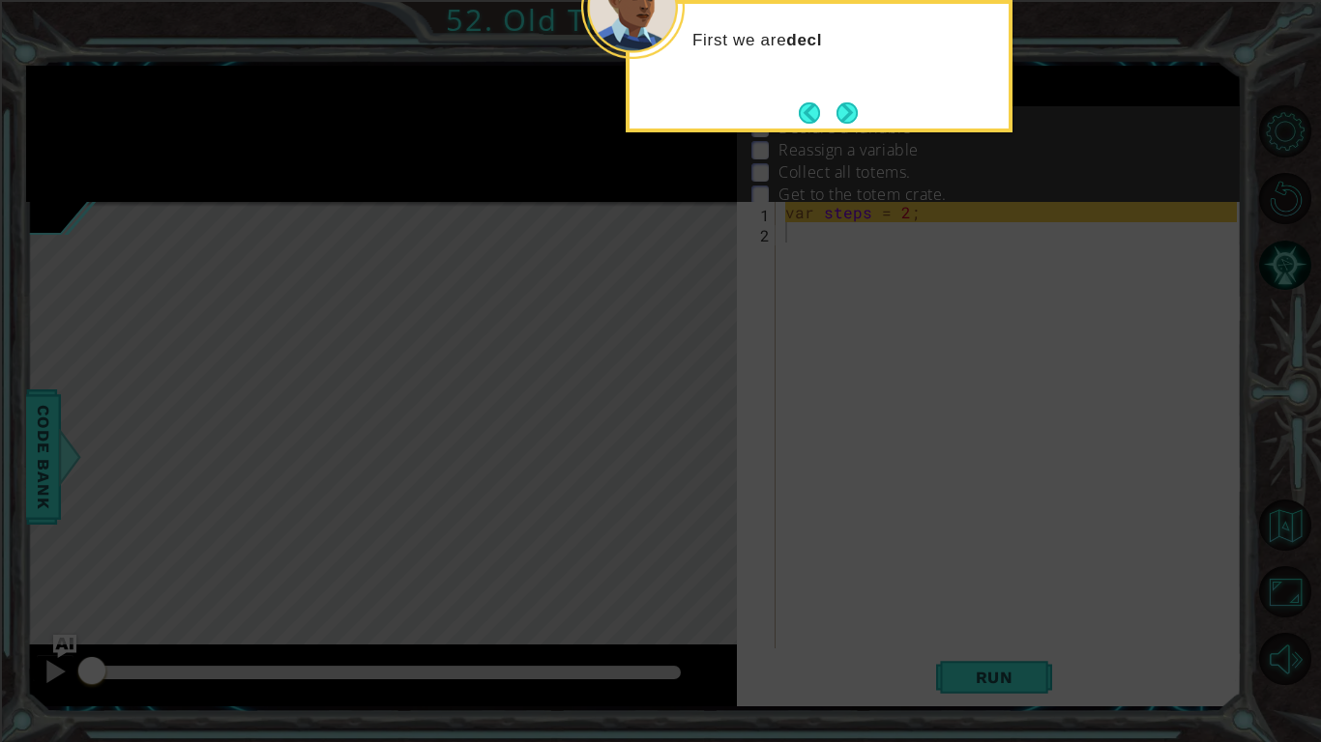
click at [851, 131] on div "First we are decl" at bounding box center [819, 66] width 387 height 132
click at [857, 120] on button "Next" at bounding box center [847, 113] width 22 height 22
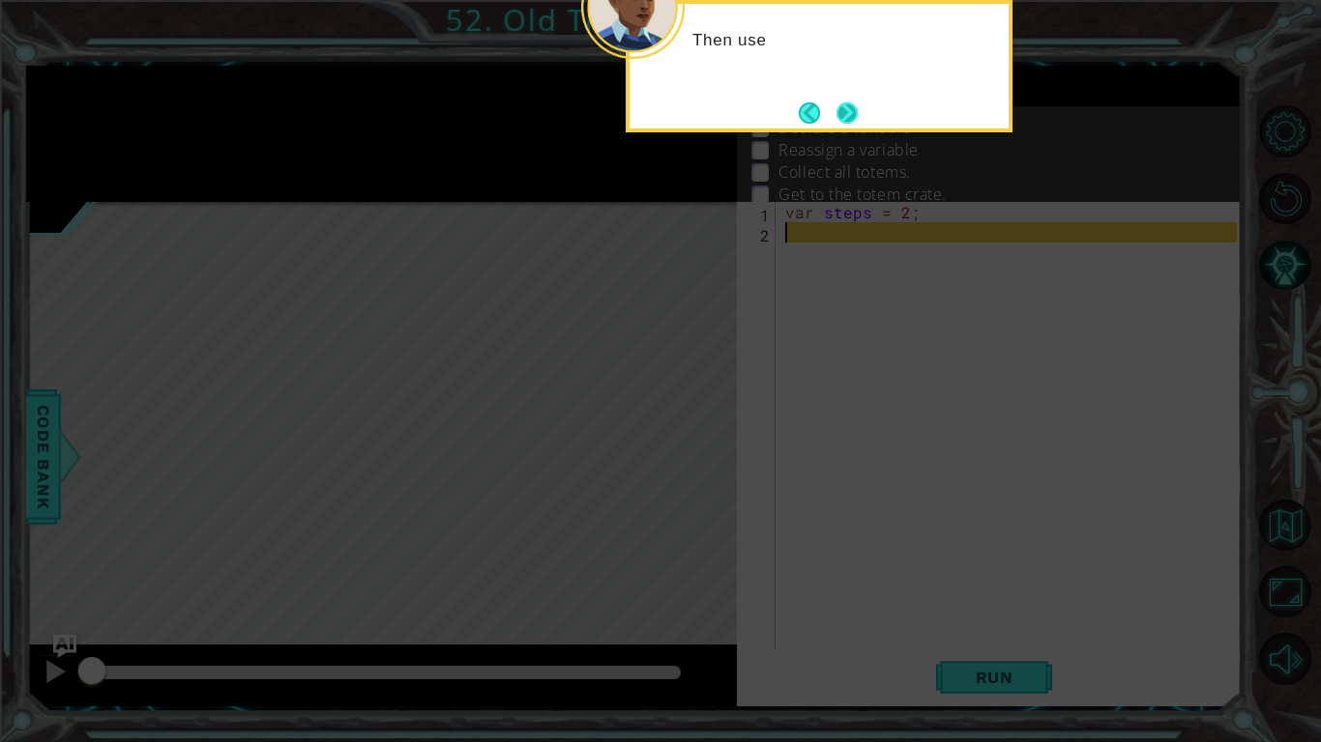
click at [853, 120] on button "Next" at bounding box center [846, 113] width 28 height 28
